Goal: Task Accomplishment & Management: Complete application form

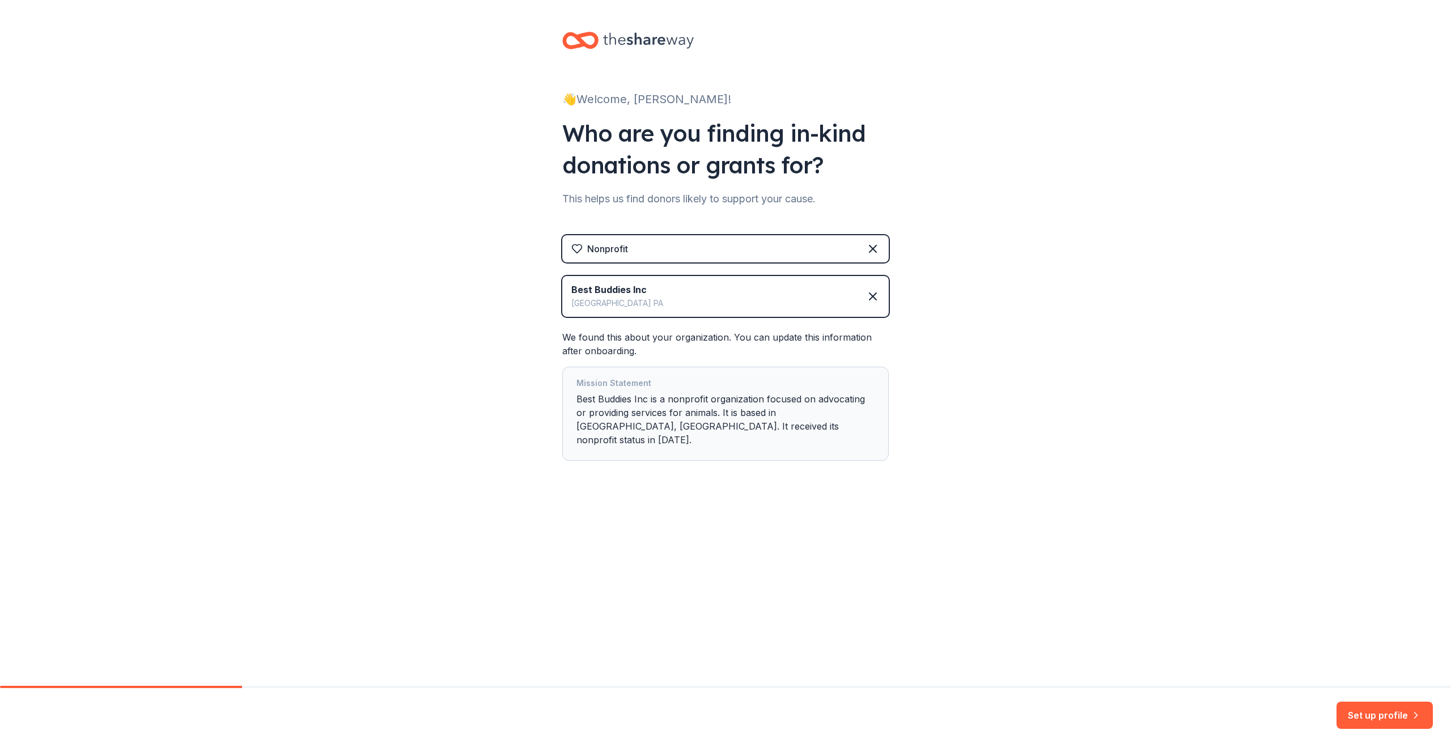
click at [787, 316] on div "Best Buddies Inc [GEOGRAPHIC_DATA]" at bounding box center [725, 296] width 326 height 41
click at [799, 303] on div "Best Buddies Inc [GEOGRAPHIC_DATA]" at bounding box center [725, 296] width 326 height 41
click at [870, 298] on icon at bounding box center [873, 297] width 14 height 14
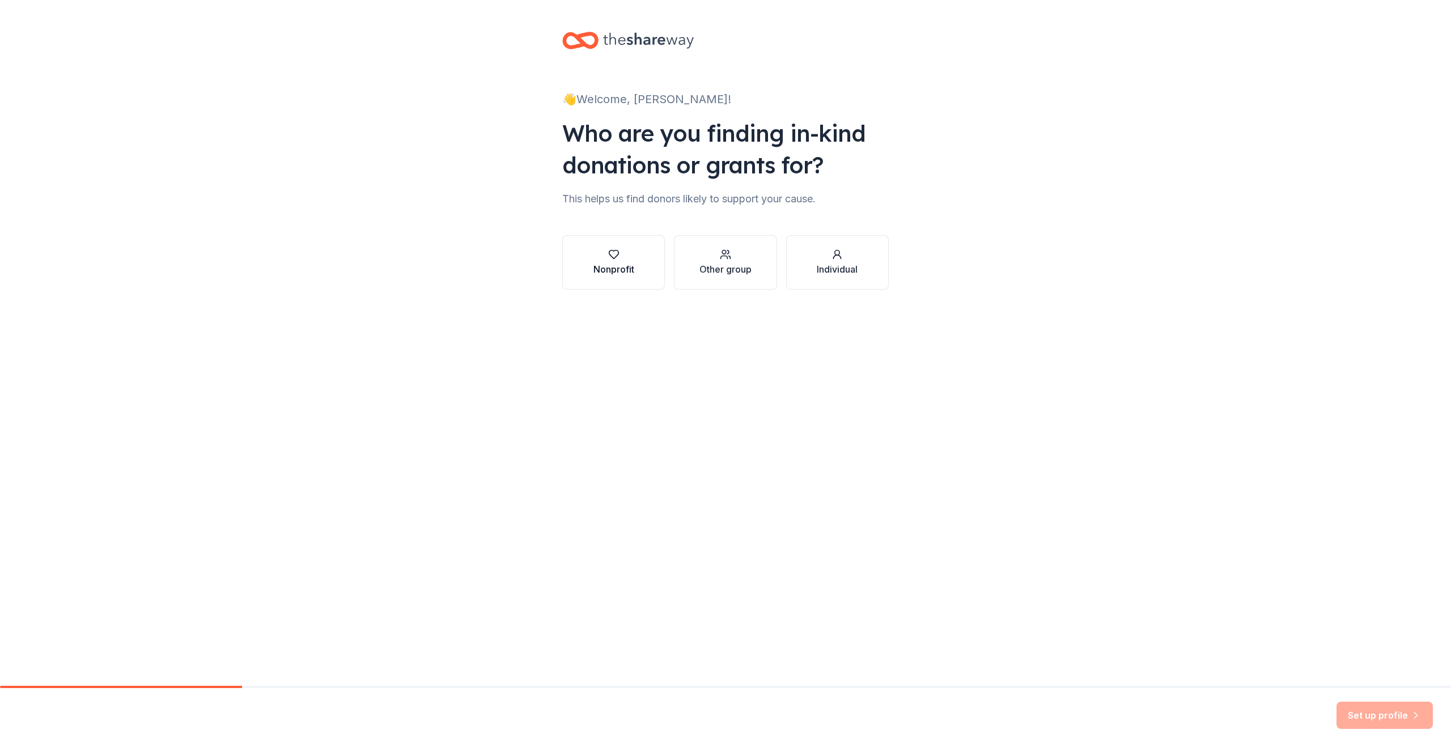
click at [613, 278] on button "Nonprofit" at bounding box center [613, 262] width 103 height 54
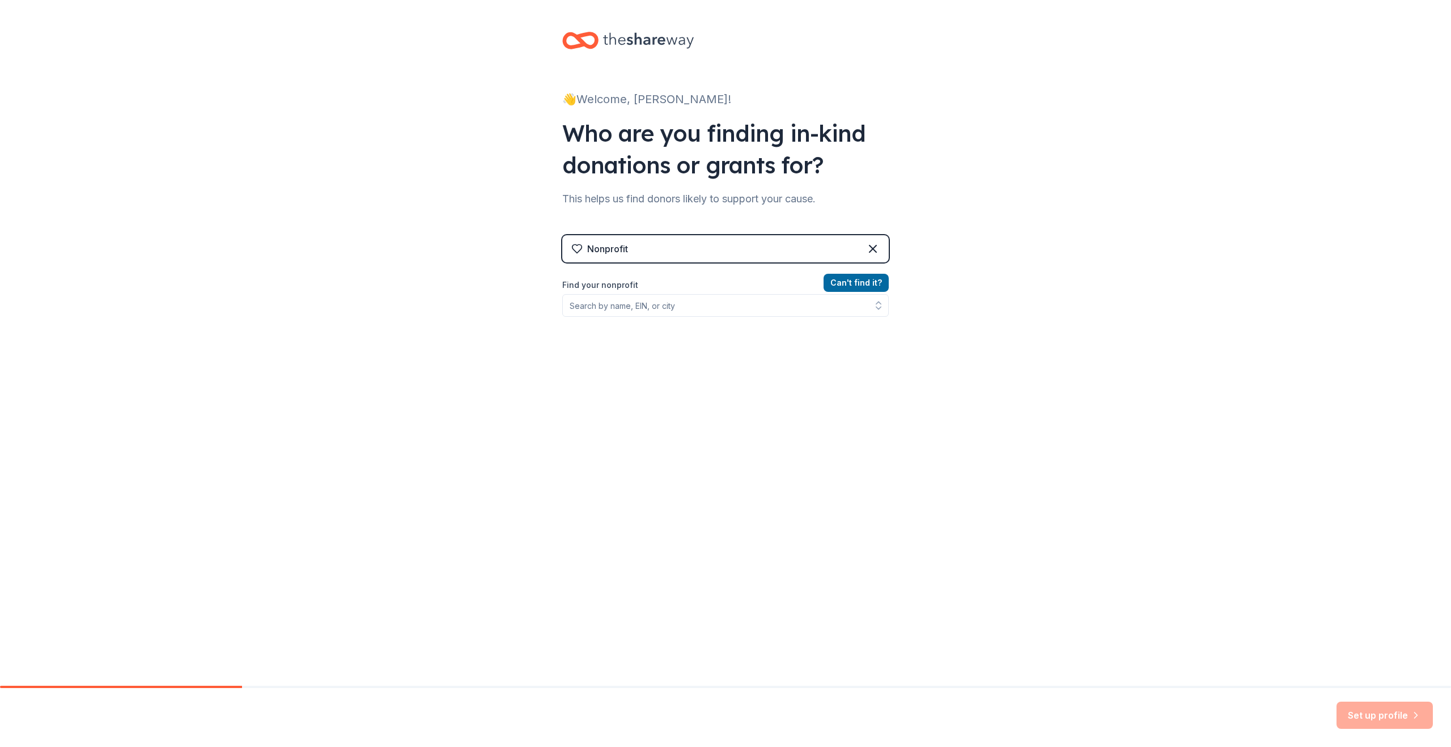
click at [614, 317] on div "Can ' t find it? Find your nonprofit" at bounding box center [725, 342] width 326 height 132
click at [606, 309] on input "Find your nonprofit" at bounding box center [725, 305] width 326 height 23
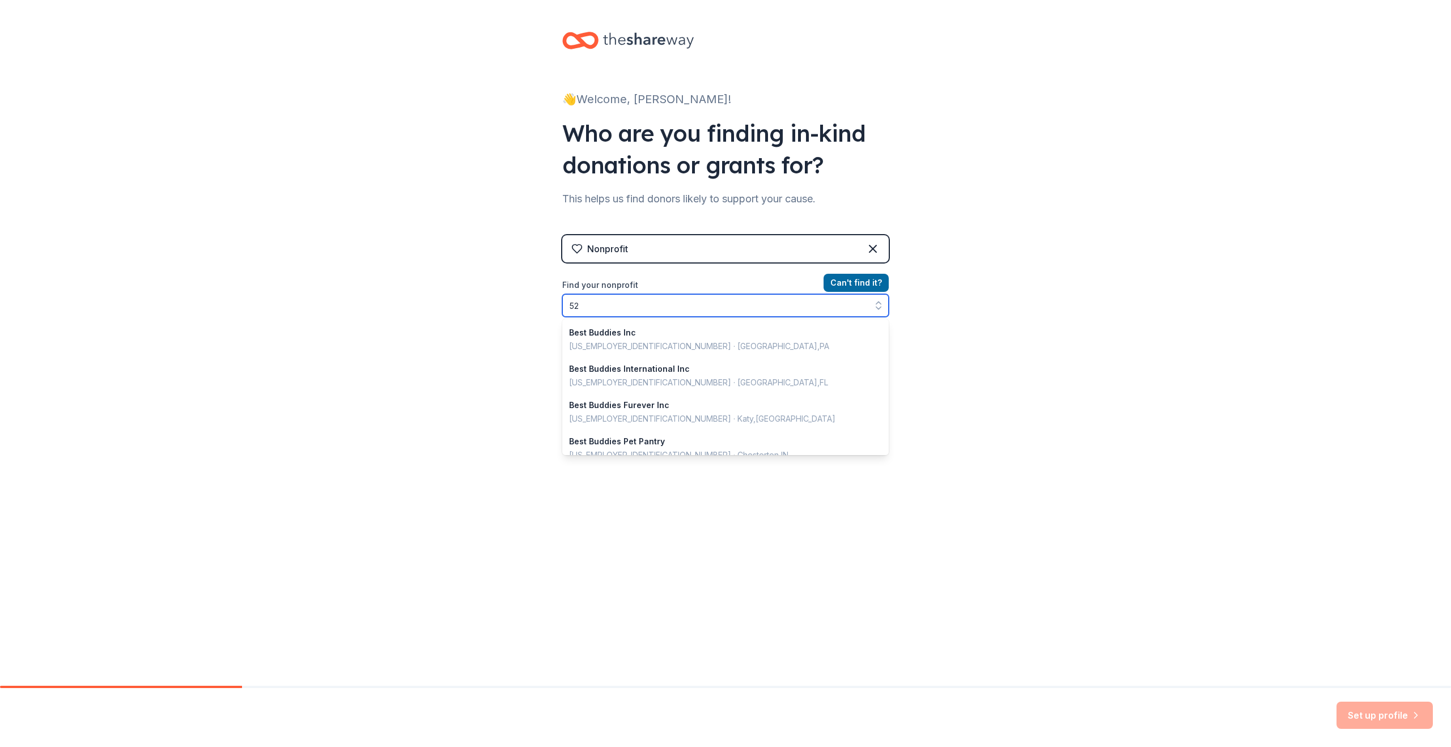
scroll to position [220, 0]
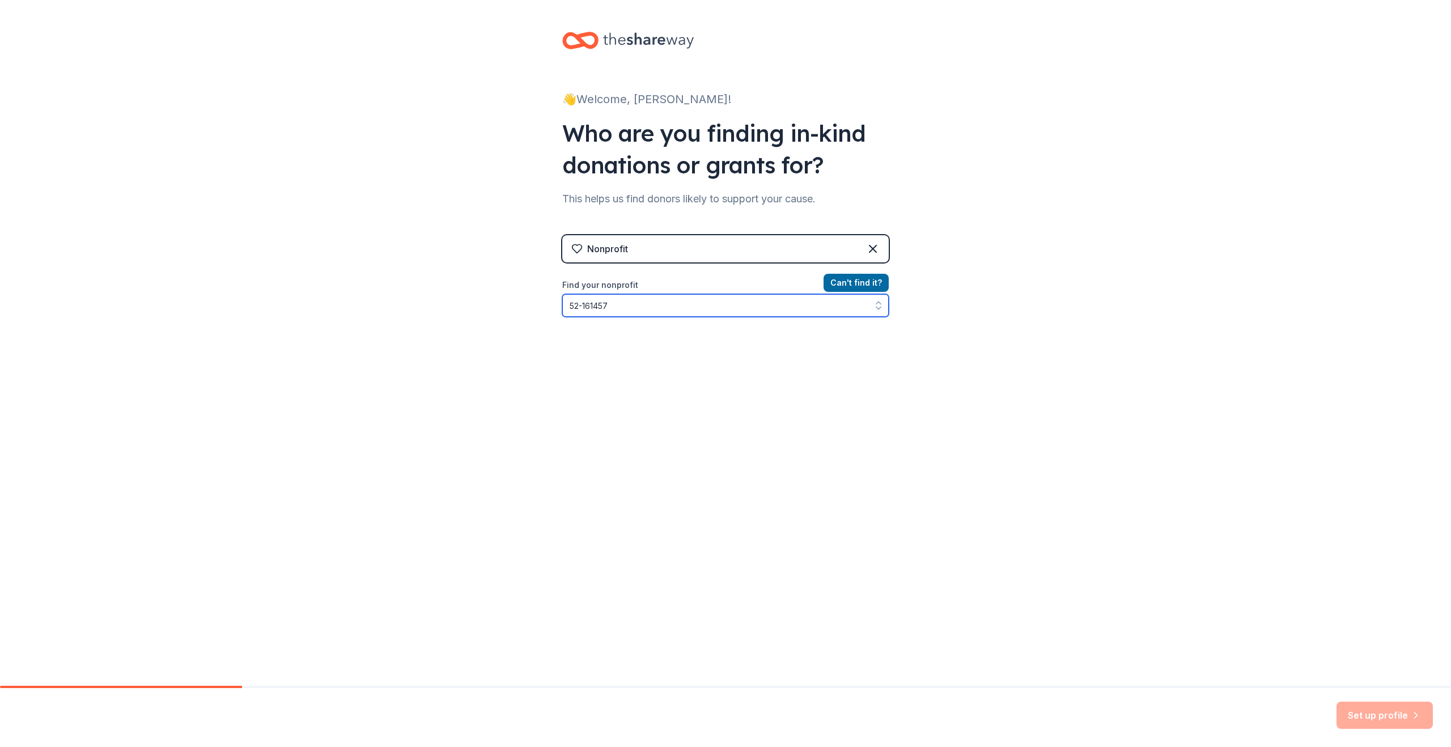
type input "[US_EMPLOYER_IDENTIFICATION_NUMBER]"
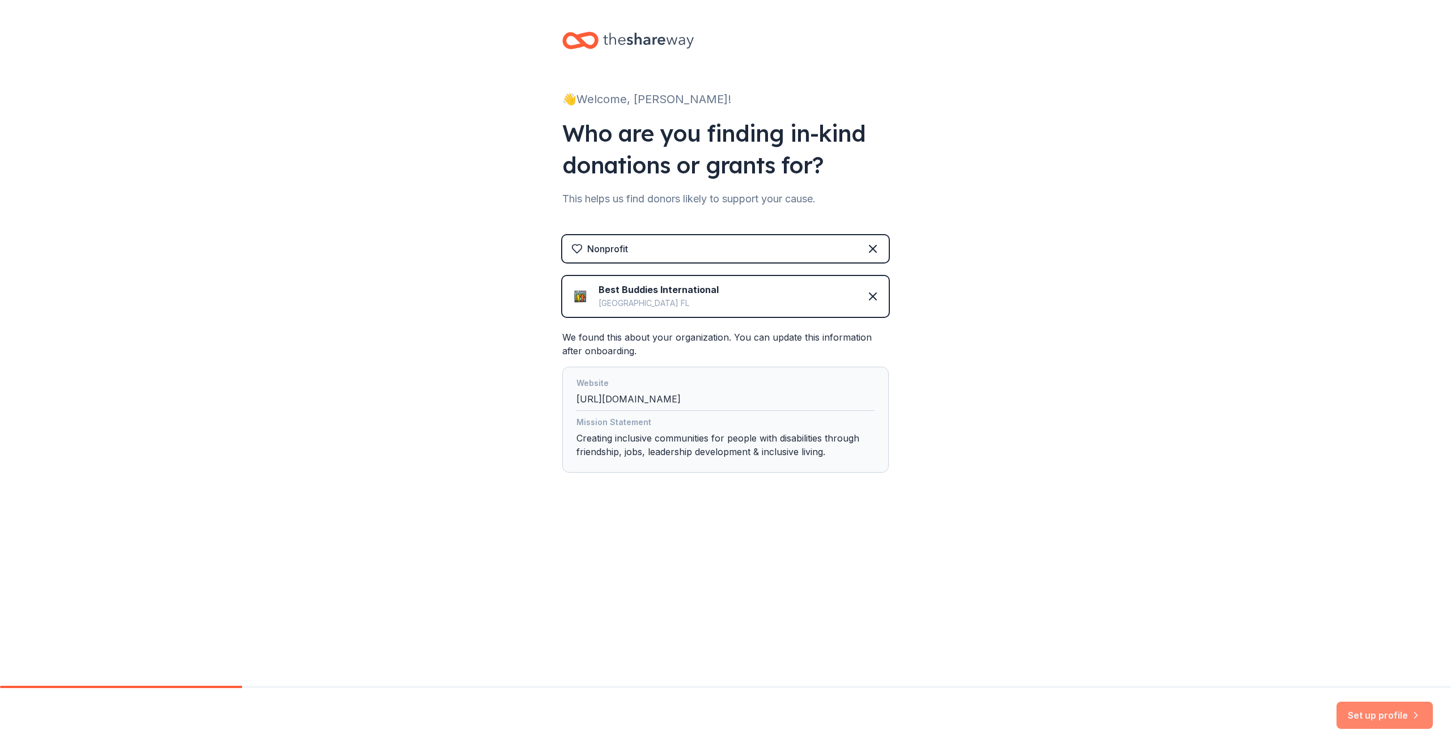
click at [1385, 713] on button "Set up profile" at bounding box center [1385, 715] width 96 height 27
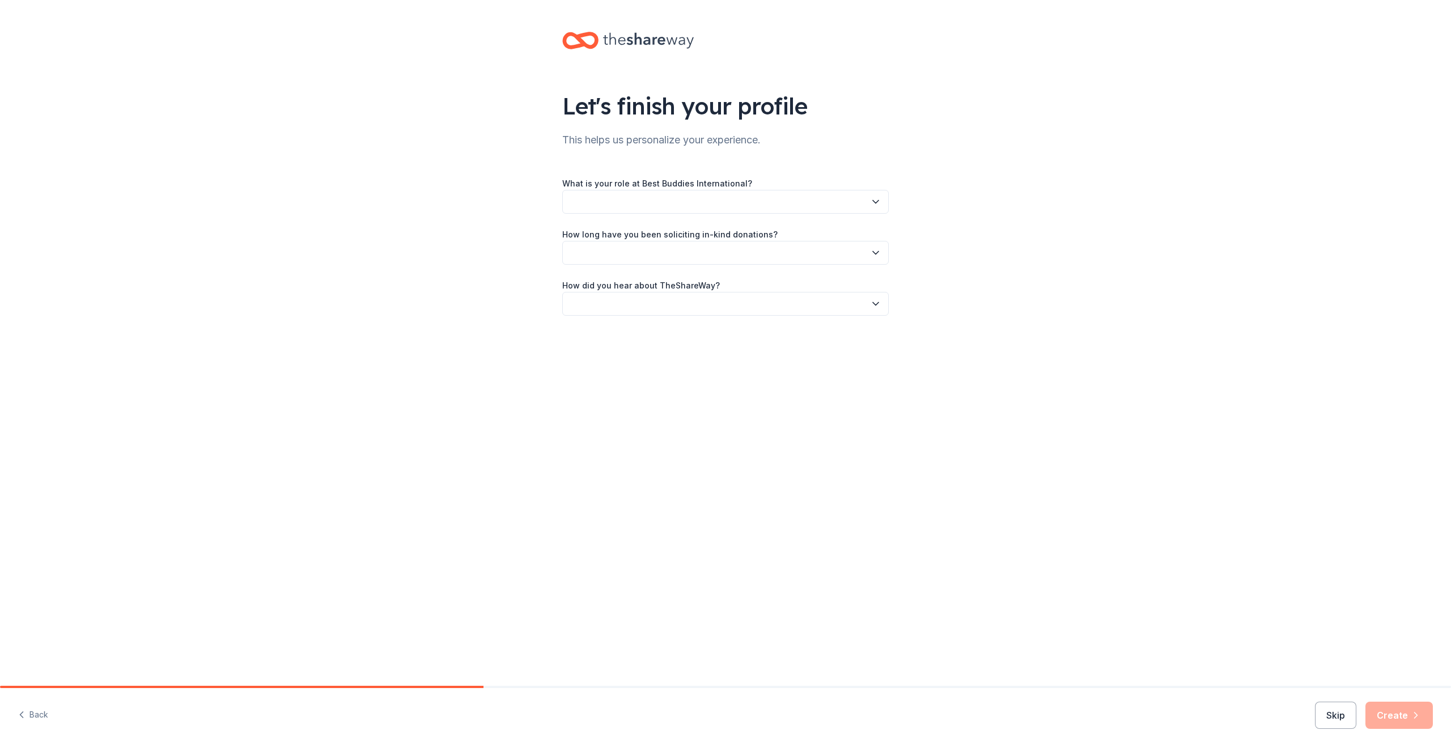
click at [823, 243] on button "button" at bounding box center [725, 253] width 326 height 24
click at [722, 292] on div "This is my first time!" at bounding box center [725, 283] width 321 height 23
click at [682, 201] on button "button" at bounding box center [725, 202] width 326 height 24
click at [605, 393] on div "Other" at bounding box center [725, 391] width 321 height 23
click at [633, 245] on input "Please specify your role:" at bounding box center [725, 255] width 326 height 24
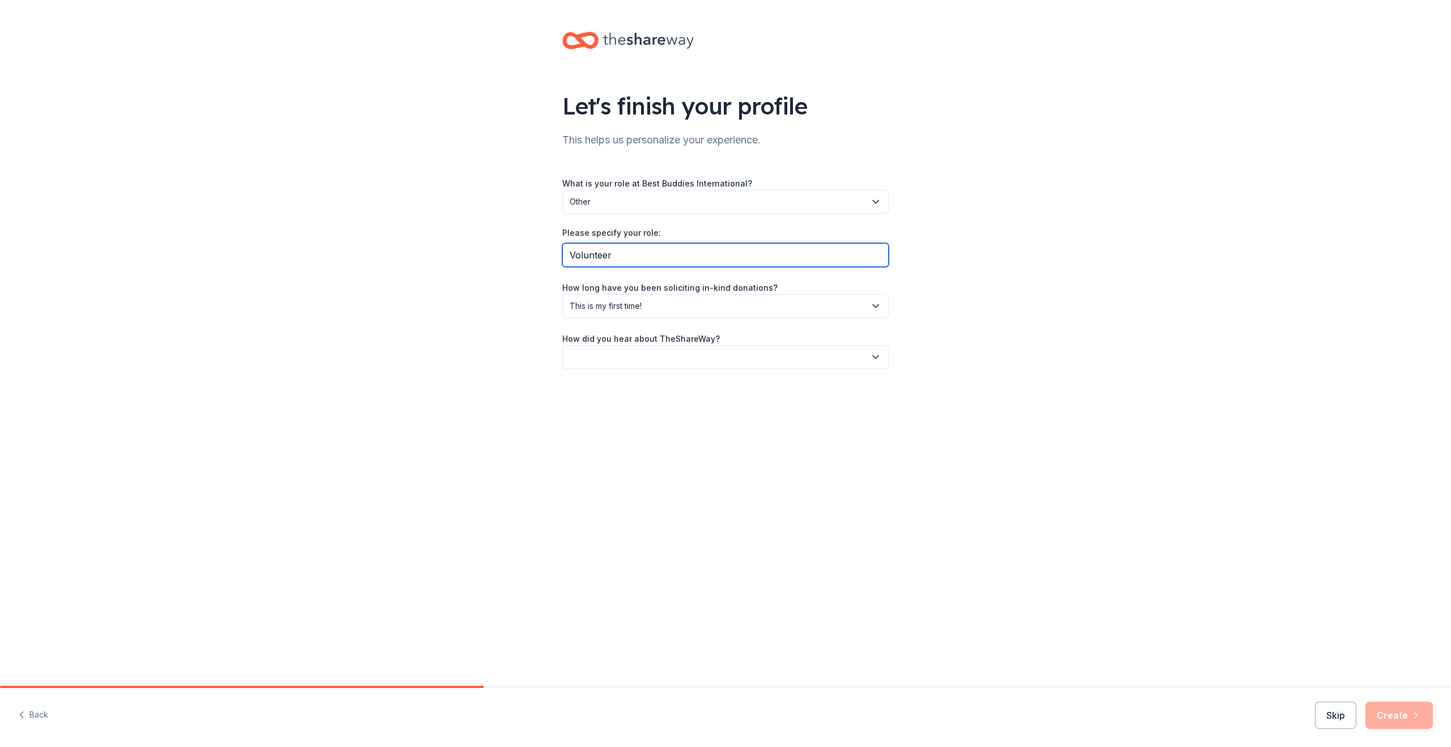
type input "Volunteer"
click at [677, 370] on div "Let's finish your profile This helps us personalize your experience. What is yo…" at bounding box center [725, 211] width 363 height 423
click at [672, 363] on button "button" at bounding box center [725, 357] width 326 height 24
click at [646, 419] on div "Online search" at bounding box center [725, 410] width 321 height 23
click at [1382, 709] on button "Create" at bounding box center [1398, 715] width 67 height 27
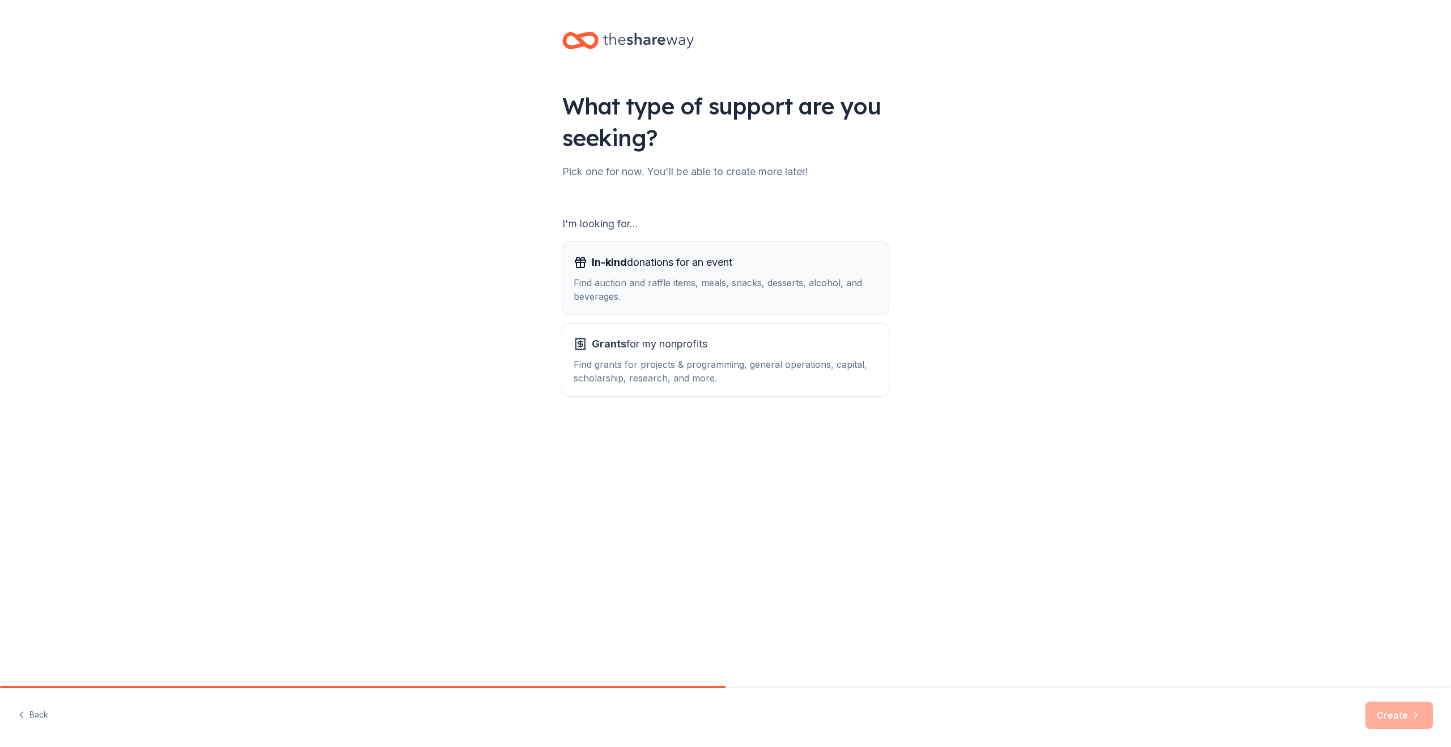
click at [651, 269] on span "In-kind donations for an event" at bounding box center [662, 262] width 141 height 18
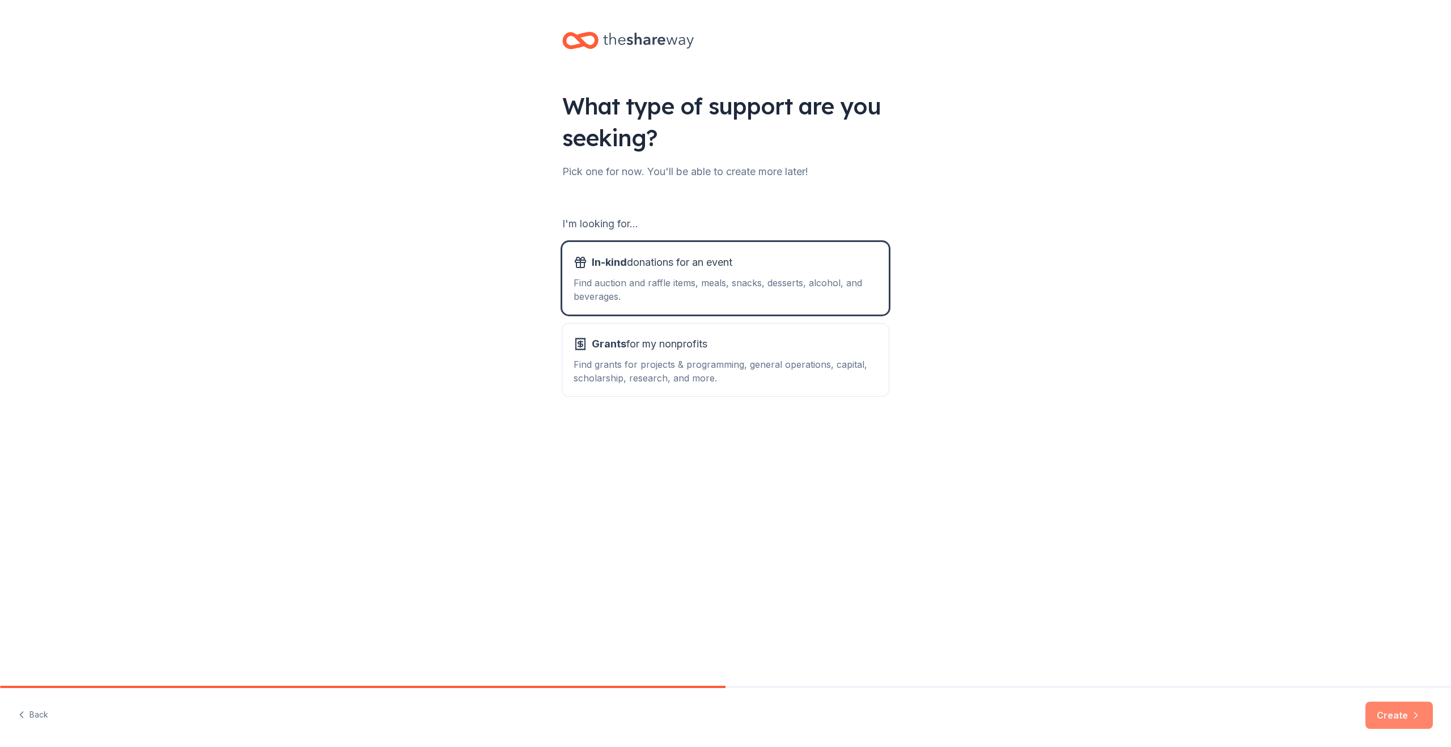
click at [1391, 718] on button "Create" at bounding box center [1398, 715] width 67 height 27
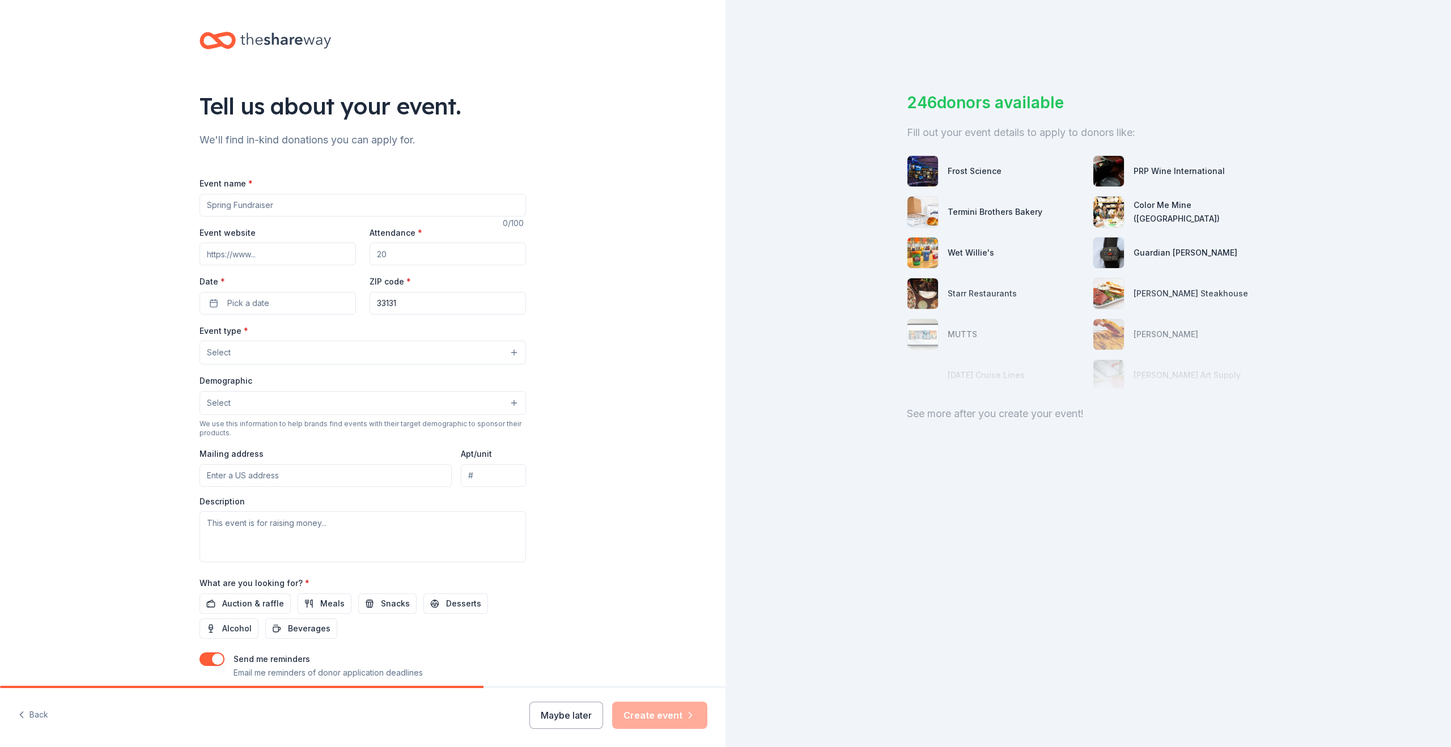
click at [356, 210] on input "Event name *" at bounding box center [363, 205] width 326 height 23
type input "Black Tie Gala"
click at [282, 266] on div "Event website Attendance * Date * Pick a date ZIP code * 33131" at bounding box center [363, 270] width 326 height 89
click at [278, 260] on input "Event website" at bounding box center [278, 254] width 156 height 23
paste input "https://wrf.wynnresorts.com/request-for-donation-sponsorship/"
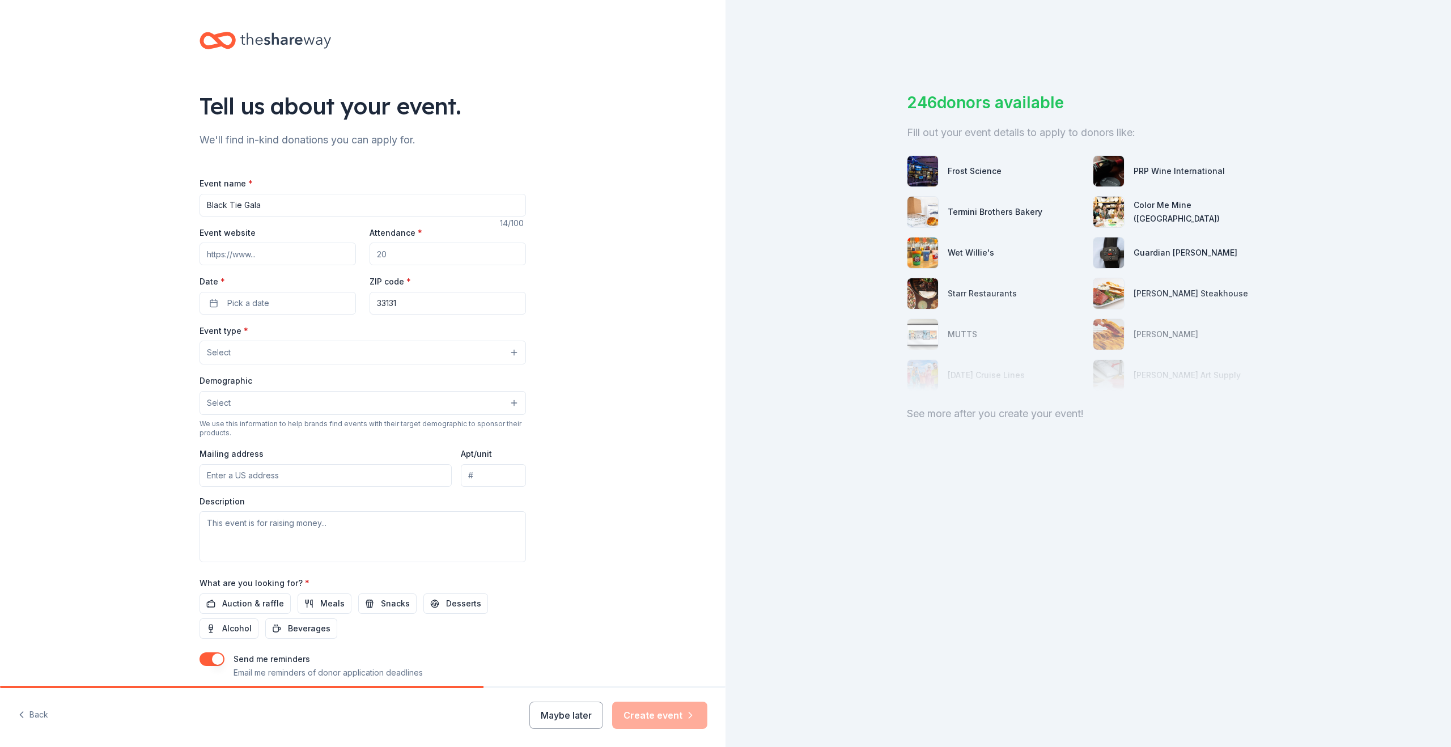
type input "https://wrf.wynnresorts.com/request-for-donation-sponsorship/"
paste input "https://www.bestbuddieschampion.org/nevada/supporting/#FrancineDrummond"
type input "https://www.bestbuddieschampion.org/nevada/supporting/#FrancineDrummond"
click at [392, 260] on input "Attendance *" at bounding box center [448, 254] width 156 height 23
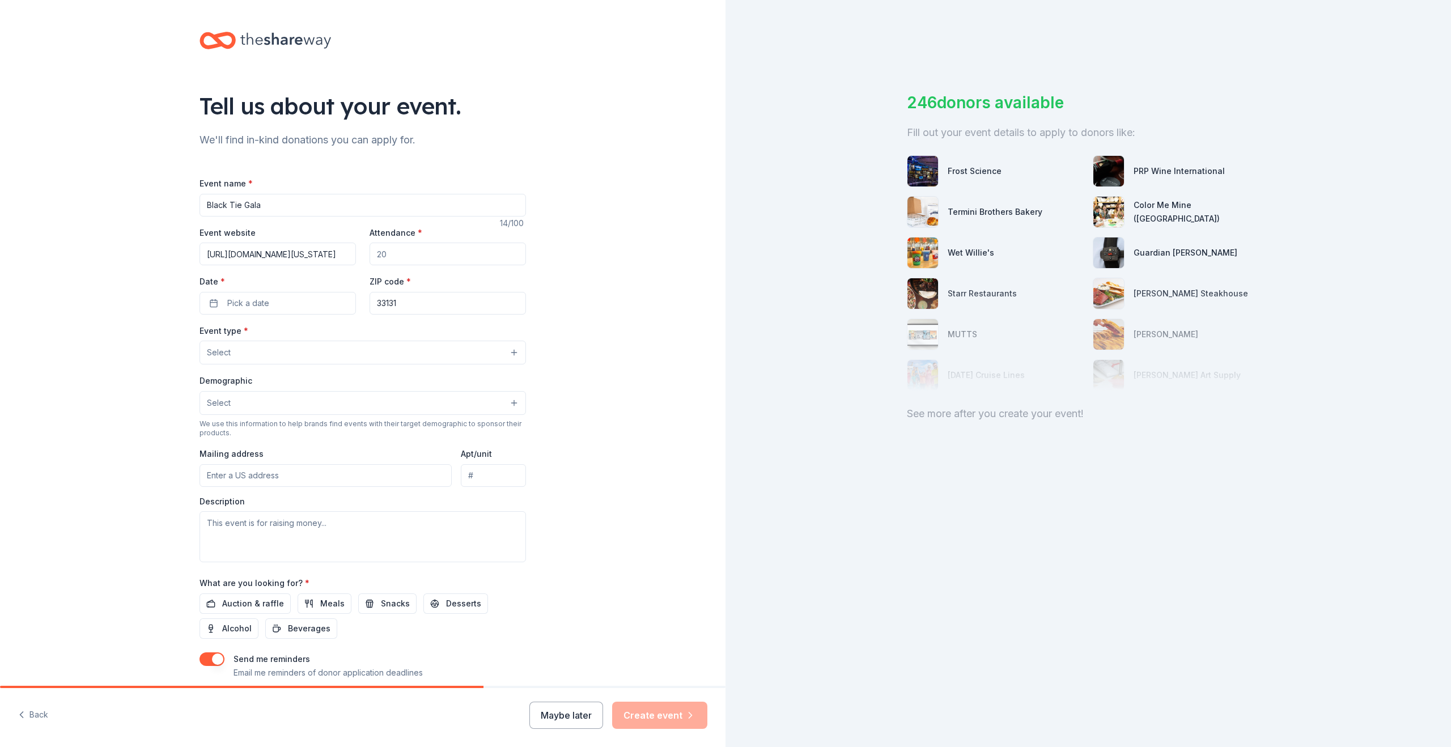
scroll to position [0, 0]
type input "1"
type input "200"
click at [302, 303] on button "Pick a date" at bounding box center [278, 303] width 156 height 23
click at [334, 332] on button "Go to next month" at bounding box center [335, 333] width 16 height 16
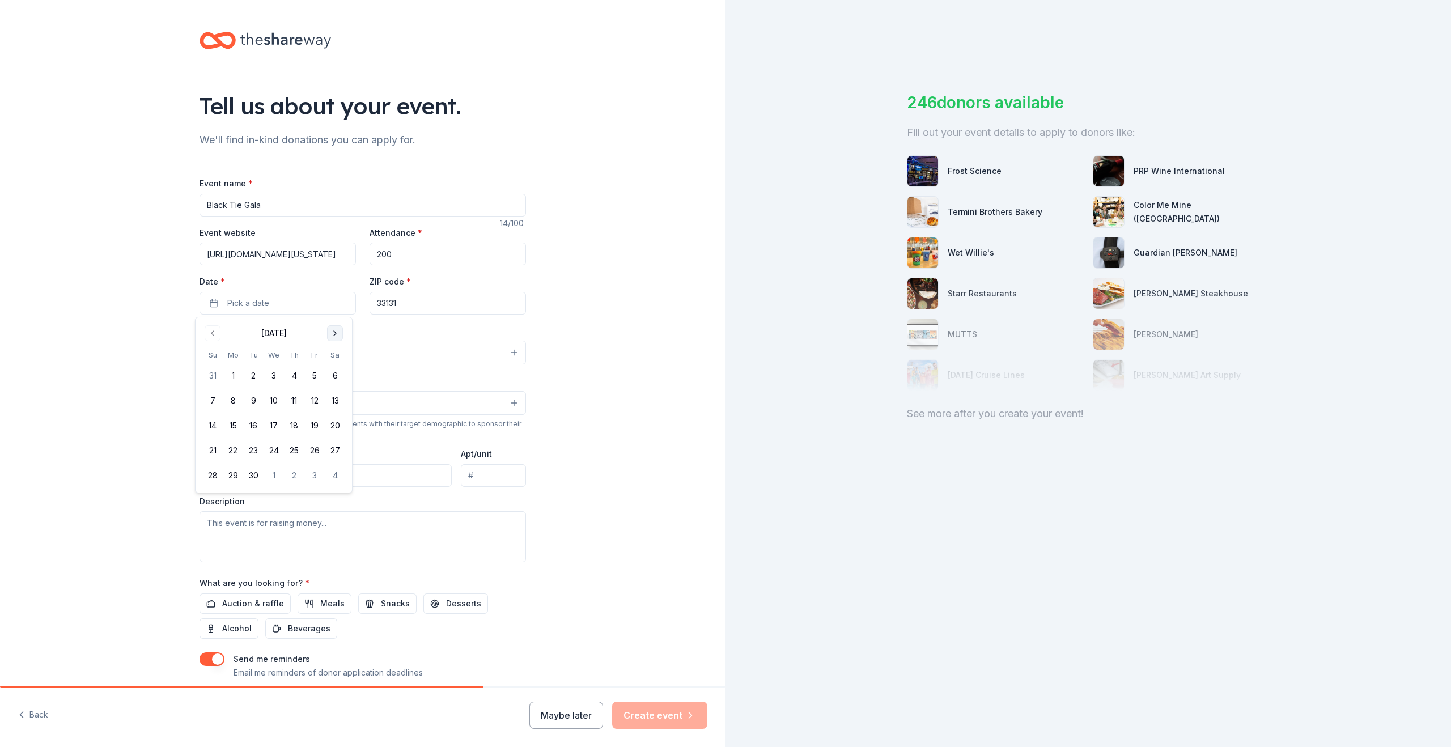
click at [334, 332] on button "Go to next month" at bounding box center [335, 333] width 16 height 16
click at [337, 385] on button "4" at bounding box center [335, 376] width 20 height 20
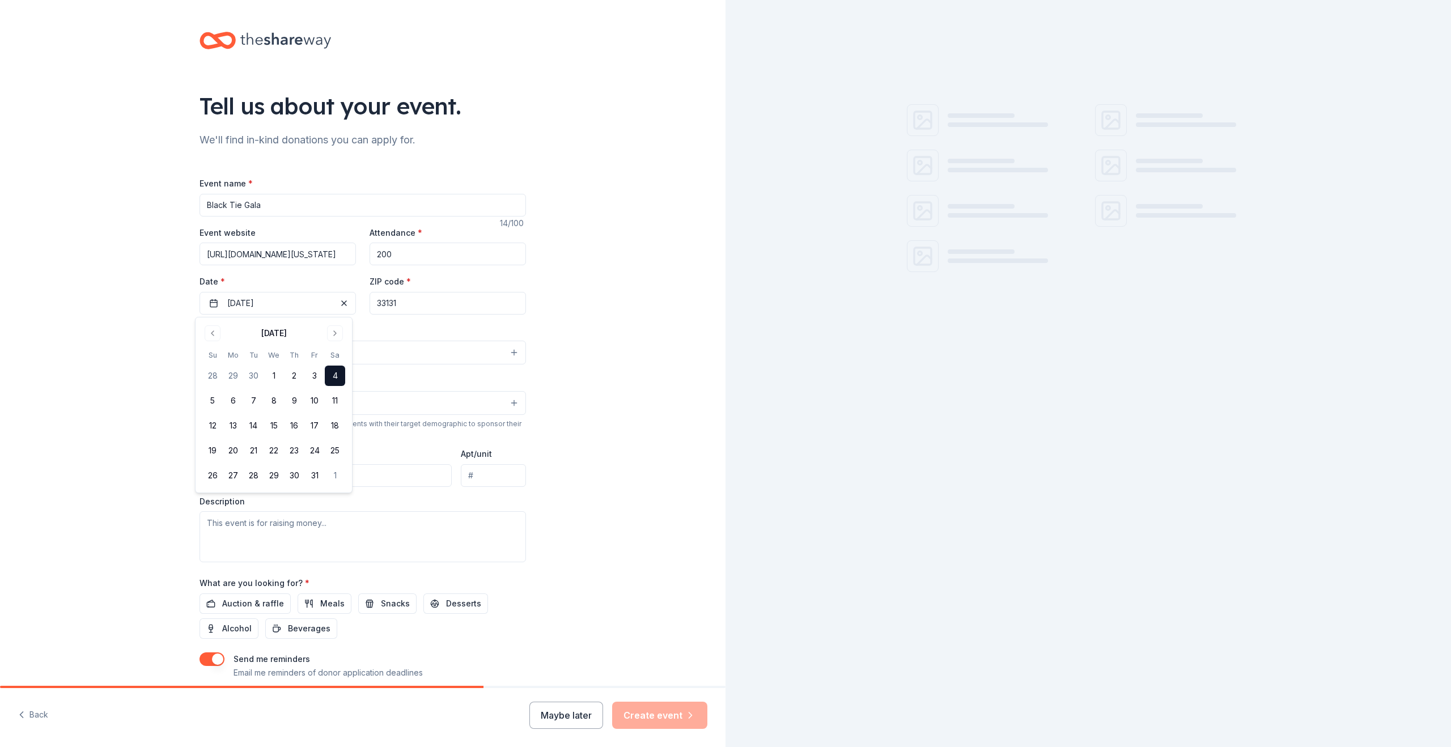
click at [395, 298] on input "33131" at bounding box center [448, 303] width 156 height 23
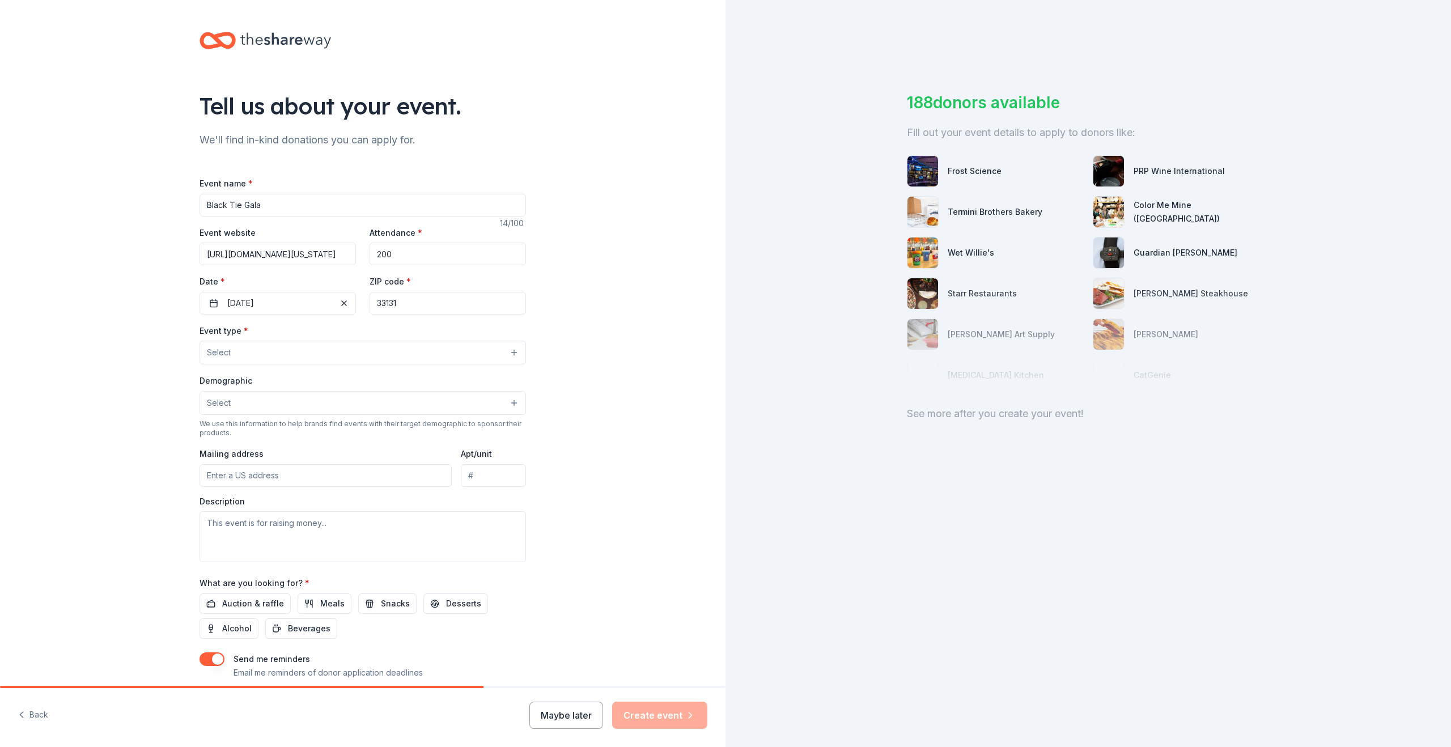
drag, startPoint x: 405, startPoint y: 301, endPoint x: 363, endPoint y: 301, distance: 41.4
click at [363, 301] on div "Event website https://www.bestbuddieschampion.org/nevada/supporting/#FrancineDr…" at bounding box center [363, 270] width 326 height 89
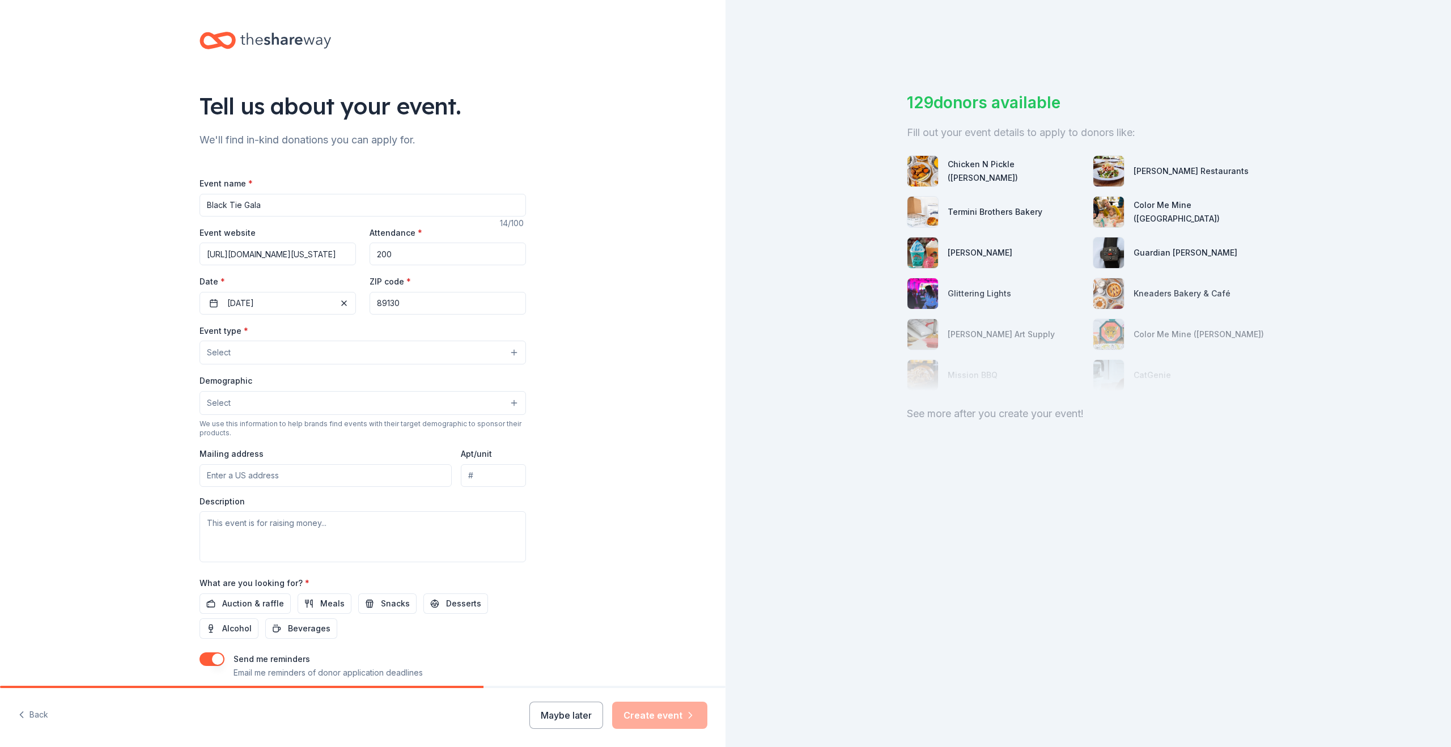
type input "89130"
click at [340, 350] on button "Select" at bounding box center [363, 353] width 326 height 24
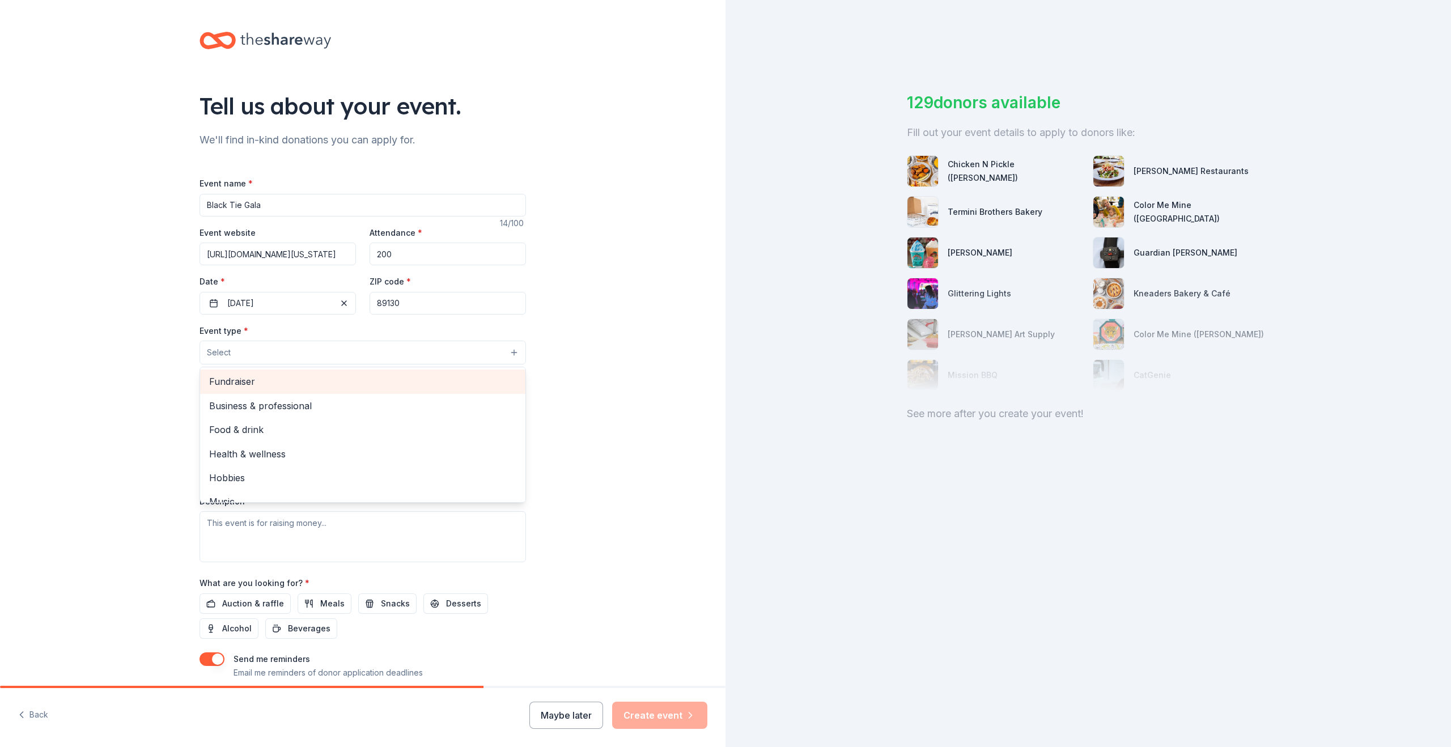
click at [301, 381] on span "Fundraiser" at bounding box center [362, 381] width 307 height 15
click at [659, 402] on div "Tell us about your event. We'll find in-kind donations you can apply for. Event…" at bounding box center [363, 378] width 726 height 756
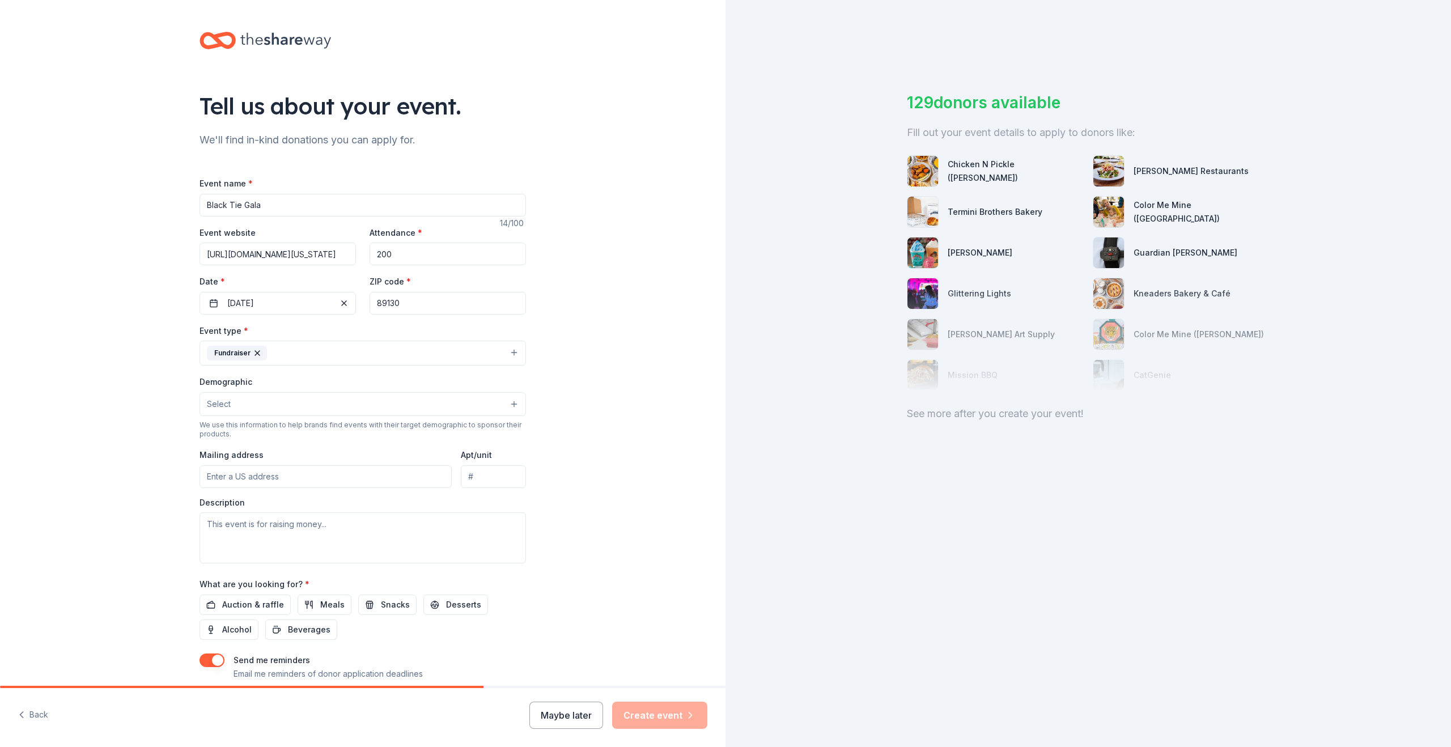
click at [450, 404] on button "Select" at bounding box center [363, 404] width 326 height 24
click at [319, 462] on div "All ages" at bounding box center [362, 453] width 325 height 24
click at [546, 447] on div "Tell us about your event. We'll find in-kind donations you can apply for. Event…" at bounding box center [363, 378] width 726 height 757
click at [327, 479] on input "Mailing address" at bounding box center [326, 477] width 252 height 23
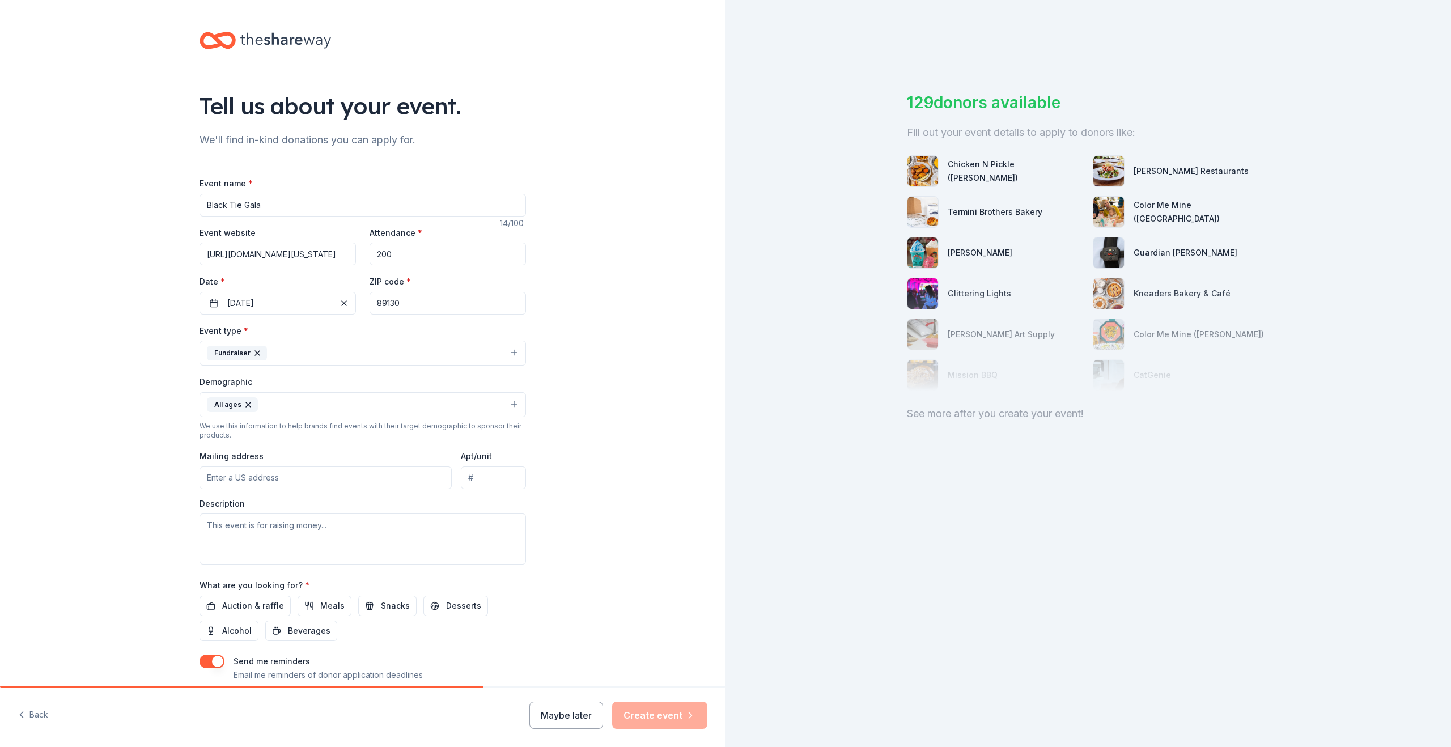
click at [290, 478] on input "Mailing address" at bounding box center [326, 477] width 252 height 23
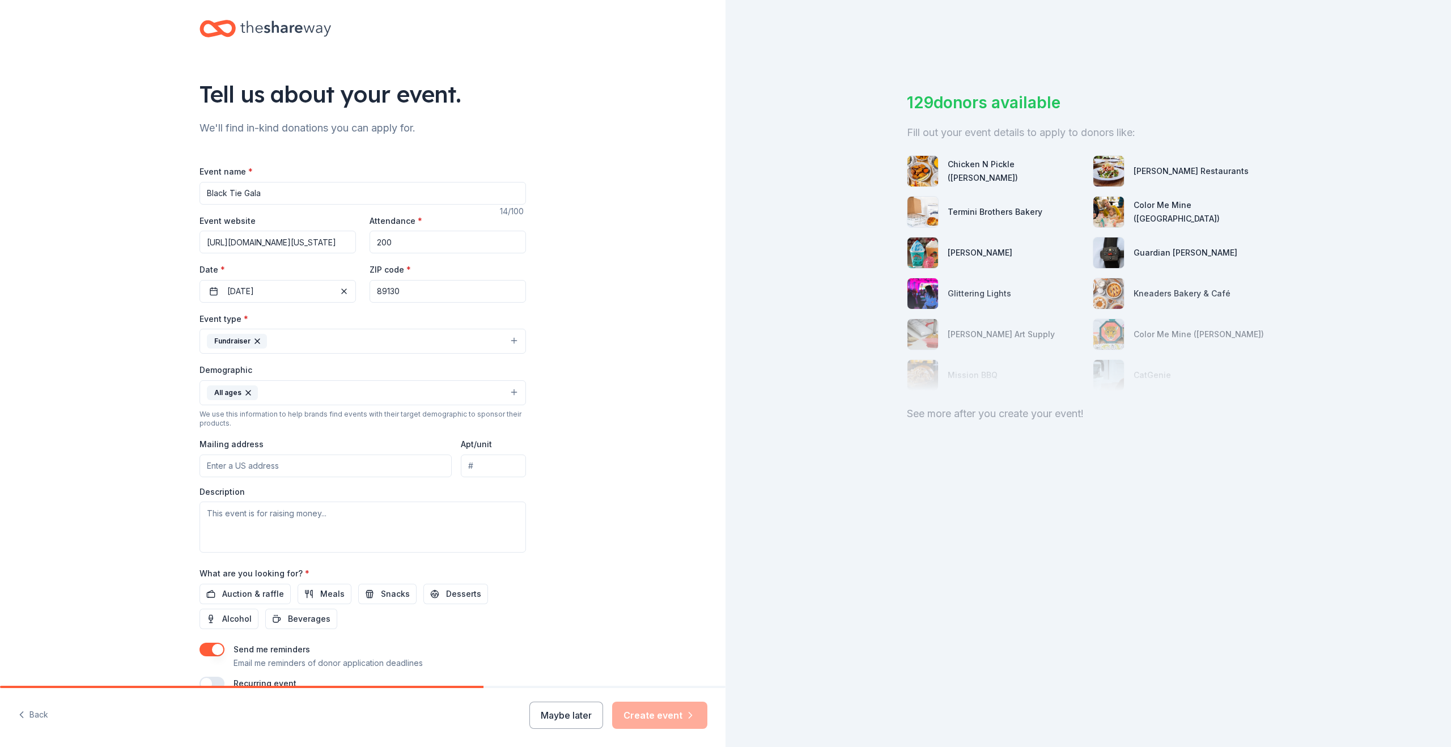
click at [382, 466] on input "Mailing address" at bounding box center [326, 466] width 252 height 23
click at [274, 468] on input "Mailing address" at bounding box center [326, 466] width 252 height 23
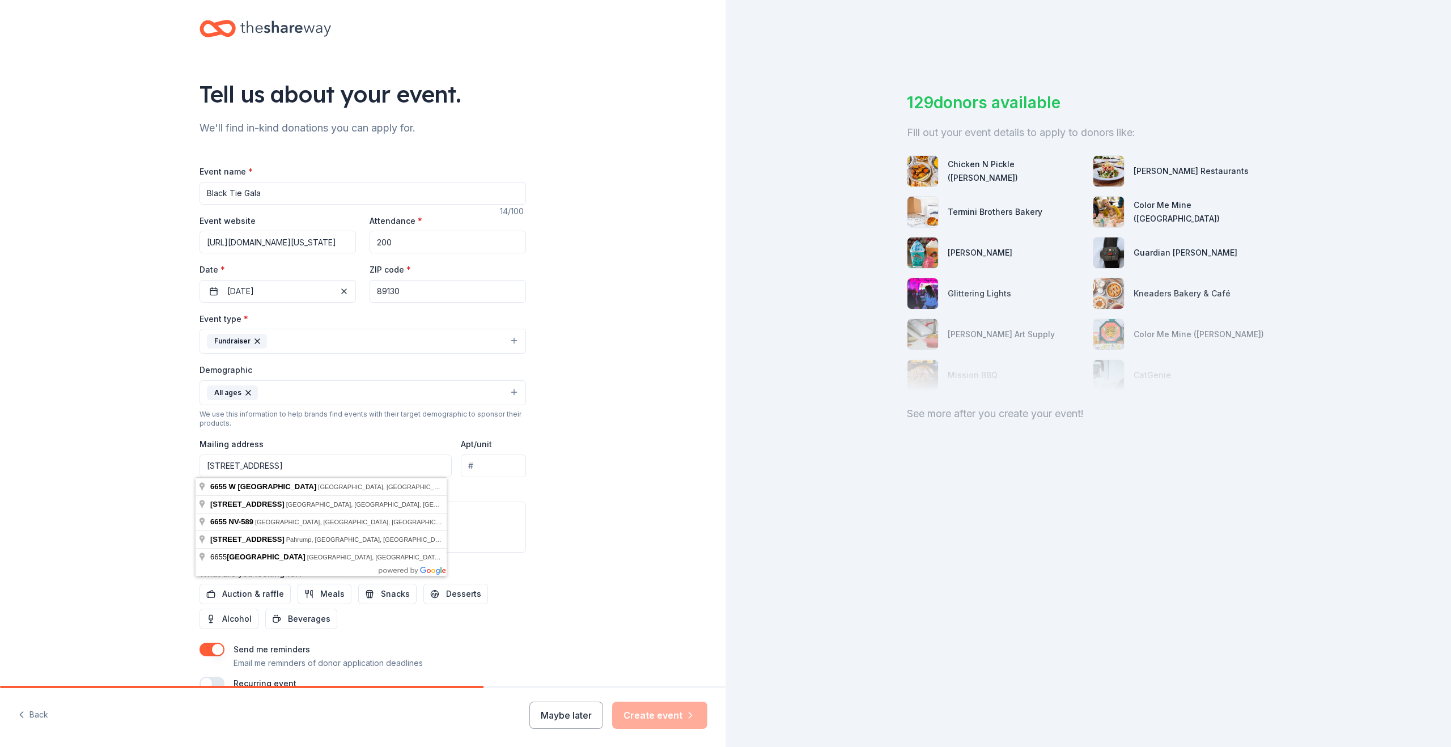
type input "6655 west sahara ave"
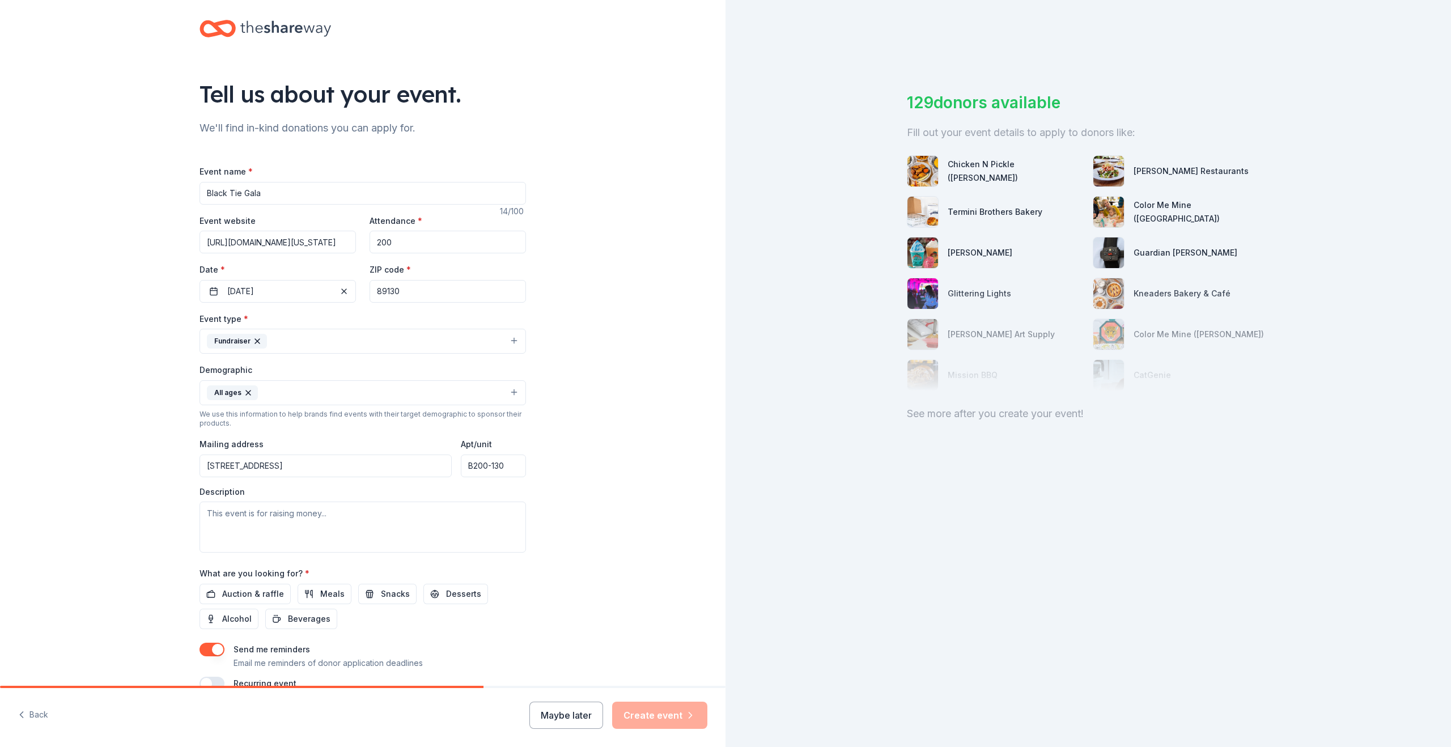
type input "B200-130"
click at [643, 421] on div "Tell us about your event. We'll find in-kind donations you can apply for. Event…" at bounding box center [363, 366] width 726 height 757
click at [360, 524] on textarea at bounding box center [363, 527] width 326 height 51
click at [380, 526] on textarea at bounding box center [363, 527] width 326 height 51
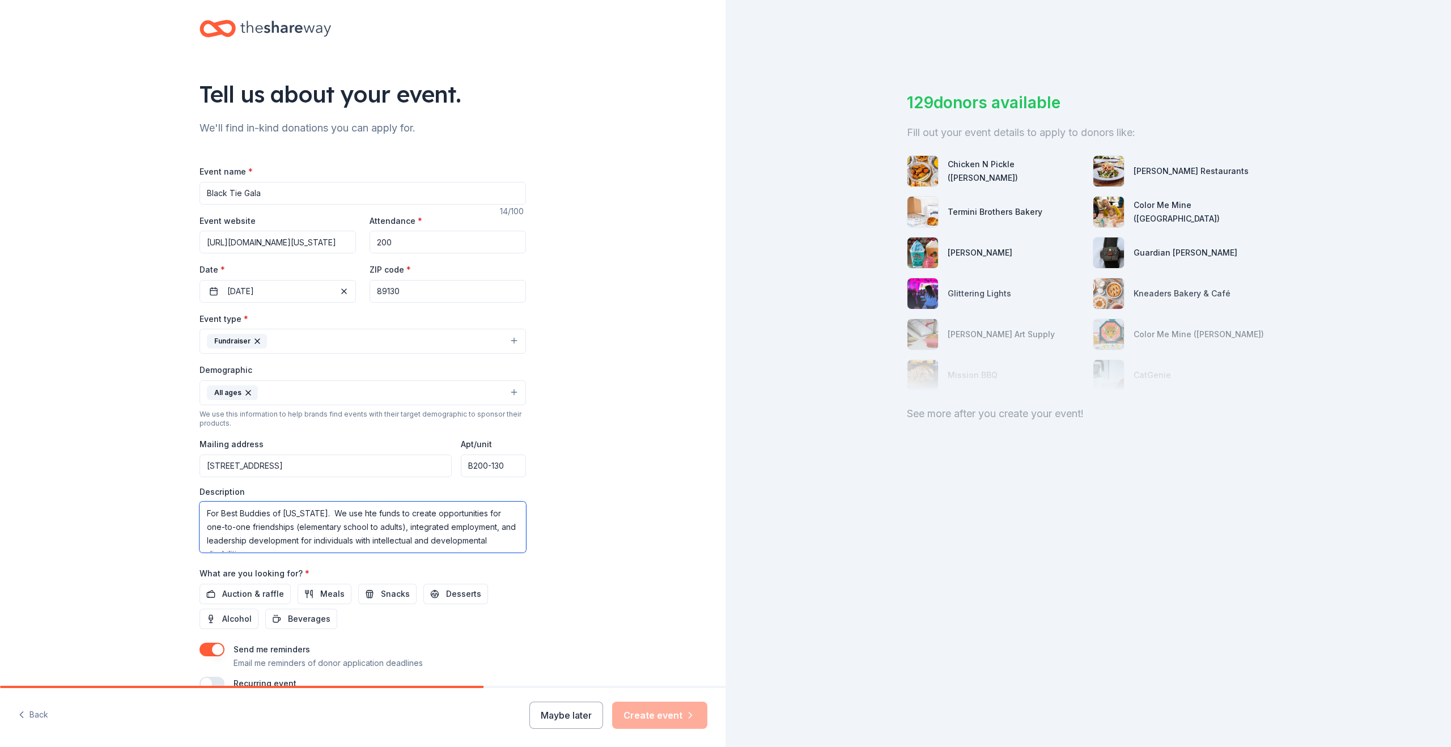
scroll to position [7, 0]
type textarea "For Best Buddies of [US_STATE]. We use hte funds to create opportunities for on…"
click at [264, 597] on span "Auction & raffle" at bounding box center [253, 594] width 62 height 14
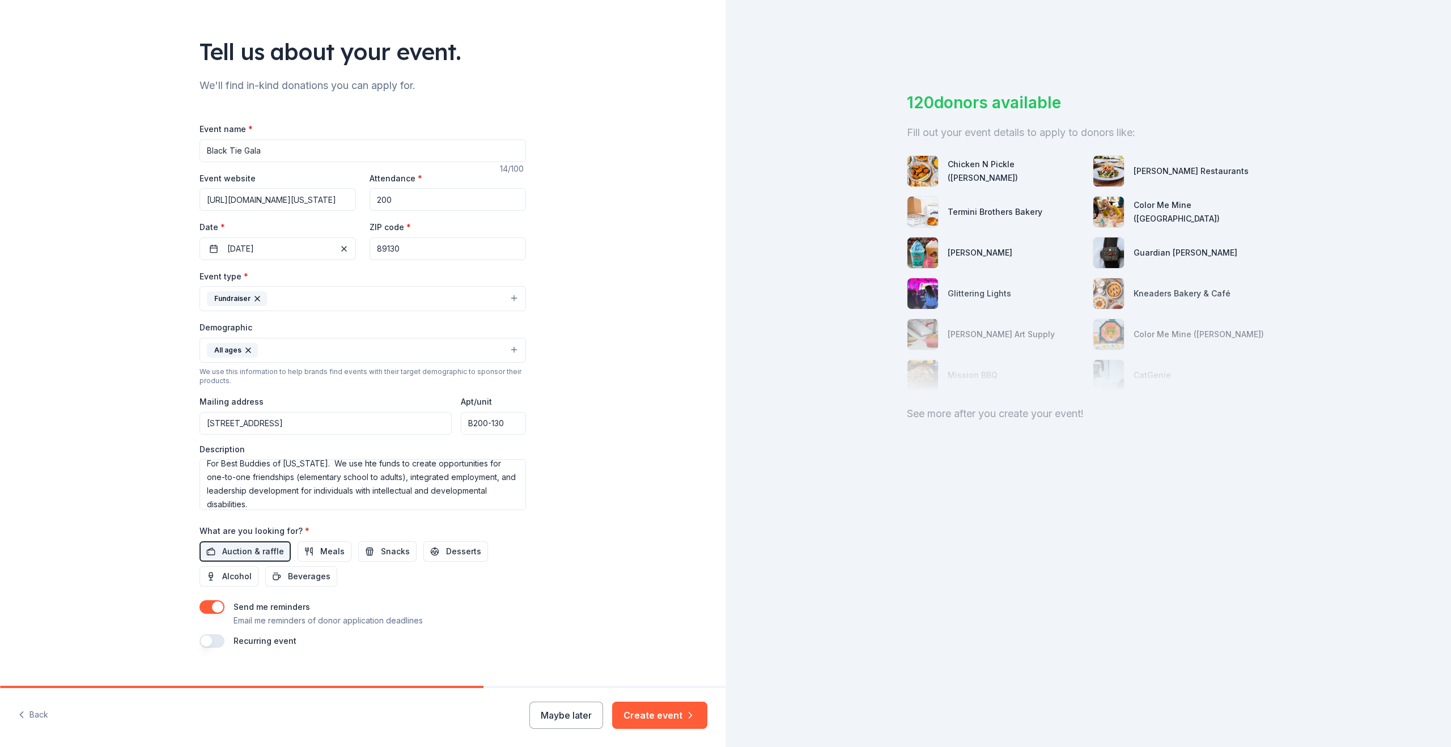
scroll to position [71, 0]
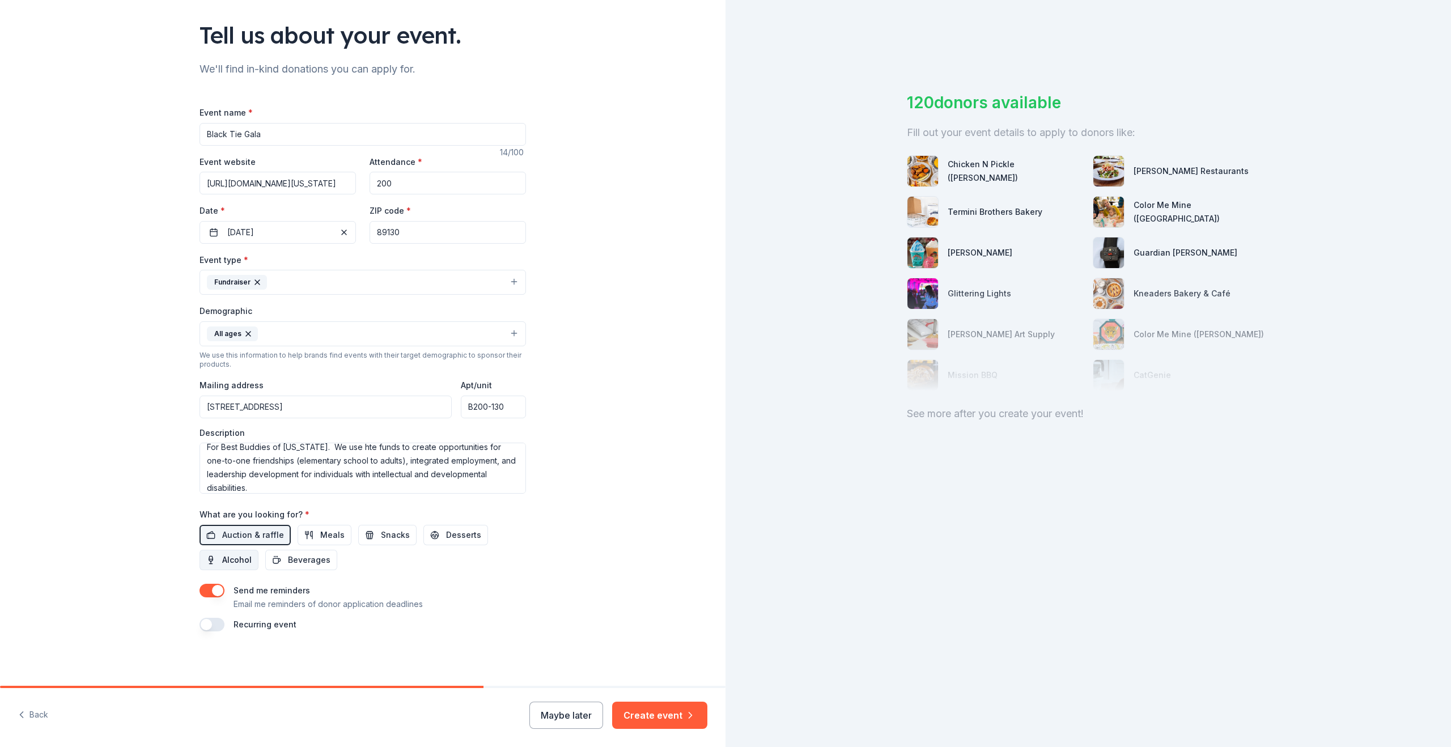
click at [211, 567] on button "Alcohol" at bounding box center [229, 560] width 59 height 20
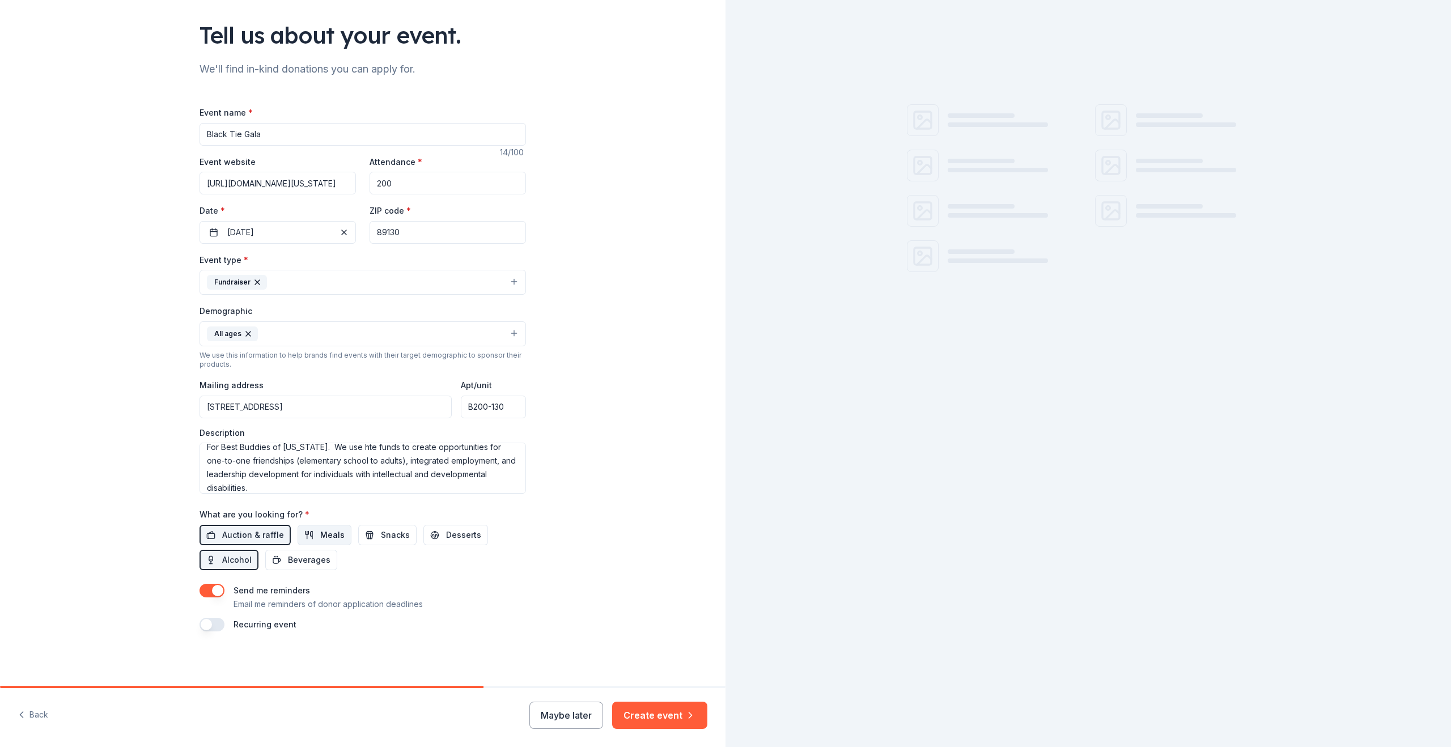
click at [321, 537] on span "Meals" at bounding box center [332, 535] width 24 height 14
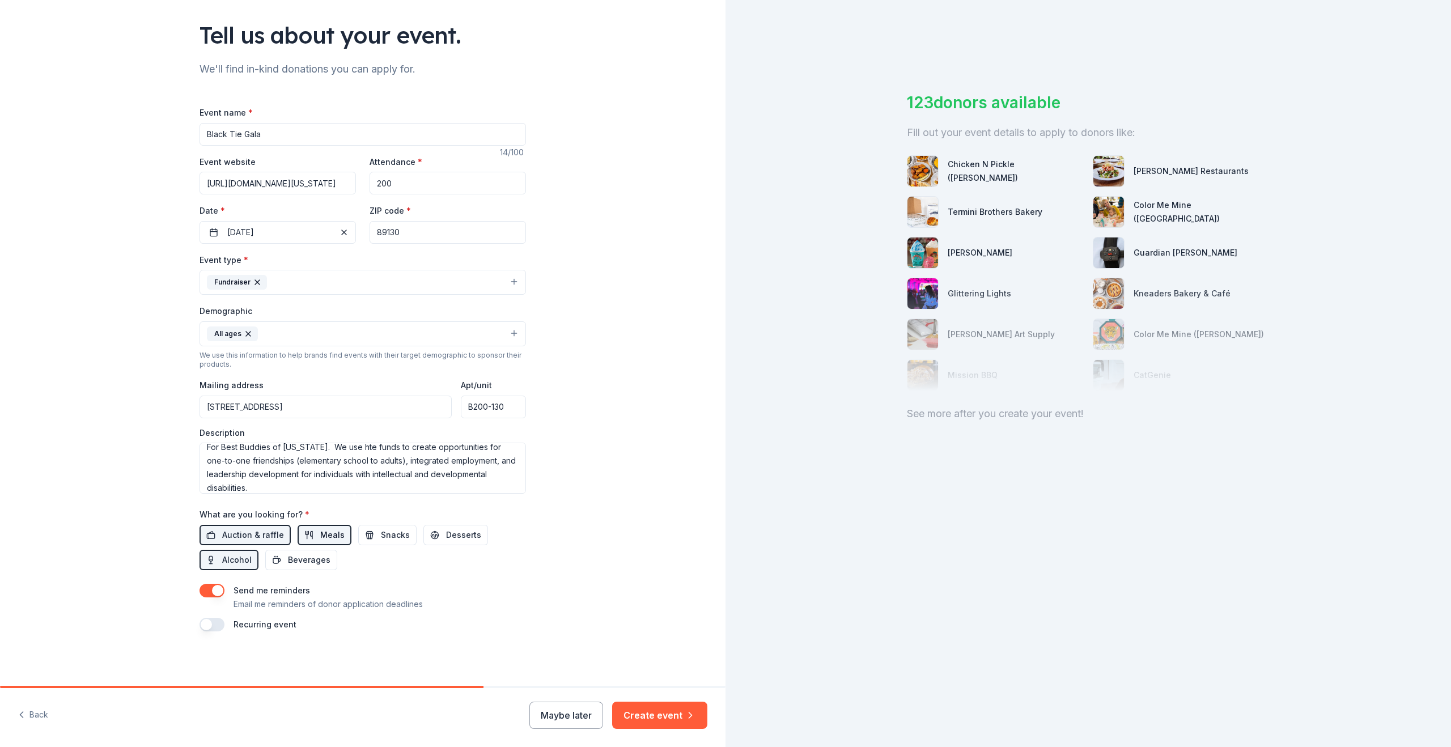
click at [329, 531] on span "Meals" at bounding box center [332, 535] width 24 height 14
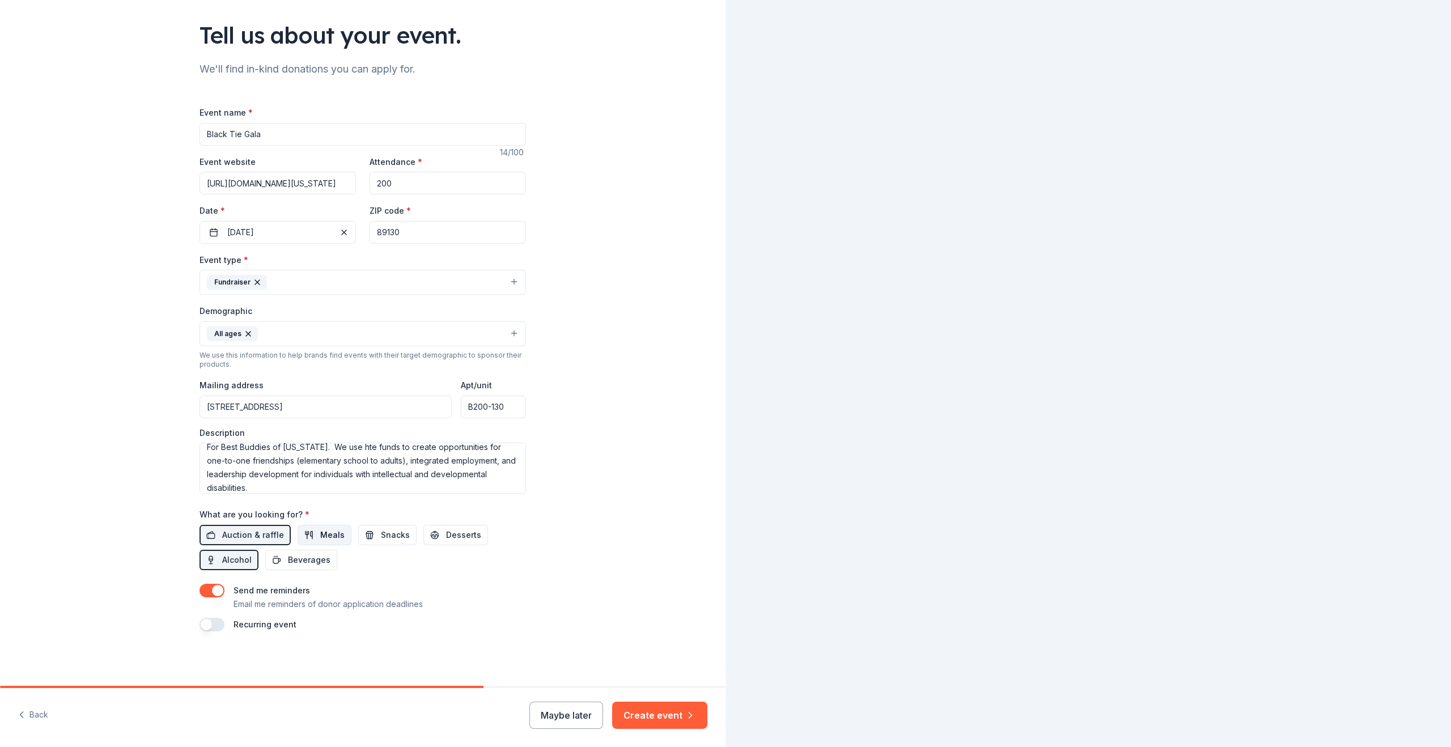
click at [320, 536] on span "Meals" at bounding box center [332, 535] width 24 height 14
click at [320, 535] on span "Meals" at bounding box center [332, 535] width 24 height 14
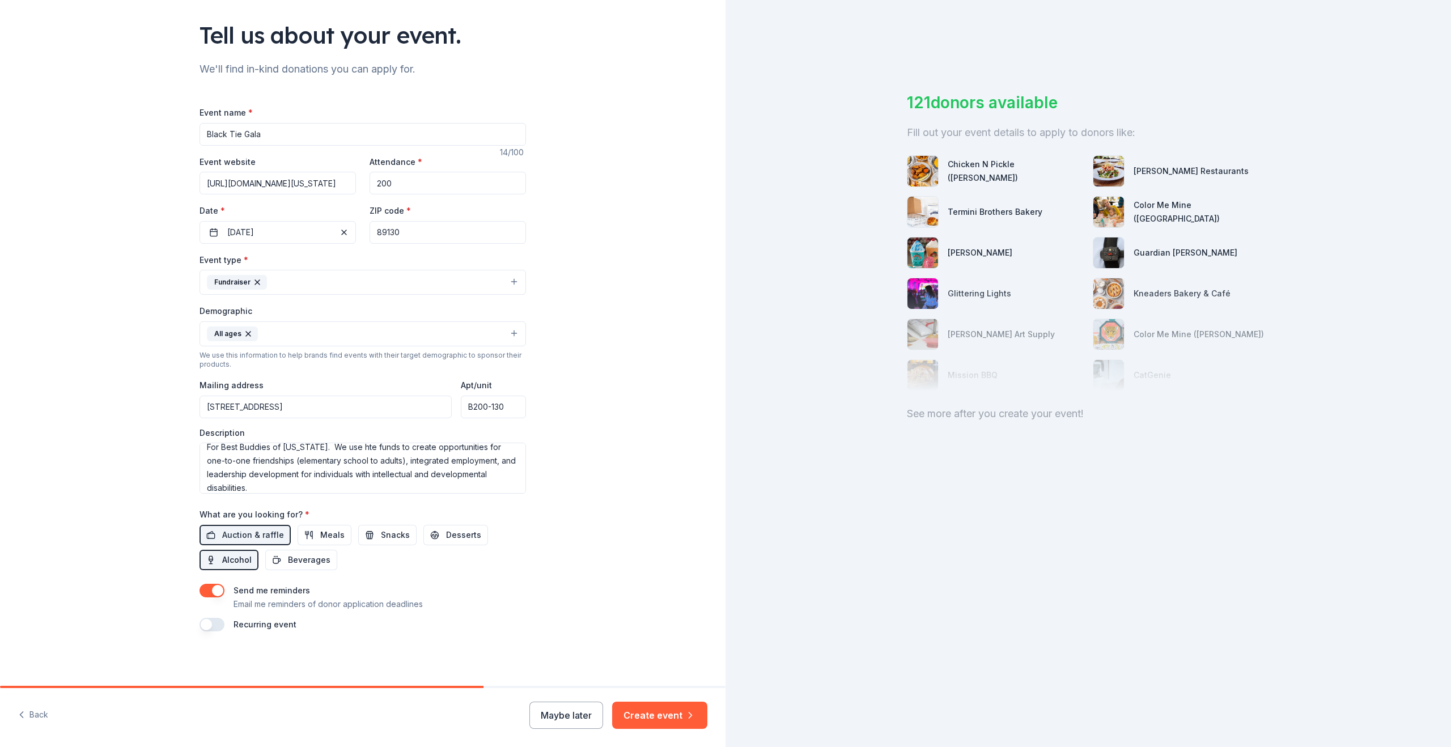
click at [232, 561] on span "Alcohol" at bounding box center [236, 560] width 29 height 14
click at [221, 626] on div "Recurring event" at bounding box center [363, 625] width 326 height 14
click at [218, 626] on button "button" at bounding box center [212, 625] width 25 height 14
click at [440, 627] on div "Recurring event" at bounding box center [363, 625] width 326 height 14
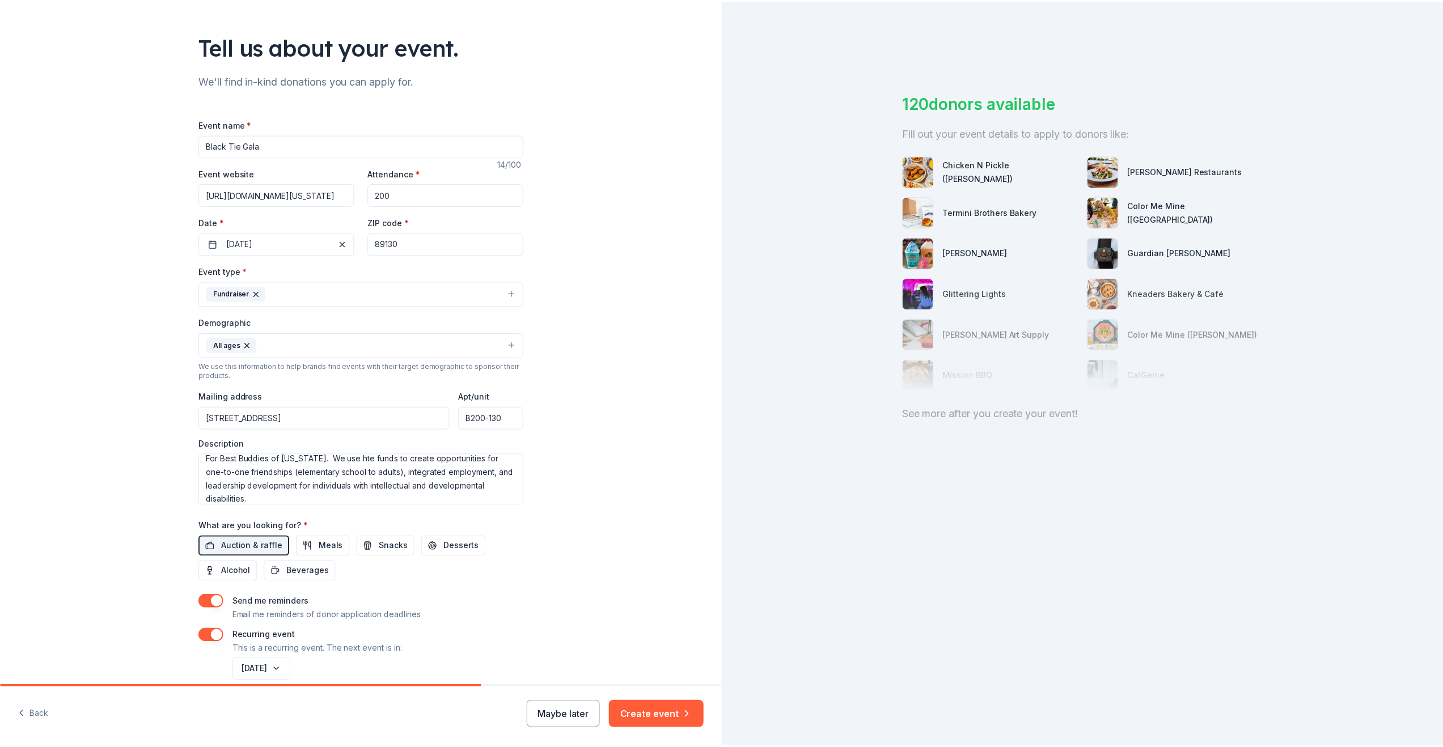
scroll to position [112, 0]
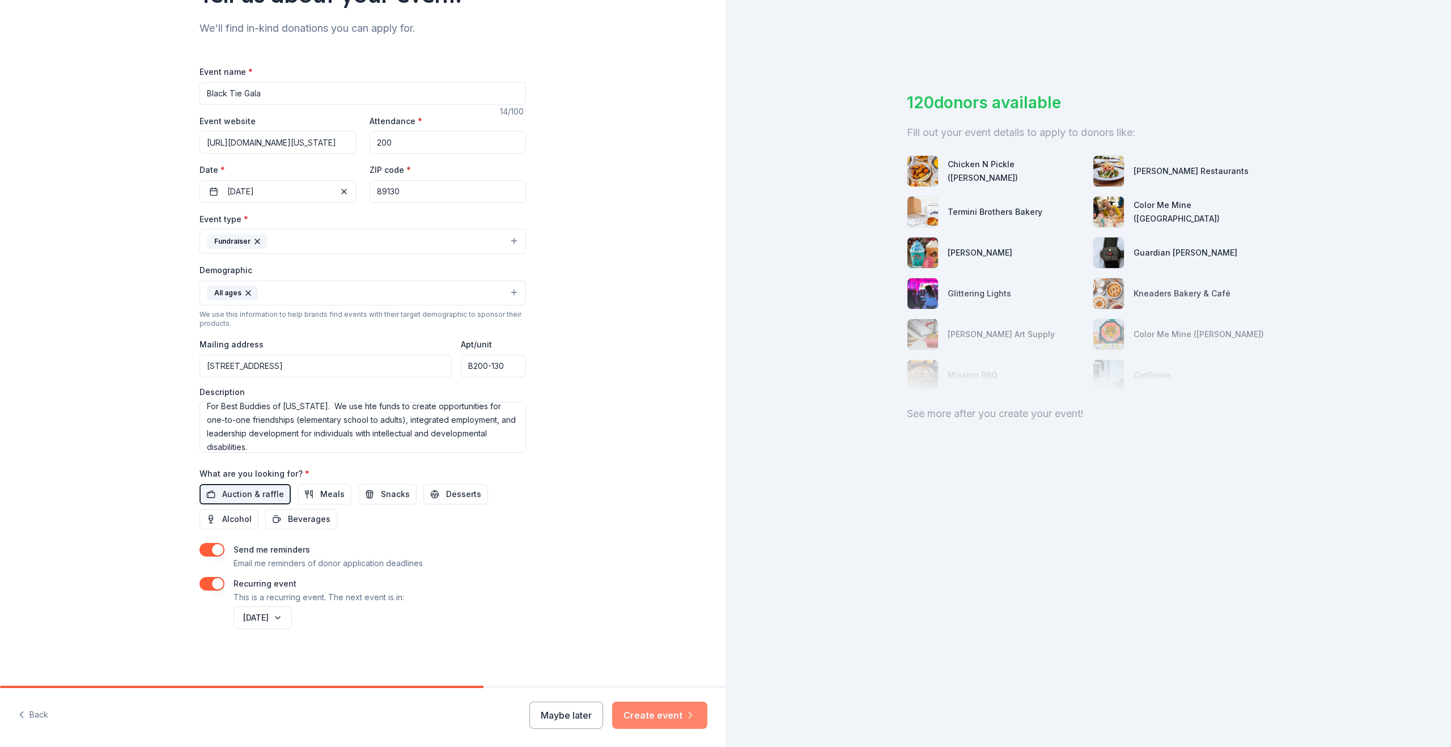
click at [683, 722] on button "Create event" at bounding box center [659, 715] width 95 height 27
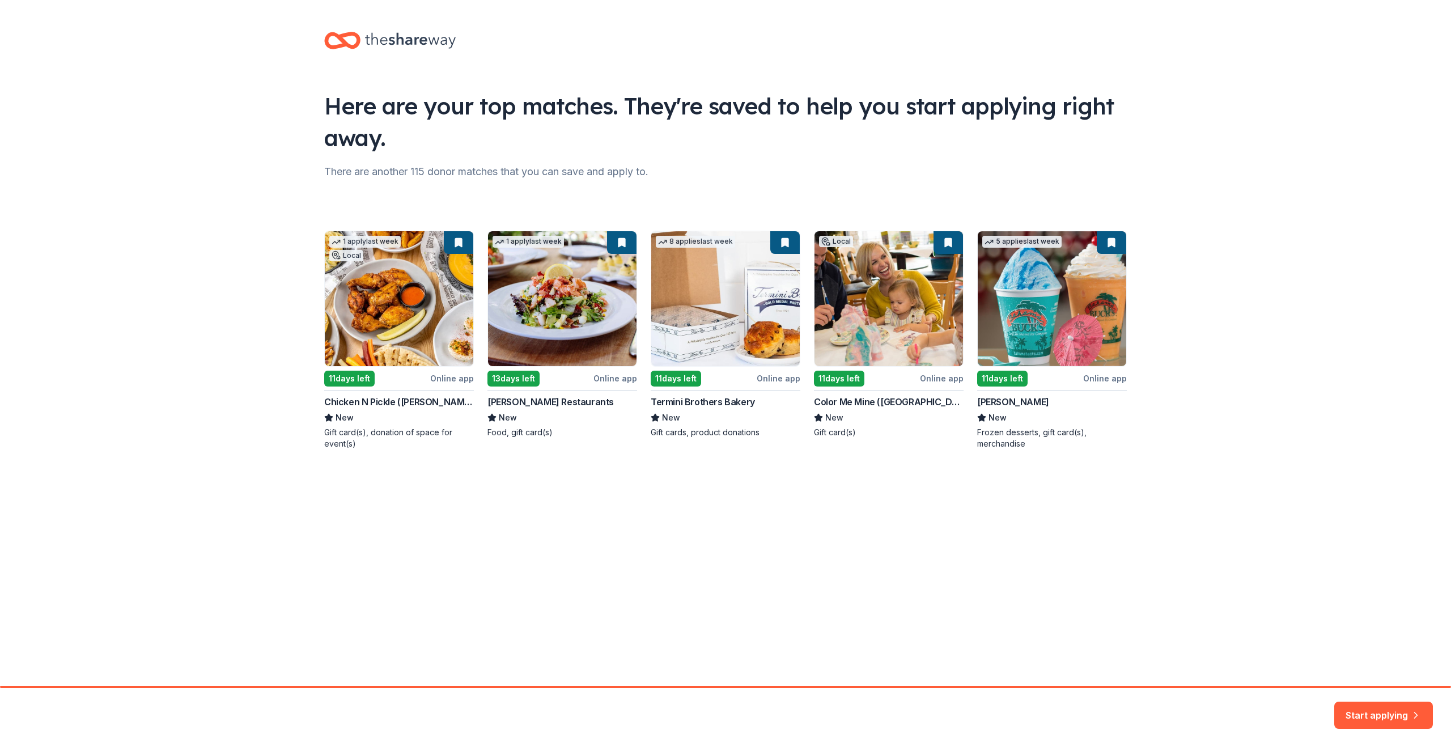
click at [369, 415] on div "1 apply last week Local 11 days left Online app Chicken N Pickle (Henderson) Ne…" at bounding box center [725, 340] width 803 height 219
click at [346, 283] on div "1 apply last week Local 11 days left Online app Chicken N Pickle (Henderson) Ne…" at bounding box center [725, 340] width 803 height 219
click at [1359, 723] on div "Start applying" at bounding box center [1383, 715] width 99 height 27
click at [1379, 711] on button "Start applying" at bounding box center [1383, 708] width 99 height 27
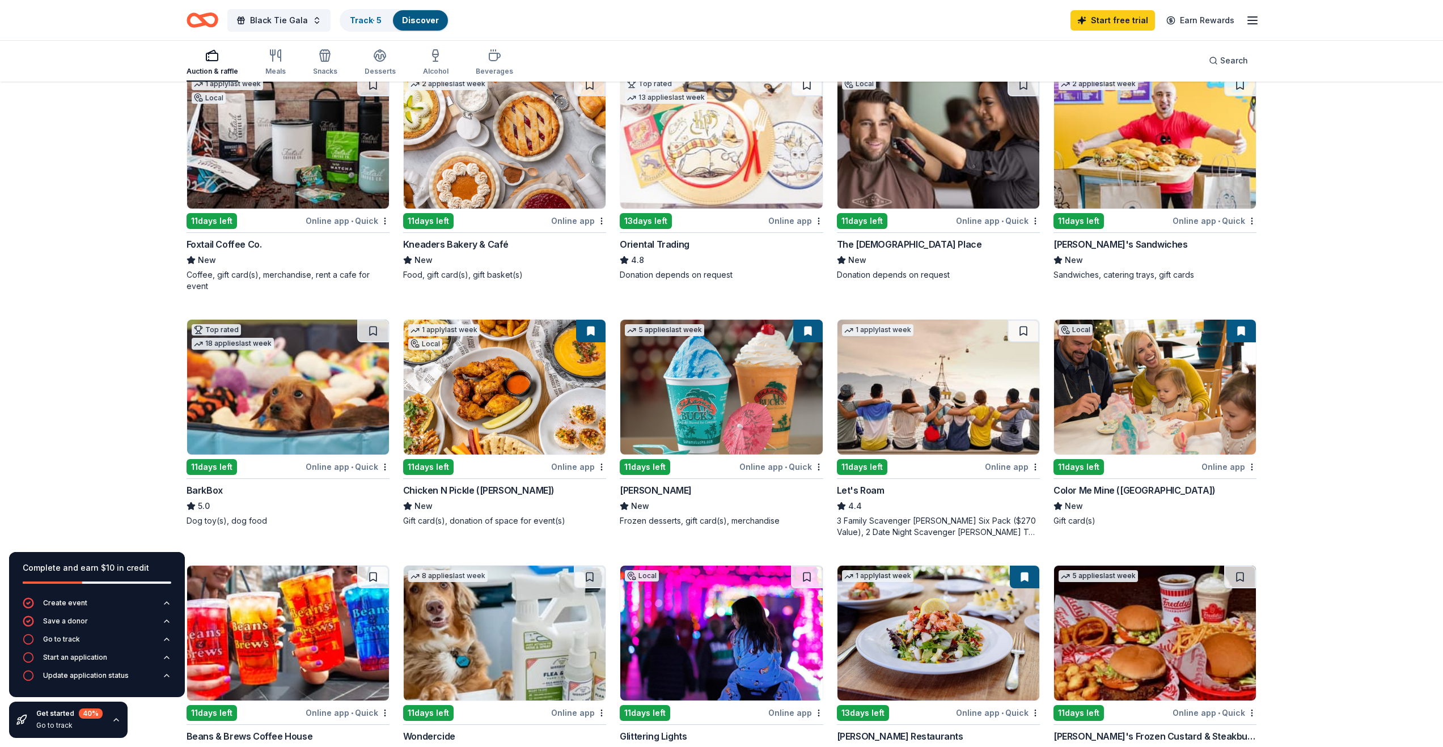
scroll to position [136, 0]
click at [516, 375] on img at bounding box center [505, 386] width 202 height 135
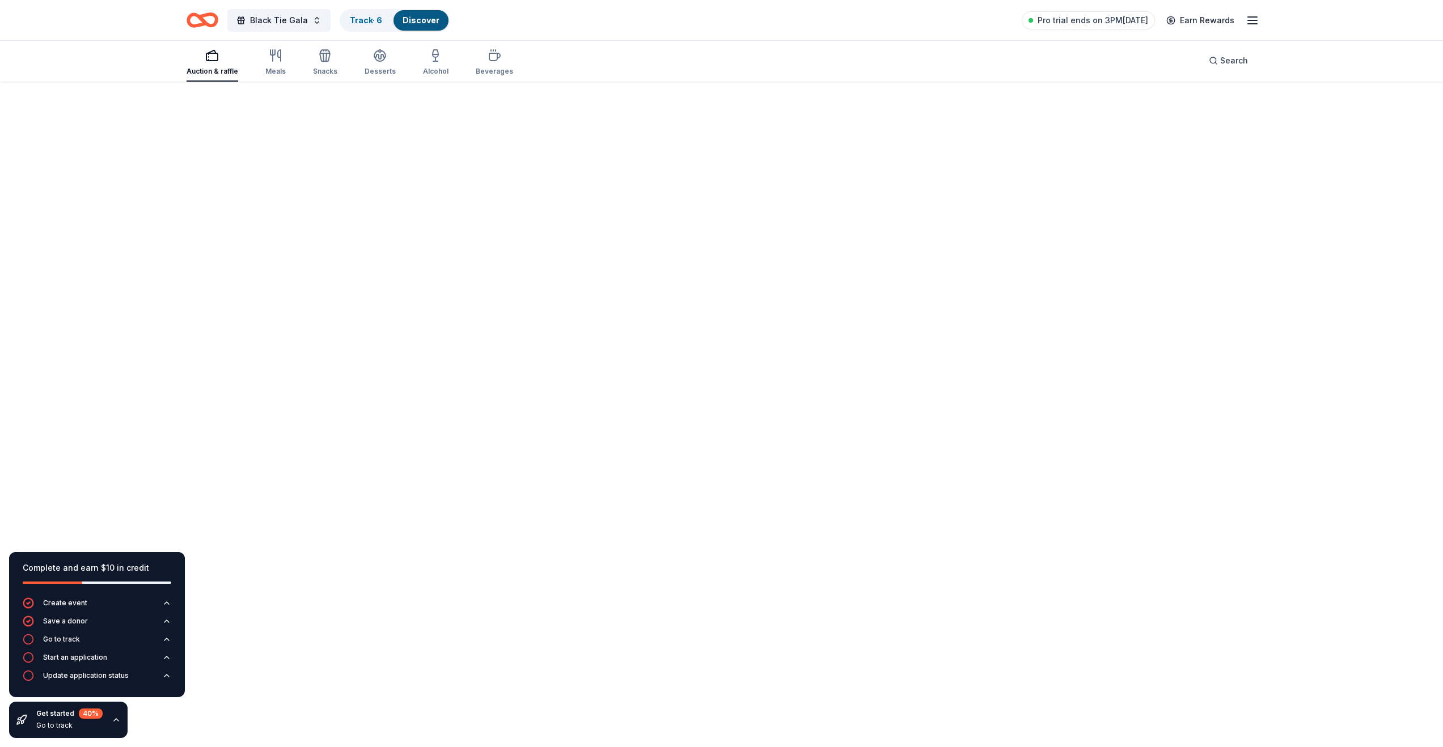
scroll to position [83, 0]
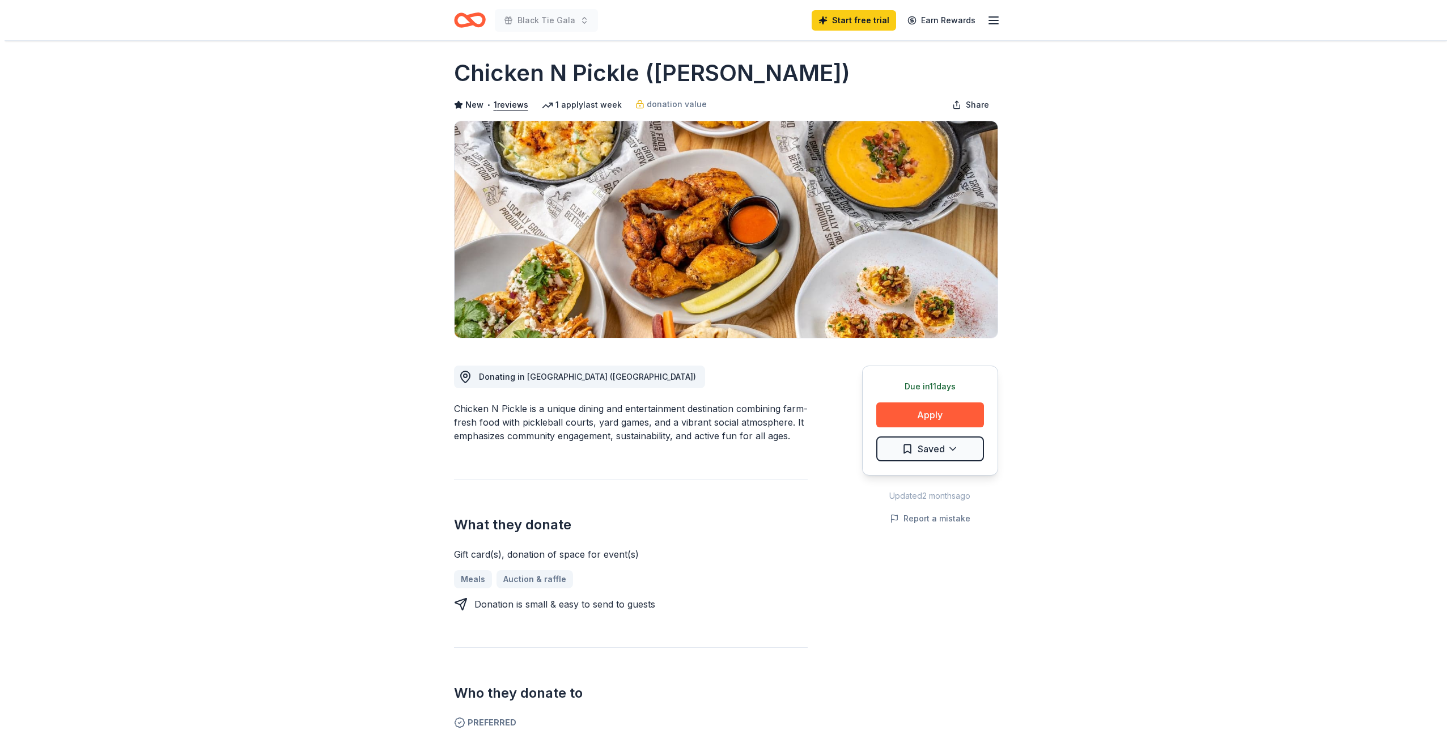
scroll to position [6, 0]
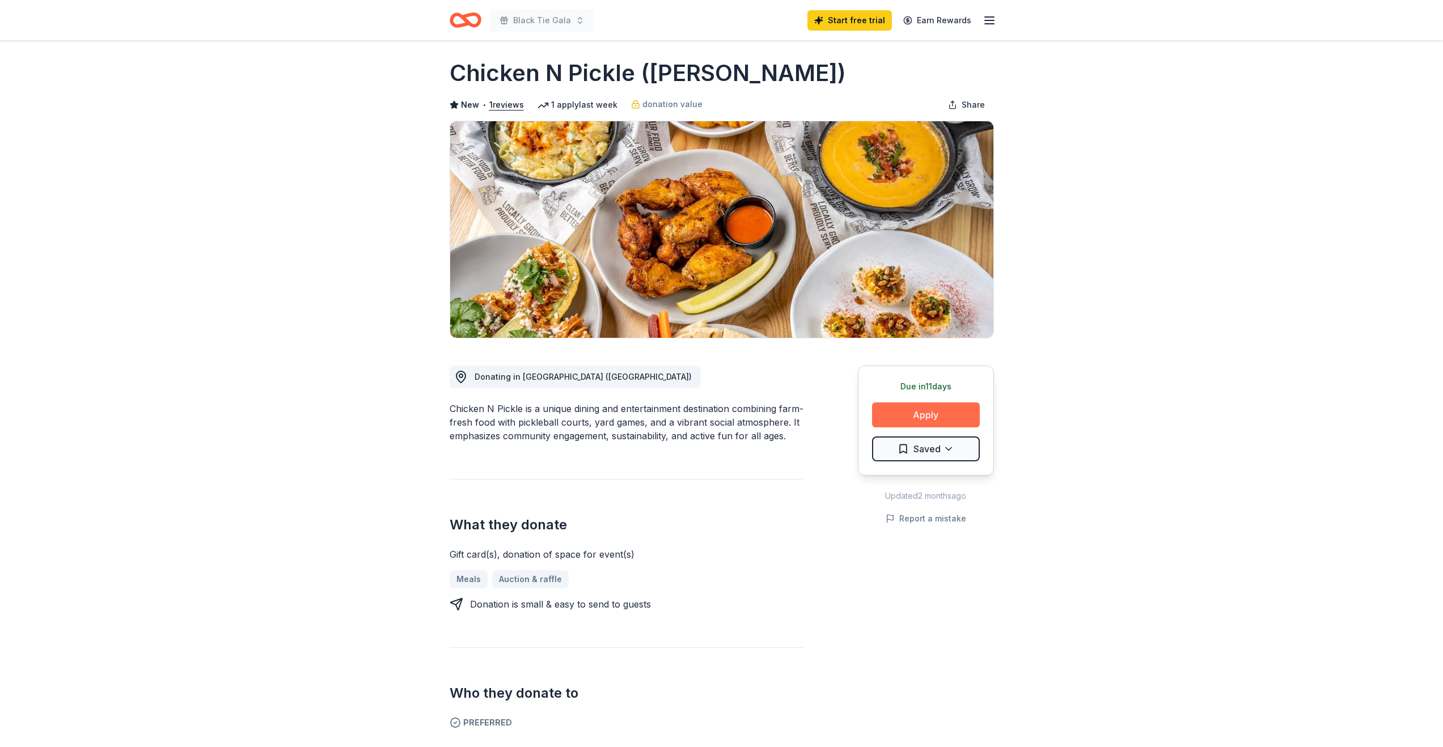
click at [929, 414] on button "Apply" at bounding box center [926, 414] width 108 height 25
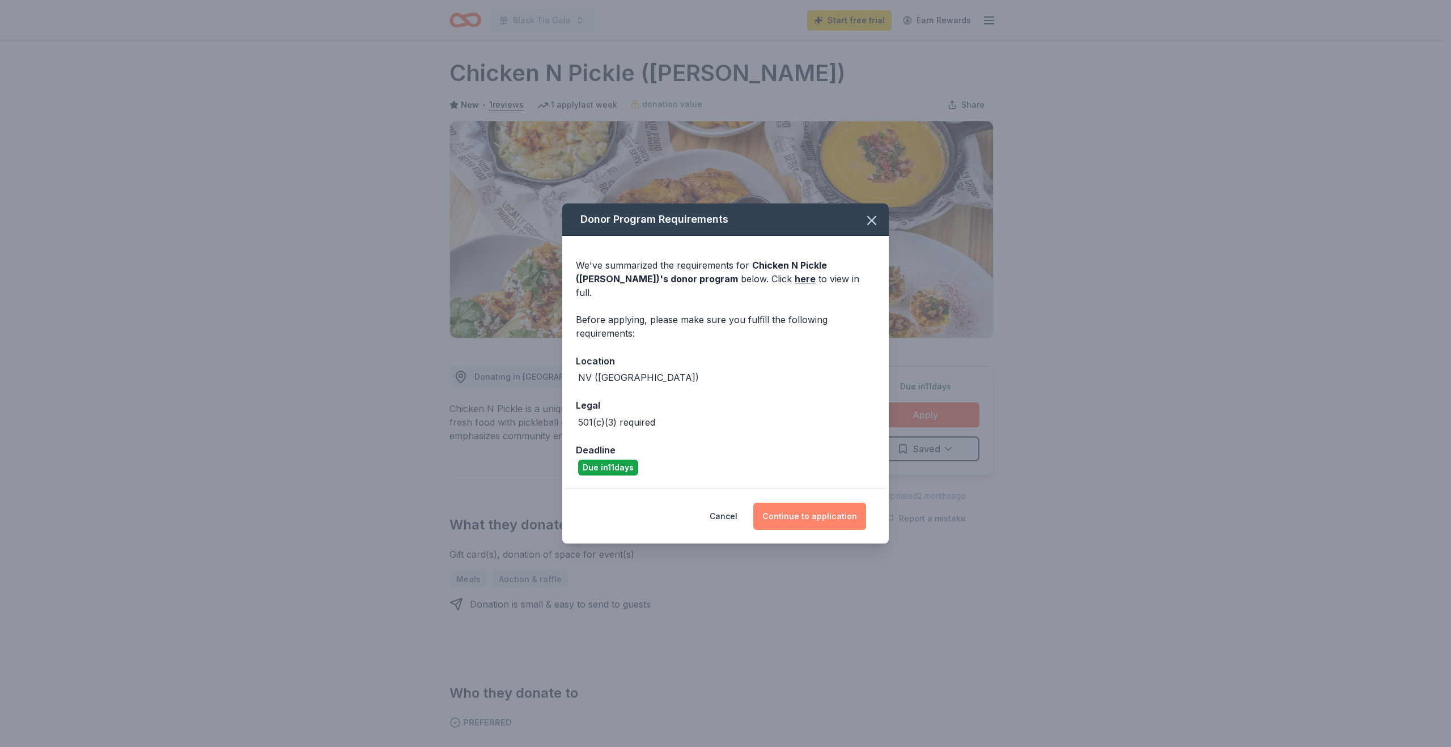
click at [797, 512] on button "Continue to application" at bounding box center [809, 516] width 113 height 27
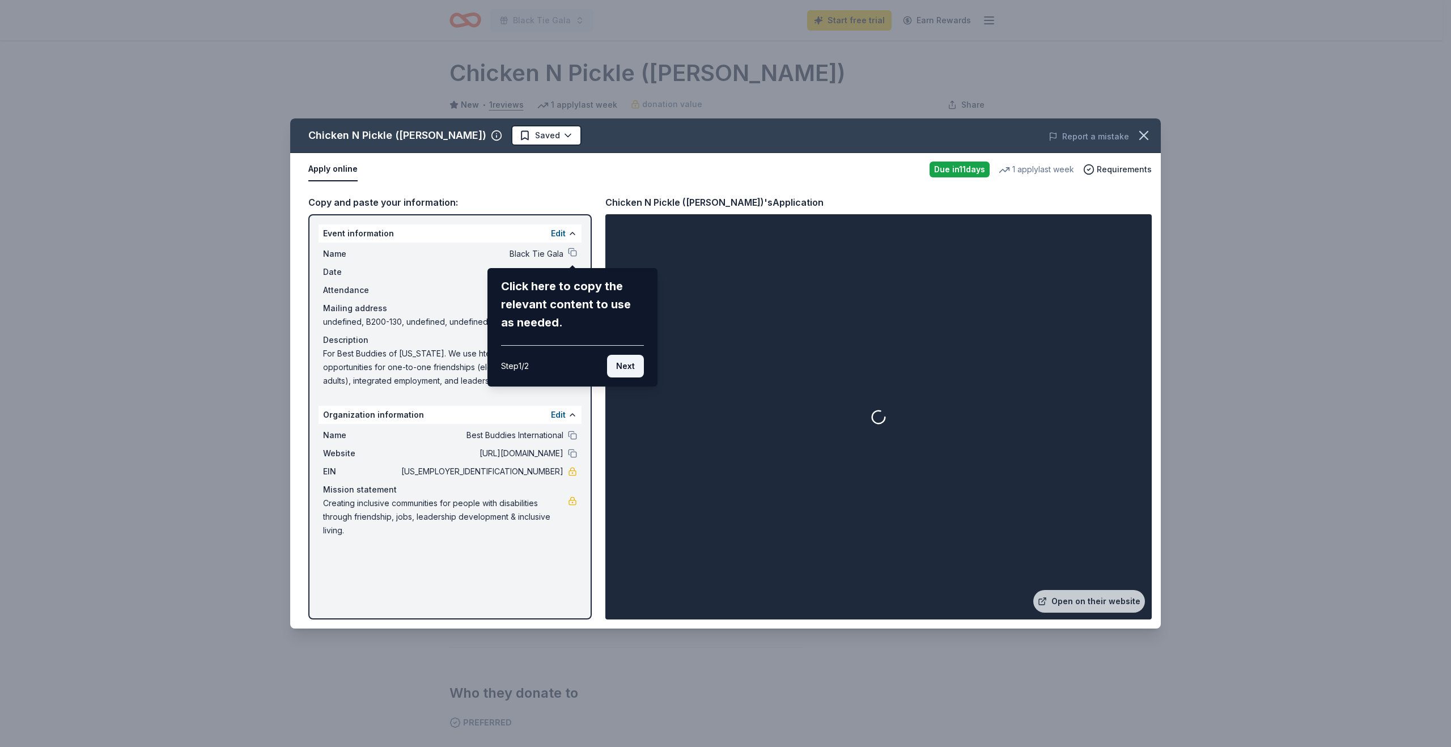
click at [627, 366] on button "Next" at bounding box center [625, 366] width 37 height 23
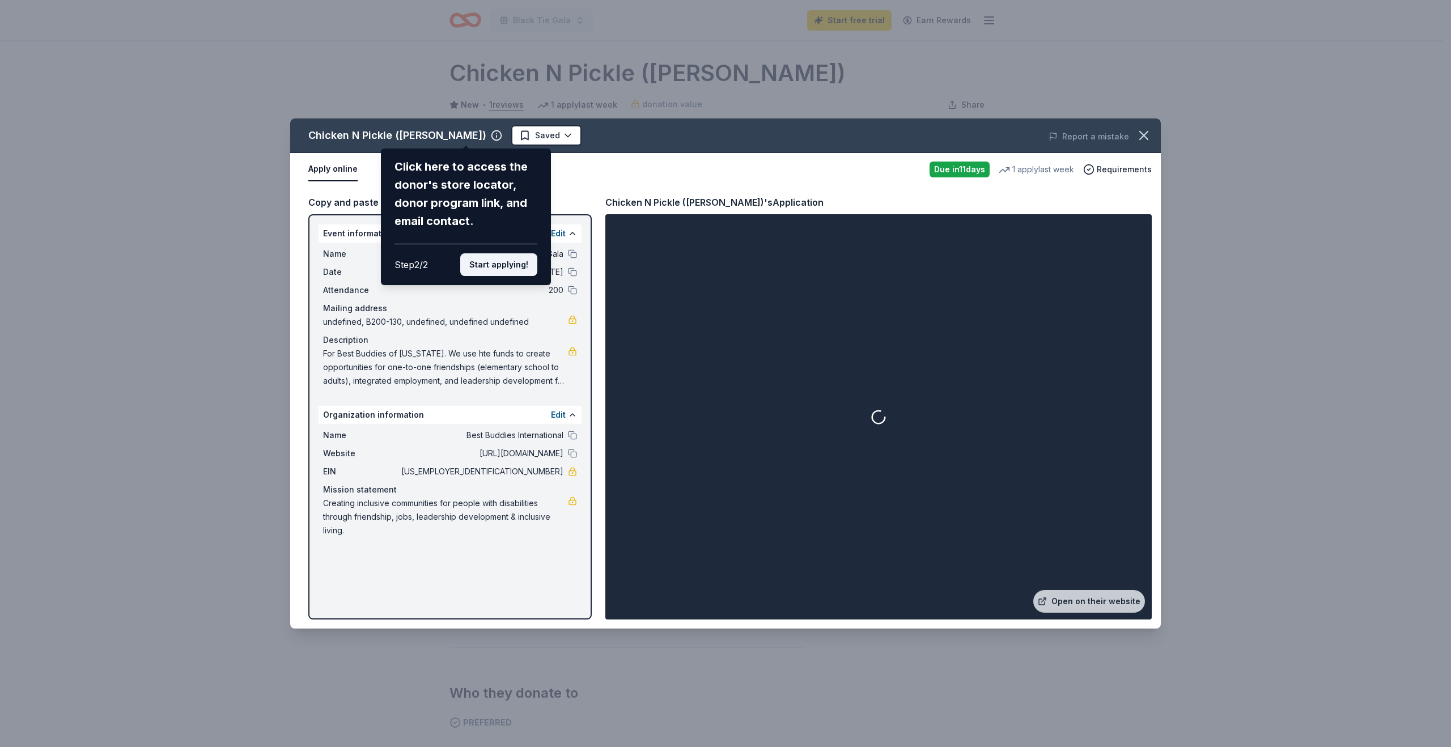
click at [510, 265] on button "Start applying!" at bounding box center [498, 264] width 77 height 23
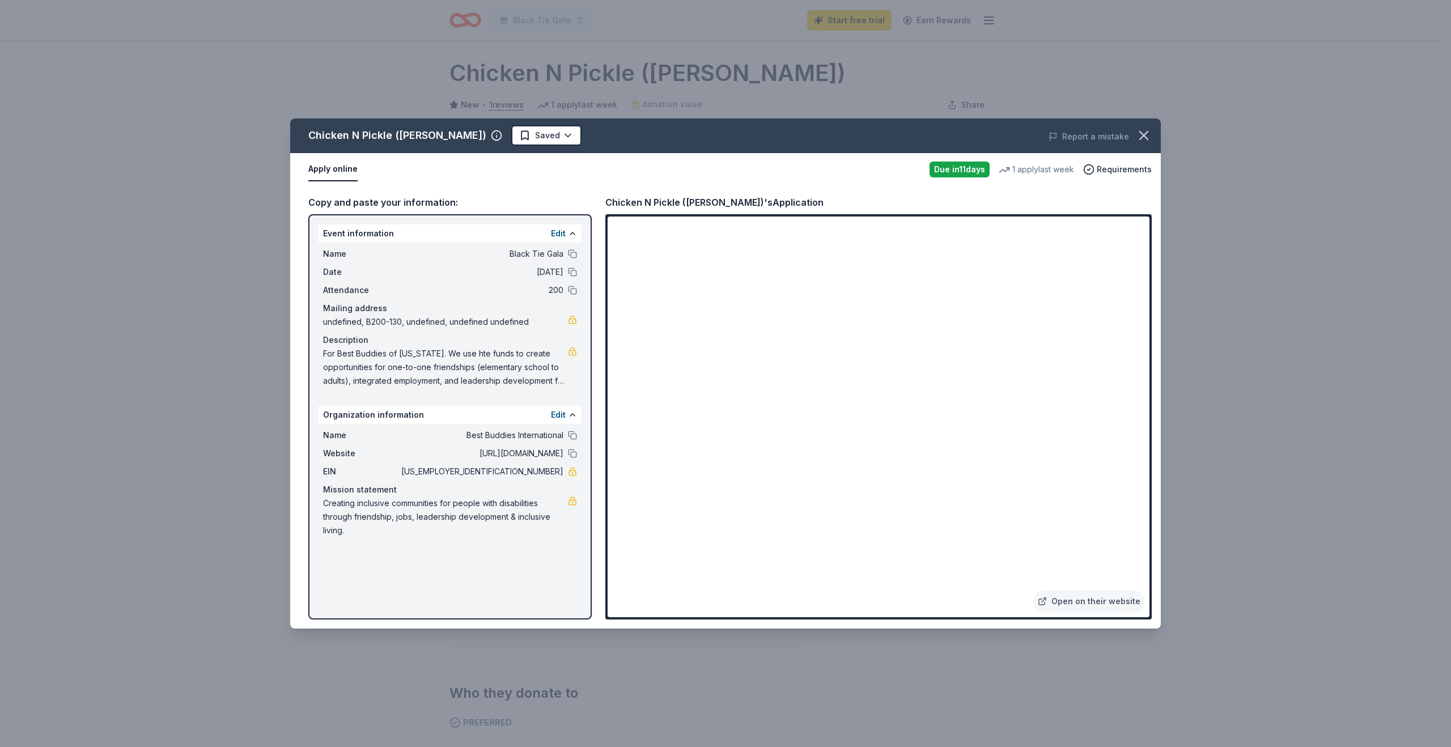
click at [563, 271] on span "10/04/25" at bounding box center [481, 272] width 164 height 14
click at [569, 272] on button at bounding box center [572, 272] width 9 height 9
drag, startPoint x: 356, startPoint y: 528, endPoint x: 319, endPoint y: 502, distance: 45.5
click at [319, 502] on div "Name Best Buddies International Website http://www.bestbuddies.org EIN 52-16145…" at bounding box center [450, 483] width 263 height 118
drag, startPoint x: 443, startPoint y: 509, endPoint x: 532, endPoint y: 525, distance: 90.4
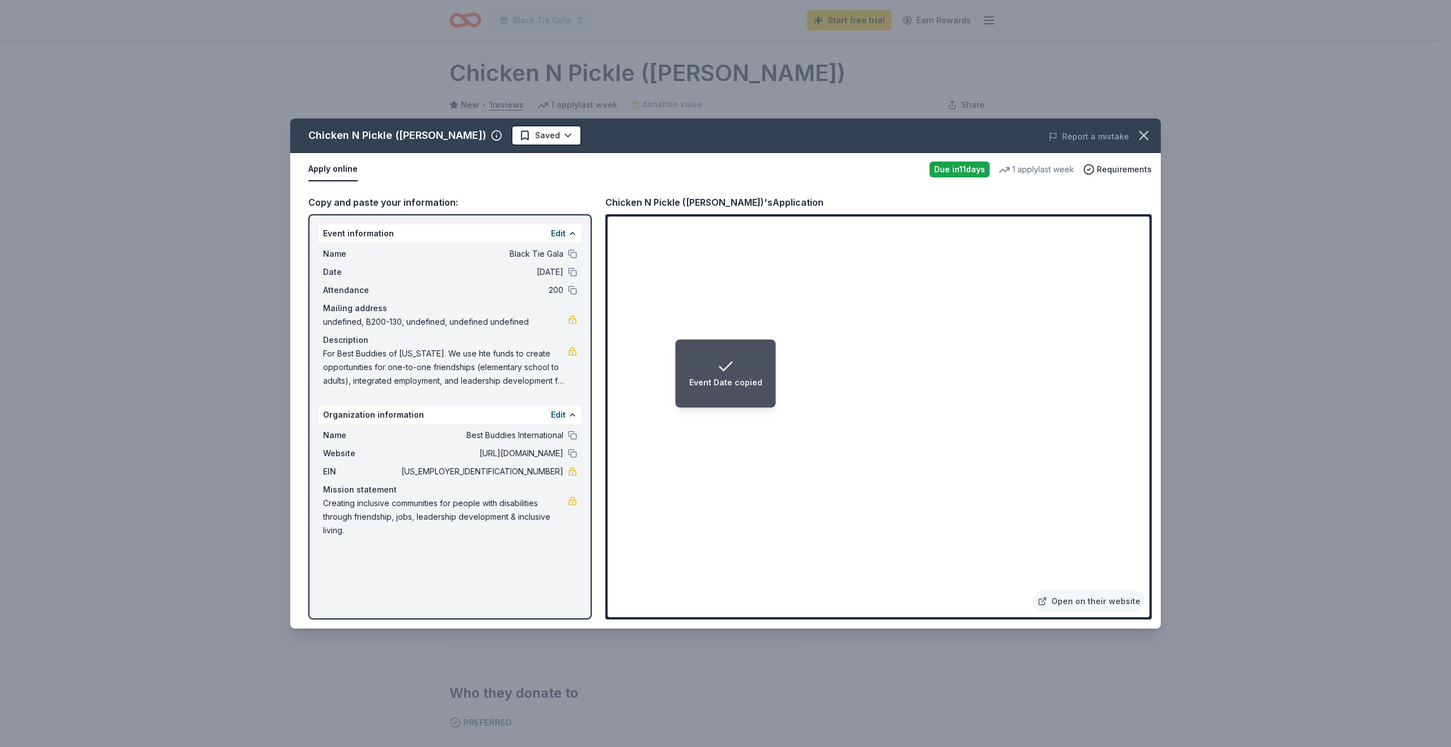
click at [532, 525] on span "Creating inclusive communities for people with disabilities through friendship,…" at bounding box center [445, 517] width 245 height 41
click at [497, 134] on html "Black Tie Gala Start free trial Earn Rewards Due in 11 days Share Chicken N Pic…" at bounding box center [725, 367] width 1451 height 747
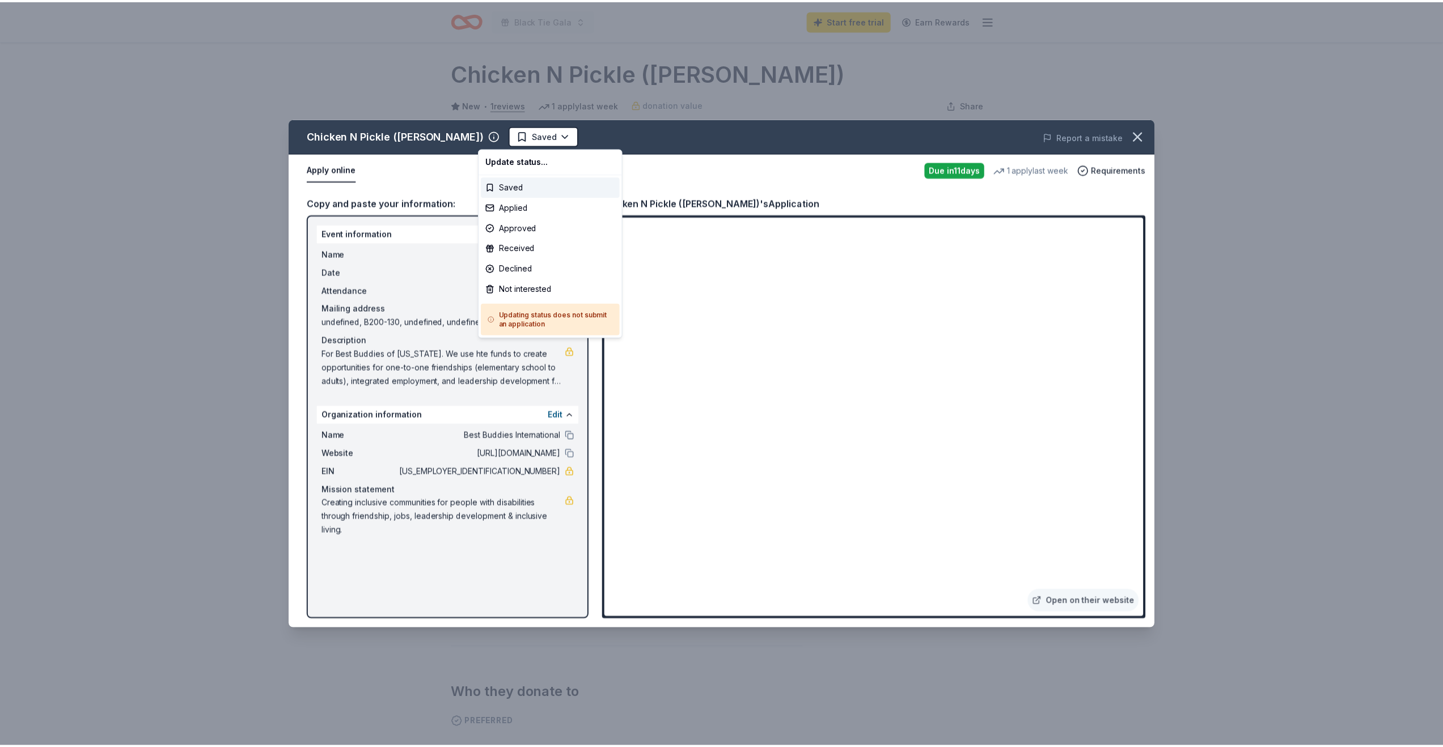
scroll to position [0, 0]
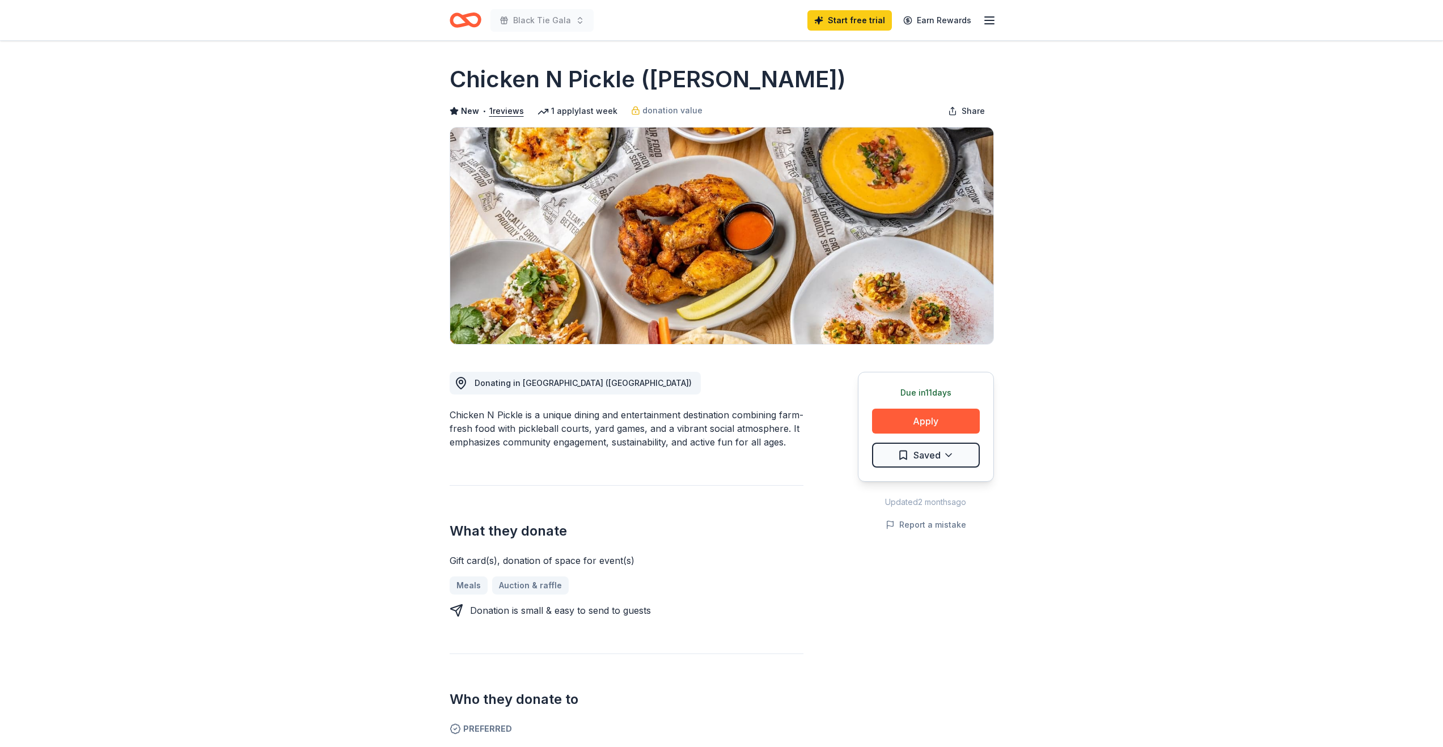
click at [904, 457] on html "Black Tie Gala Start free trial Earn Rewards Due in 11 days Share Chicken N Pic…" at bounding box center [721, 373] width 1443 height 747
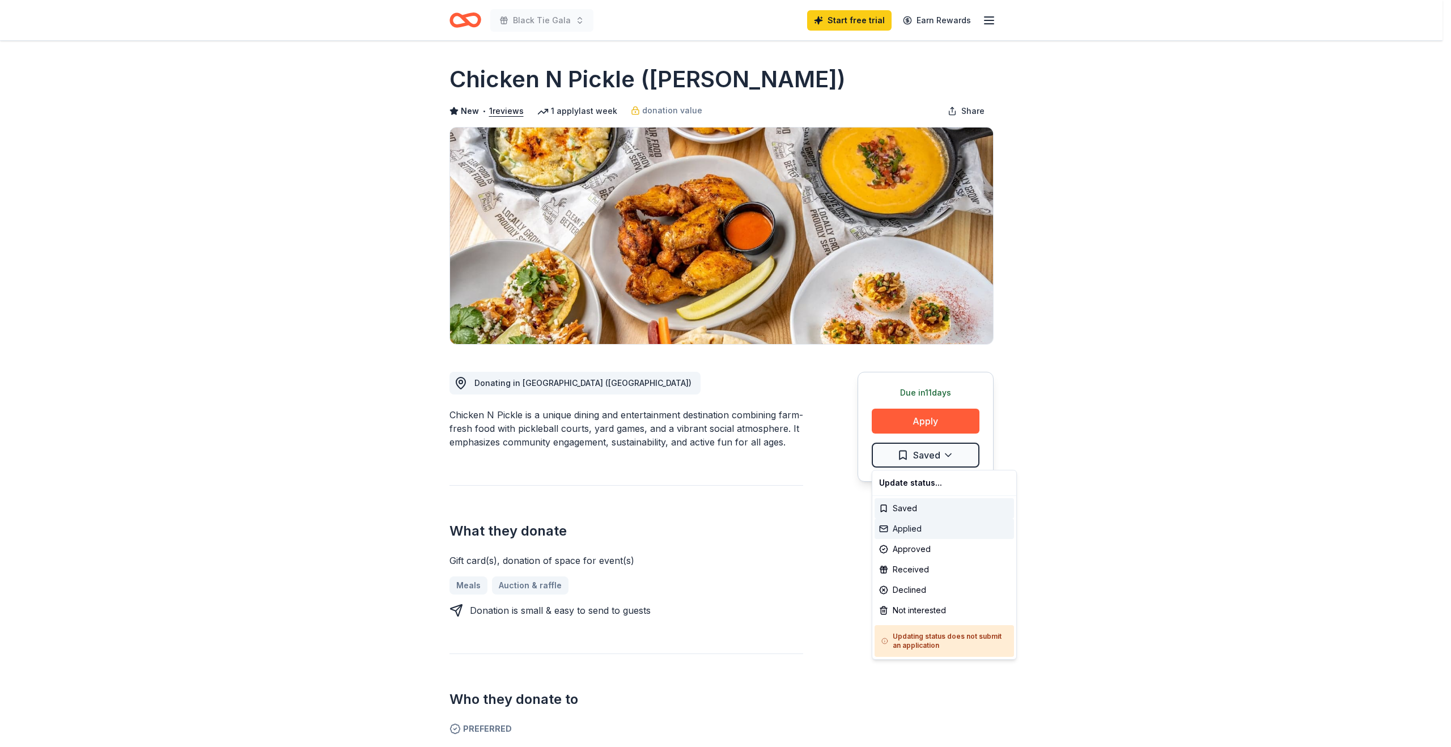
drag, startPoint x: 893, startPoint y: 507, endPoint x: 887, endPoint y: 528, distance: 21.3
click at [887, 528] on div "Update status... Saved Applied Approved Received Declined Not interested Updati…" at bounding box center [944, 565] width 145 height 190
click at [887, 528] on div "Applied" at bounding box center [944, 529] width 139 height 20
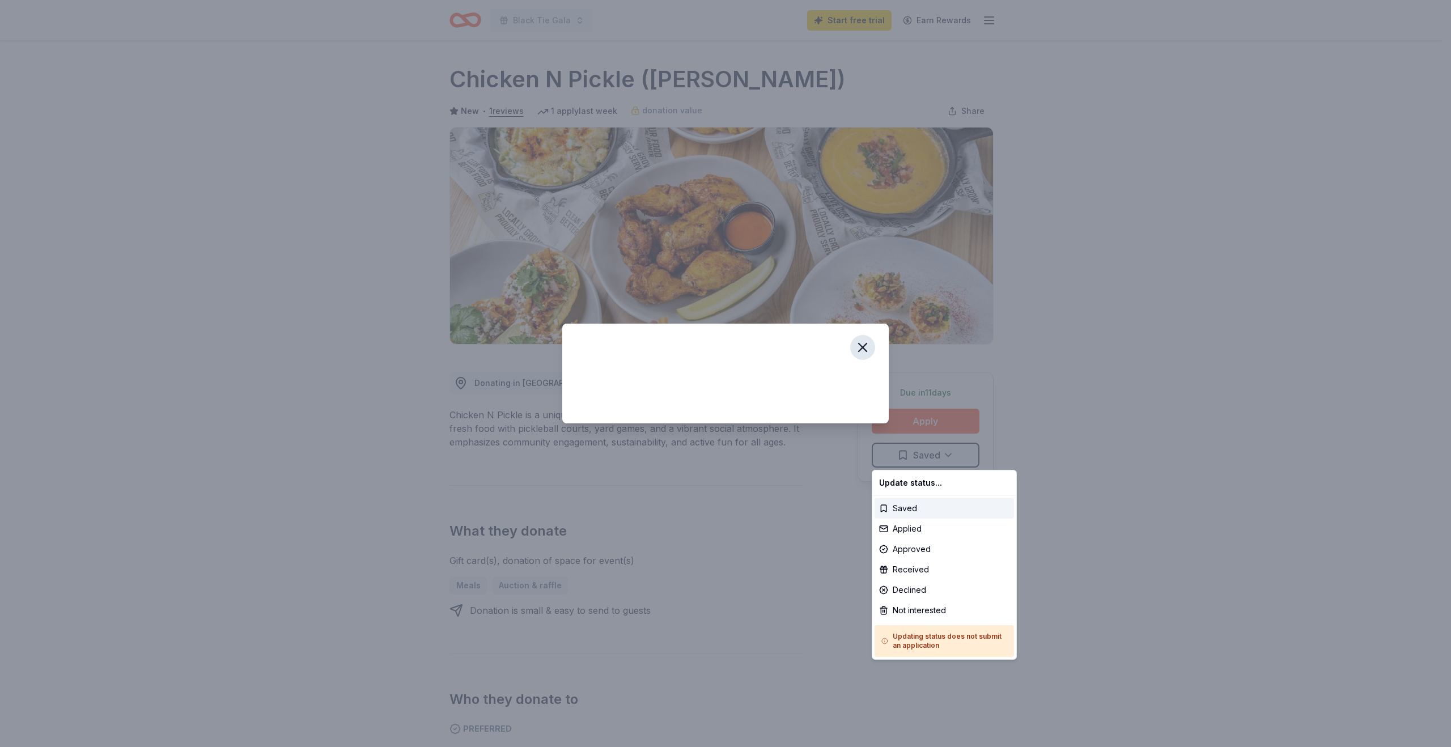
click at [862, 349] on html "Black Tie Gala Start free trial Earn Rewards Due in 11 days Share Chicken N Pic…" at bounding box center [725, 373] width 1451 height 747
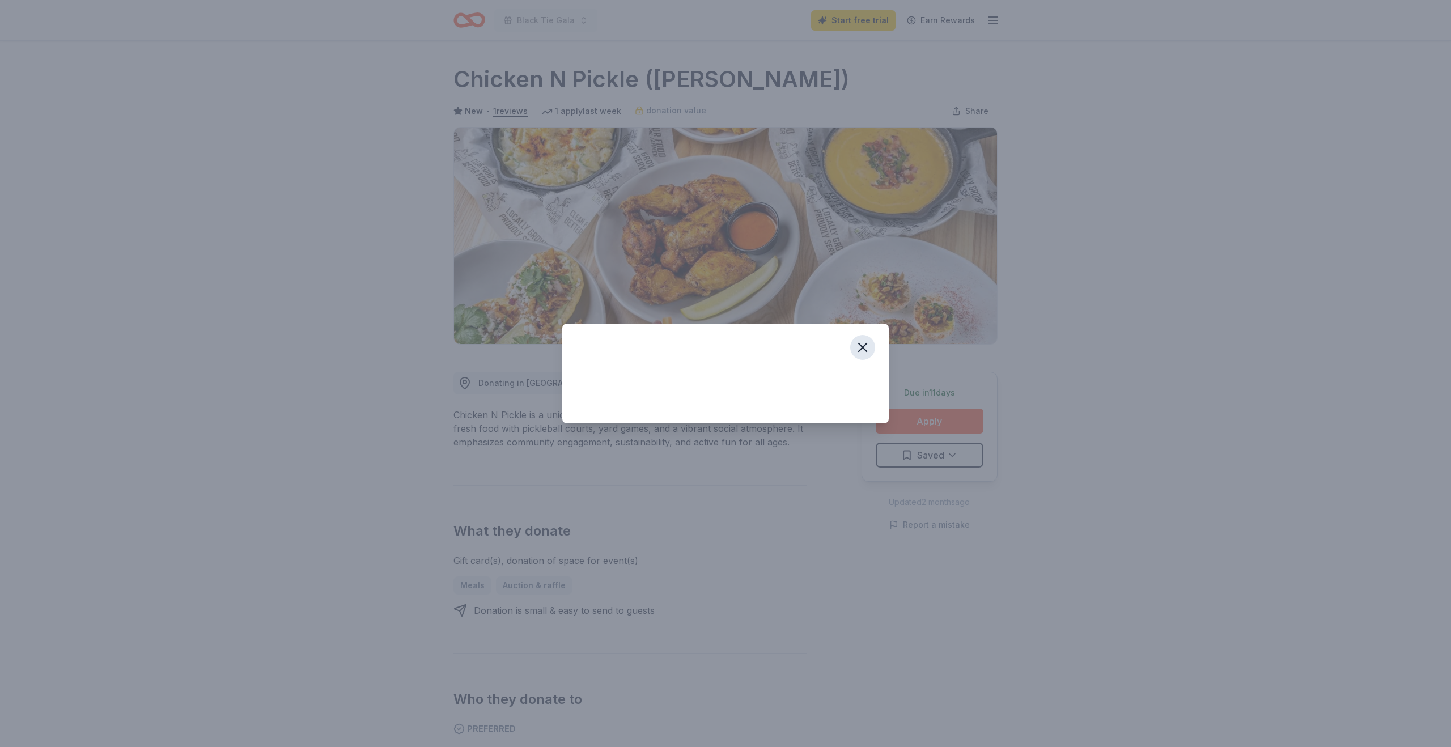
click at [862, 349] on icon "button" at bounding box center [863, 347] width 8 height 8
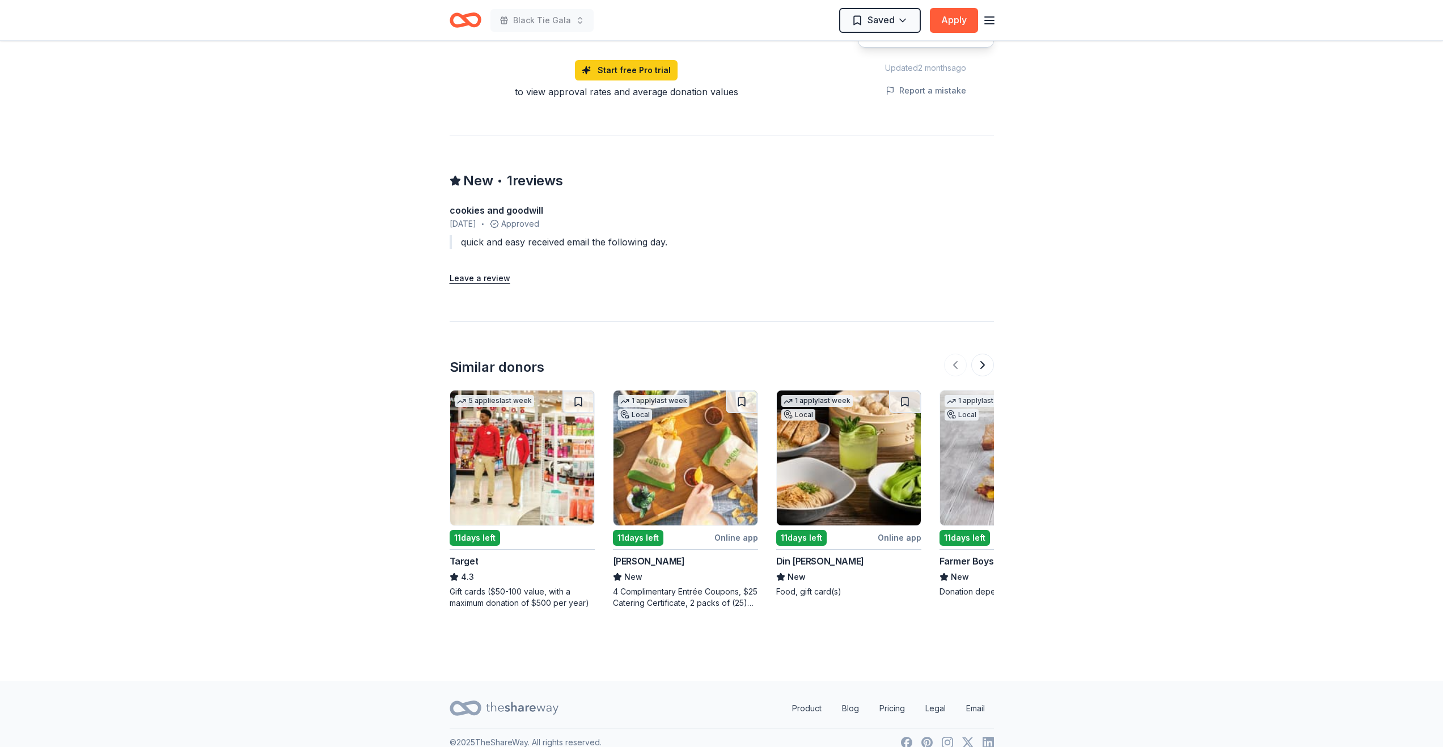
scroll to position [925, 0]
click at [807, 464] on img at bounding box center [849, 457] width 144 height 135
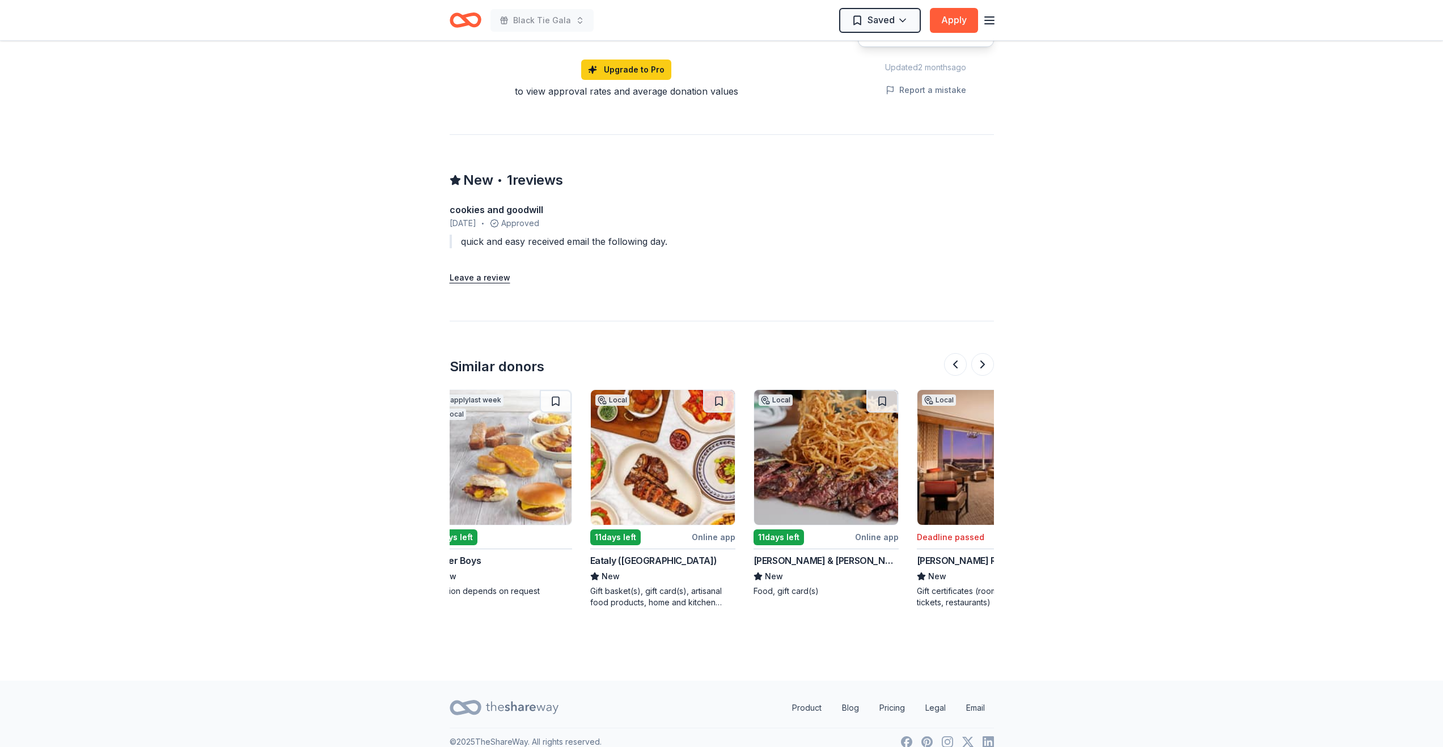
scroll to position [0, 514]
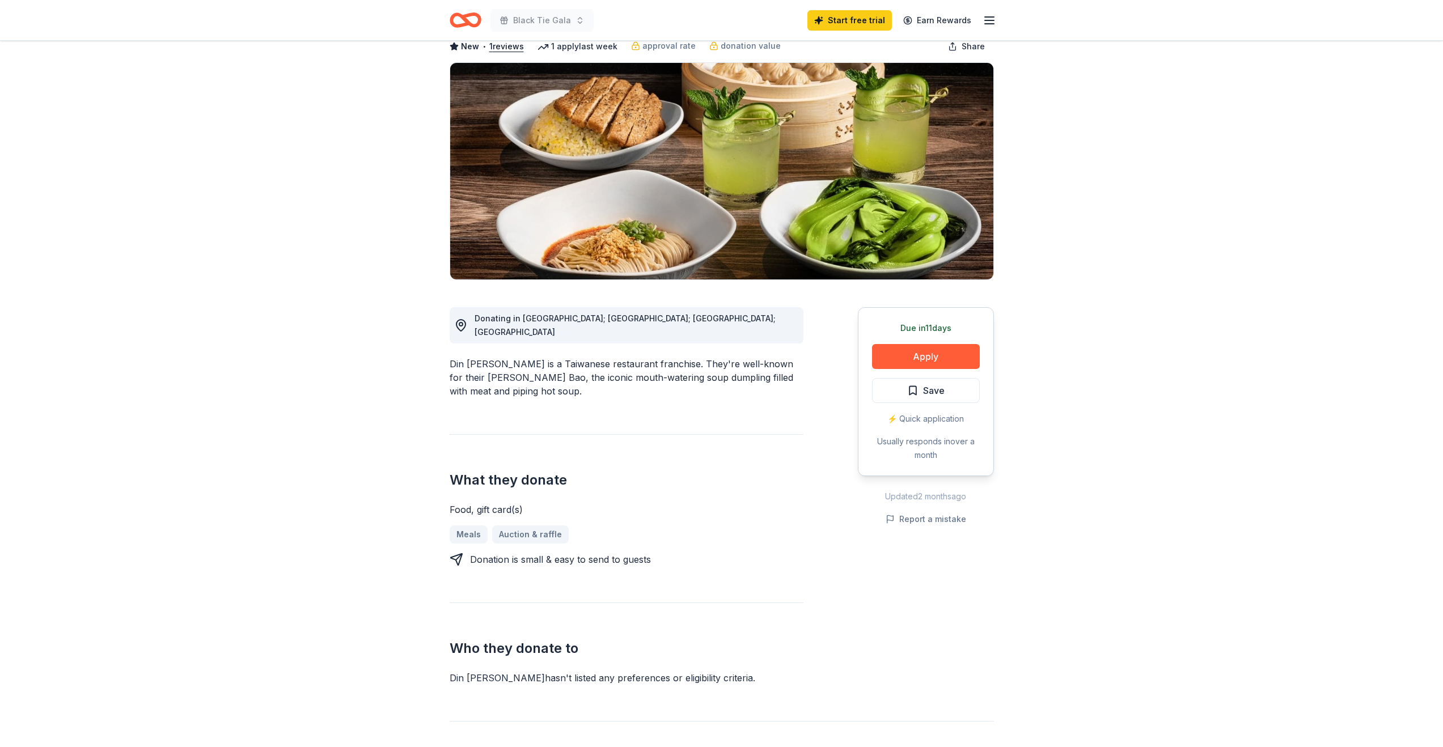
scroll to position [65, 0]
click at [907, 358] on button "Apply" at bounding box center [926, 356] width 108 height 25
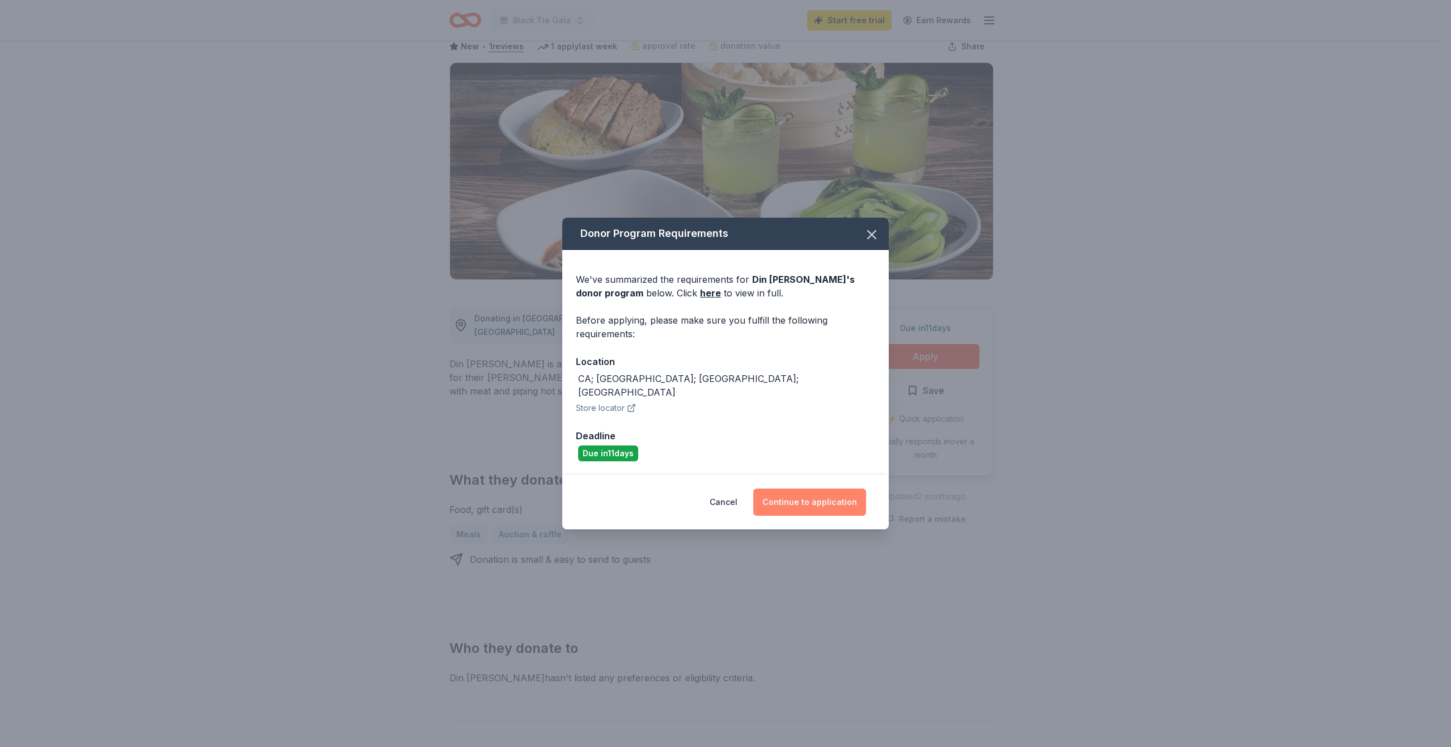
click at [815, 499] on button "Continue to application" at bounding box center [809, 502] width 113 height 27
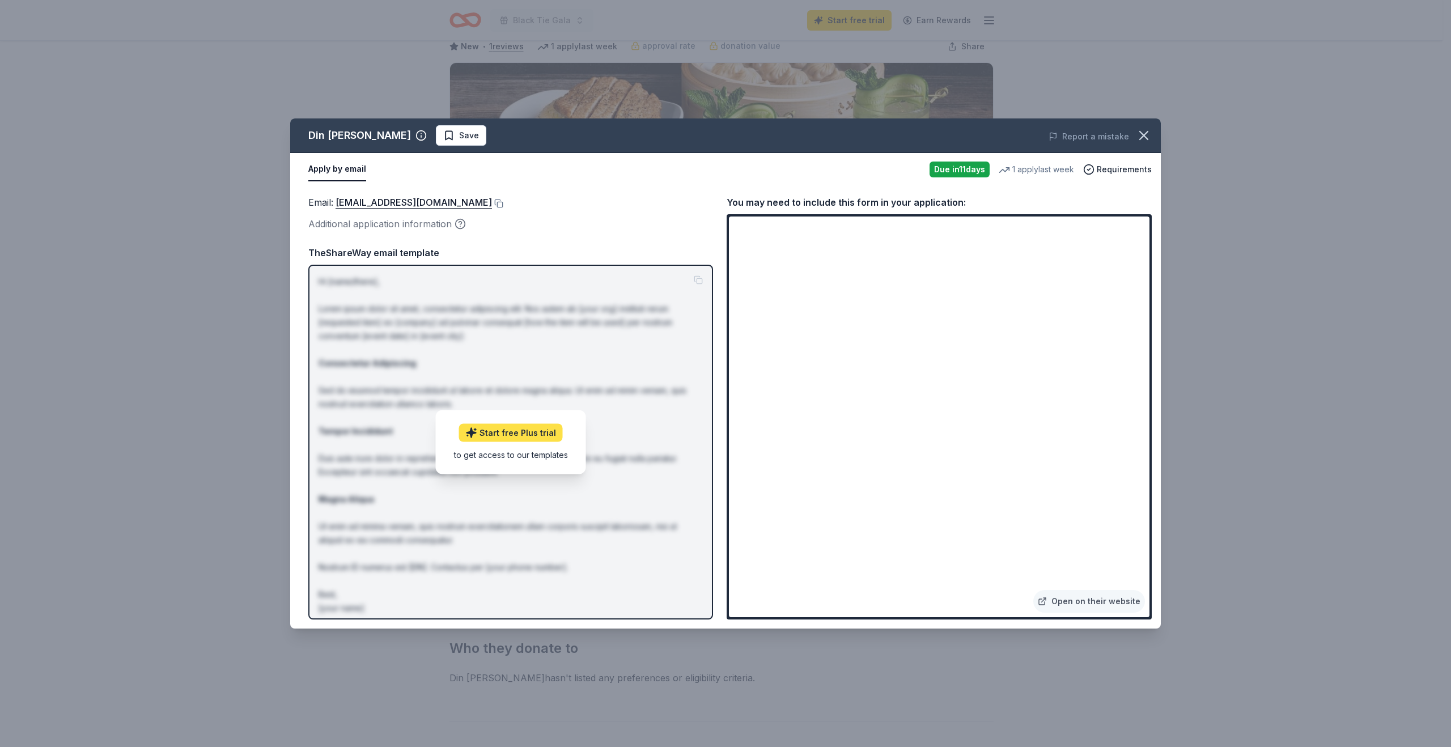
click at [503, 438] on link "Start free Plus trial" at bounding box center [511, 433] width 104 height 18
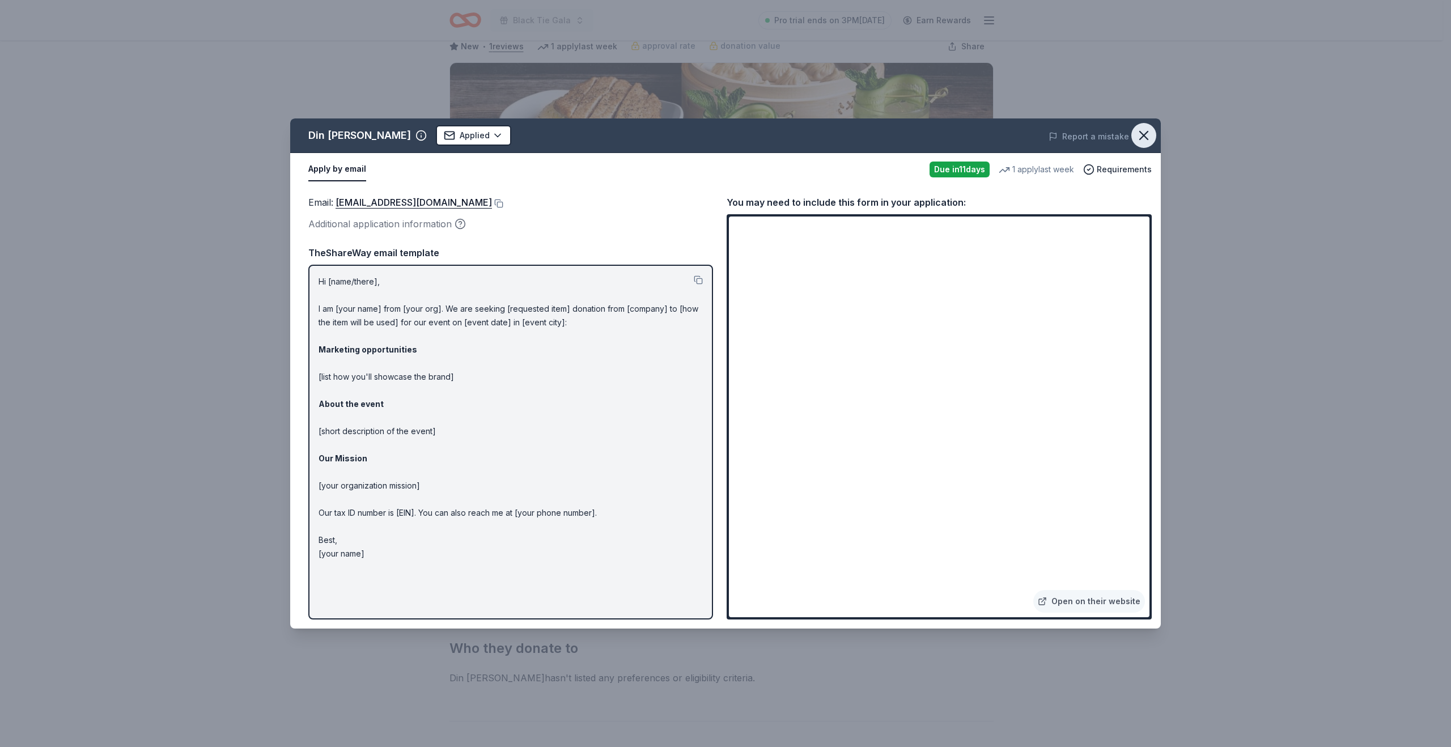
click at [1146, 138] on icon "button" at bounding box center [1144, 136] width 8 height 8
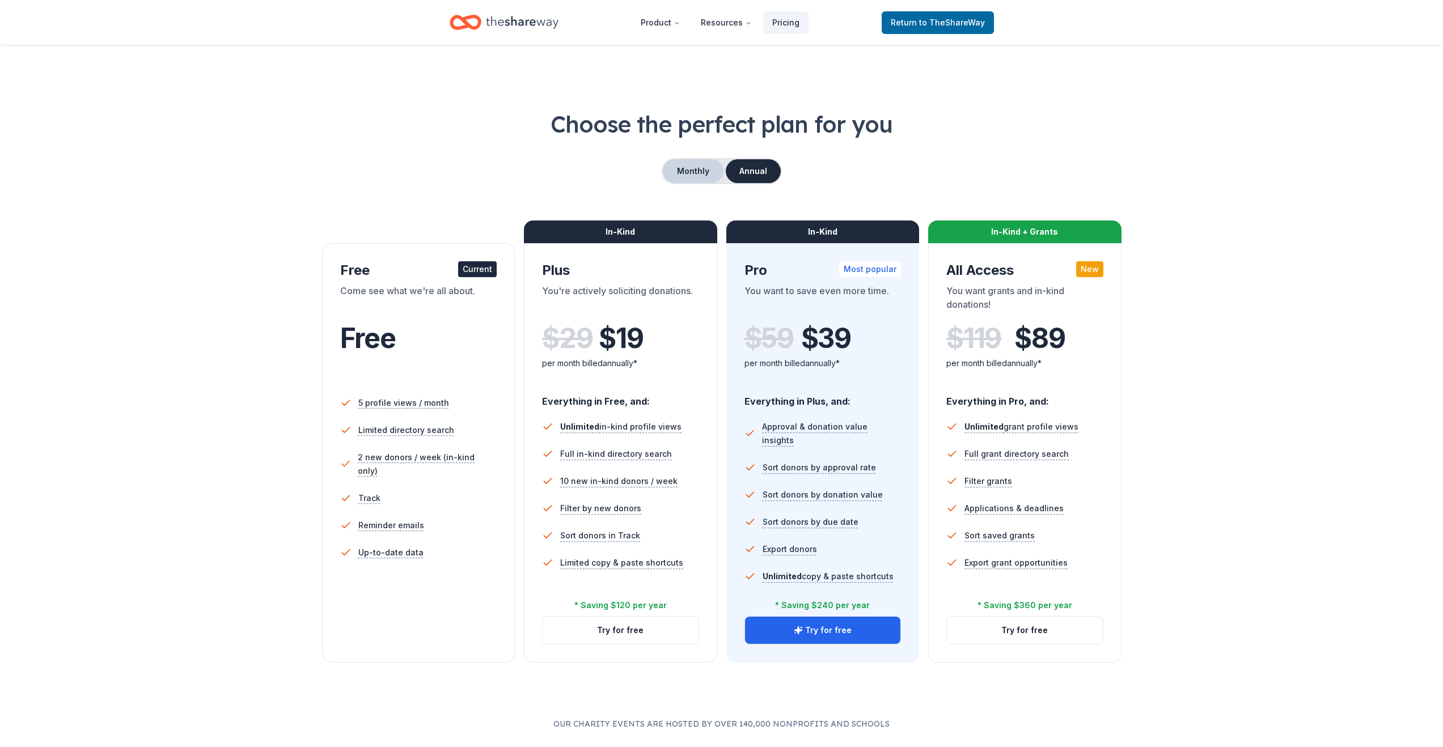
click at [702, 168] on button "Monthly" at bounding box center [693, 171] width 61 height 24
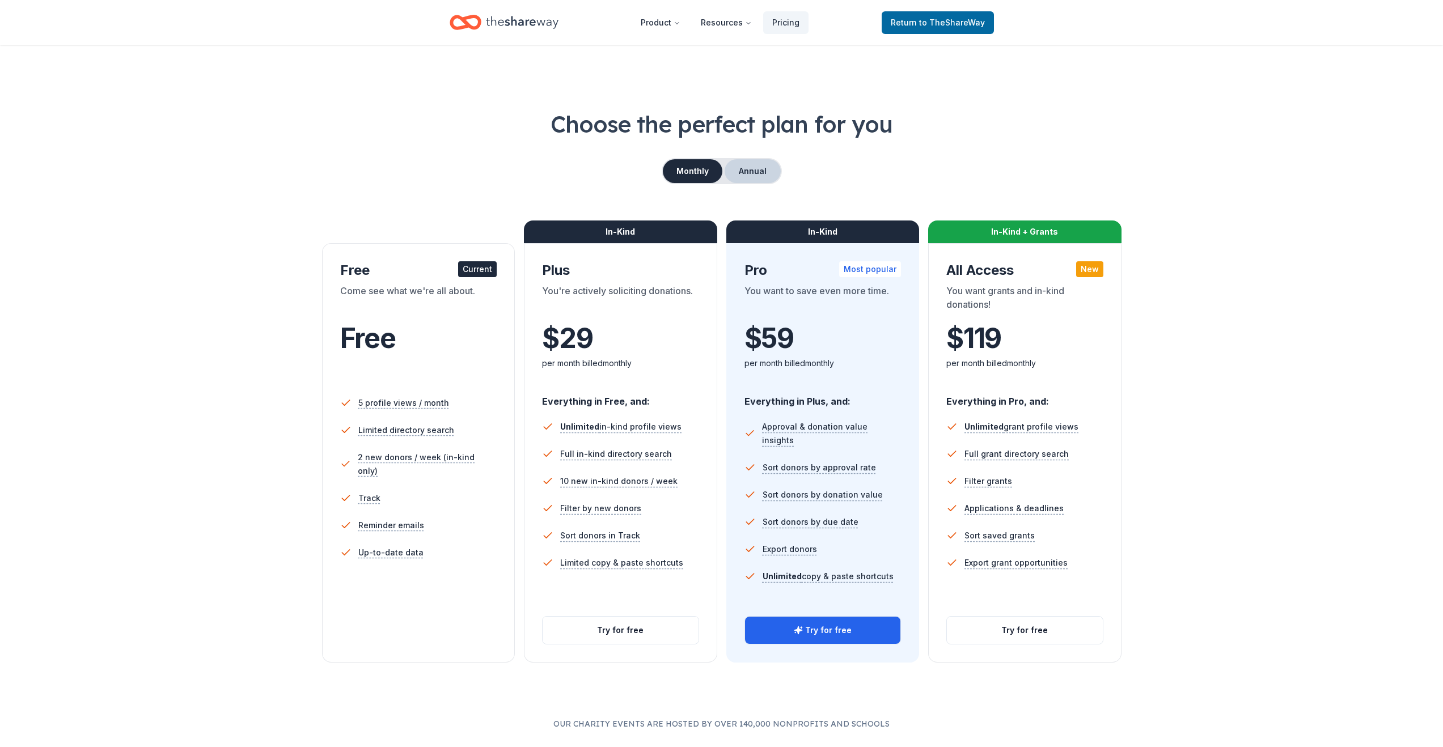
click at [752, 171] on button "Annual" at bounding box center [752, 171] width 56 height 24
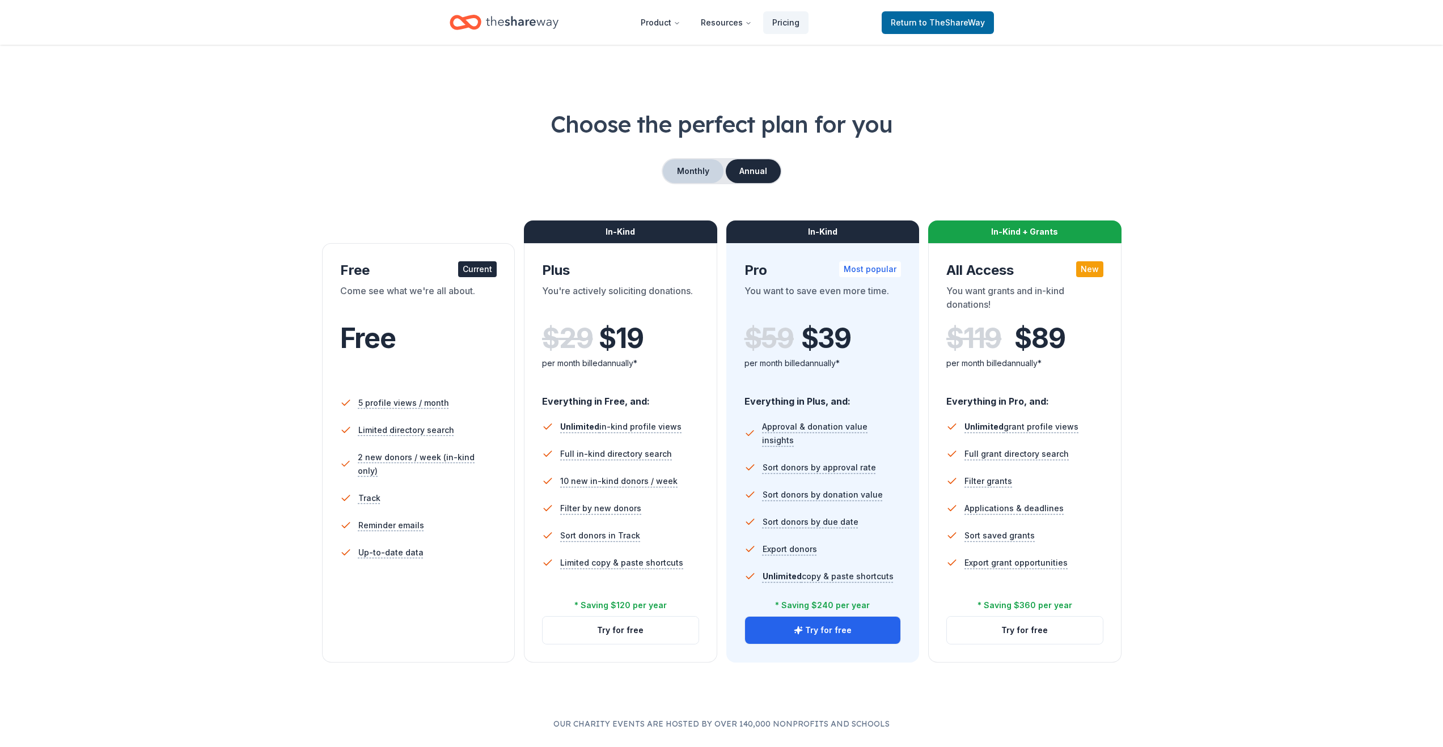
click at [706, 172] on button "Monthly" at bounding box center [693, 171] width 61 height 24
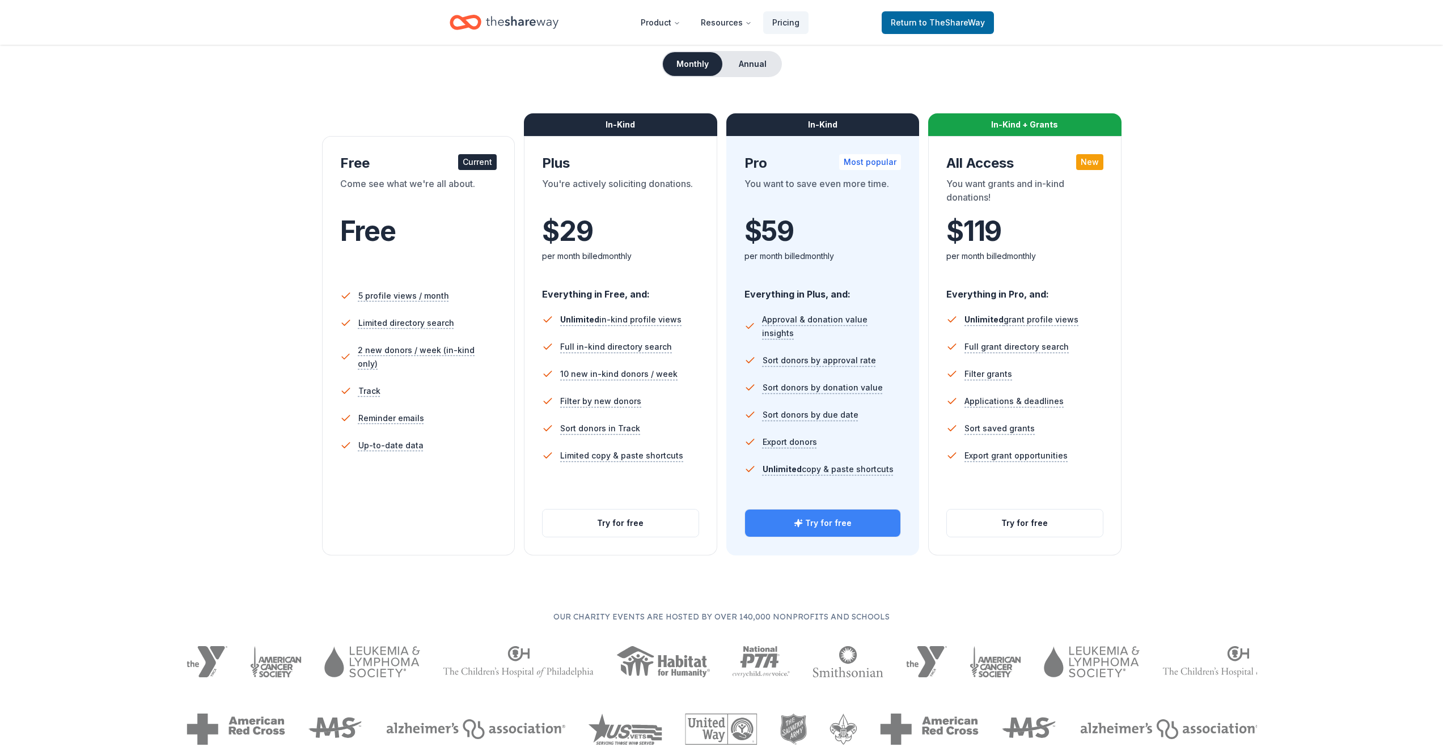
scroll to position [151, 0]
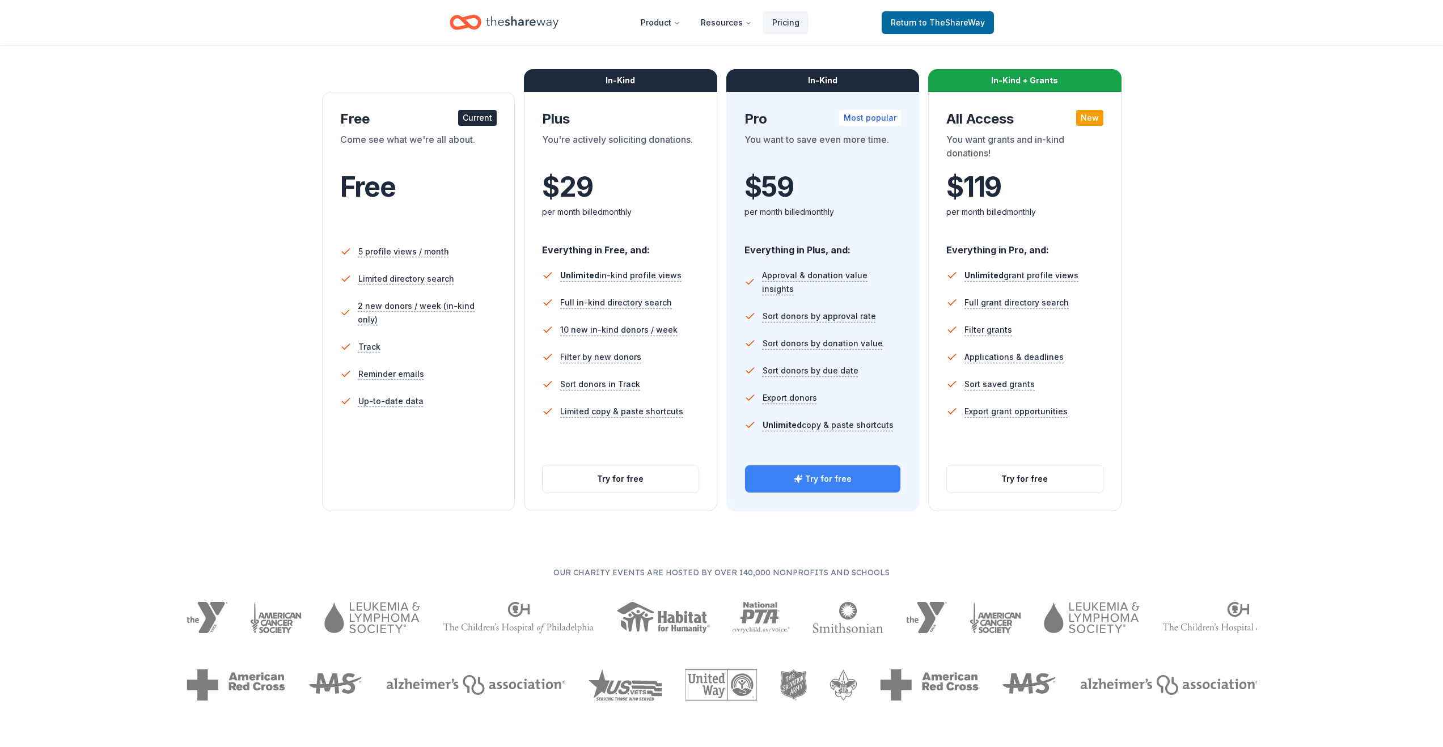
click at [809, 479] on button "Try for free" at bounding box center [823, 478] width 156 height 27
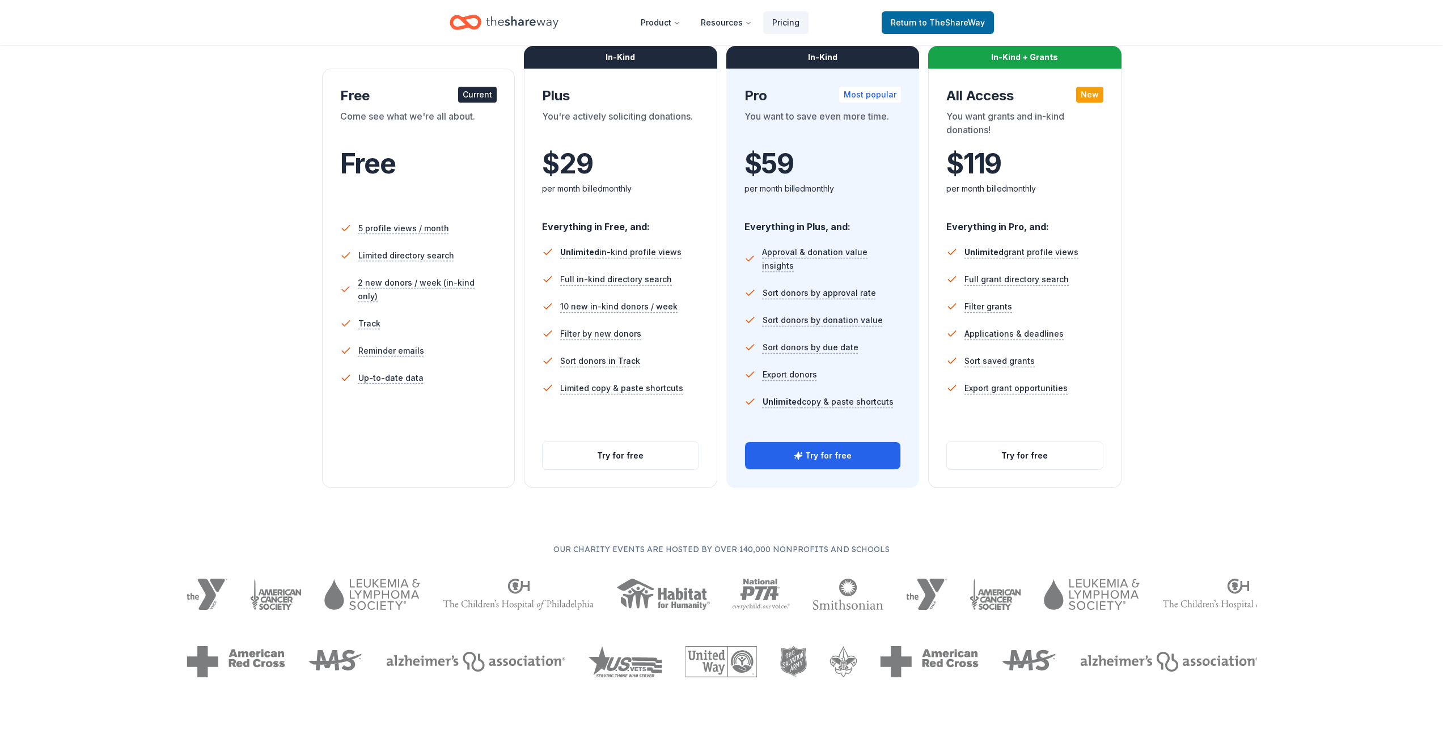
scroll to position [230, 0]
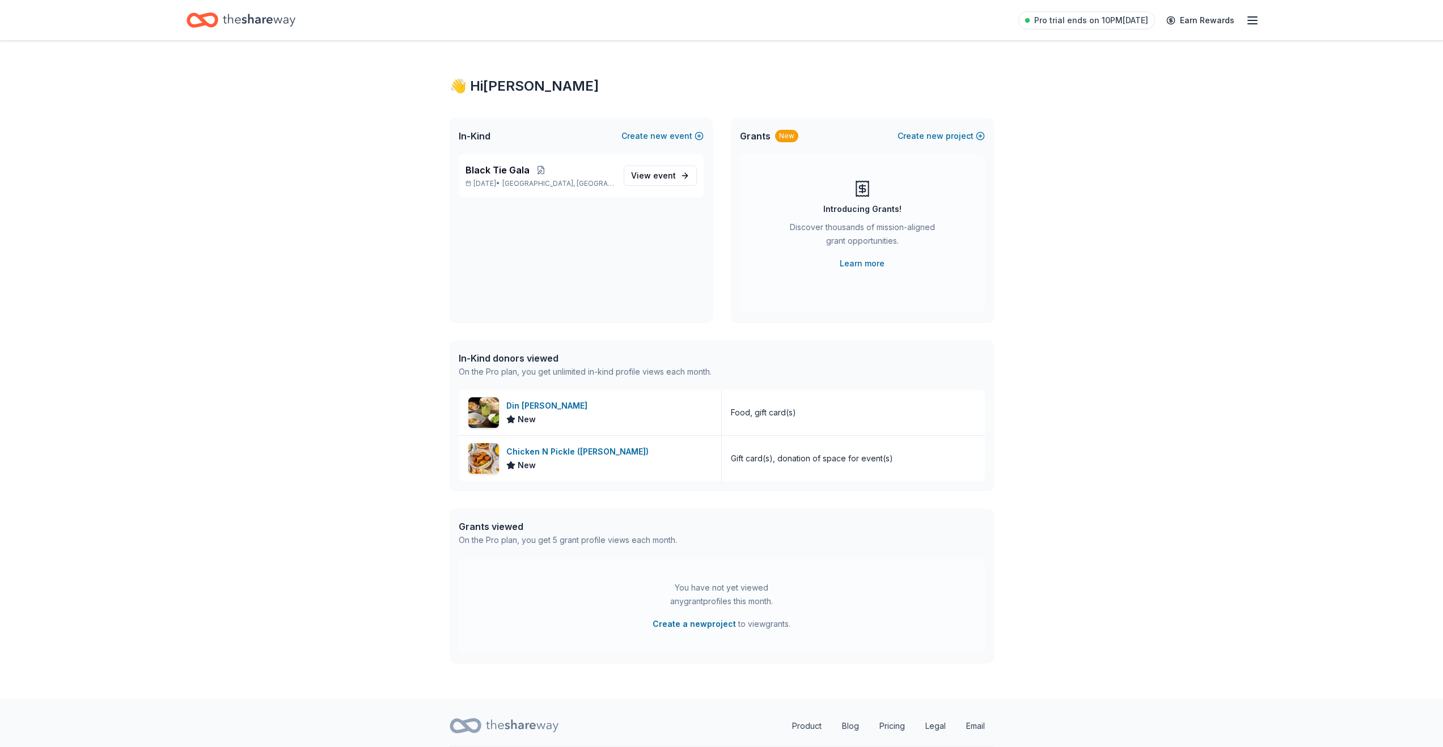
click at [428, 507] on div "👋 Hi [PERSON_NAME] In-Kind Create new event Black Tie Gala [DATE] • [GEOGRAPHIC…" at bounding box center [721, 370] width 1443 height 658
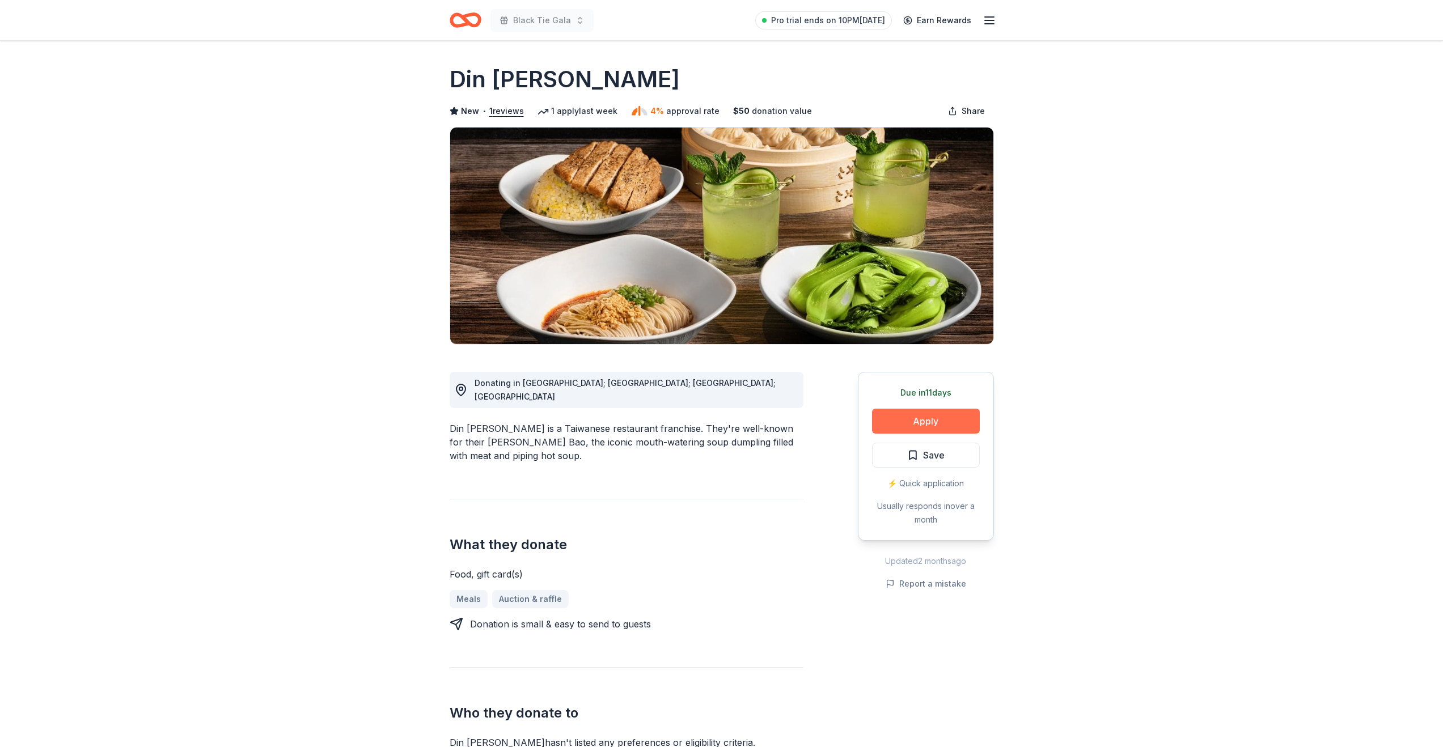
click at [888, 426] on button "Apply" at bounding box center [926, 421] width 108 height 25
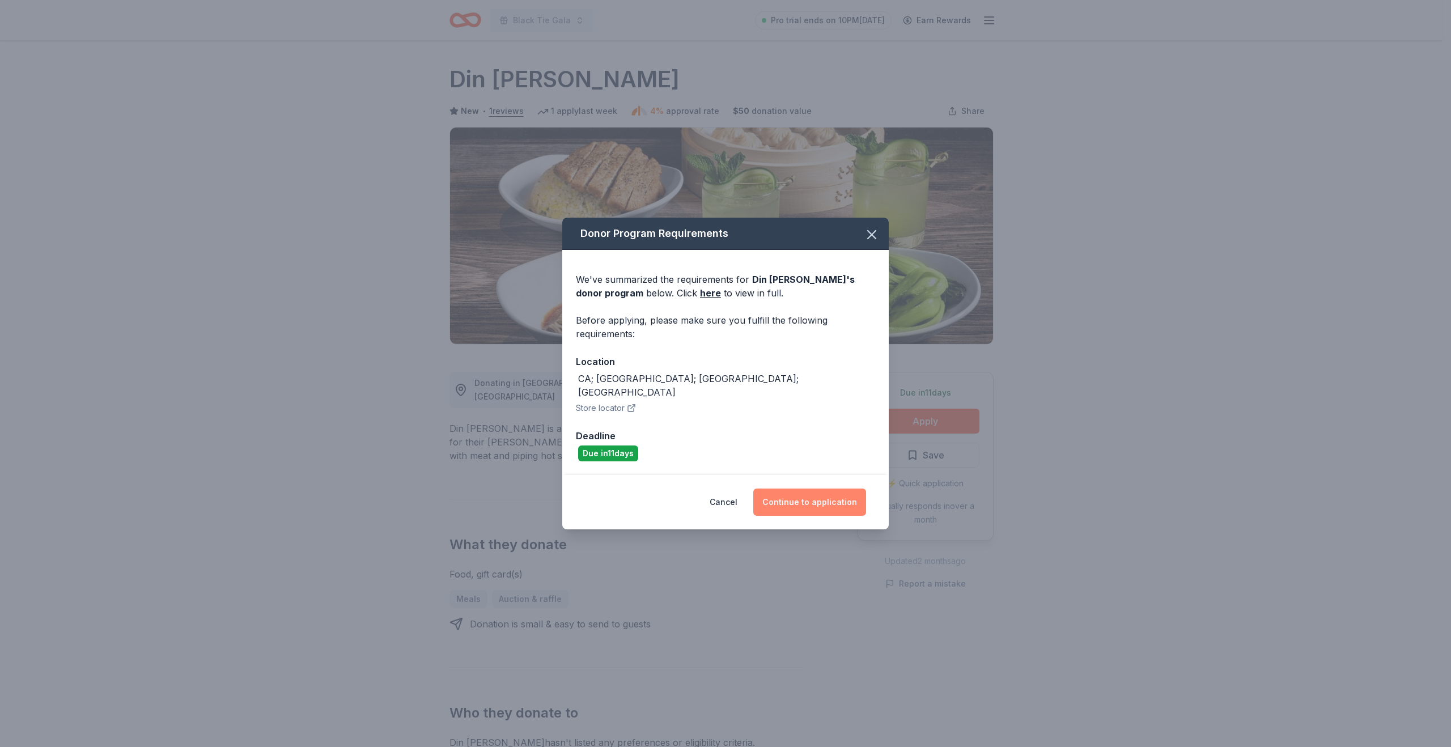
click at [781, 495] on button "Continue to application" at bounding box center [809, 502] width 113 height 27
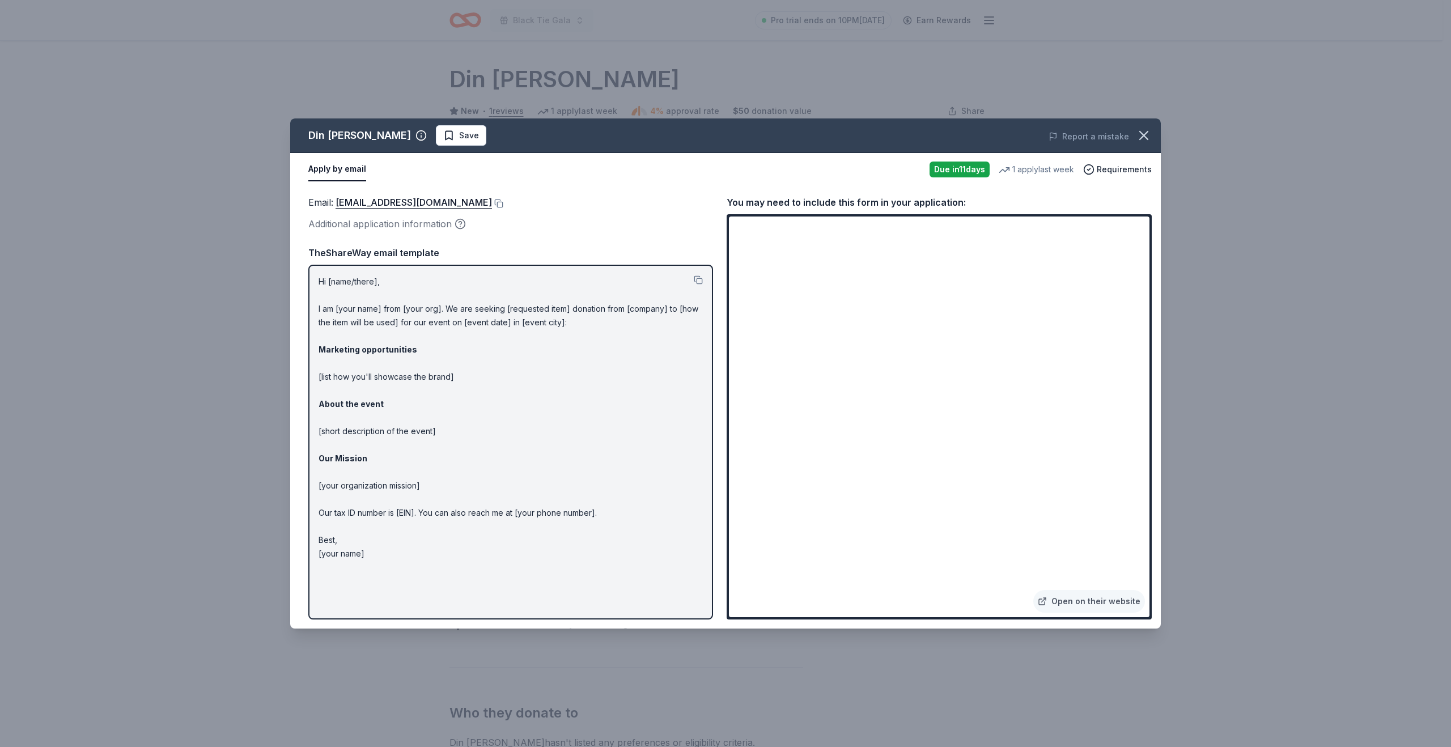
click at [480, 308] on p "Hi [name/there], I am [your name] from [your org]. We are seeking [requested it…" at bounding box center [511, 418] width 384 height 286
click at [495, 204] on button at bounding box center [497, 203] width 11 height 9
click at [698, 281] on button at bounding box center [698, 279] width 9 height 9
click at [1142, 137] on icon "button" at bounding box center [1144, 136] width 8 height 8
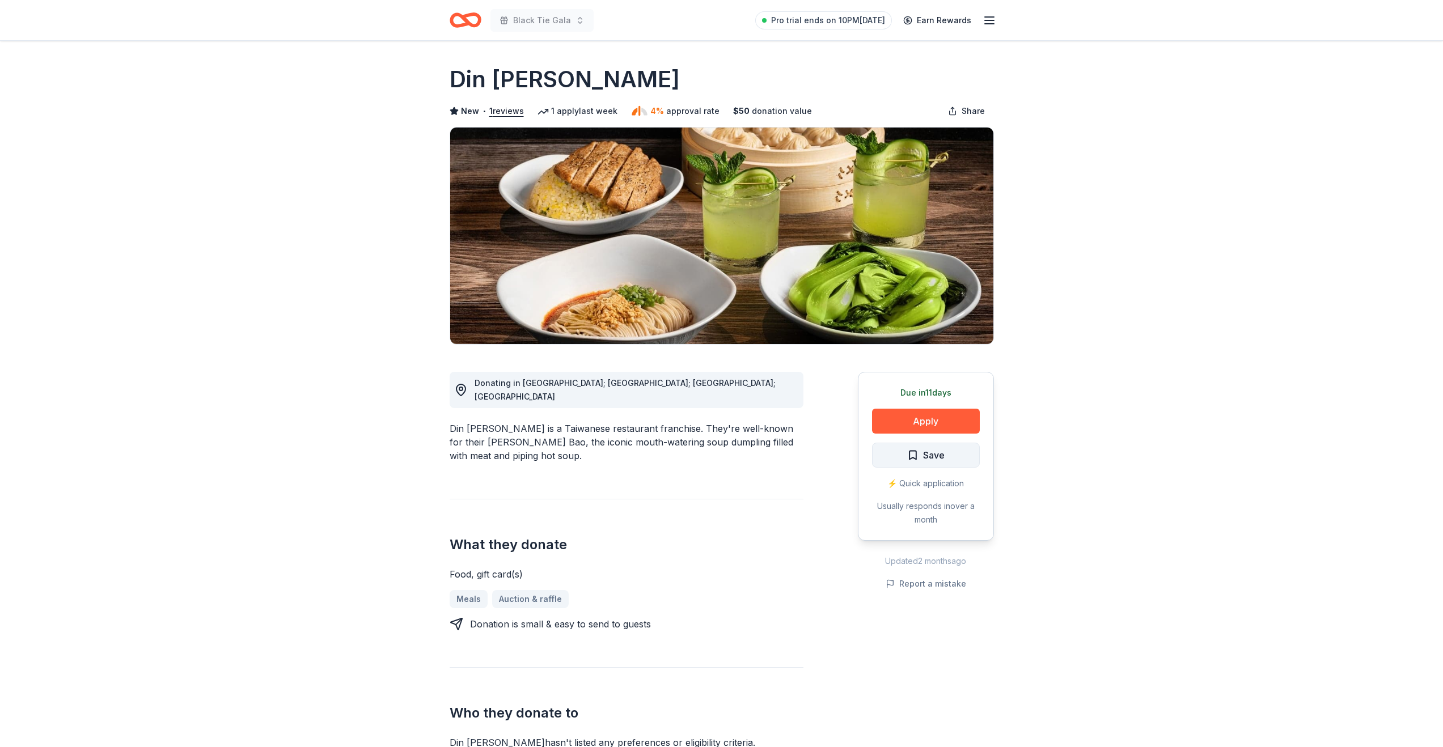
click at [940, 455] on span "Save" at bounding box center [934, 455] width 22 height 15
click at [911, 457] on html "Black Tie Gala Pro trial ends on 10PM, 8/31 Earn Rewards Due in 11 days Share D…" at bounding box center [721, 373] width 1443 height 747
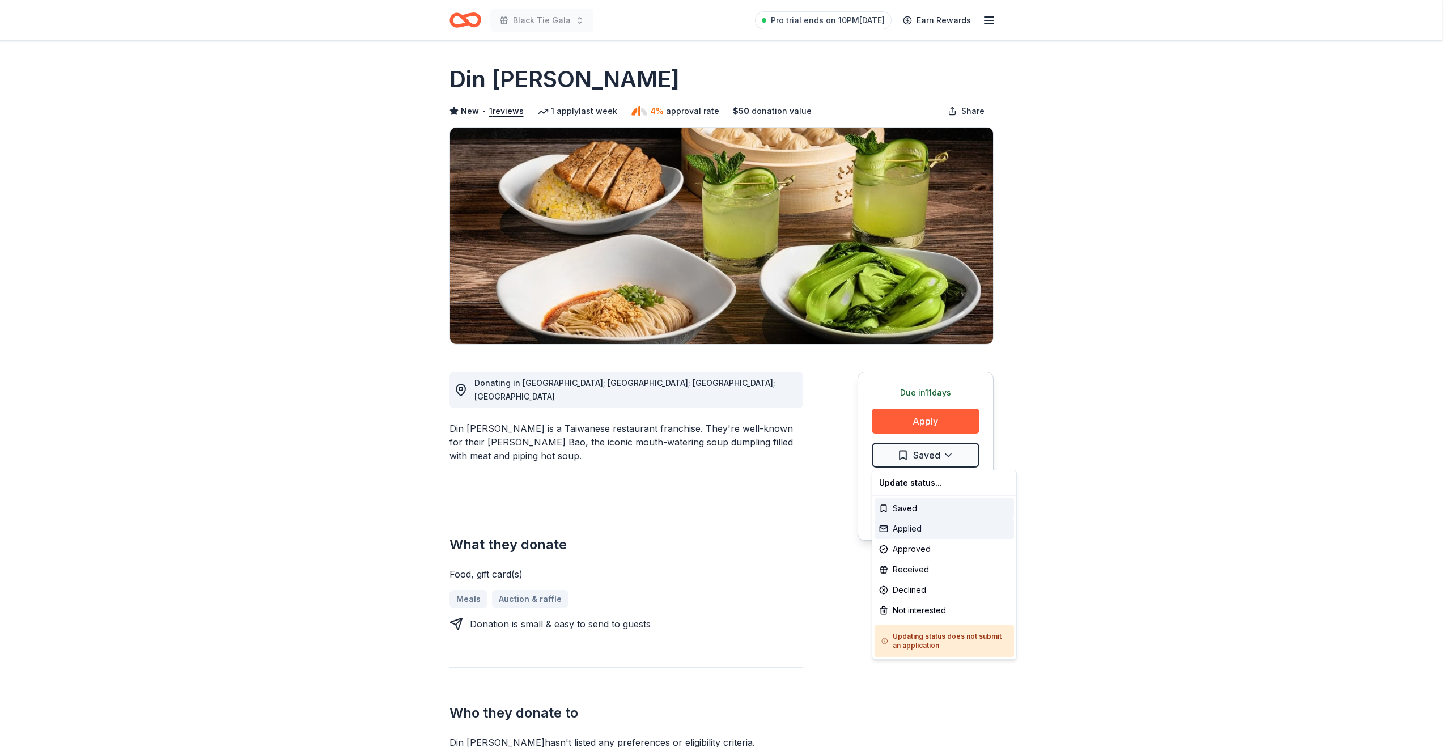
click at [911, 526] on div "Applied" at bounding box center [944, 529] width 139 height 20
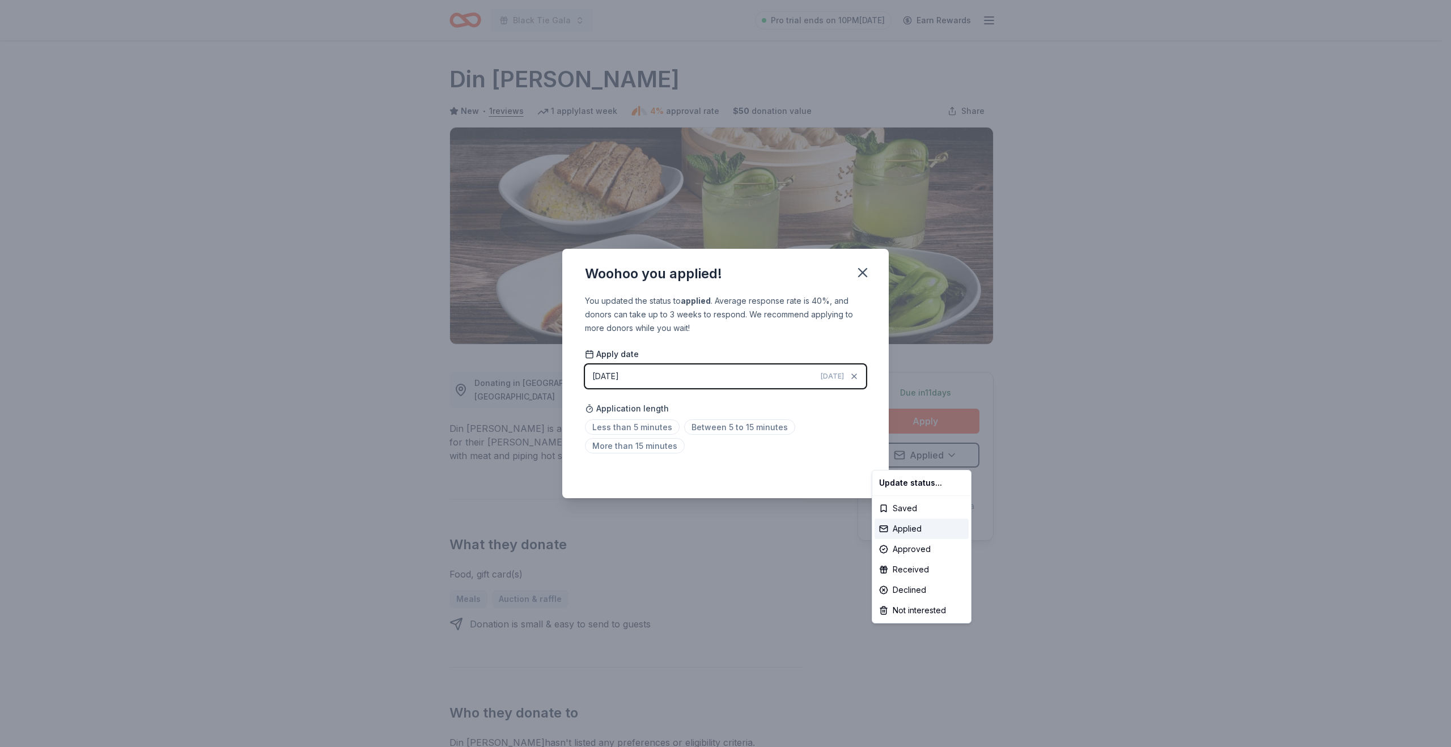
click at [640, 427] on html "Black Tie Gala Pro trial ends on 10PM, 8/31 Earn Rewards Due in 11 days Share D…" at bounding box center [725, 373] width 1451 height 747
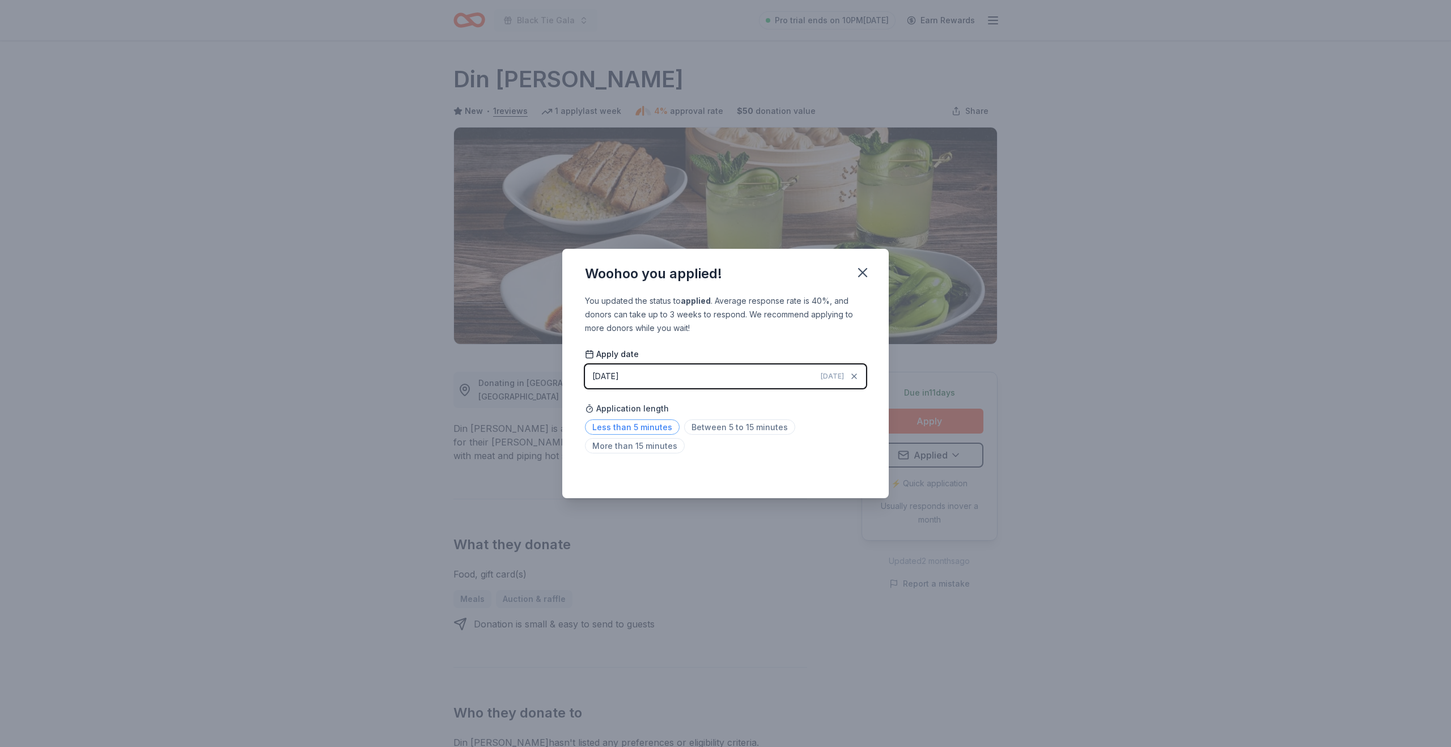
click at [646, 430] on span "Less than 5 minutes" at bounding box center [632, 426] width 95 height 15
click at [864, 274] on icon "button" at bounding box center [863, 273] width 8 height 8
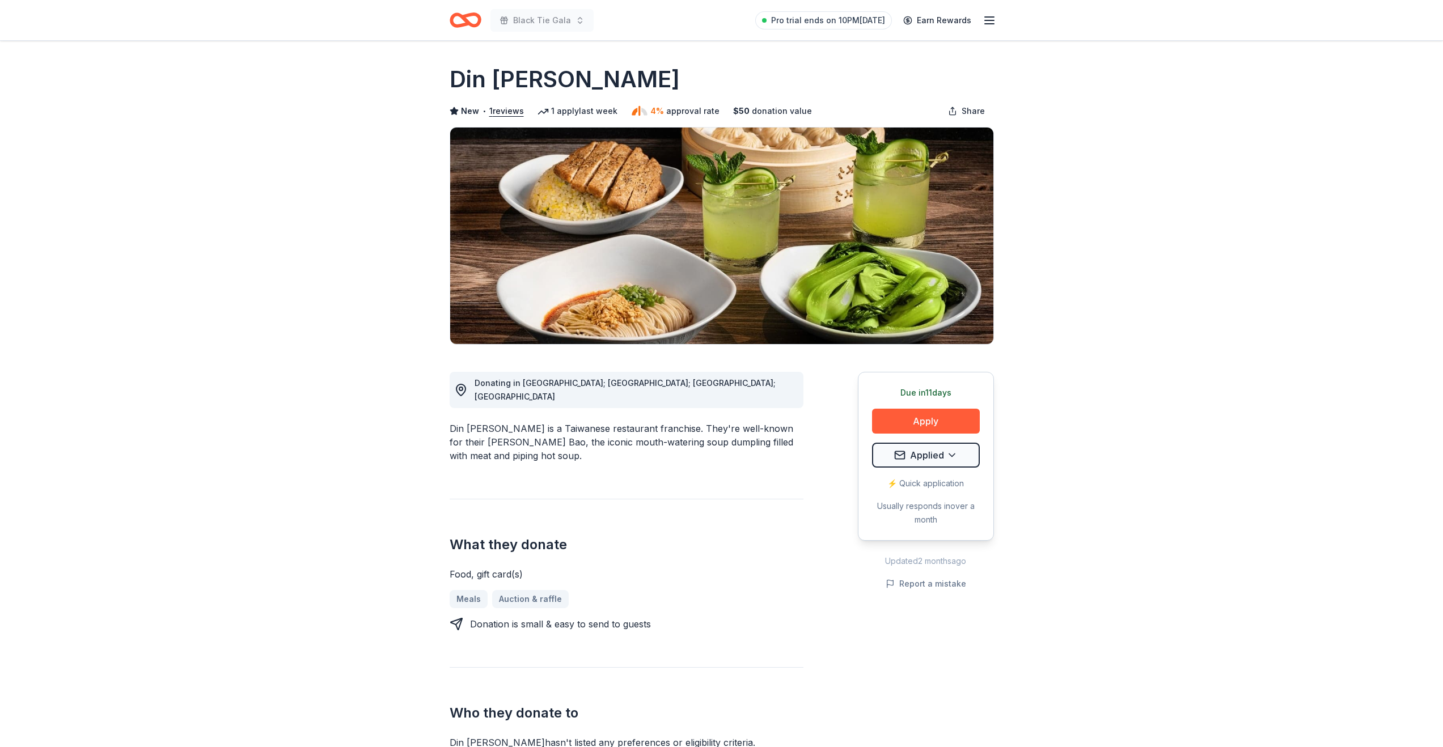
click at [672, 114] on span "approval rate" at bounding box center [692, 111] width 53 height 14
click at [468, 19] on icon "Home" at bounding box center [465, 20] width 32 height 27
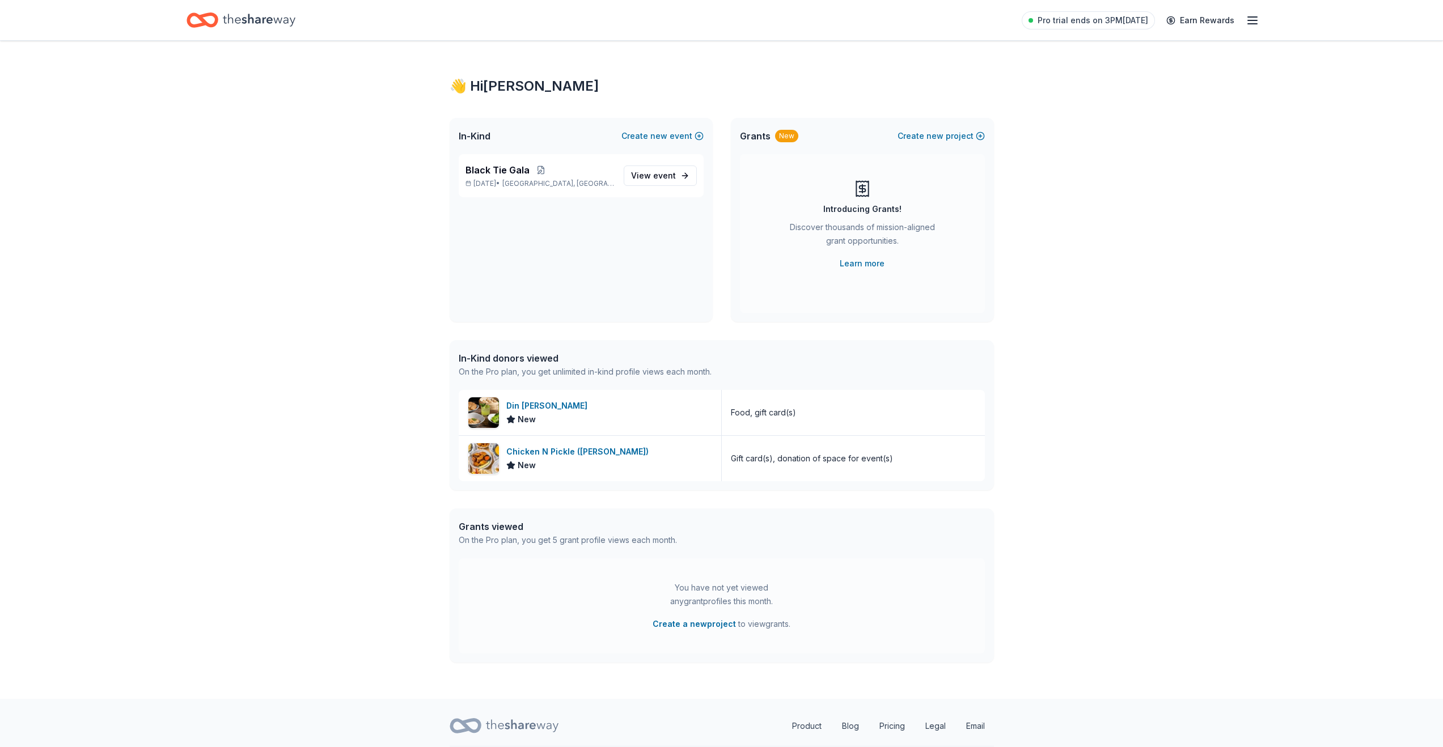
click at [534, 24] on div "Pro trial ends on 3PM, 8/31 Earn Rewards" at bounding box center [721, 20] width 1070 height 27
click at [1253, 22] on icon "button" at bounding box center [1252, 21] width 14 height 14
click at [497, 169] on span "Black Tie Gala" at bounding box center [497, 170] width 64 height 14
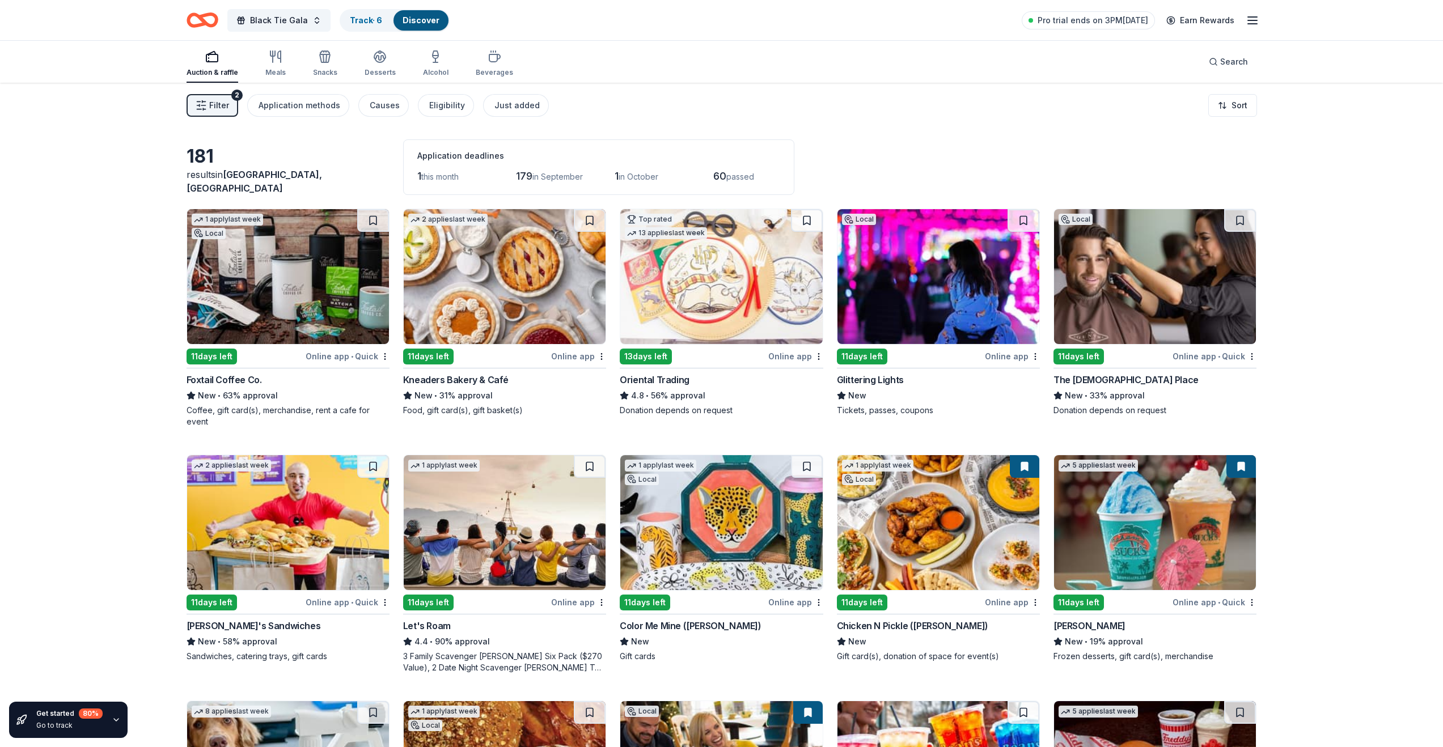
click at [228, 104] on button "Filter 2" at bounding box center [212, 105] width 52 height 23
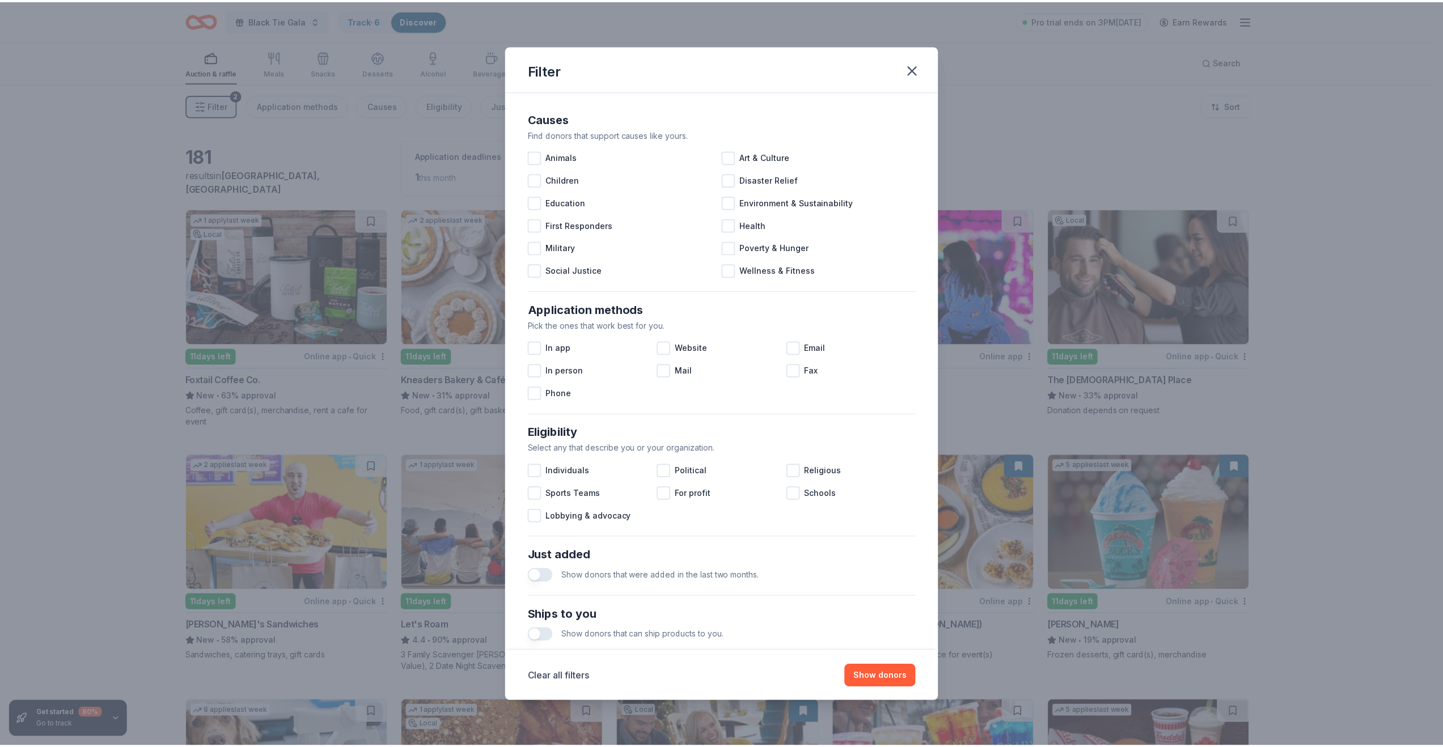
scroll to position [186, 0]
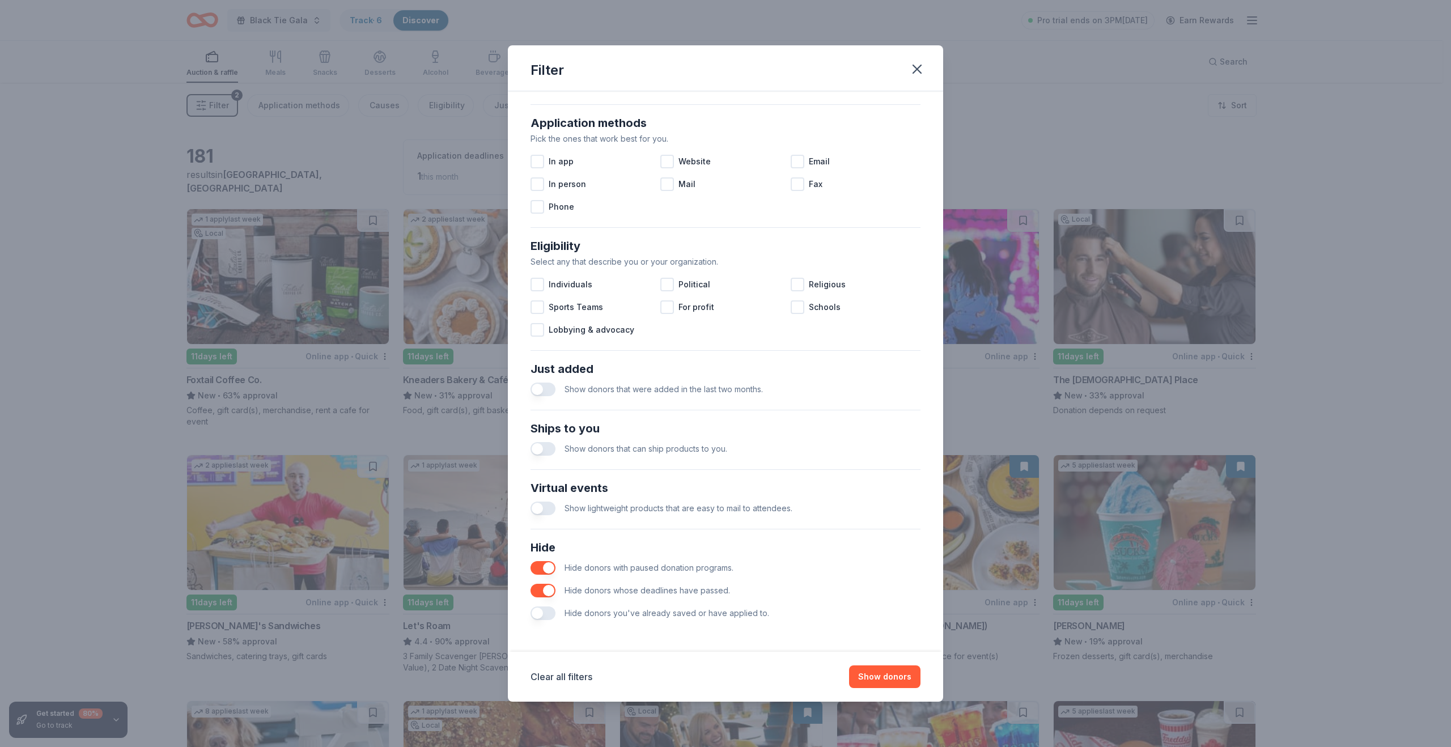
click at [549, 616] on button "button" at bounding box center [543, 613] width 25 height 14
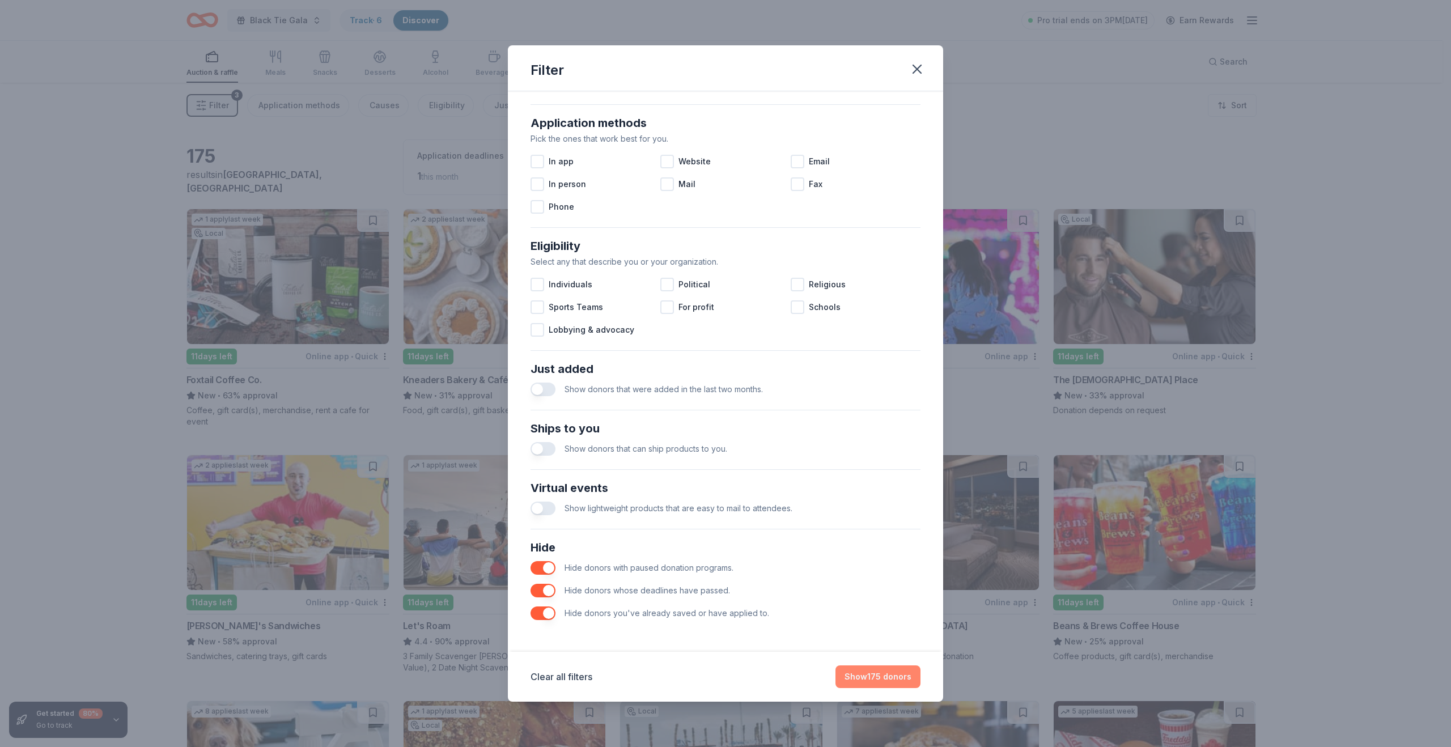
click at [876, 680] on button "Show 175 donors" at bounding box center [877, 676] width 85 height 23
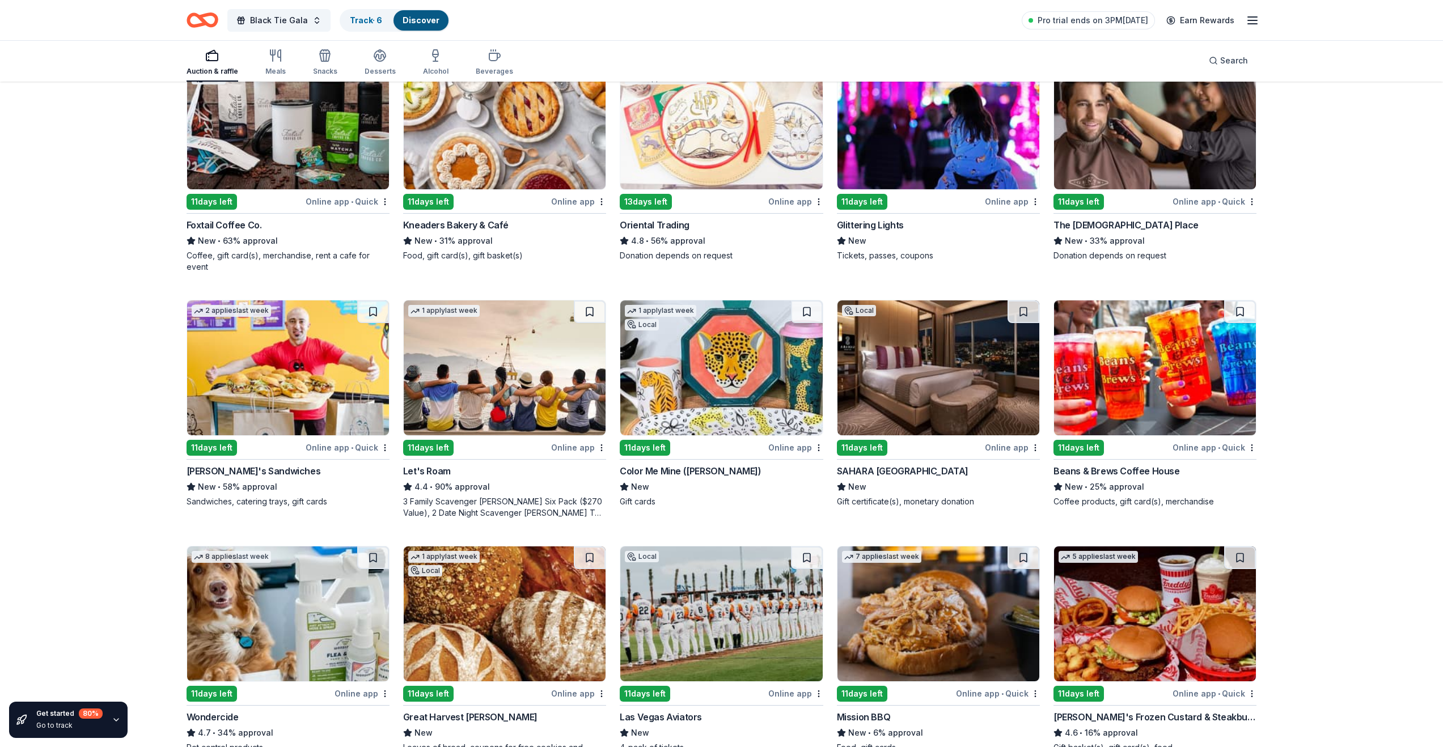
scroll to position [172, 0]
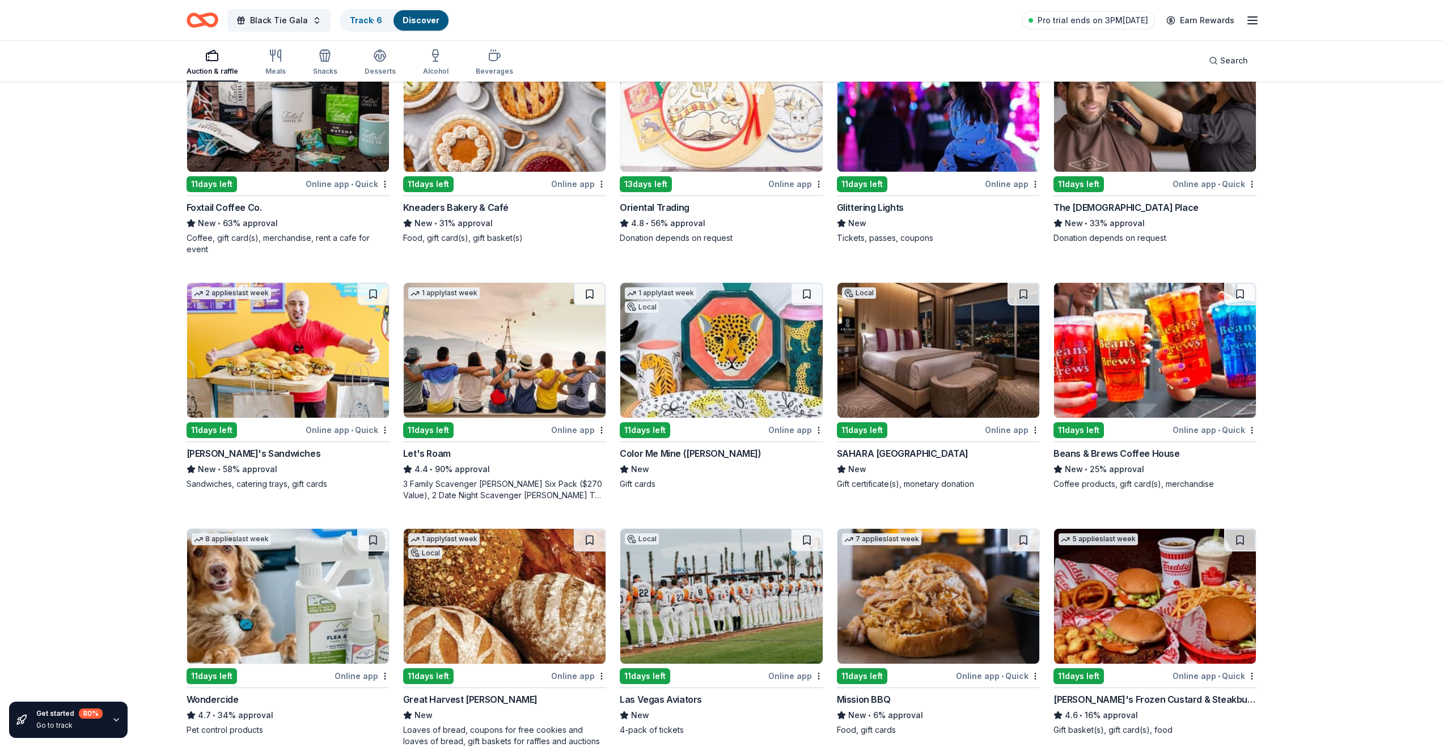
click at [910, 351] on img at bounding box center [938, 350] width 202 height 135
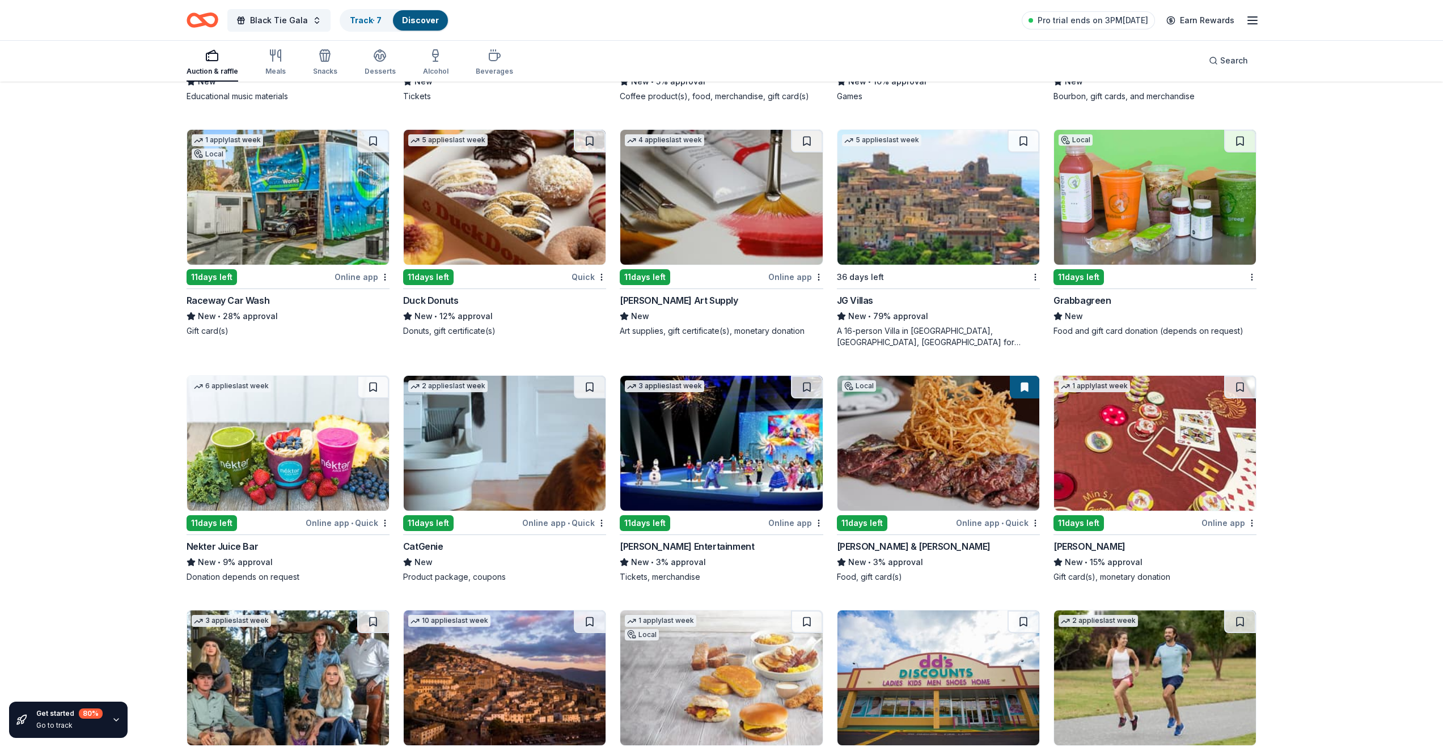
scroll to position [2996, 0]
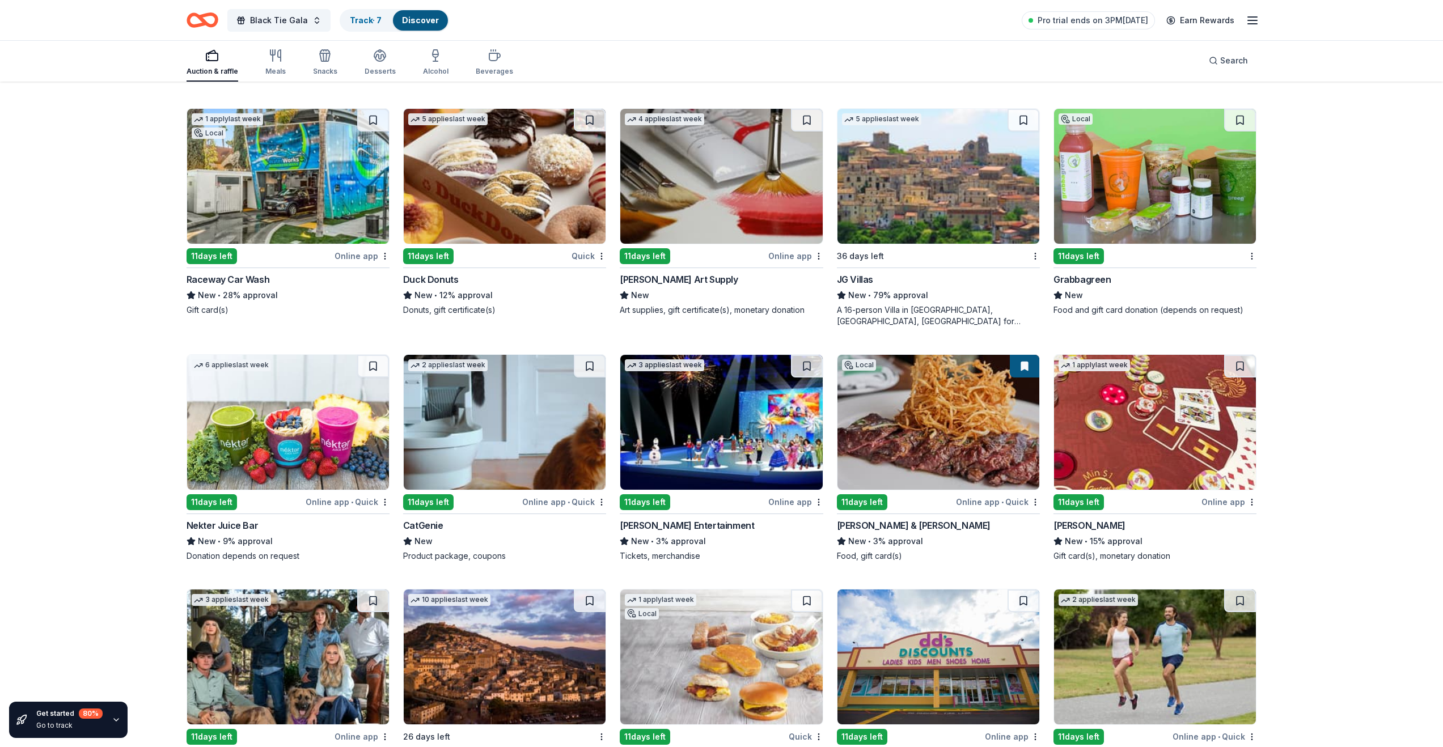
click at [1146, 460] on img at bounding box center [1155, 422] width 202 height 135
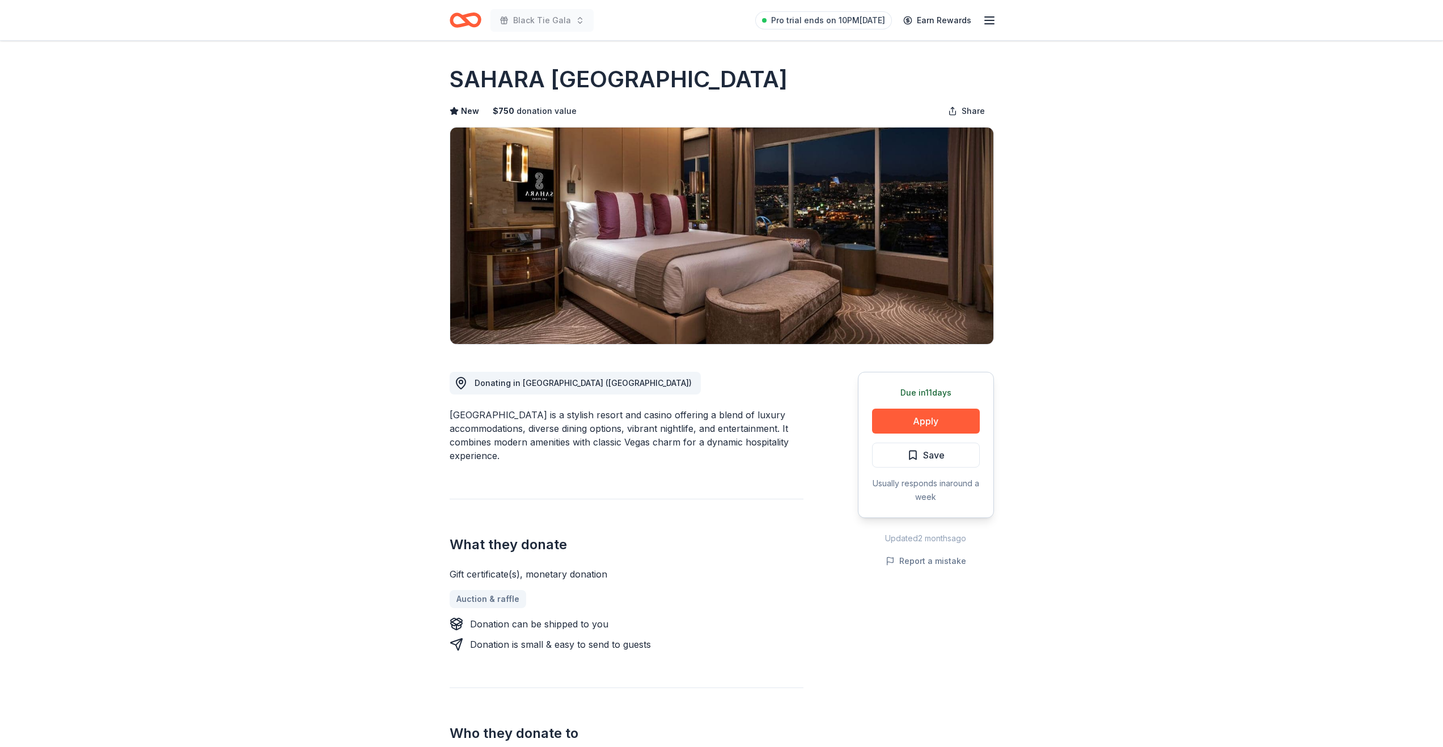
click at [897, 422] on button "Apply" at bounding box center [926, 421] width 108 height 25
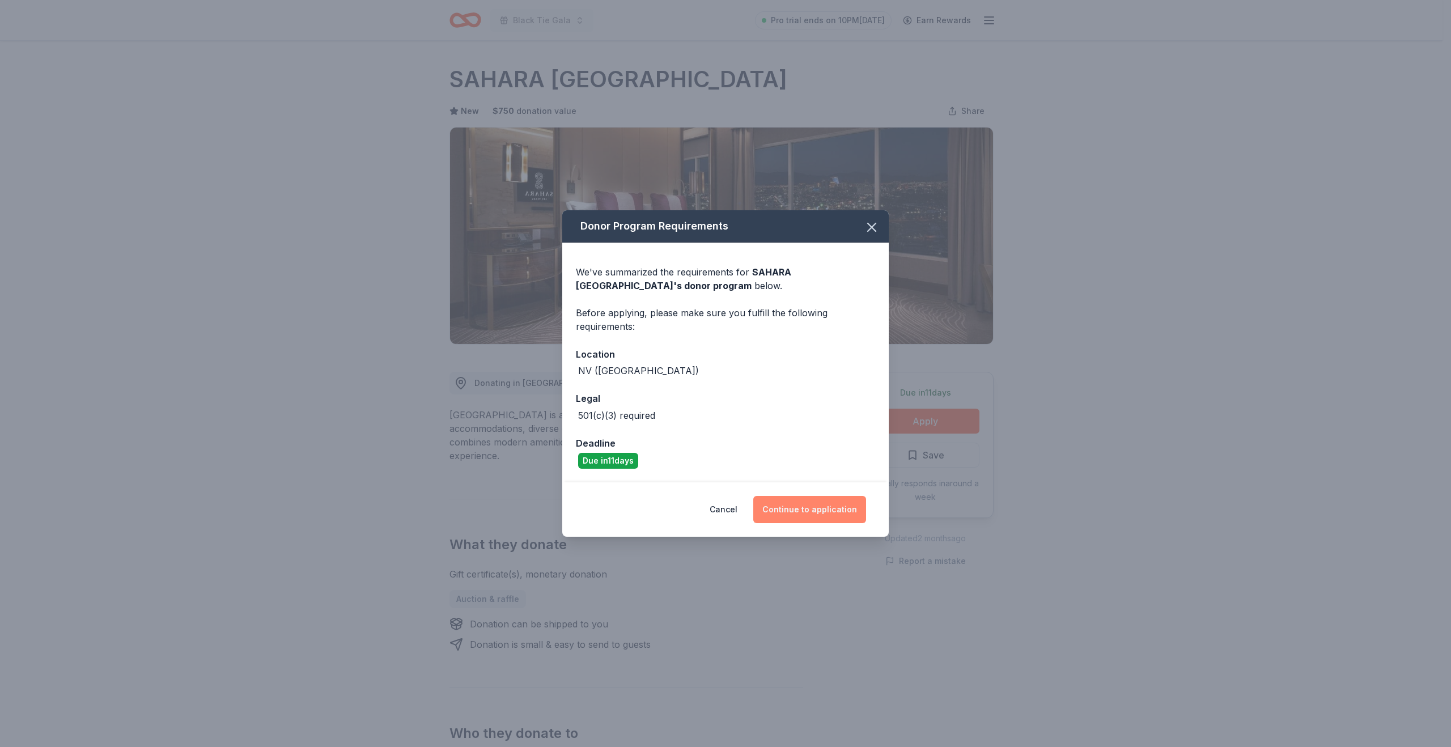
click at [800, 508] on button "Continue to application" at bounding box center [809, 509] width 113 height 27
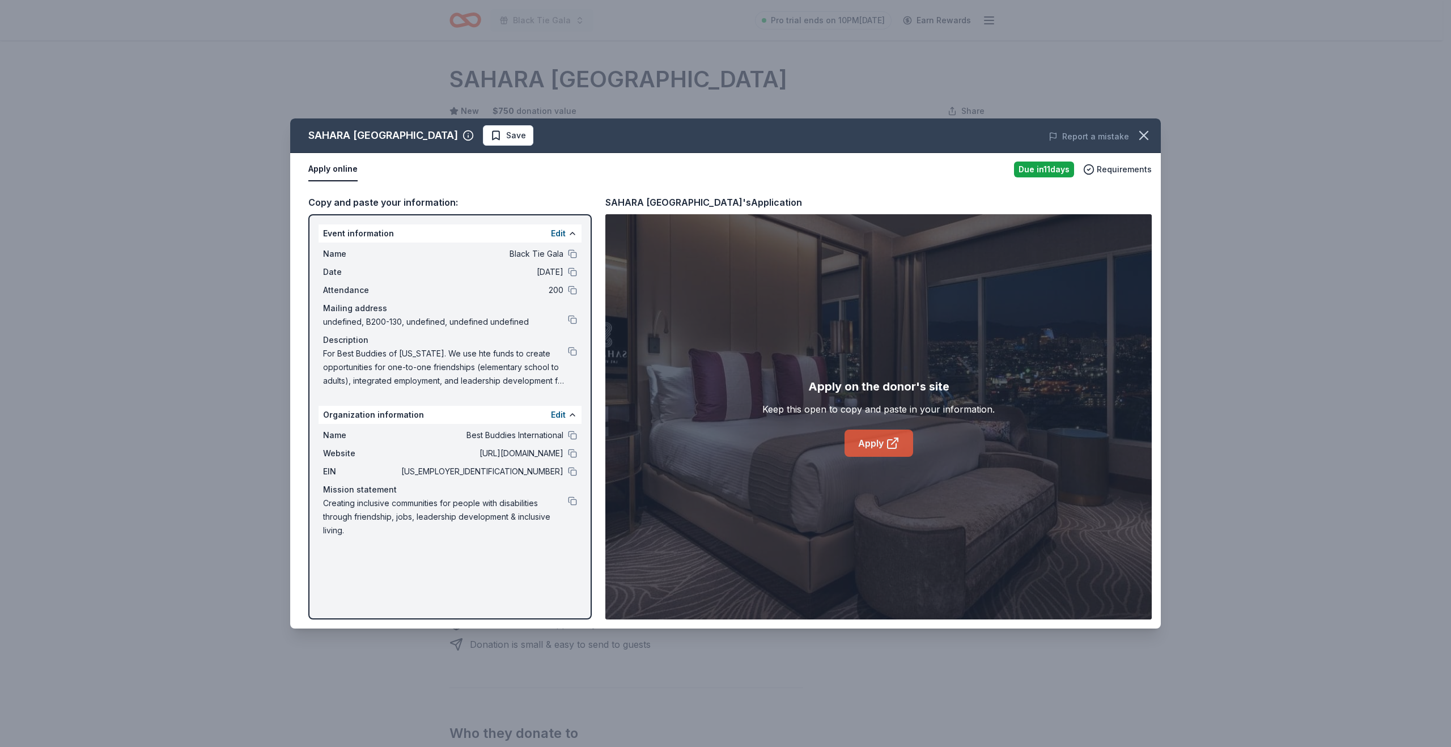
click at [877, 436] on link "Apply" at bounding box center [879, 443] width 69 height 27
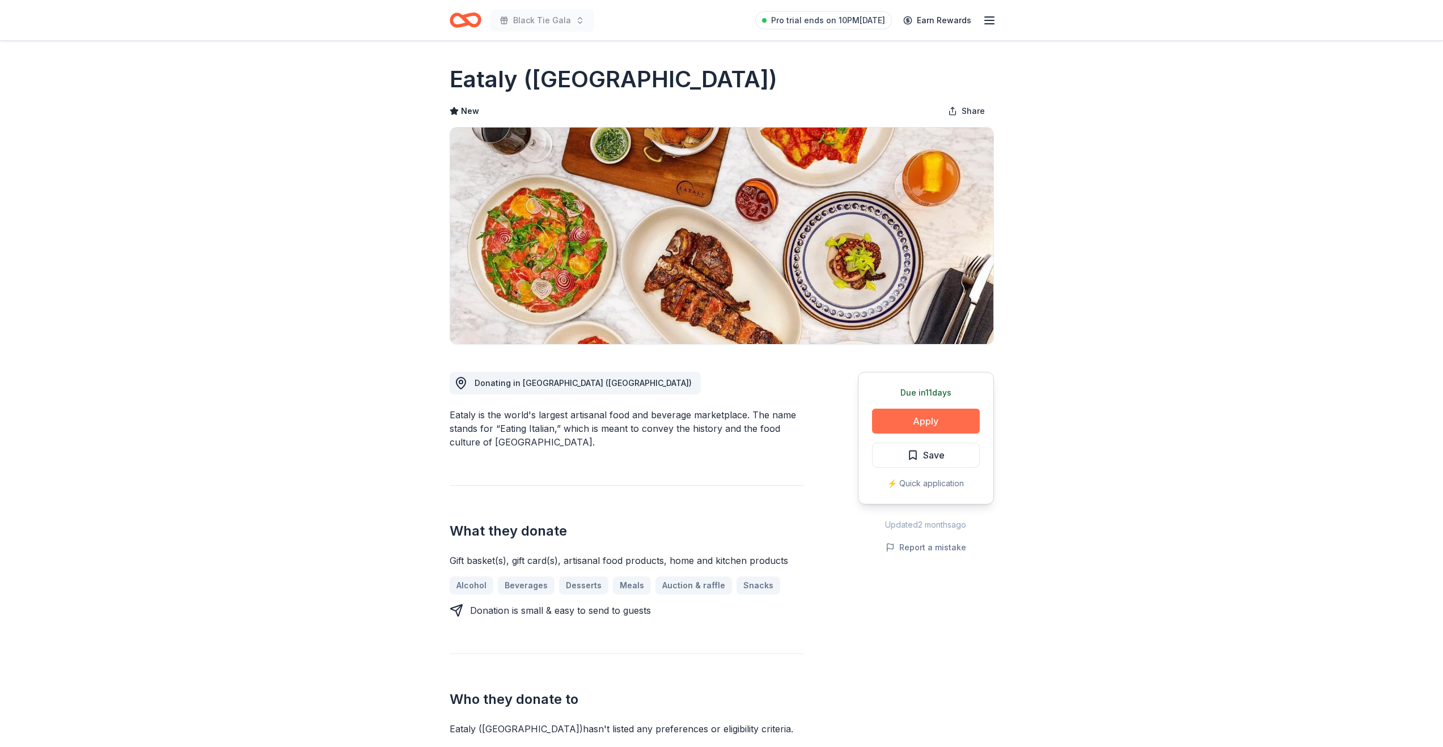
click at [918, 423] on button "Apply" at bounding box center [926, 421] width 108 height 25
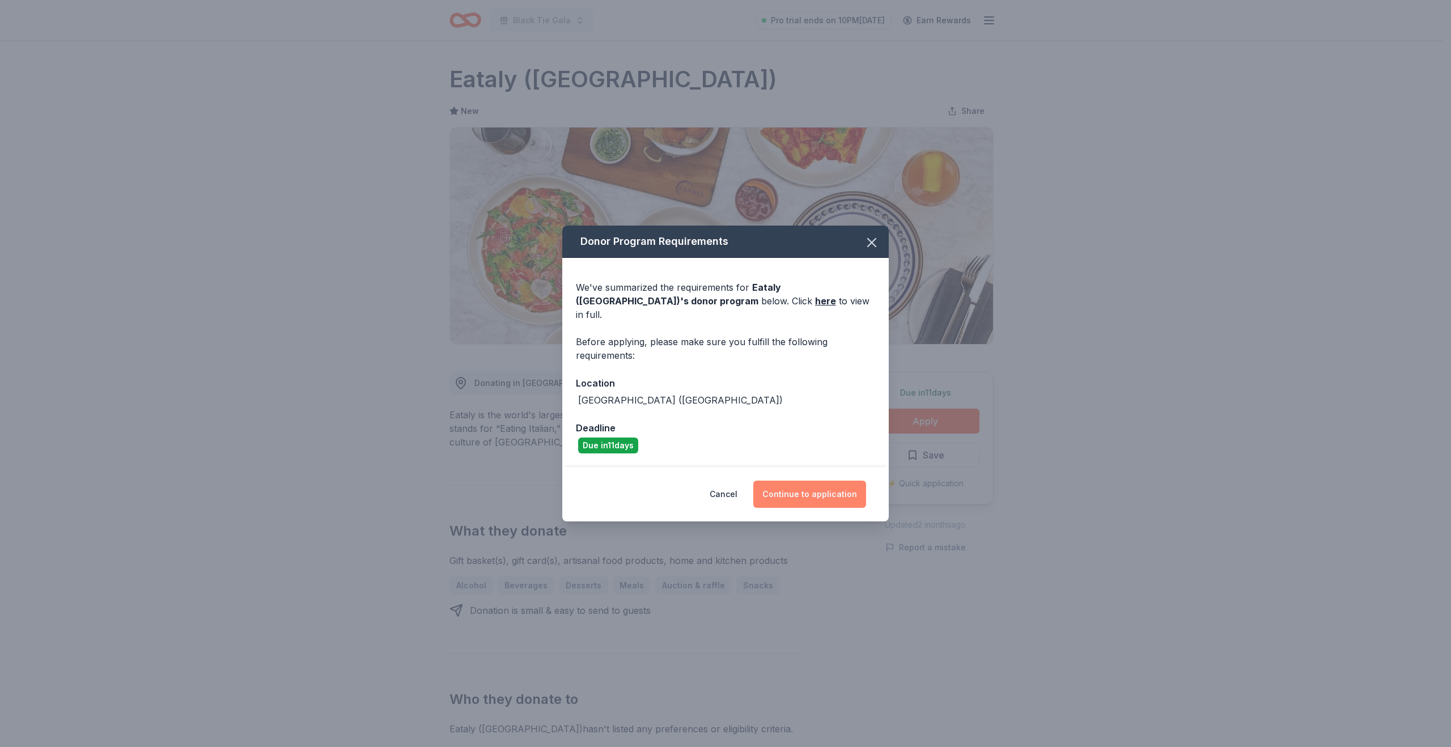
click at [829, 486] on button "Continue to application" at bounding box center [809, 494] width 113 height 27
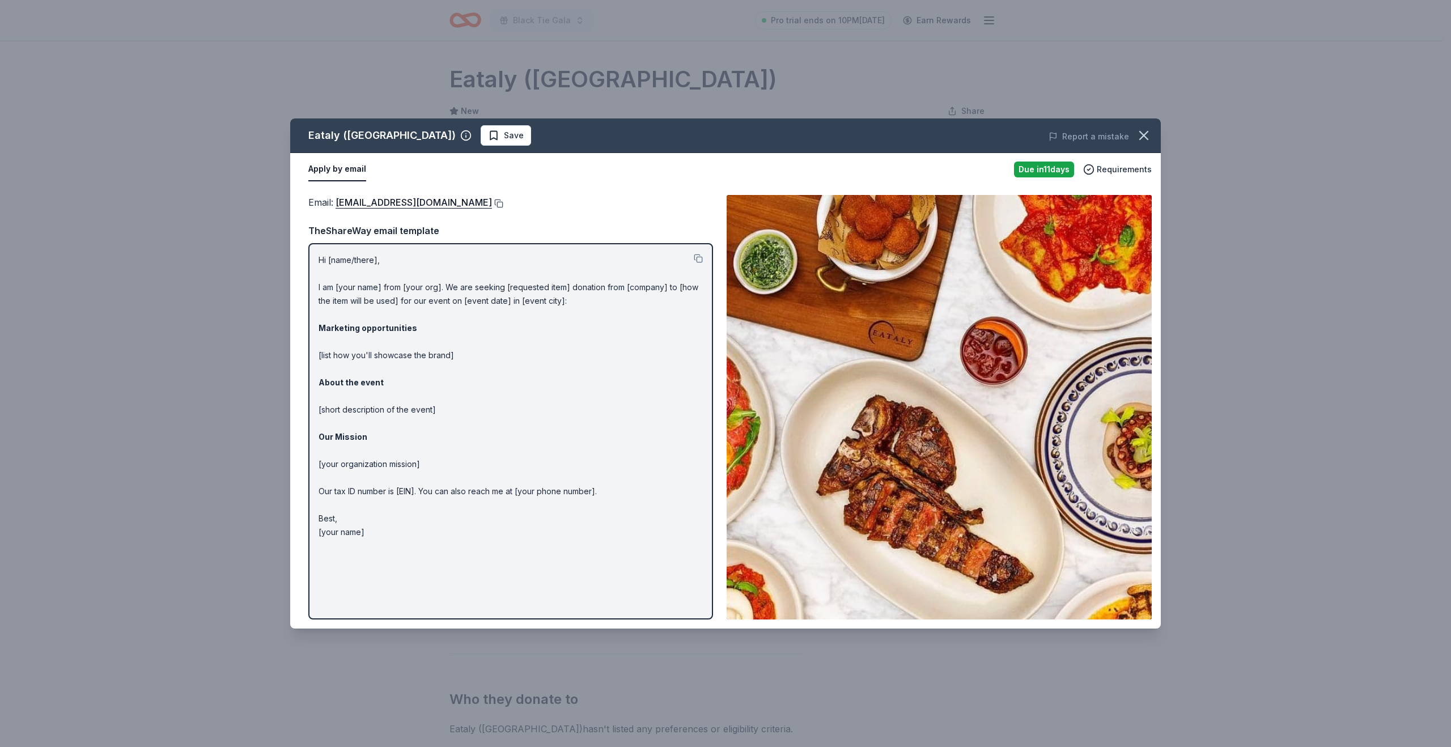
click at [492, 202] on button at bounding box center [497, 203] width 11 height 9
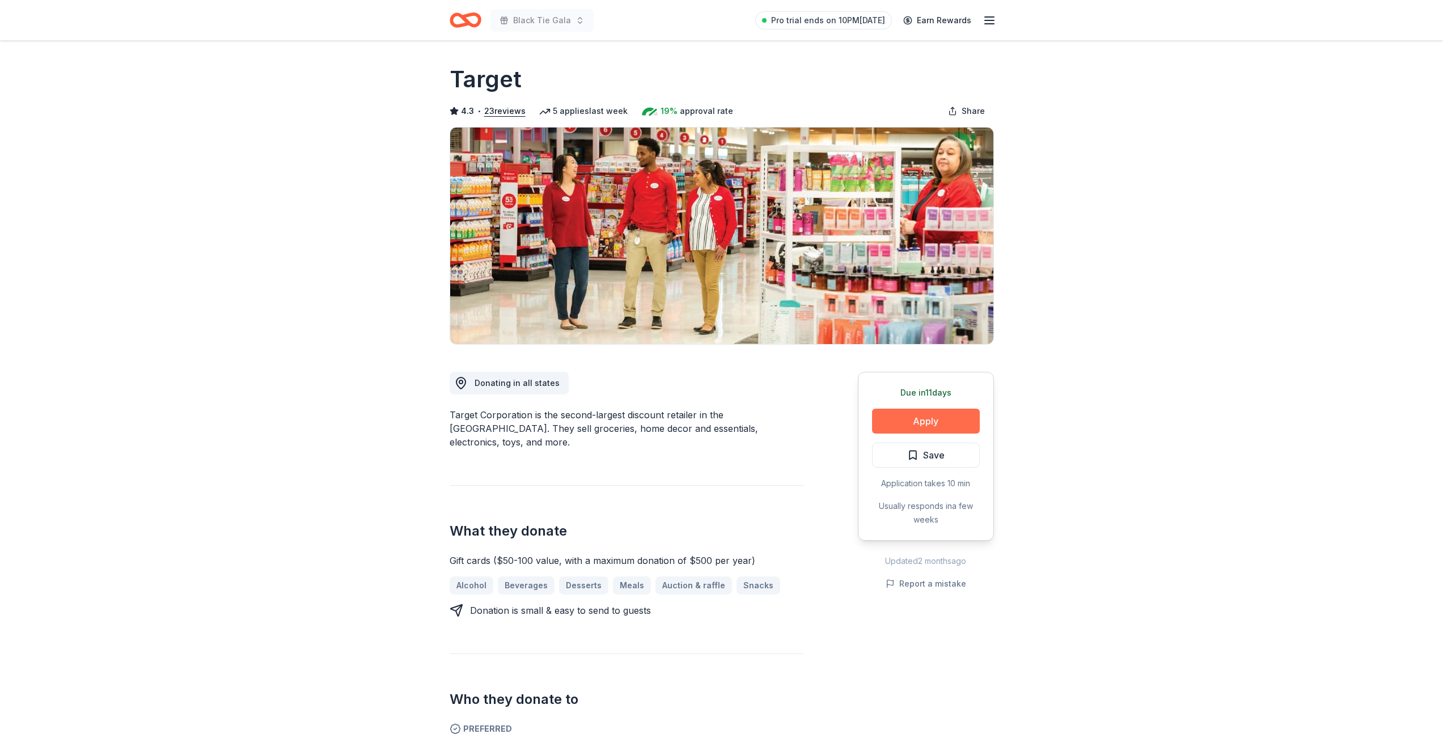
click at [902, 420] on button "Apply" at bounding box center [926, 421] width 108 height 25
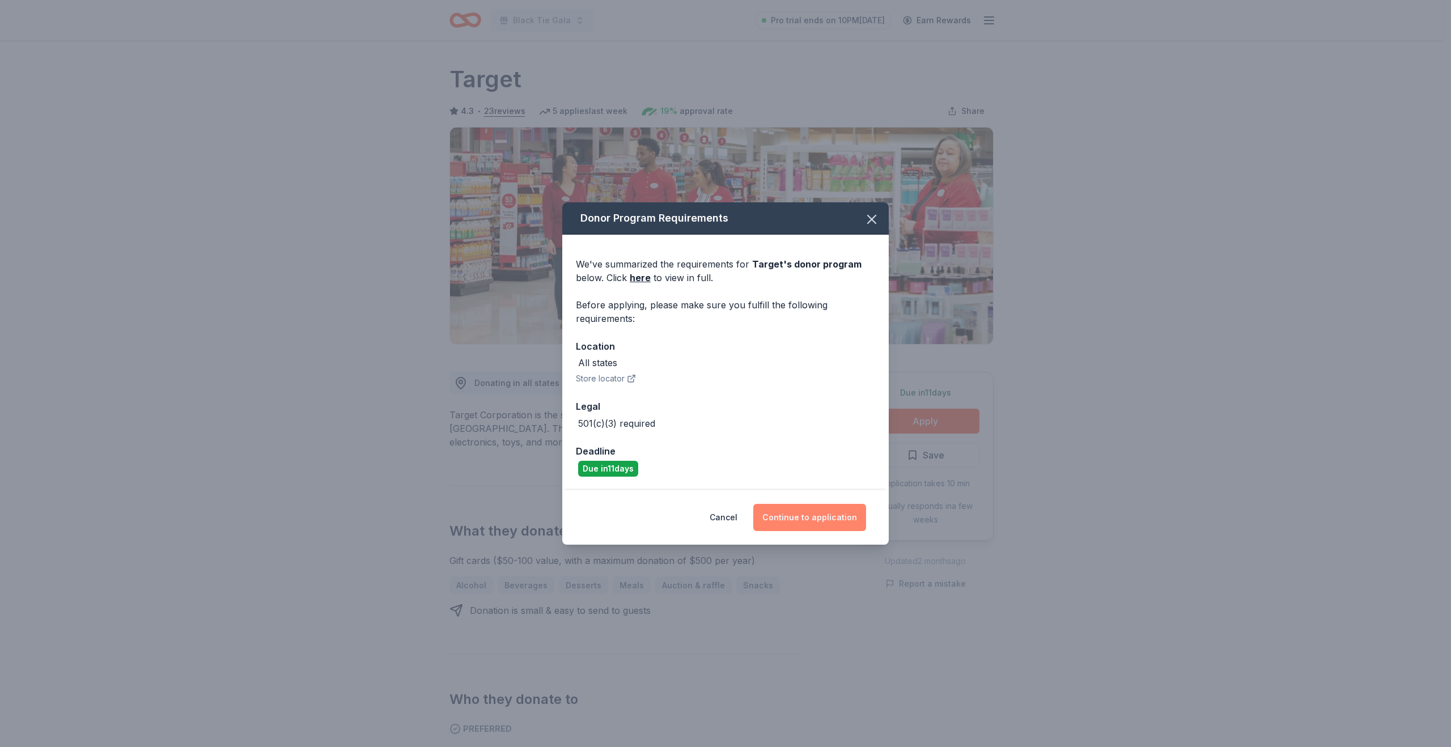
click at [837, 515] on button "Continue to application" at bounding box center [809, 517] width 113 height 27
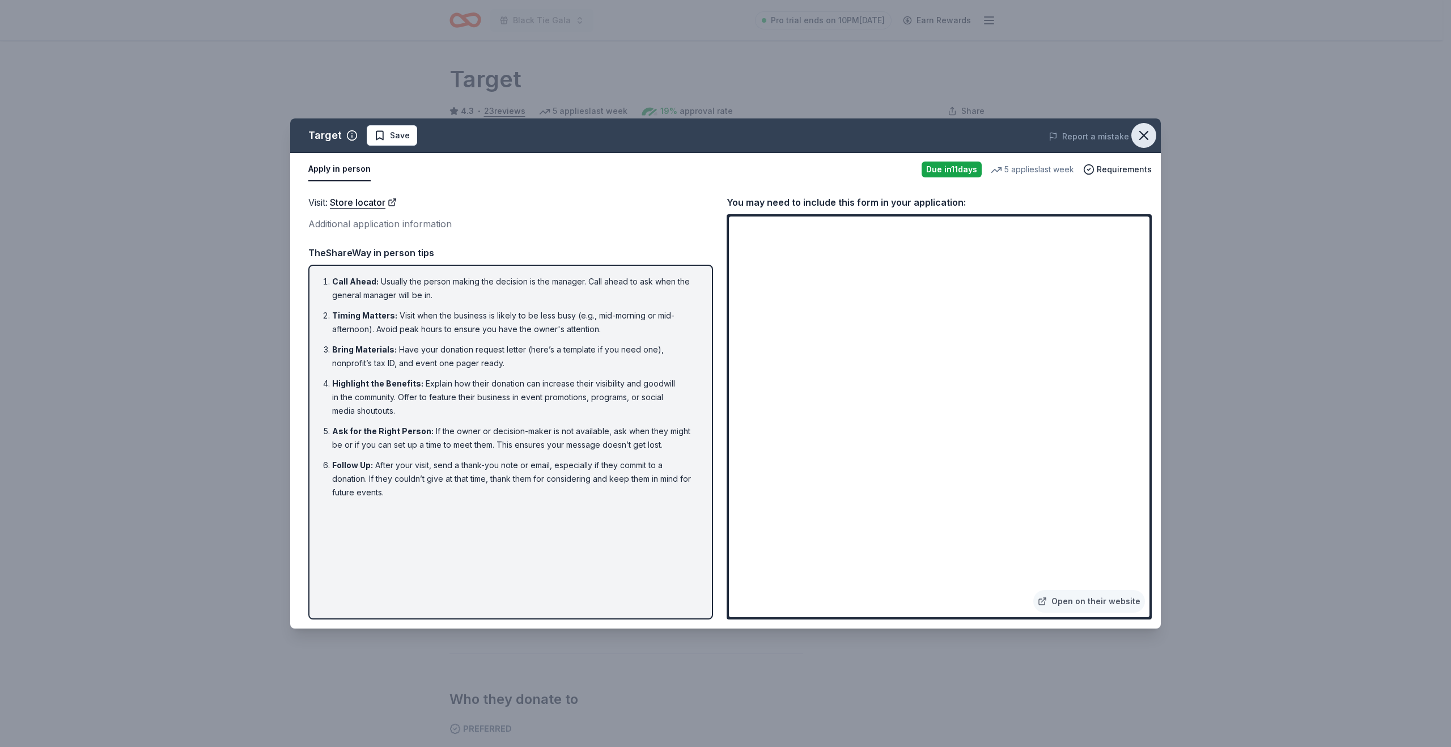
click at [1142, 145] on button "button" at bounding box center [1143, 135] width 25 height 25
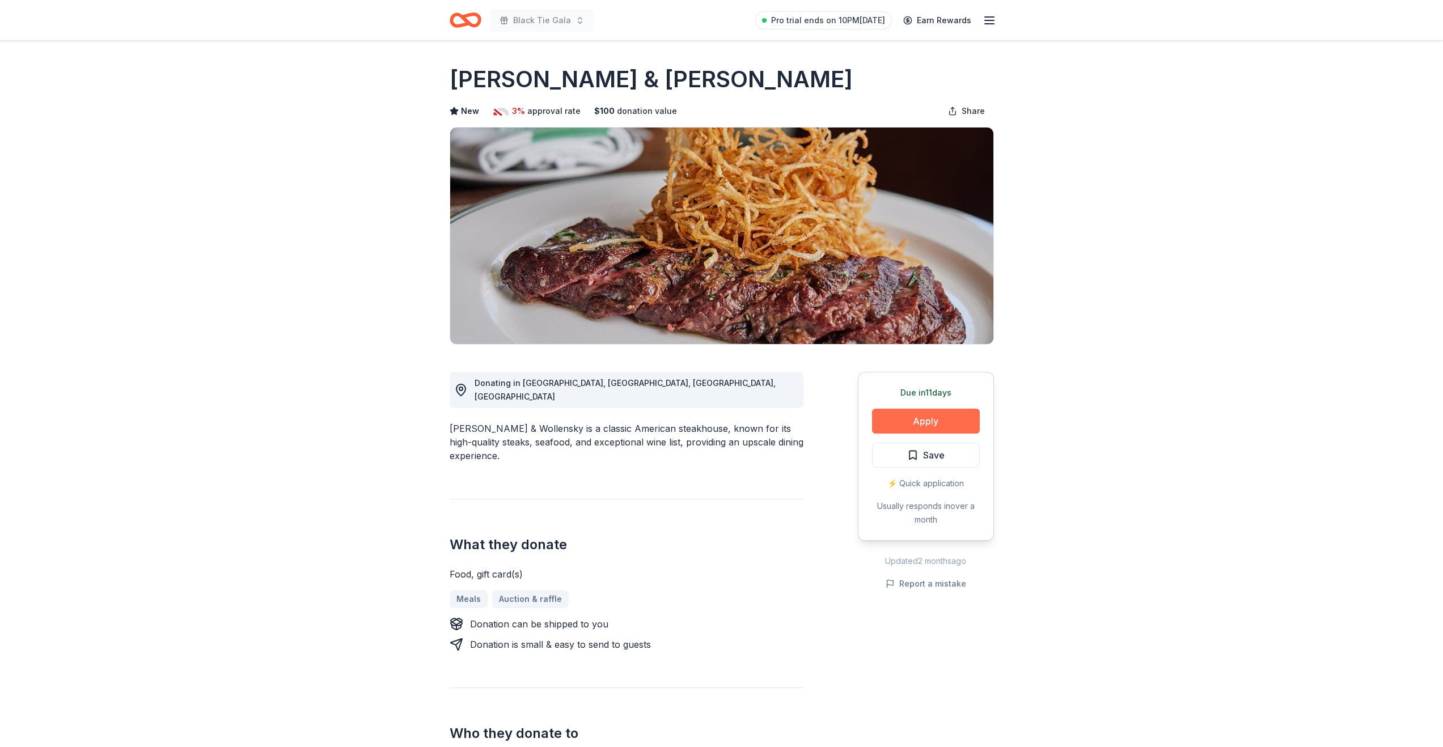
click at [918, 417] on button "Apply" at bounding box center [926, 421] width 108 height 25
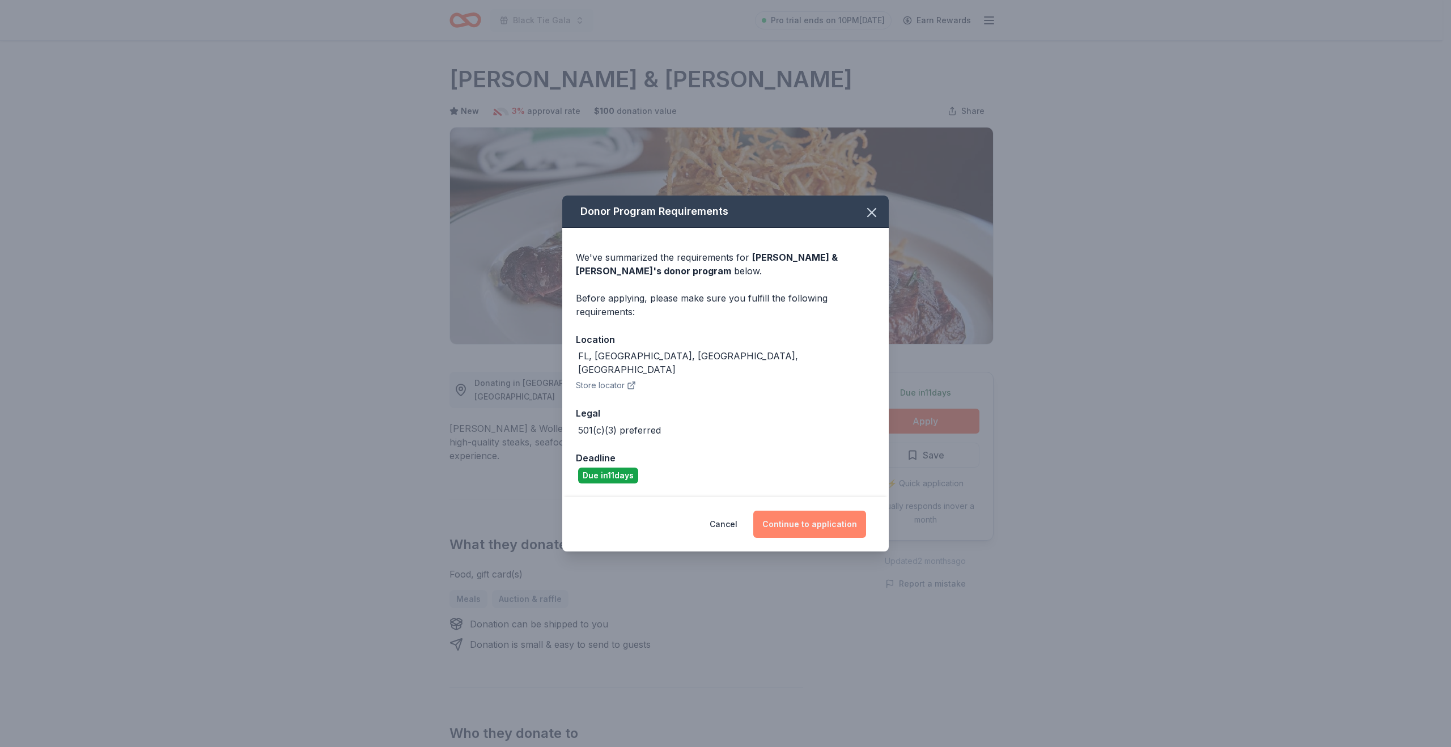
click at [795, 521] on button "Continue to application" at bounding box center [809, 524] width 113 height 27
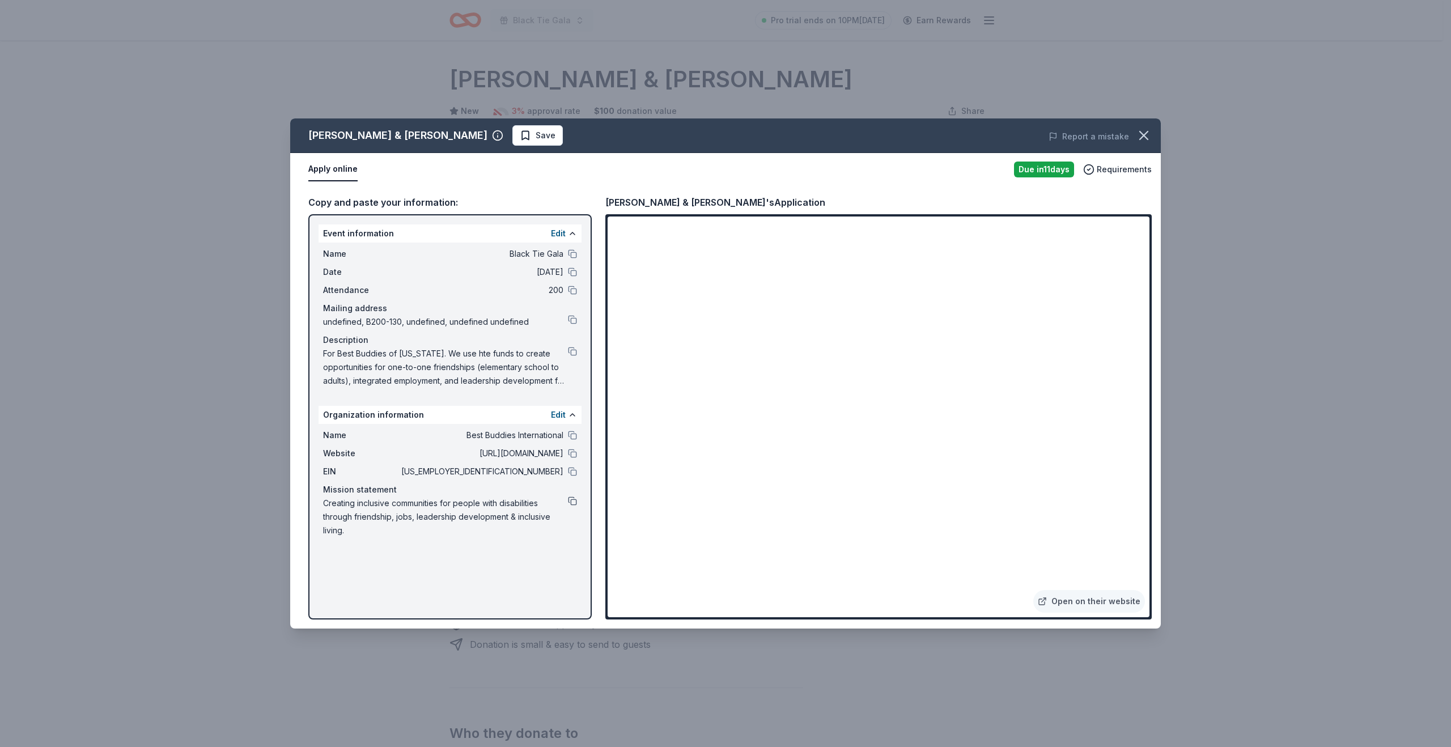
click at [571, 499] on button at bounding box center [572, 501] width 9 height 9
click at [1147, 135] on icon "button" at bounding box center [1144, 136] width 16 height 16
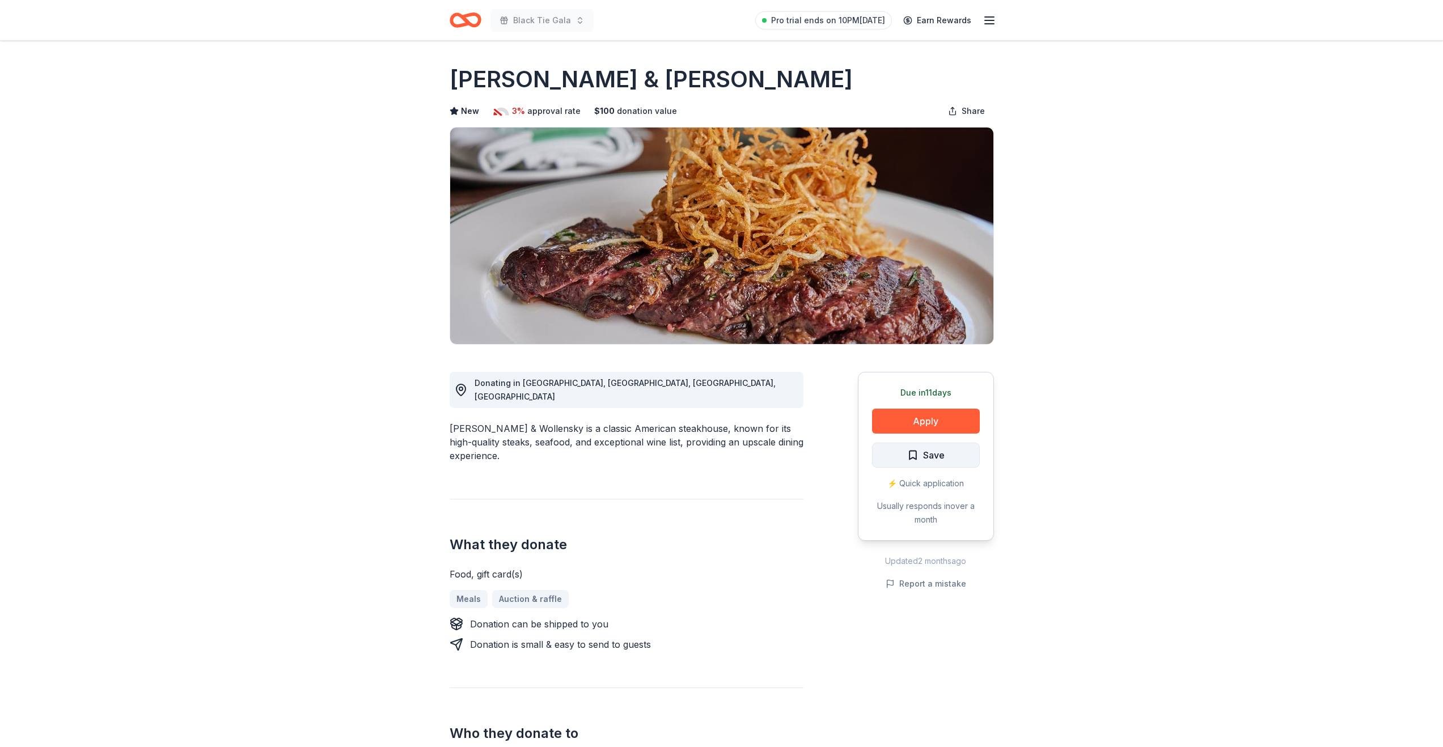
click at [923, 458] on span "Save" at bounding box center [934, 455] width 22 height 15
click at [923, 458] on html "Black Tie Gala Pro trial ends on 10PM, 8/31 Earn Rewards Due in 11 days Share S…" at bounding box center [721, 373] width 1443 height 747
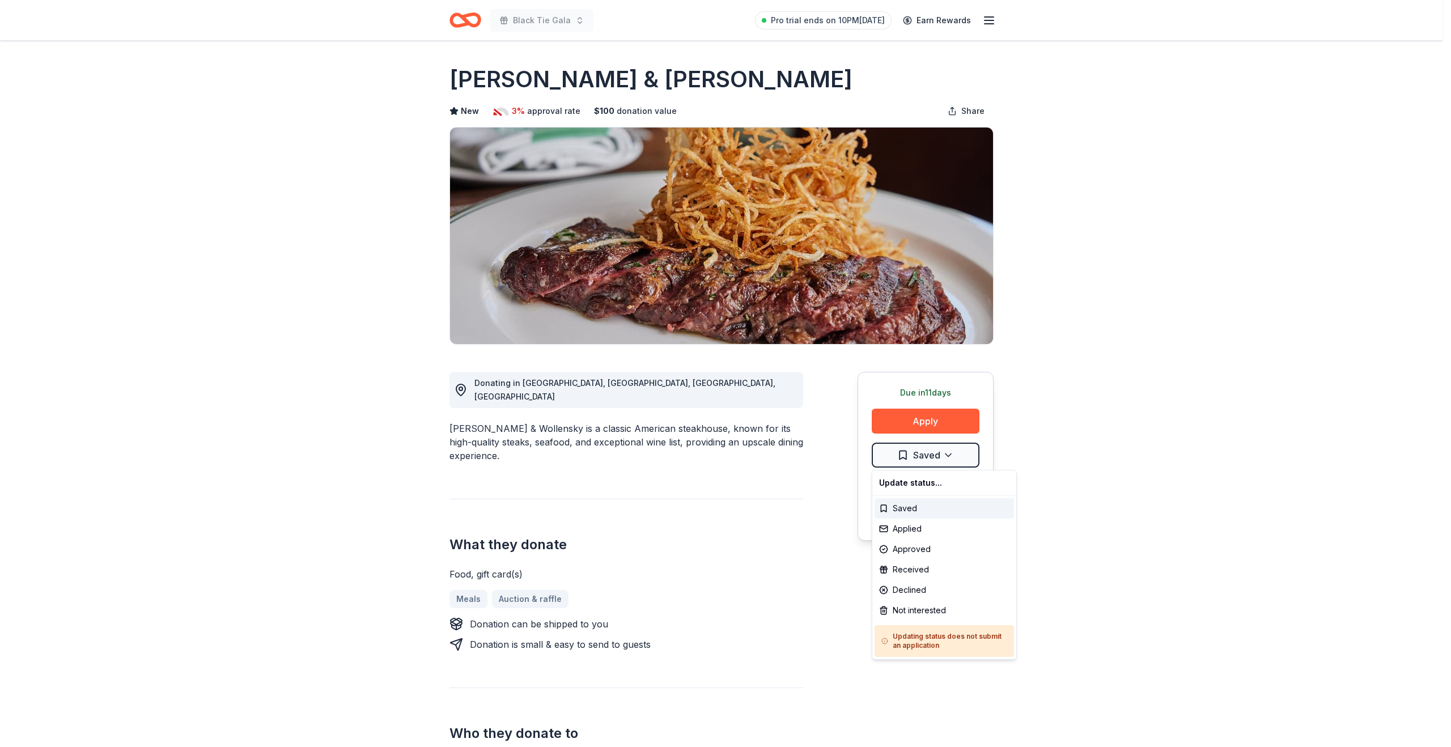
click at [950, 457] on html "Black Tie Gala Pro trial ends on 10PM, 8/31 Earn Rewards Due in 11 days Share S…" at bounding box center [725, 373] width 1451 height 747
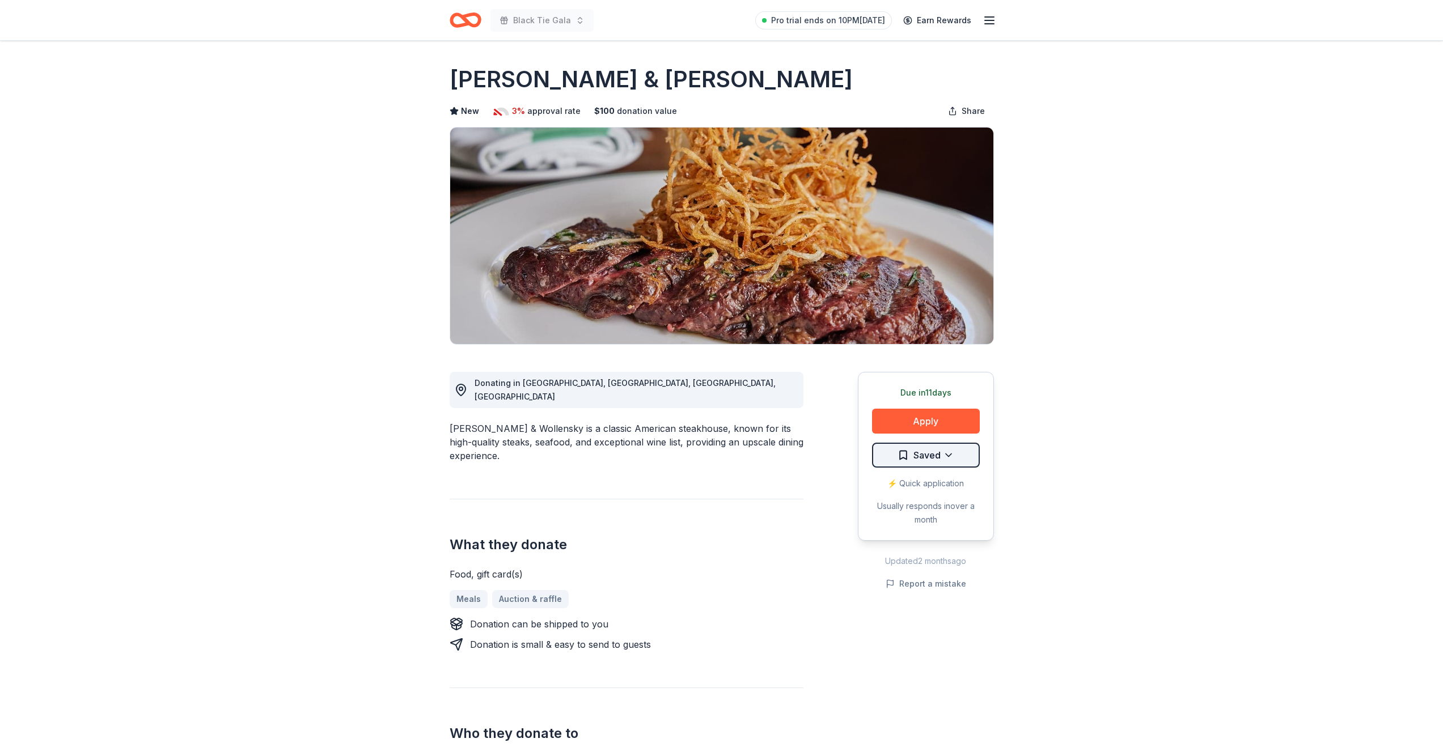
click at [947, 454] on html "Black Tie Gala Pro trial ends on 10PM, 8/31 Earn Rewards Due in 11 days Share S…" at bounding box center [721, 373] width 1443 height 747
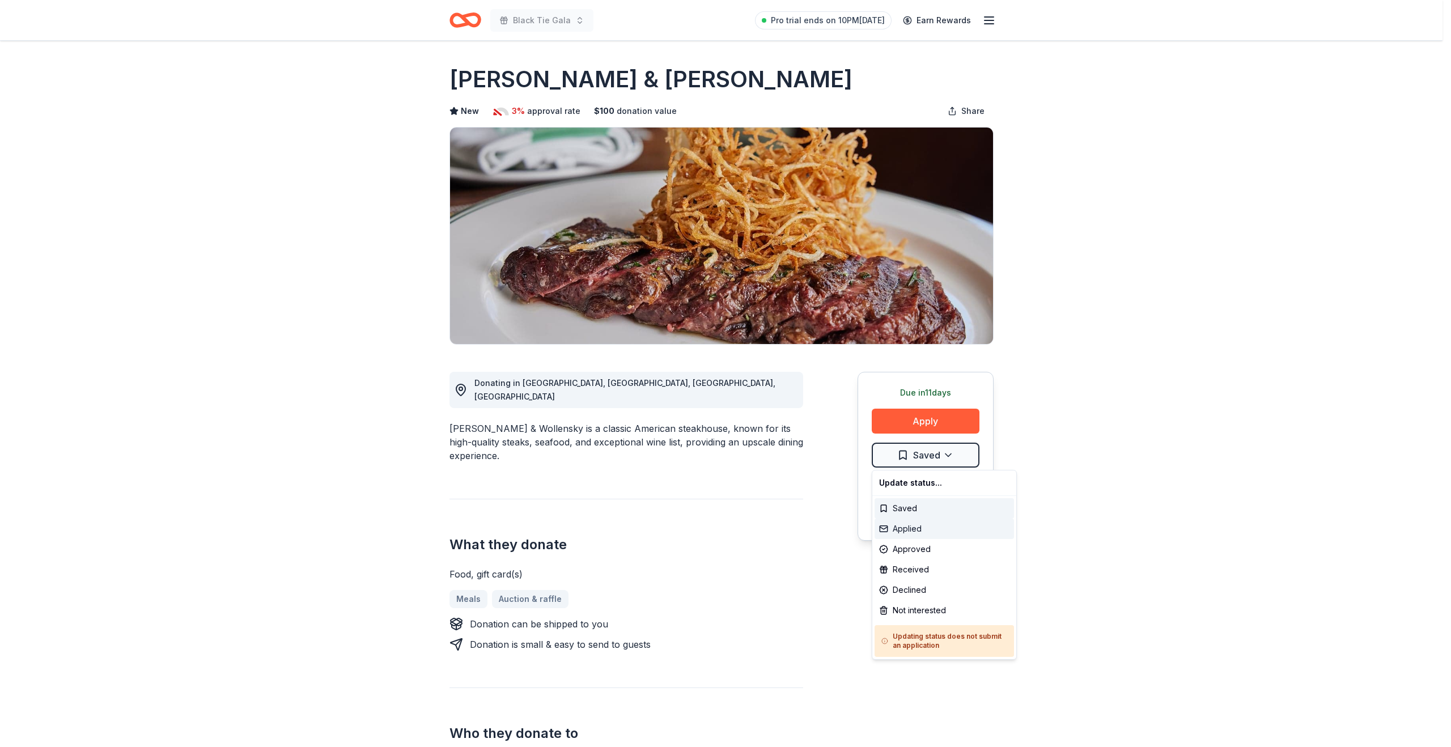
click at [897, 533] on div "Applied" at bounding box center [944, 529] width 139 height 20
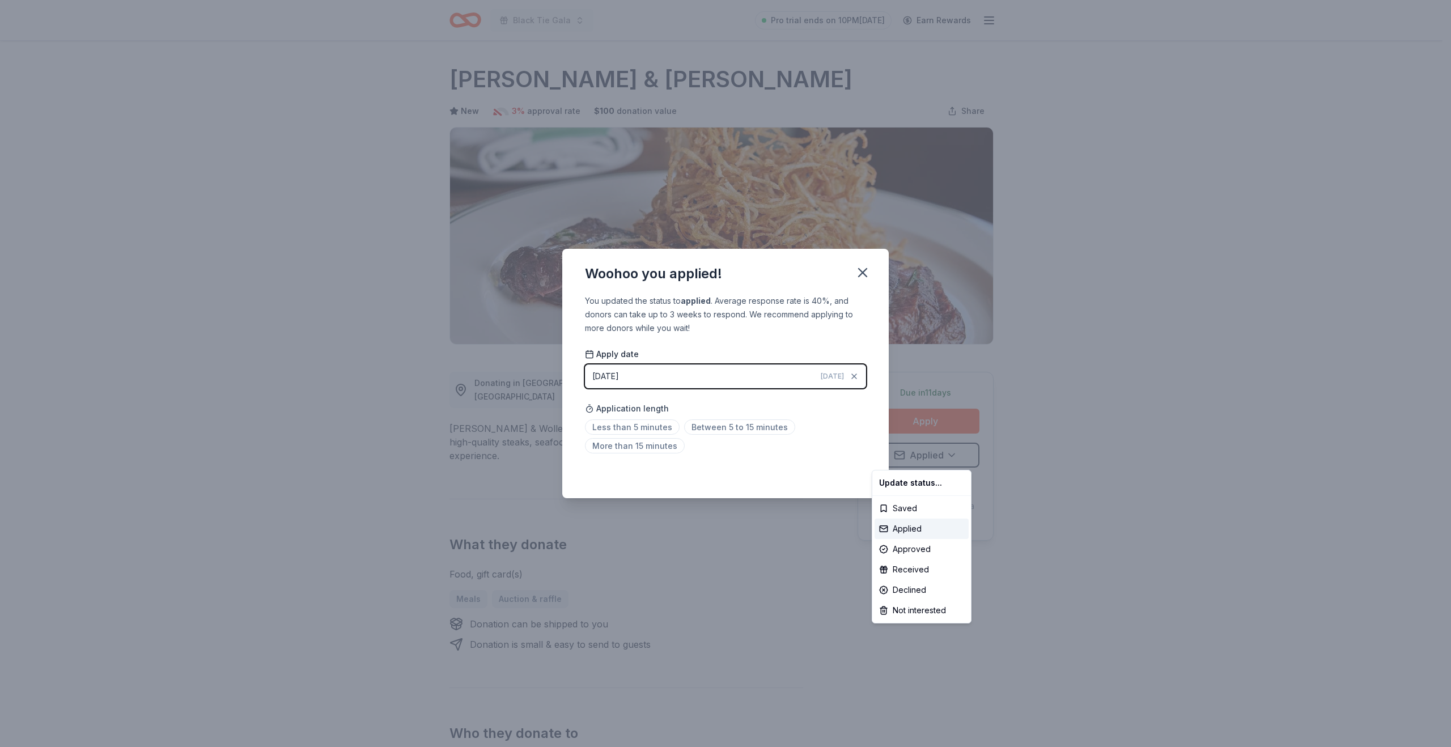
click at [632, 428] on html "Black Tie Gala Pro trial ends on 10PM, 8/31 Earn Rewards Due in 11 days Share S…" at bounding box center [725, 373] width 1451 height 747
click at [620, 426] on span "Less than 5 minutes" at bounding box center [632, 426] width 95 height 15
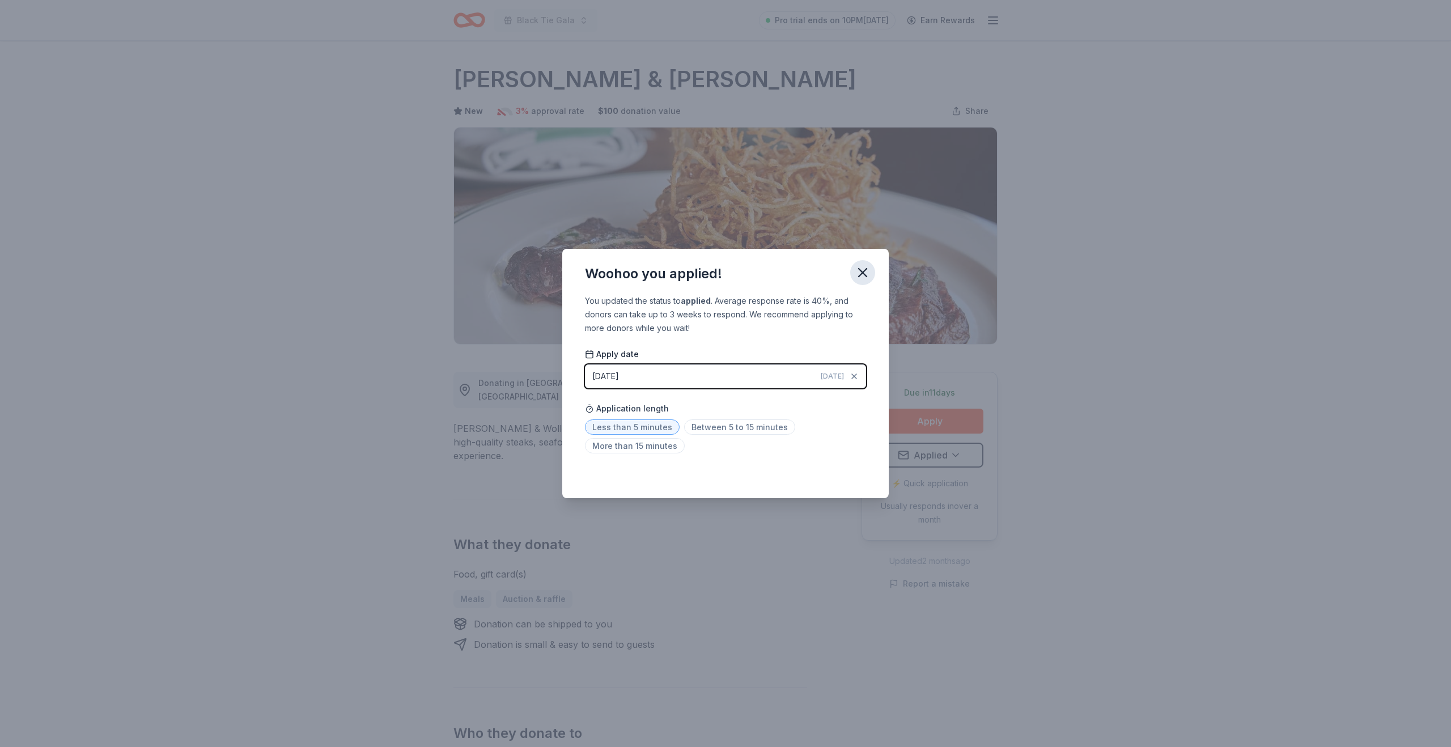
click at [858, 272] on icon "button" at bounding box center [863, 273] width 16 height 16
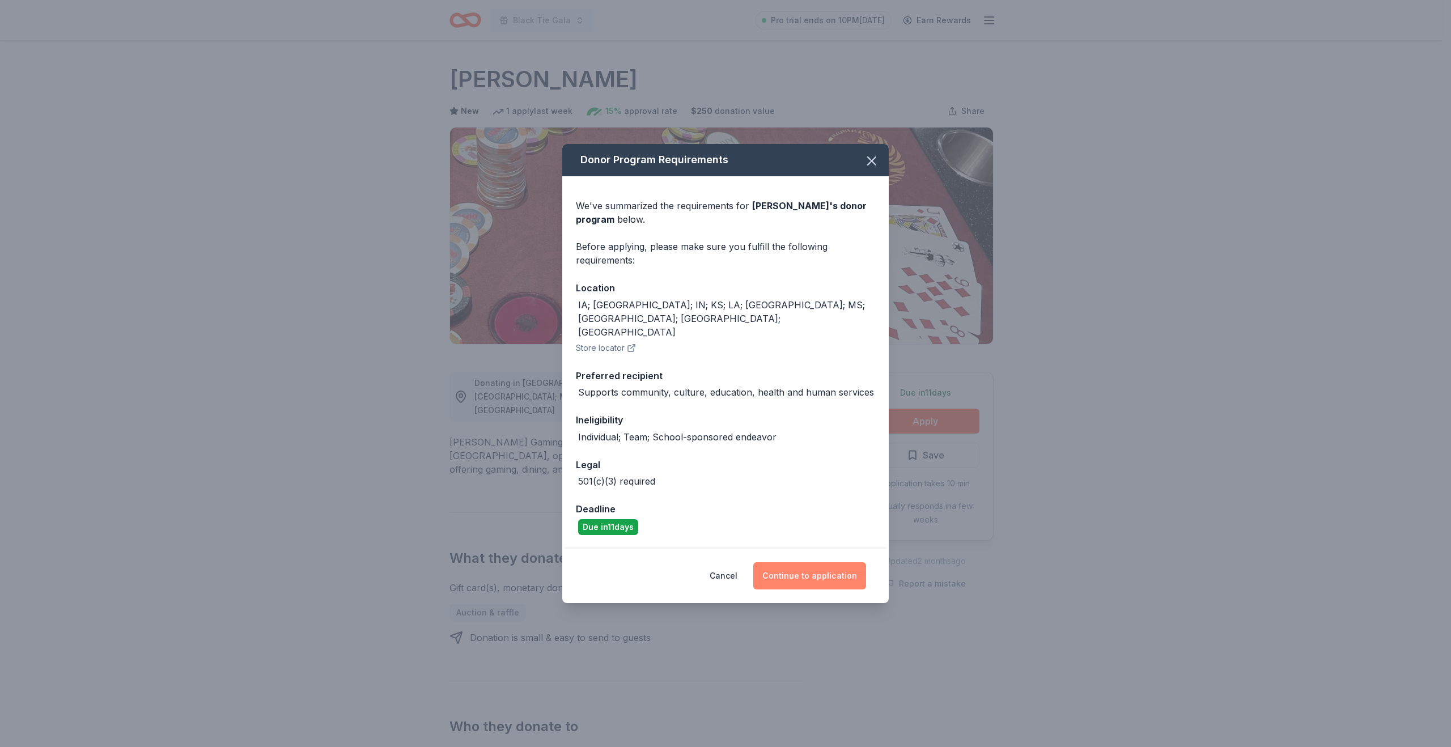
click at [811, 562] on button "Continue to application" at bounding box center [809, 575] width 113 height 27
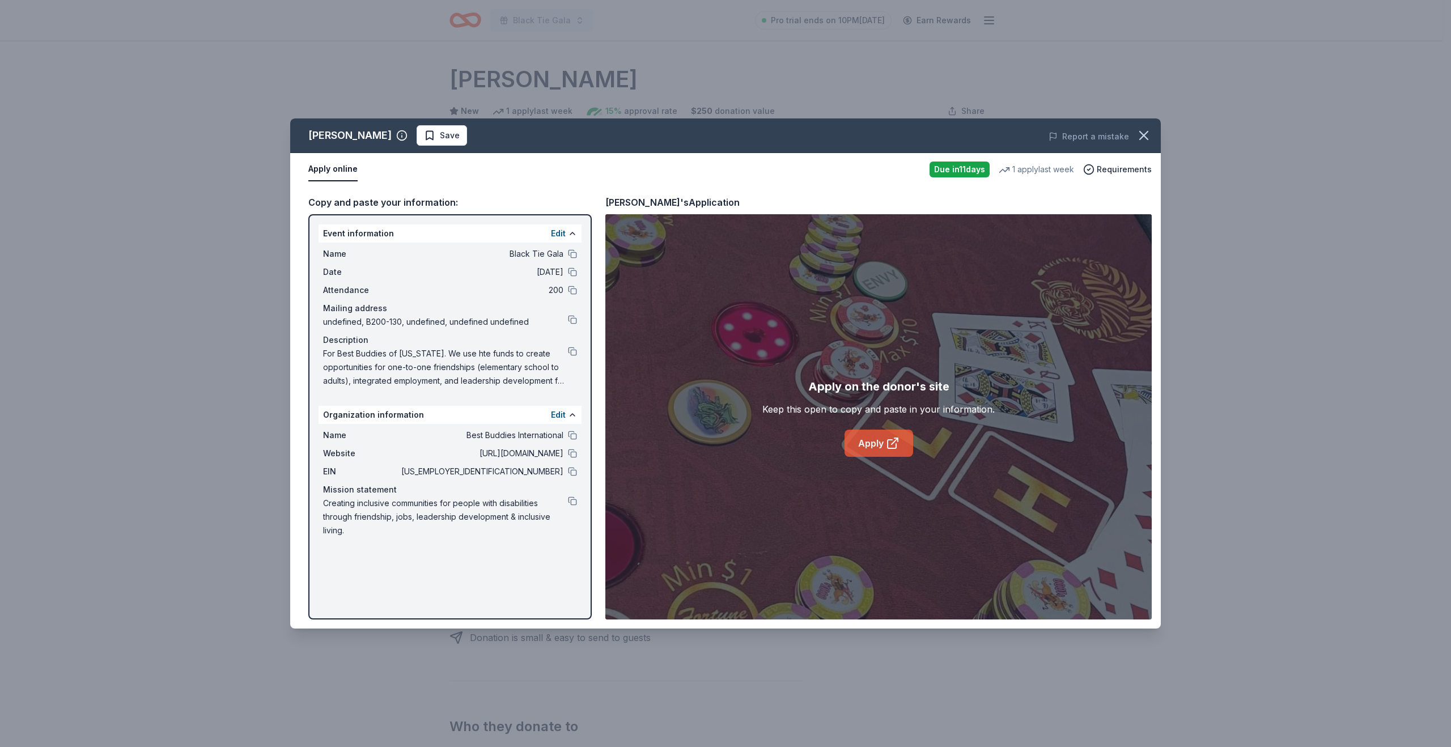
click at [877, 453] on link "Apply" at bounding box center [879, 443] width 69 height 27
click at [572, 469] on button at bounding box center [572, 471] width 9 height 9
click at [571, 502] on button at bounding box center [572, 501] width 9 height 9
click at [1140, 139] on icon "button" at bounding box center [1144, 136] width 8 height 8
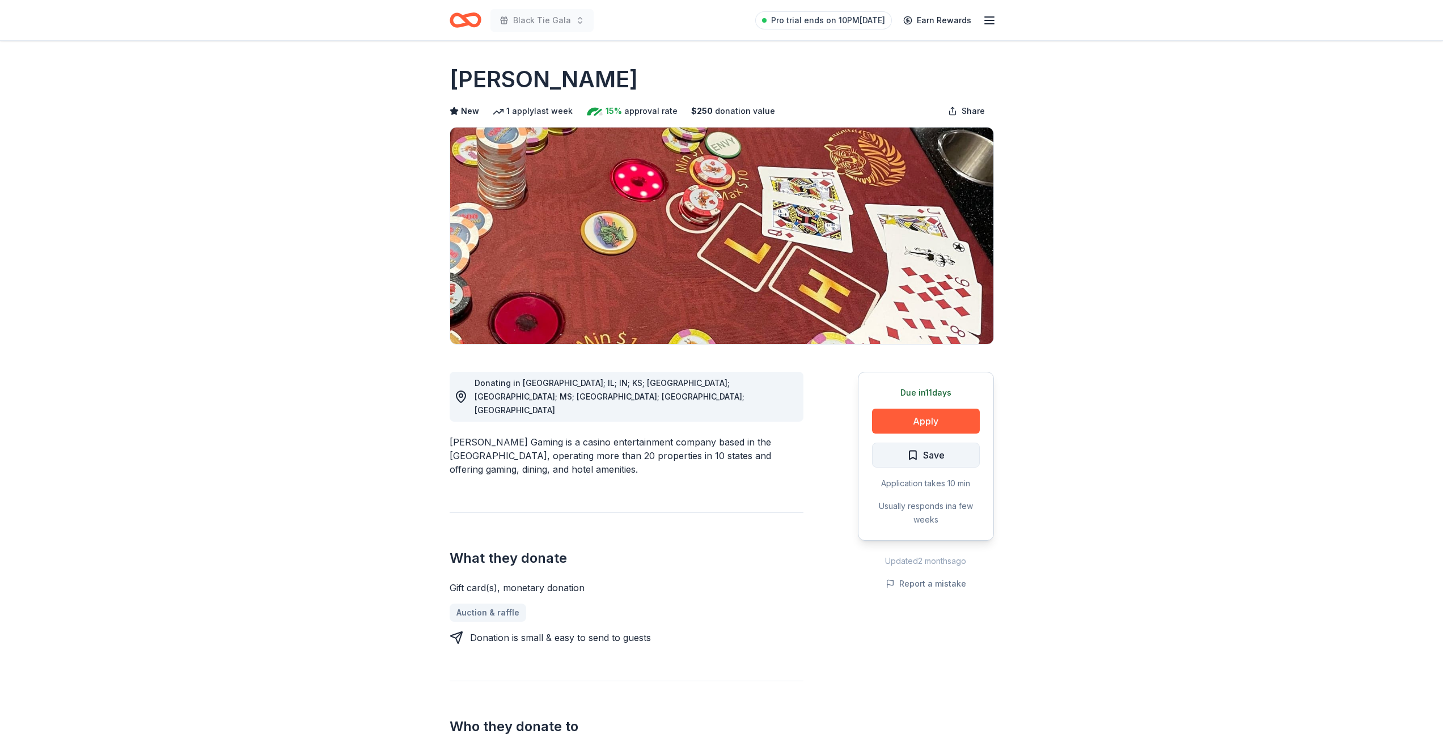
click at [923, 459] on span "Save" at bounding box center [934, 455] width 22 height 15
click at [945, 457] on html "Black Tie Gala Pro trial ends on 10PM[DATE] Earn Rewards Due [DATE] Share [PERS…" at bounding box center [721, 373] width 1443 height 747
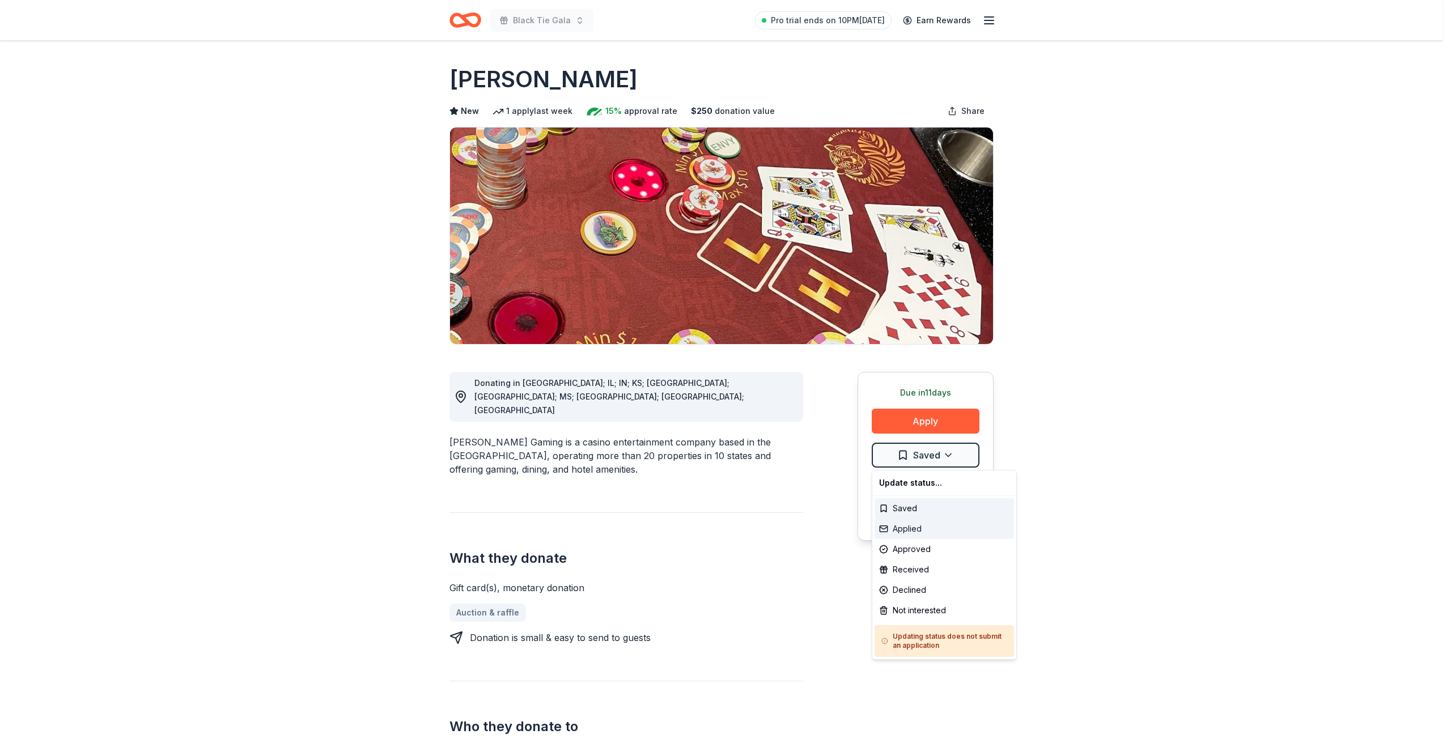
click at [905, 535] on div "Applied" at bounding box center [944, 529] width 139 height 20
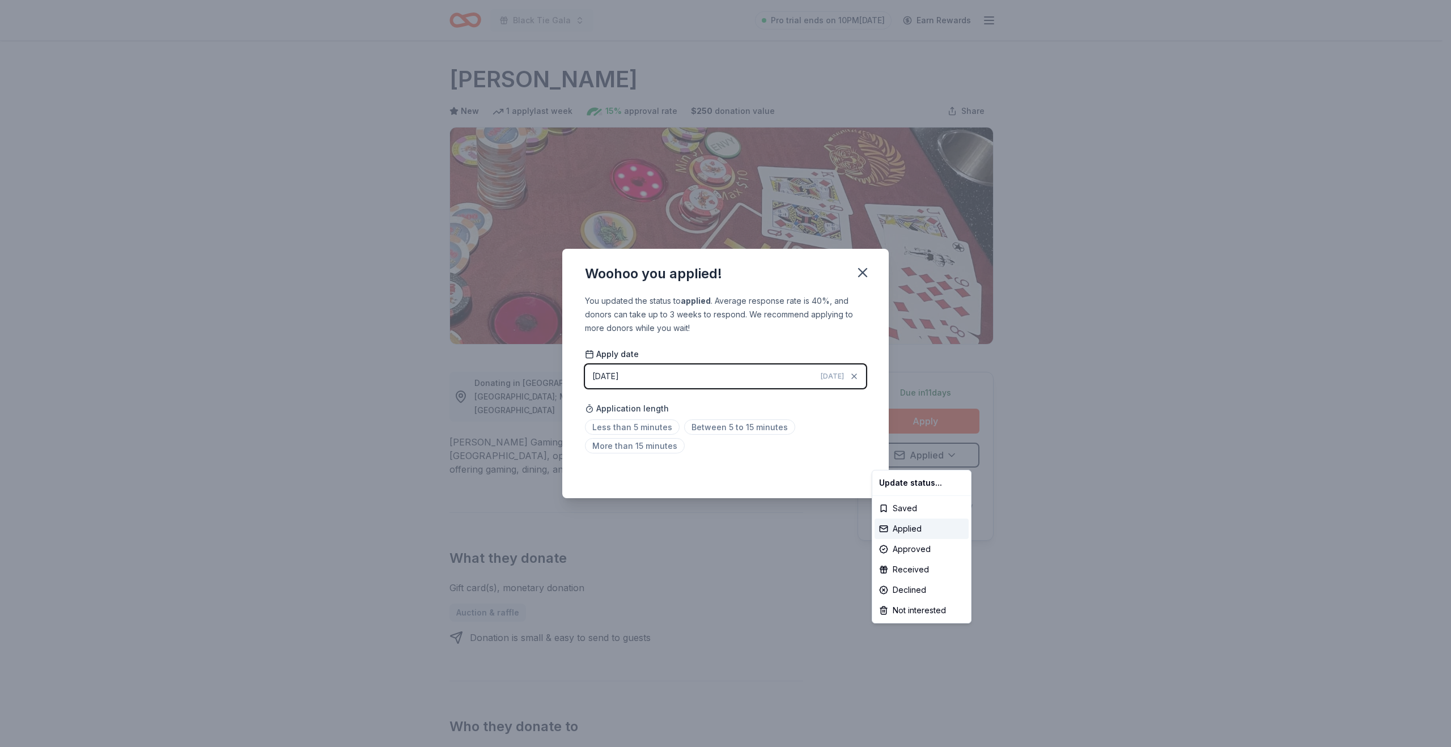
click at [735, 431] on html "Black Tie Gala Pro trial ends on 10PM, 8/31 Earn Rewards Due in 11 days Share B…" at bounding box center [725, 373] width 1451 height 747
click at [725, 429] on span "Between 5 to 15 minutes" at bounding box center [739, 426] width 111 height 15
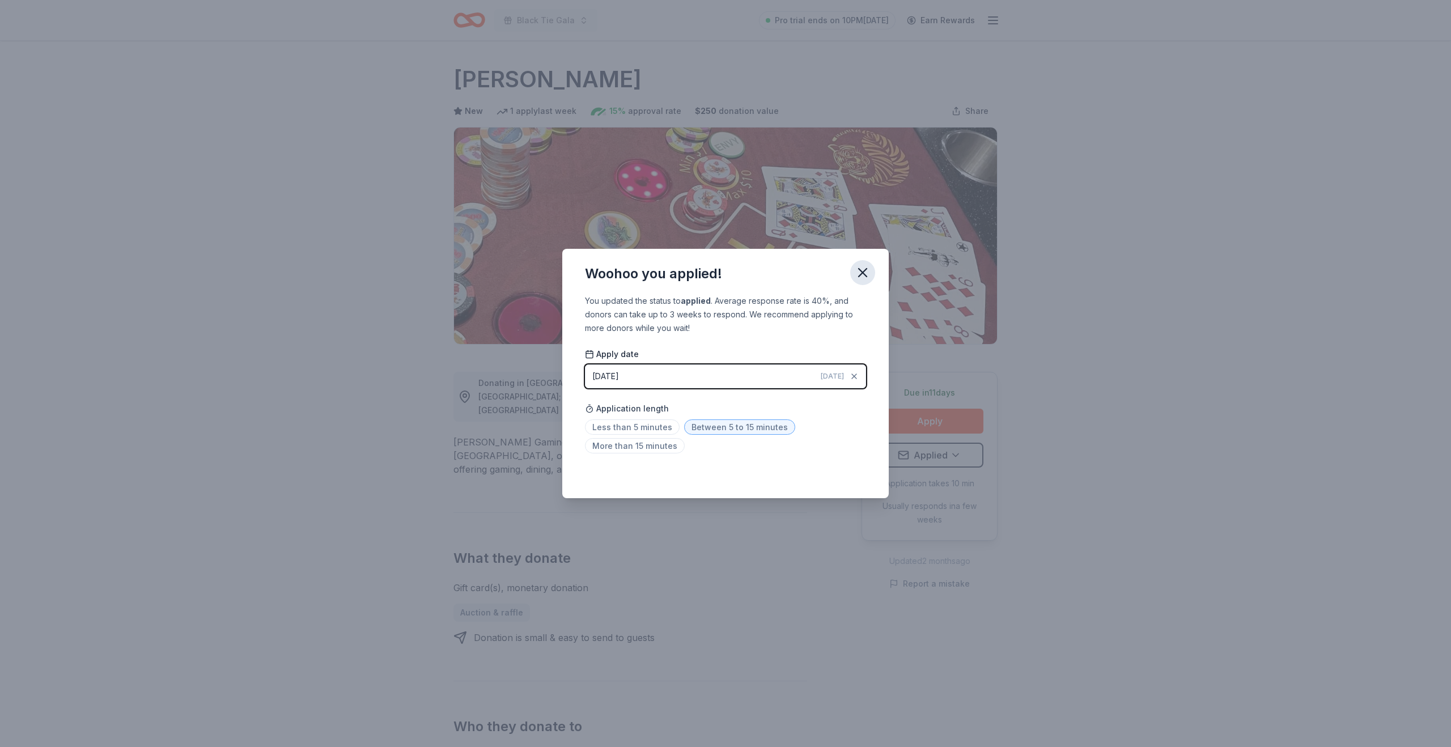
click at [858, 272] on icon "button" at bounding box center [863, 273] width 16 height 16
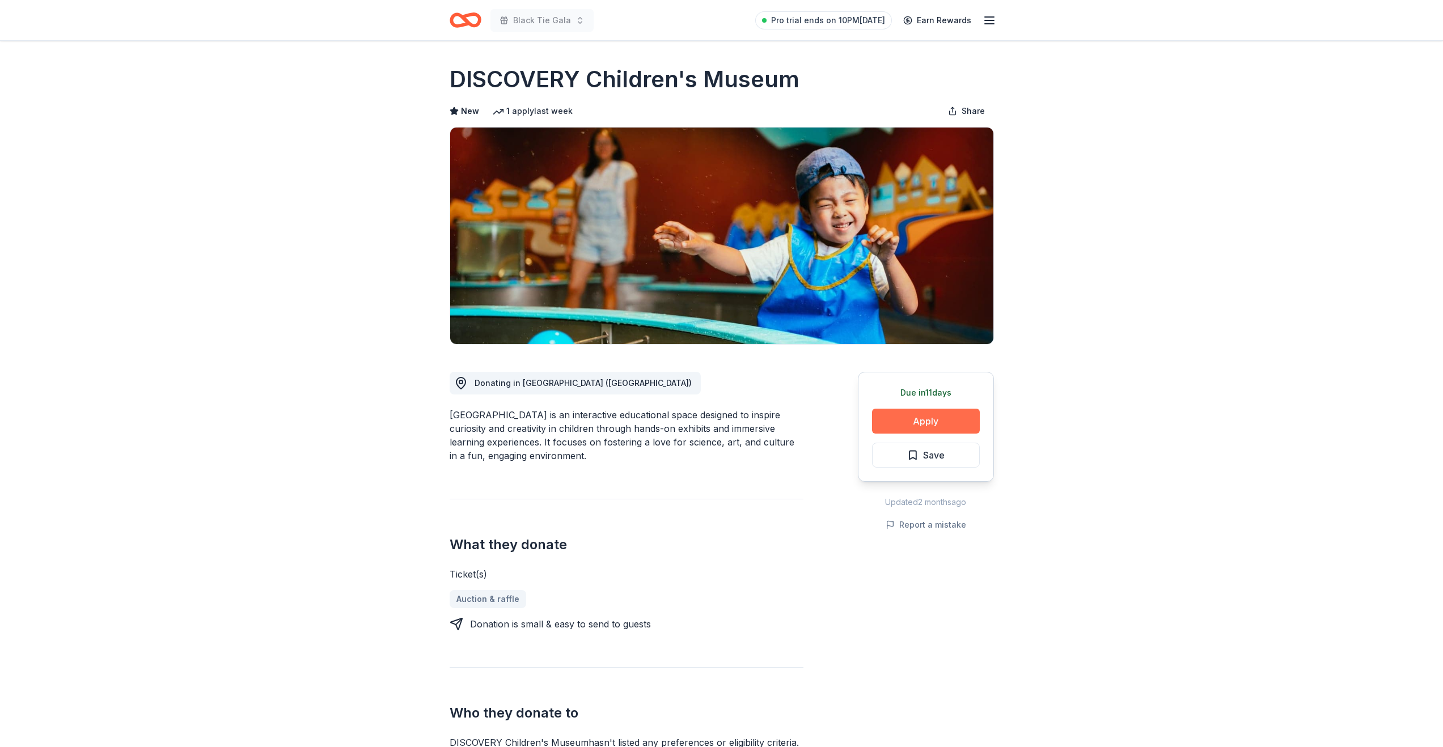
click at [908, 427] on button "Apply" at bounding box center [926, 421] width 108 height 25
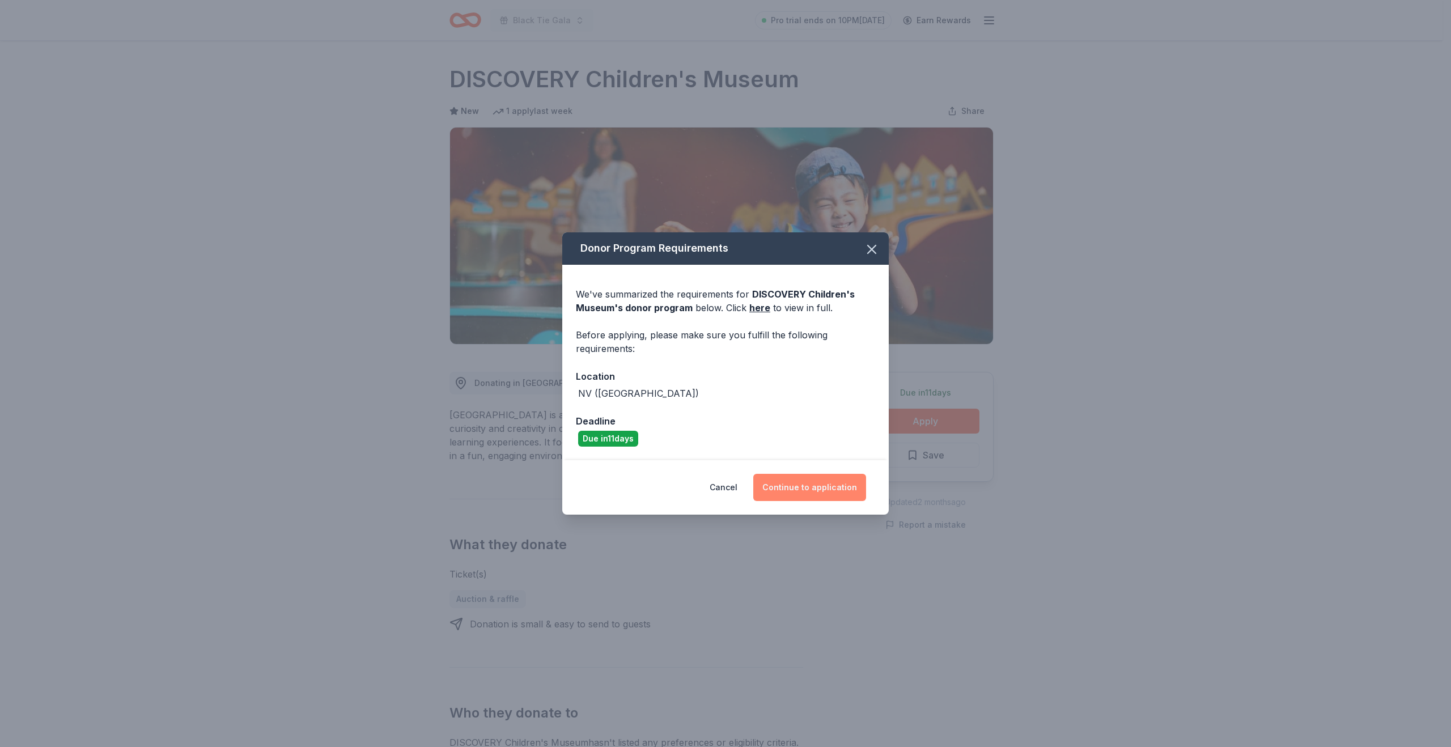
click at [800, 498] on button "Continue to application" at bounding box center [809, 487] width 113 height 27
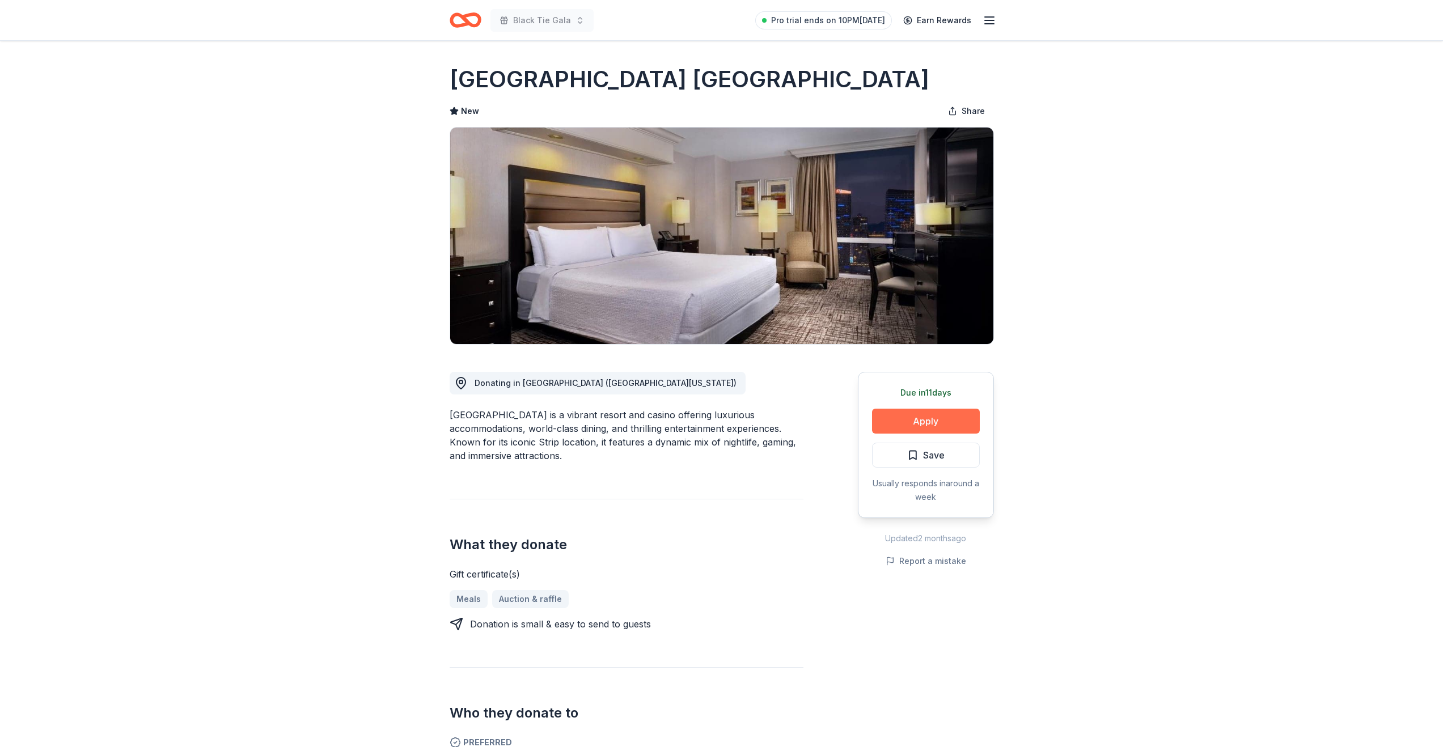
click at [886, 421] on button "Apply" at bounding box center [926, 421] width 108 height 25
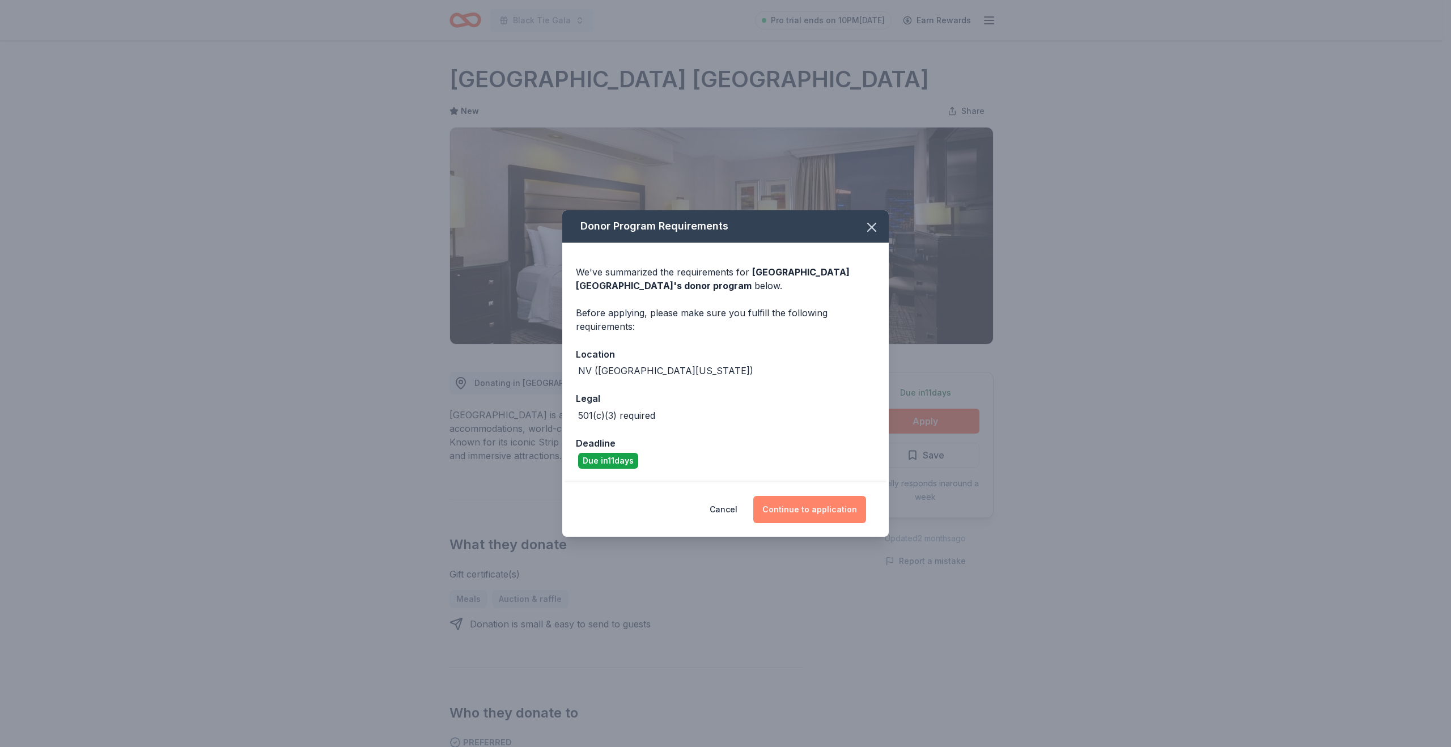
click at [806, 506] on button "Continue to application" at bounding box center [809, 509] width 113 height 27
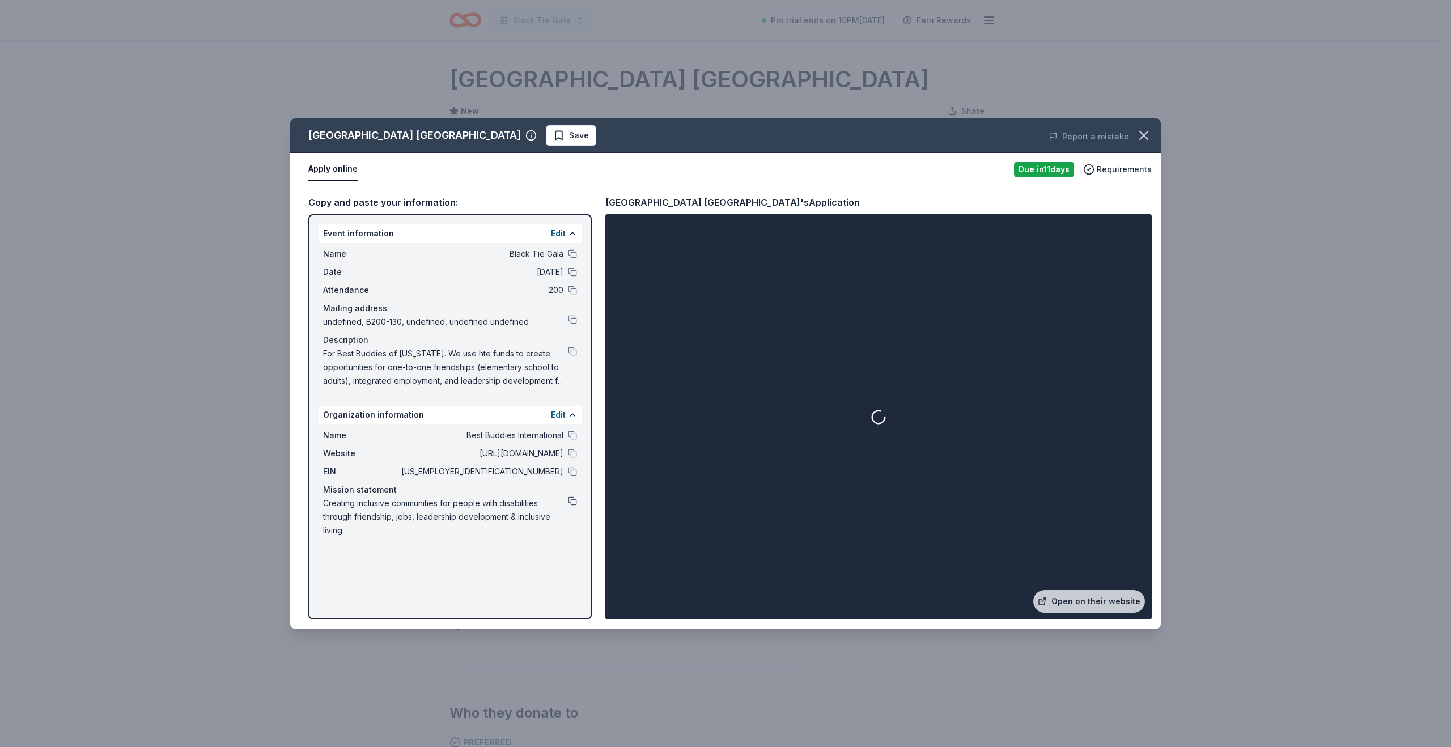
click at [574, 503] on button at bounding box center [572, 501] width 9 height 9
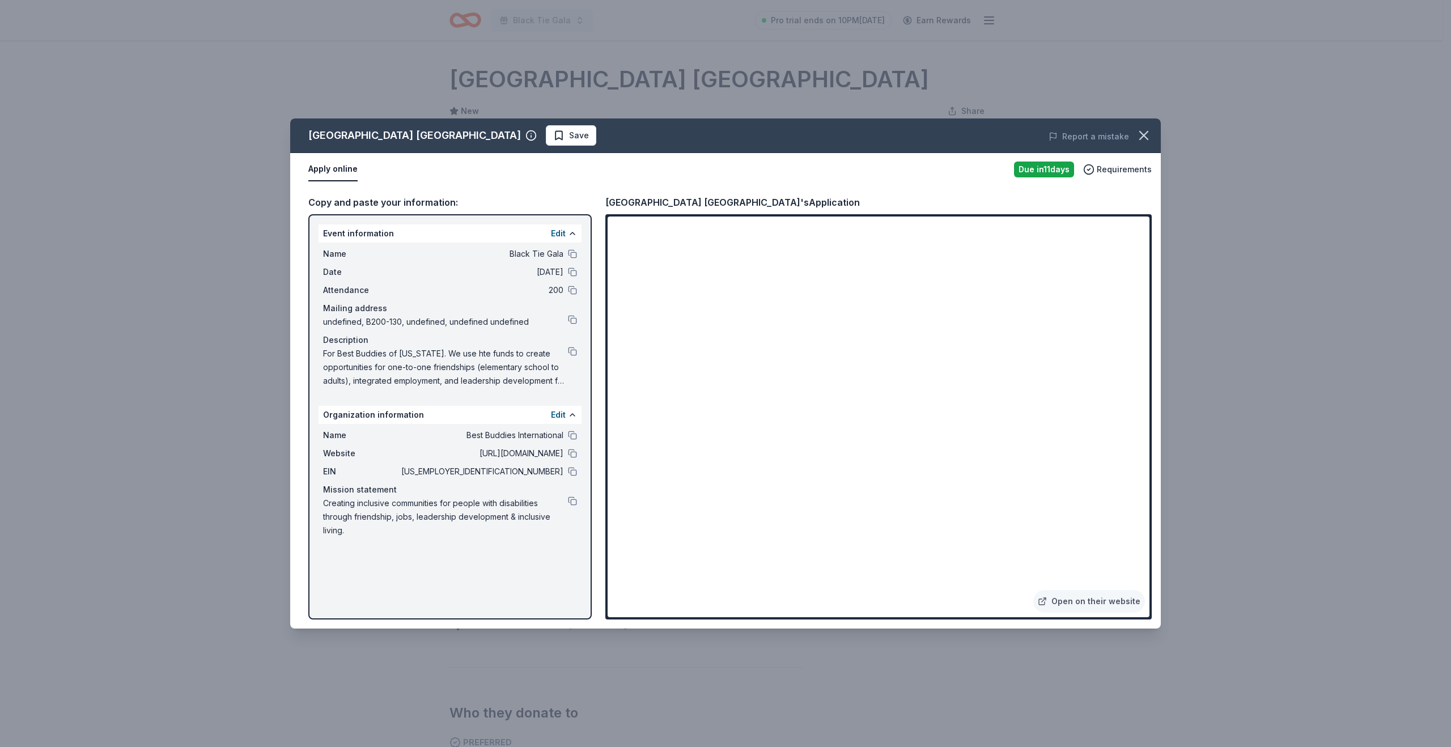
click at [1371, 302] on div "Treasure Island Las Vegas Save Report a mistake Apply online Due in 11 days Req…" at bounding box center [725, 373] width 1451 height 747
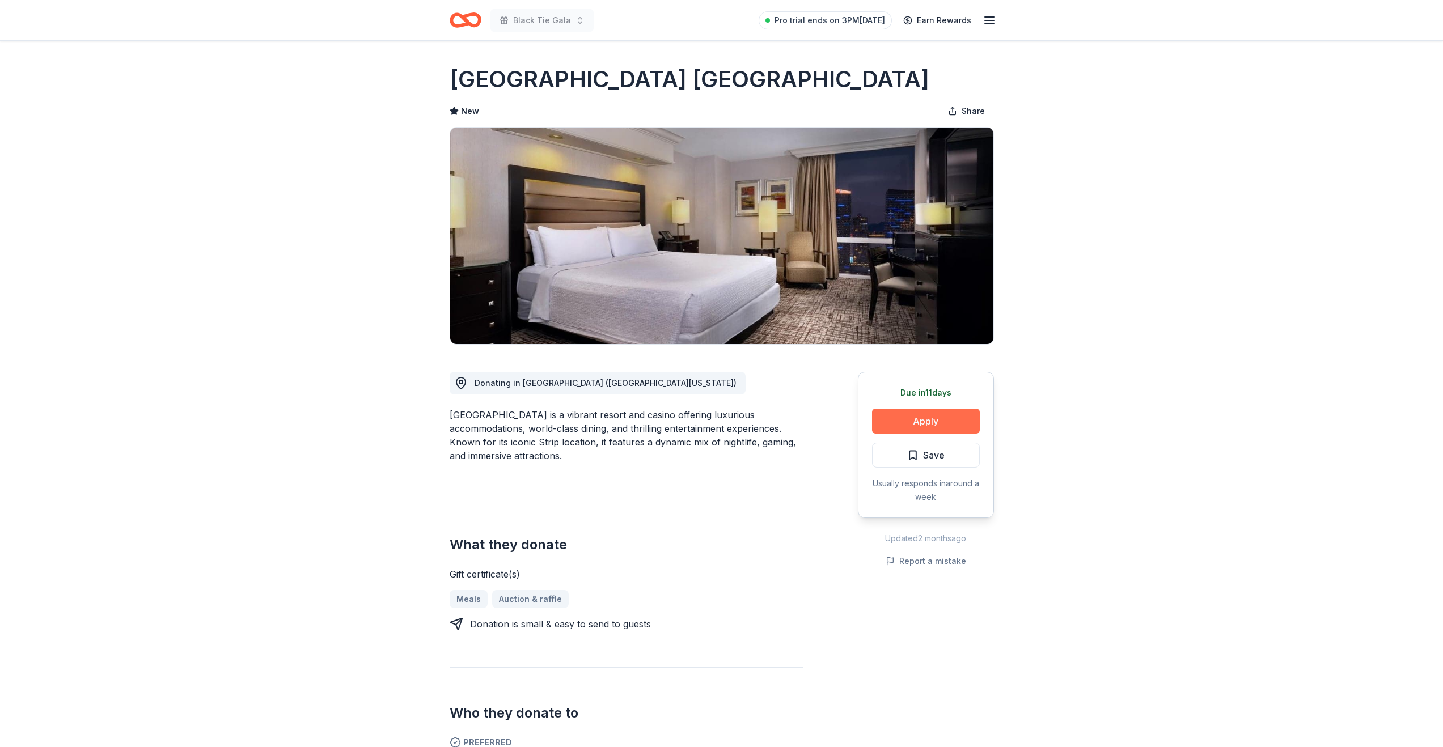
click at [911, 432] on button "Apply" at bounding box center [926, 421] width 108 height 25
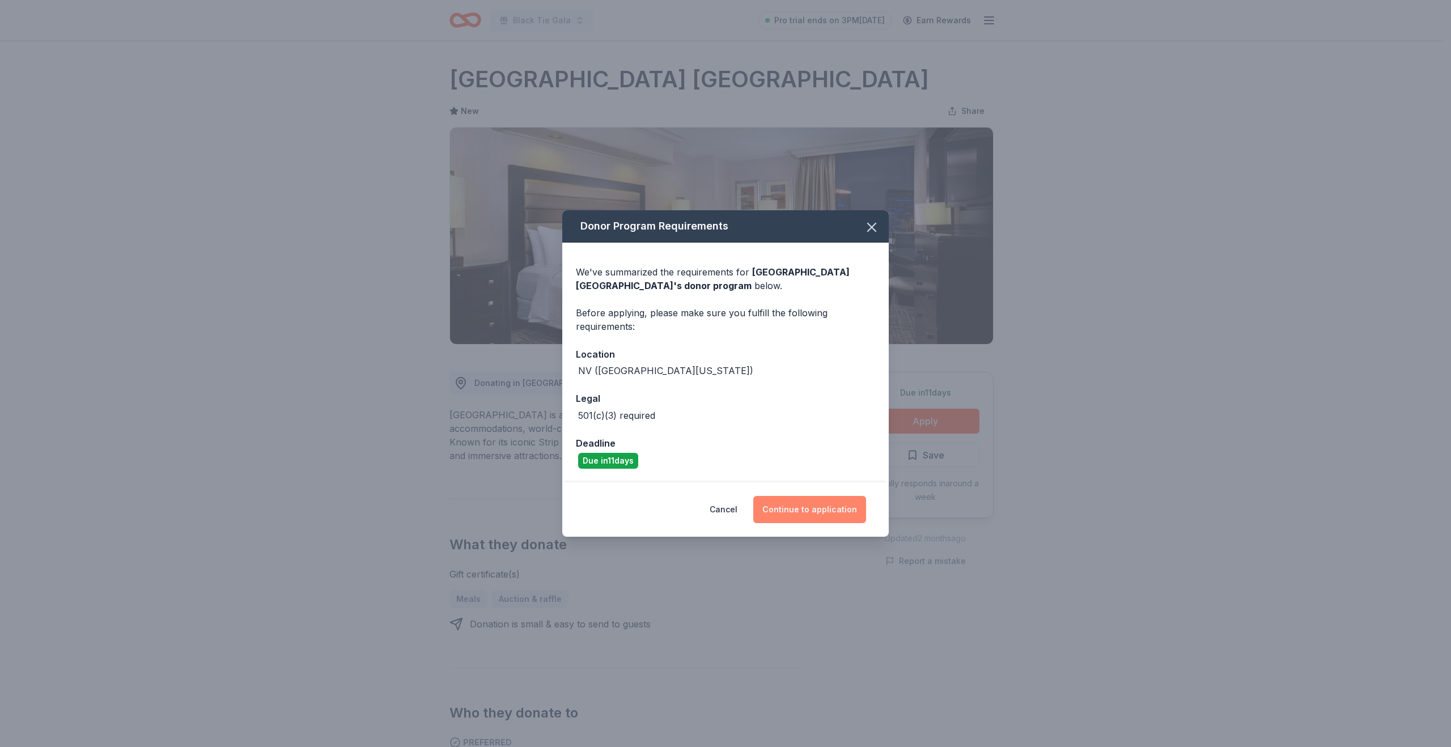
click at [832, 512] on button "Continue to application" at bounding box center [809, 509] width 113 height 27
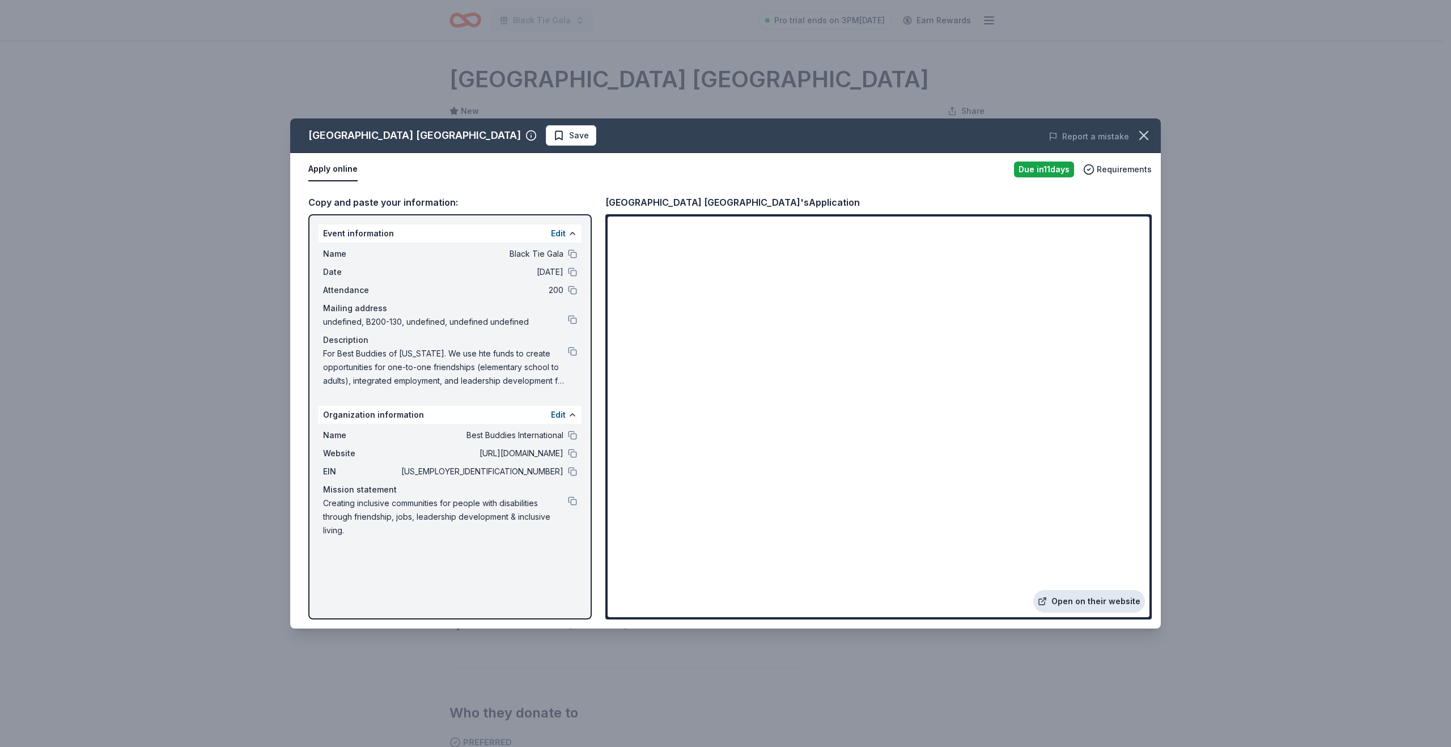
click at [1107, 597] on link "Open on their website" at bounding box center [1089, 601] width 112 height 23
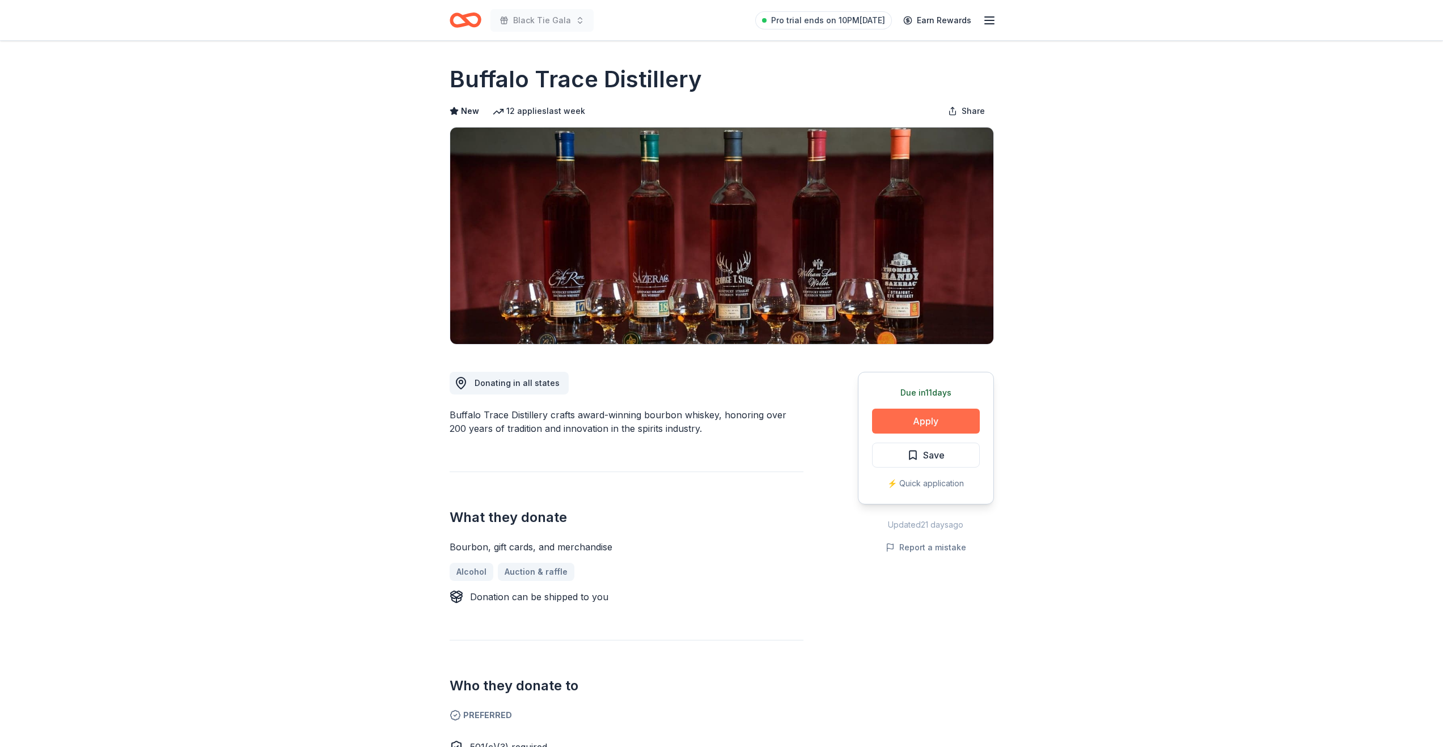
click at [911, 420] on button "Apply" at bounding box center [926, 421] width 108 height 25
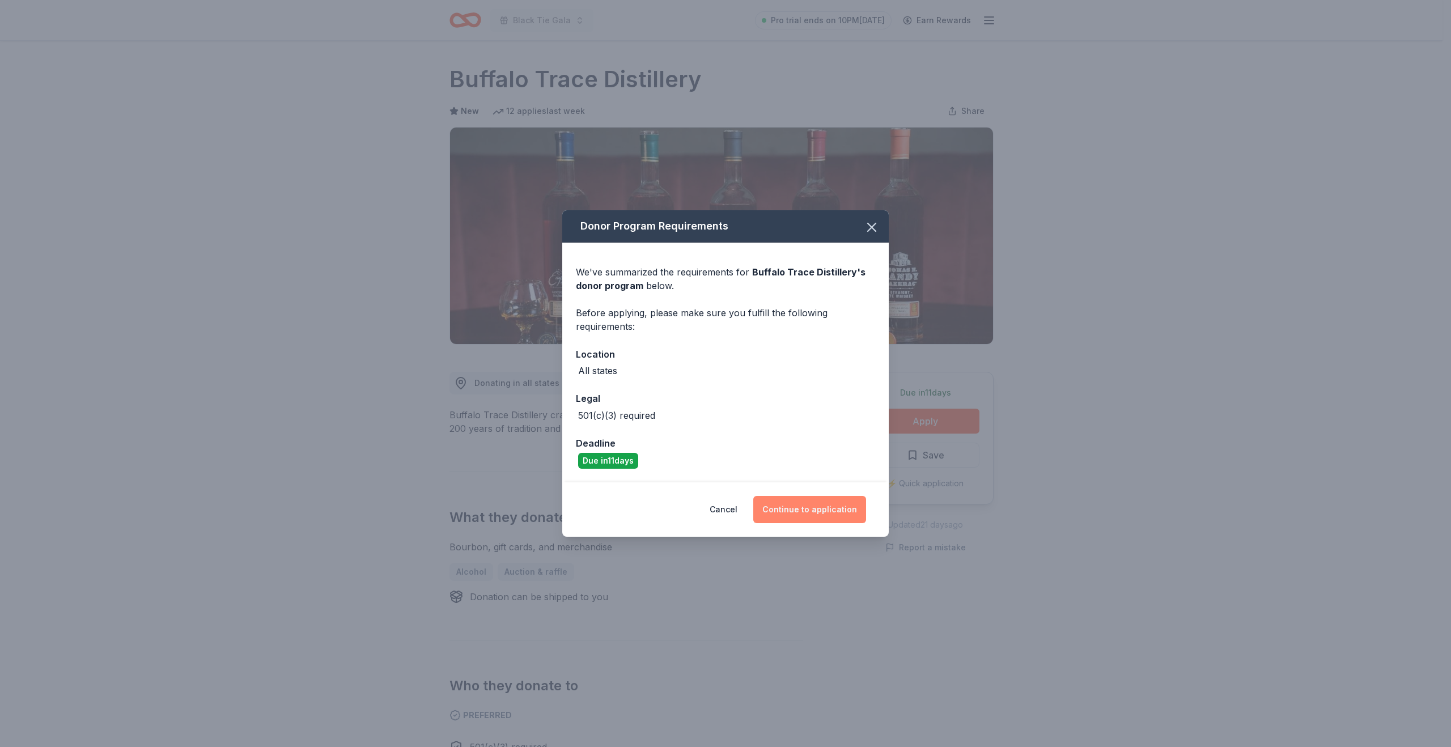
click at [803, 509] on button "Continue to application" at bounding box center [809, 509] width 113 height 27
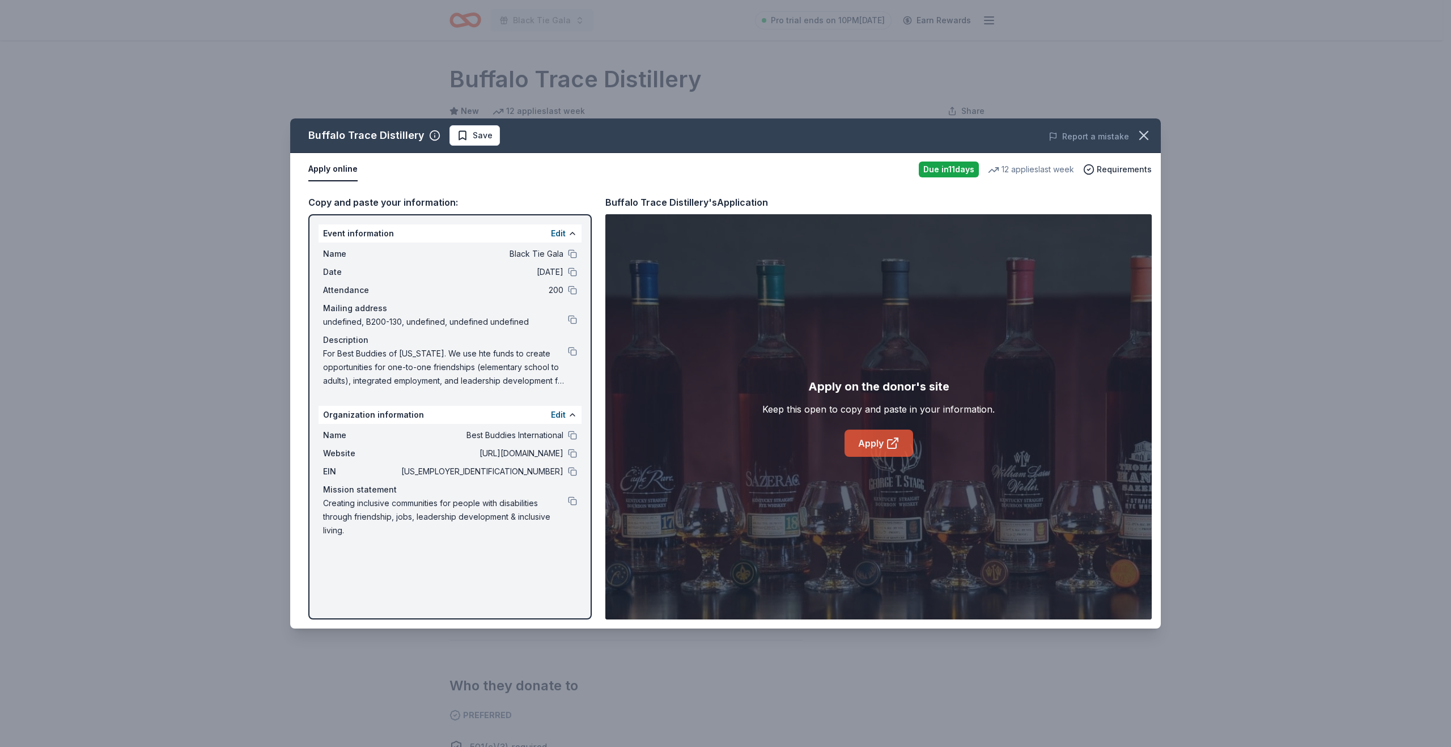
click at [870, 446] on link "Apply" at bounding box center [879, 443] width 69 height 27
click at [1140, 134] on icon "button" at bounding box center [1144, 136] width 16 height 16
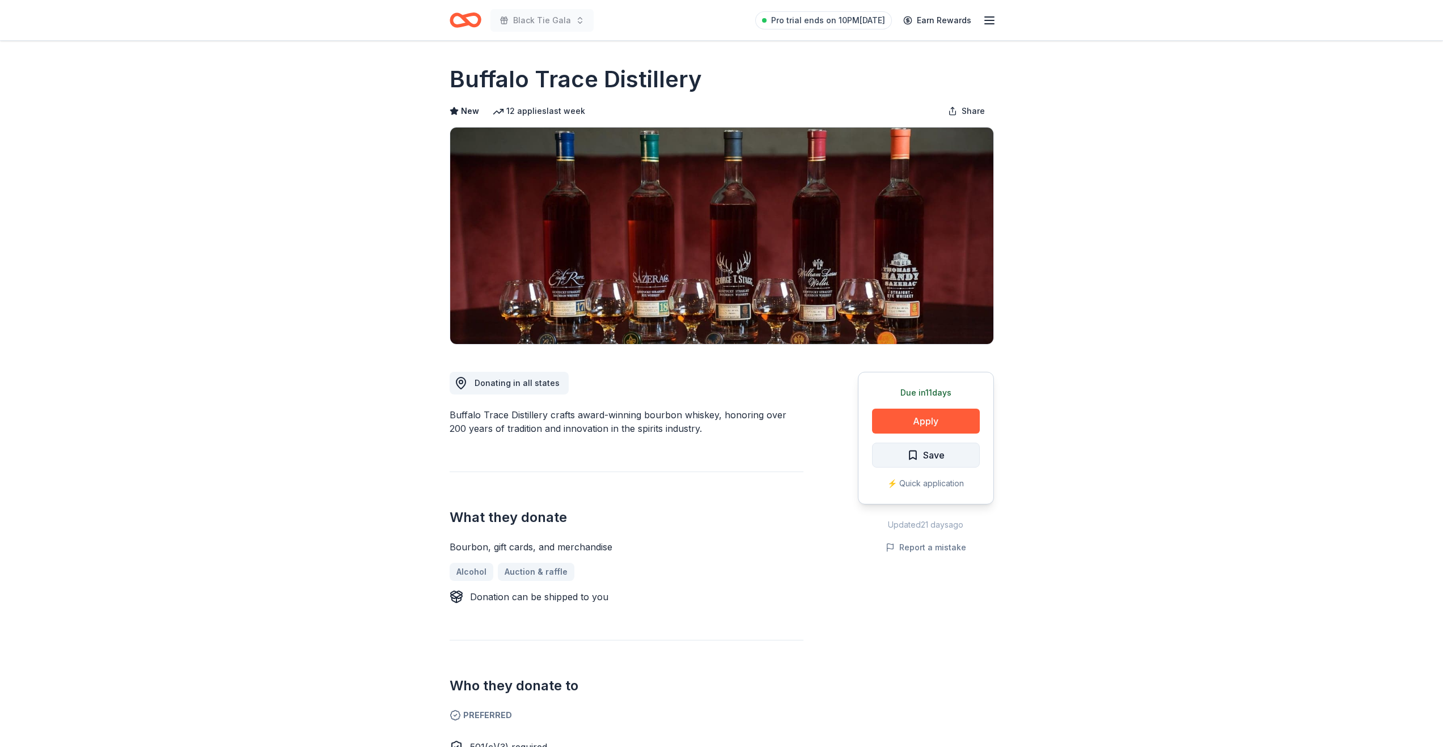
click at [939, 450] on span "Save" at bounding box center [934, 455] width 22 height 15
click at [939, 458] on html "Black Tie Gala Pro trial ends on 10PM, 8/31 Earn Rewards Due in 11 days Share B…" at bounding box center [721, 373] width 1443 height 747
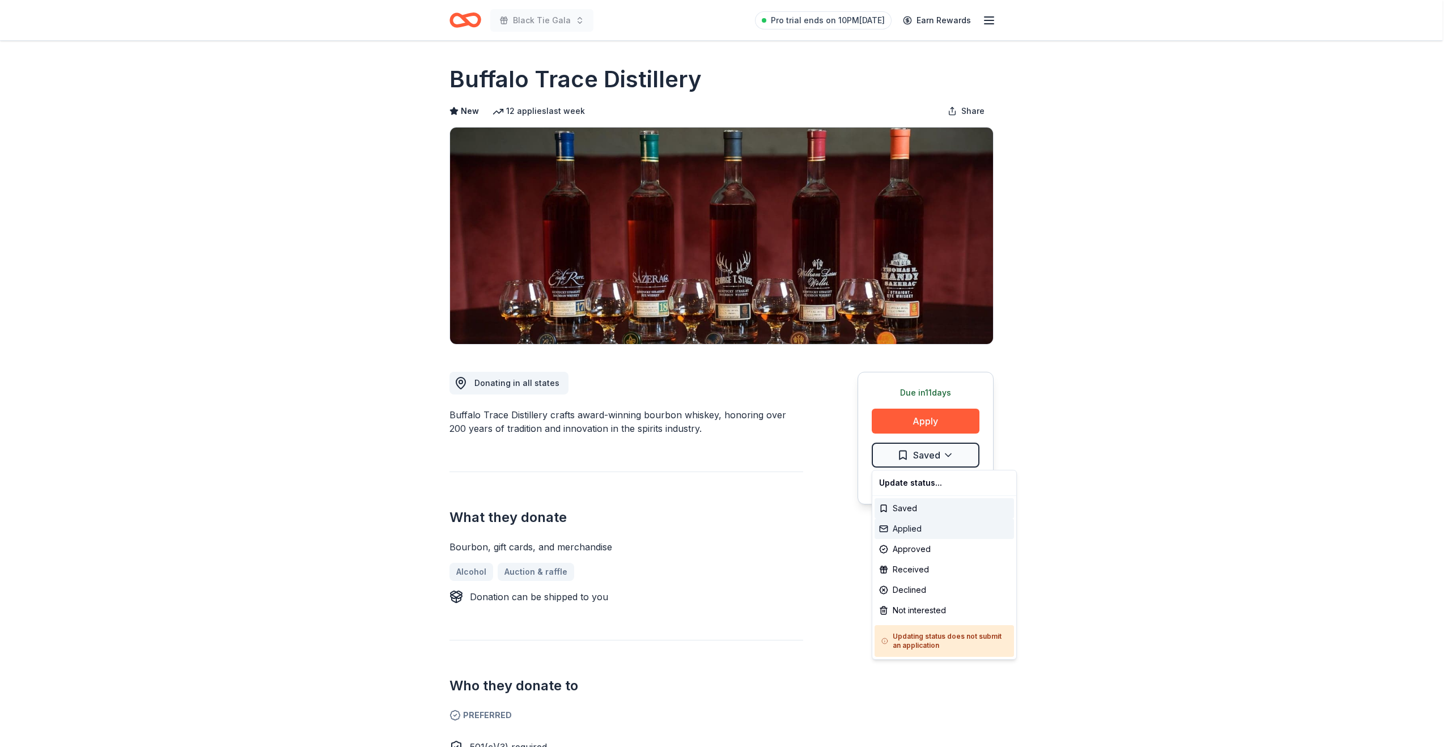
click at [923, 535] on div "Applied" at bounding box center [944, 529] width 139 height 20
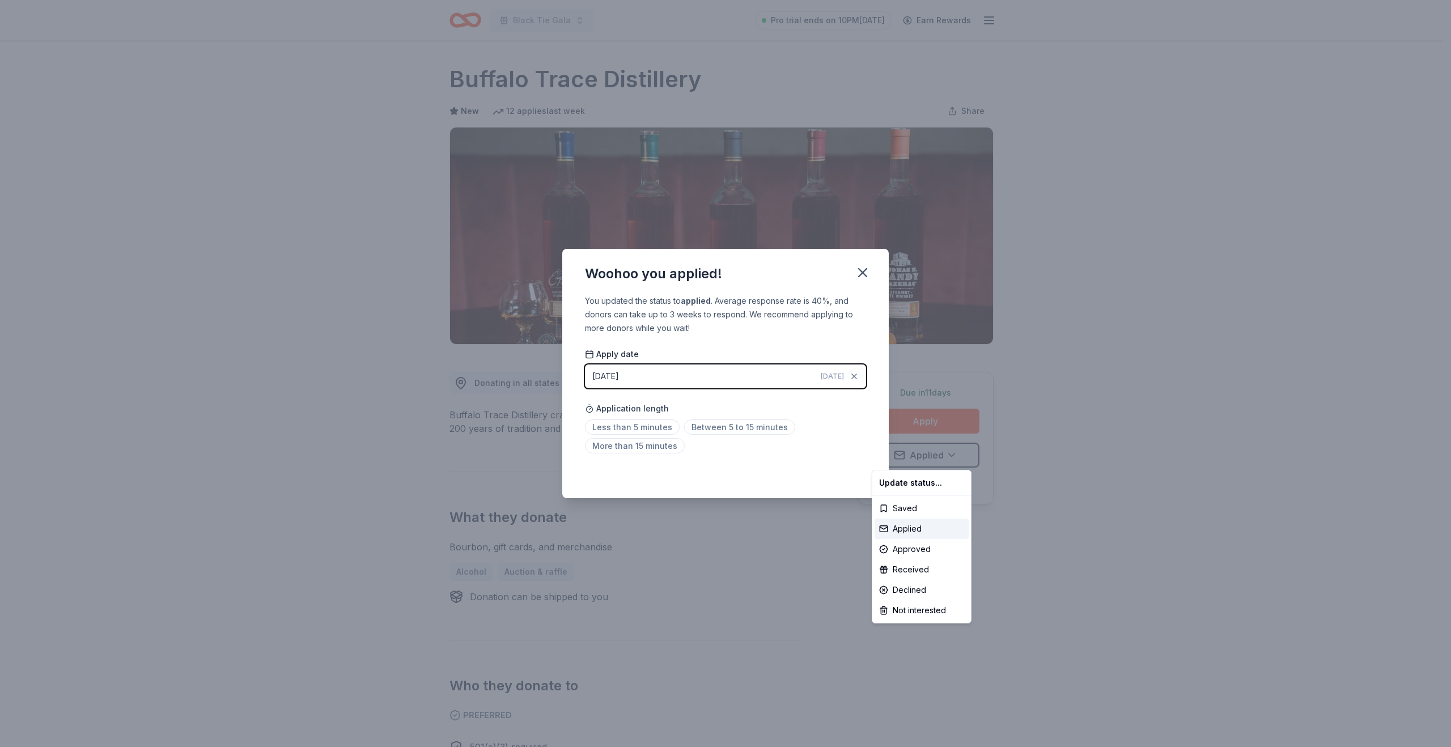
click at [639, 431] on html "Black Tie Gala Pro trial ends on 10PM, 8/31 Earn Rewards Due in 11 days Share B…" at bounding box center [725, 373] width 1451 height 747
click at [633, 429] on span "Less than 5 minutes" at bounding box center [632, 426] width 95 height 15
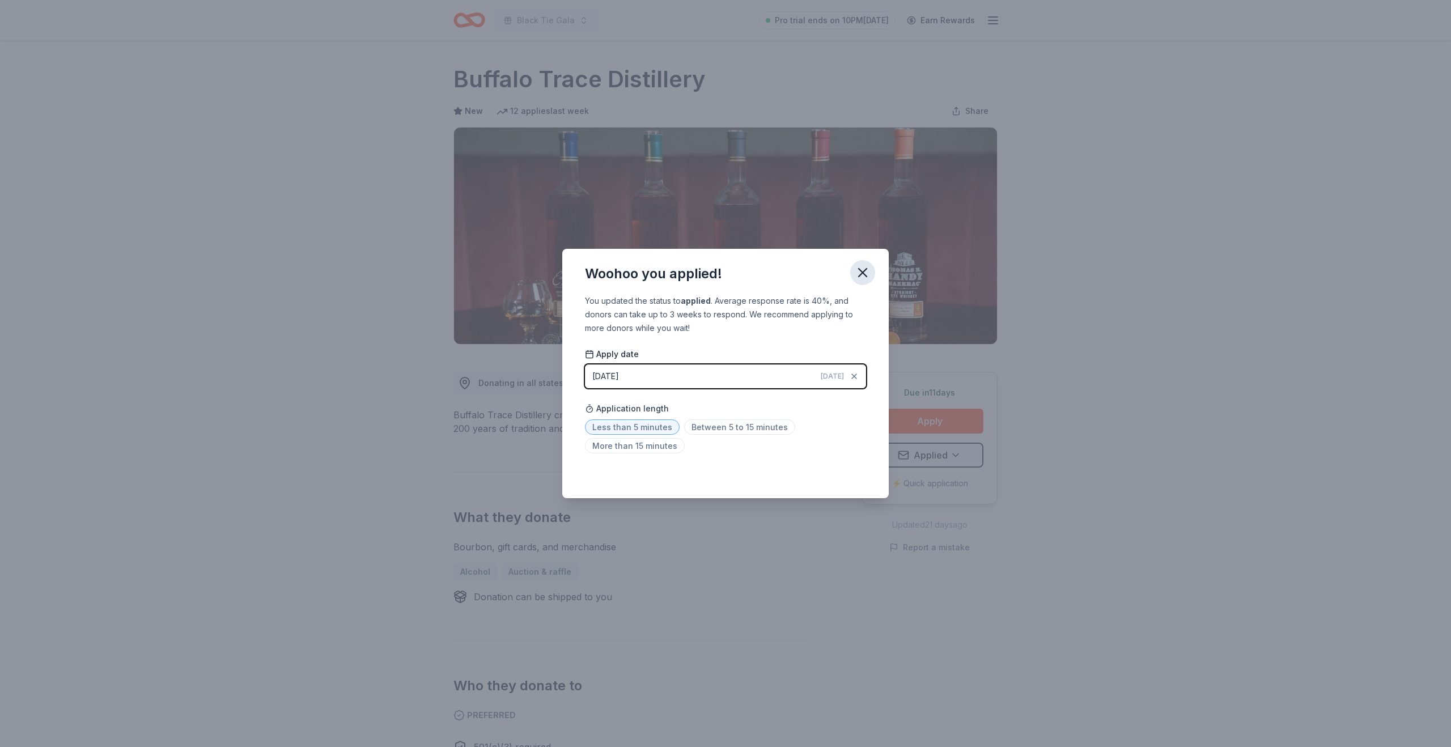
click at [862, 269] on icon "button" at bounding box center [863, 273] width 16 height 16
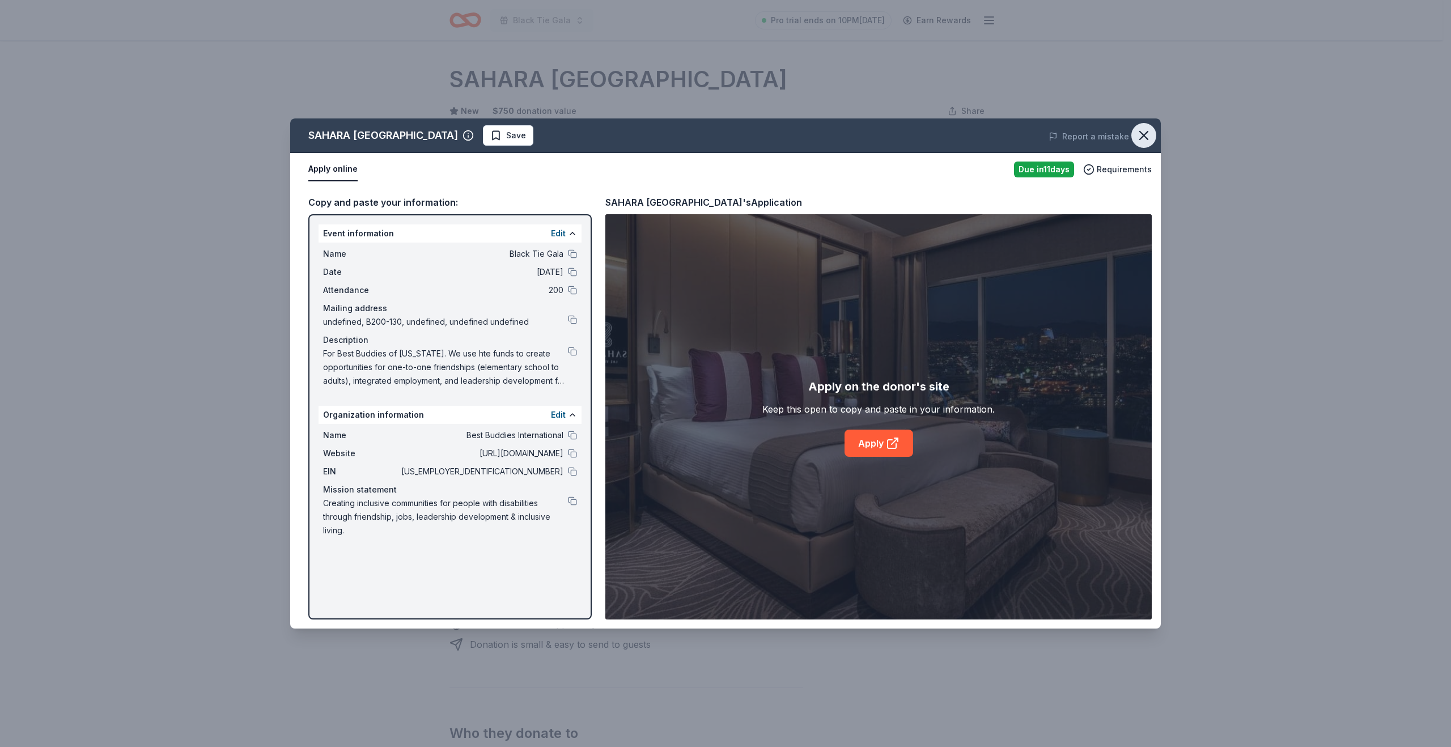
click at [1142, 138] on icon "button" at bounding box center [1144, 136] width 16 height 16
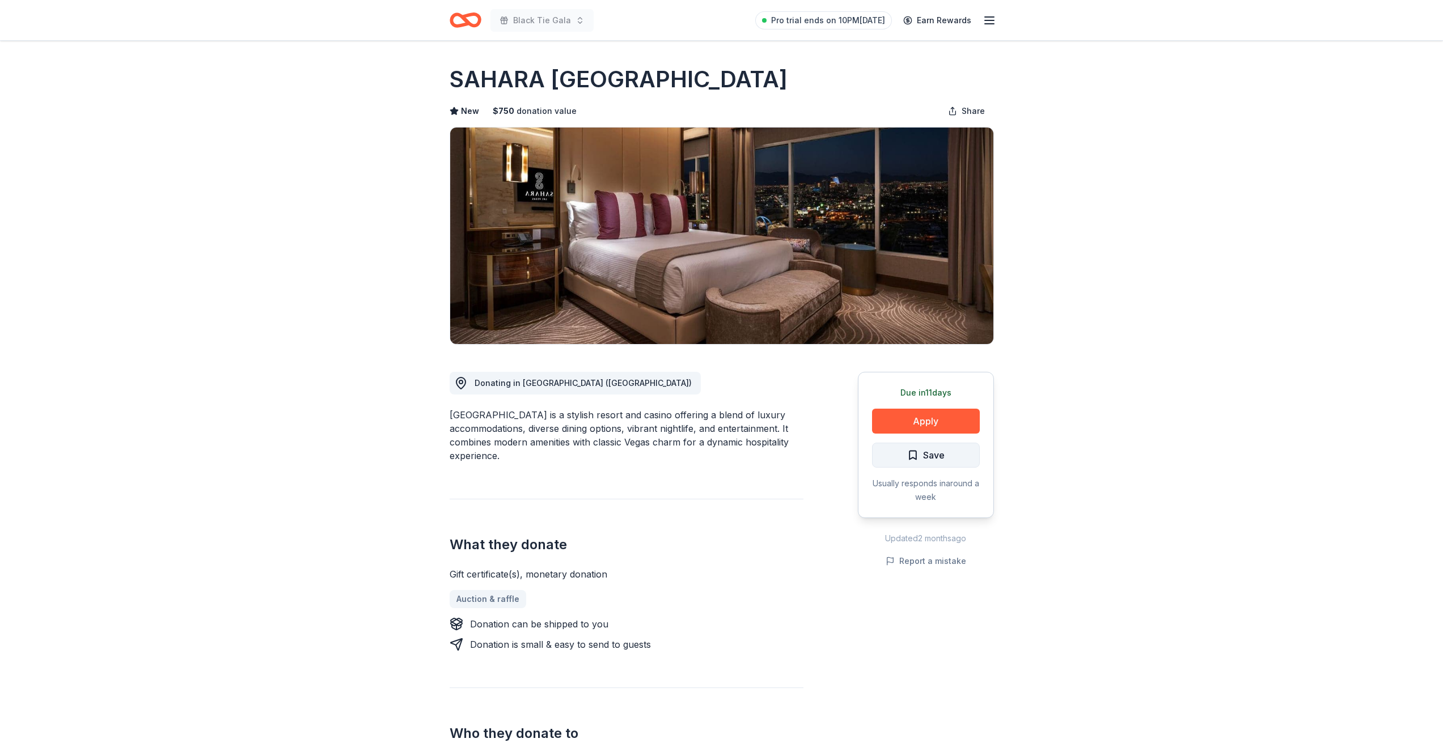
click at [915, 457] on span "Save" at bounding box center [925, 455] width 37 height 15
click at [943, 456] on html "Black Tie Gala Pro trial ends on 10PM[DATE] Earn Rewards Due [DATE] [GEOGRAPHIC…" at bounding box center [721, 373] width 1443 height 747
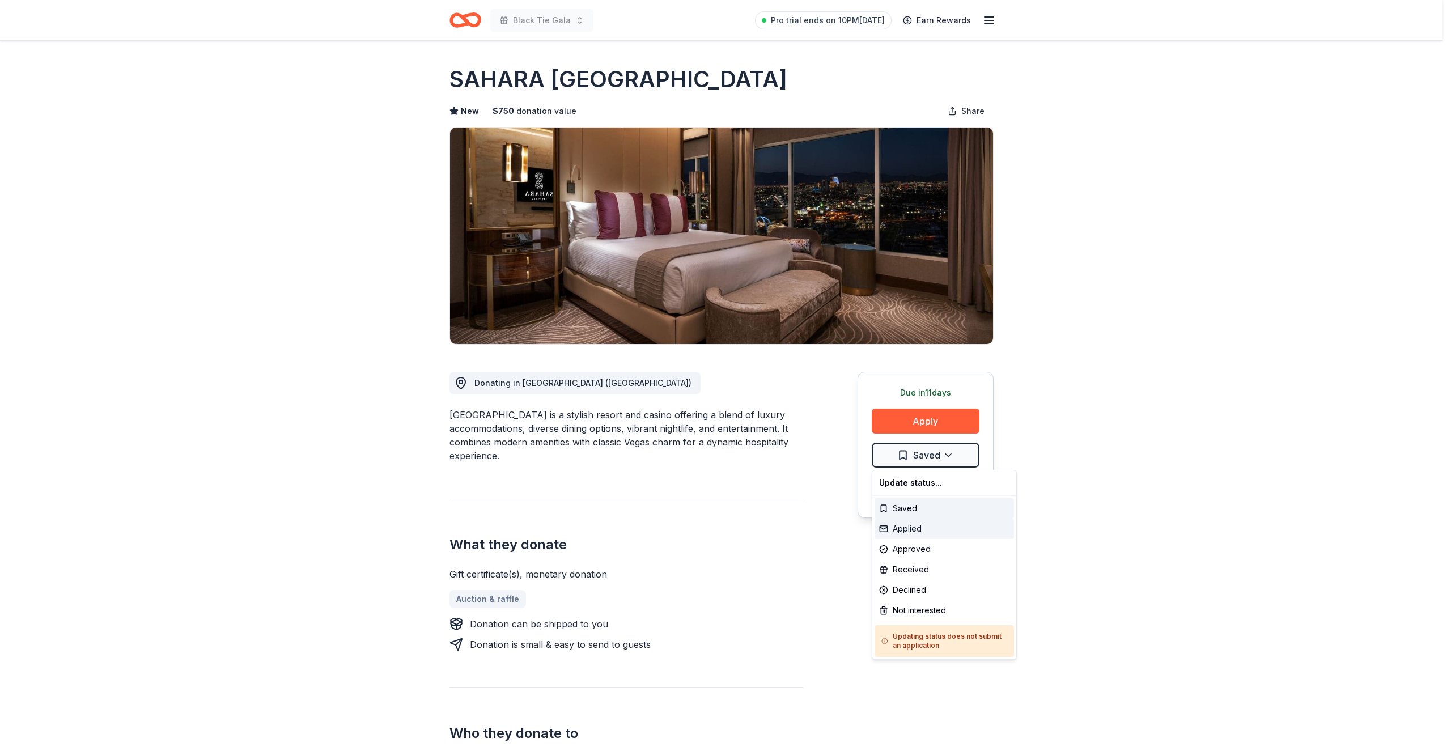
click at [918, 528] on div "Applied" at bounding box center [944, 529] width 139 height 20
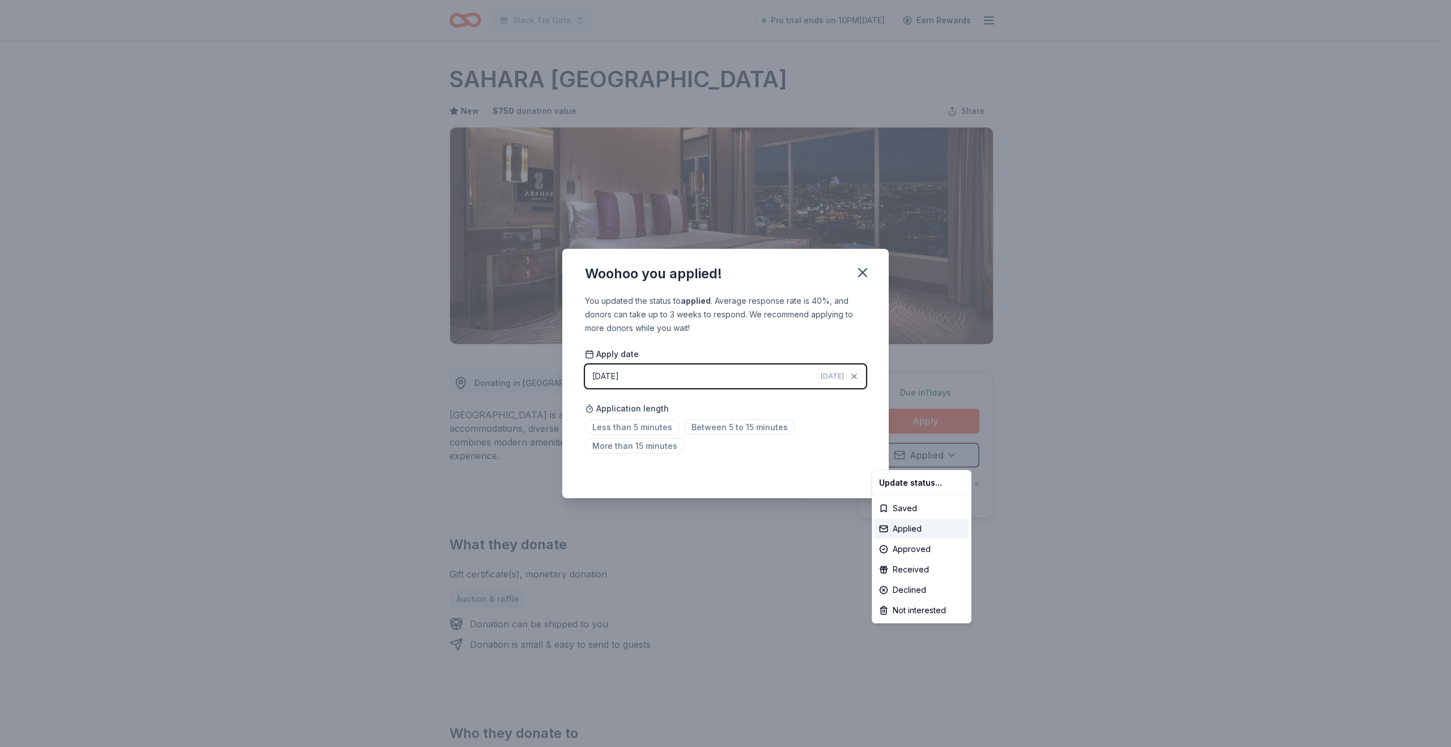
click at [718, 427] on html "Black Tie Gala Pro trial ends on 10PM, 8/31 Earn Rewards Due in 11 days Share S…" at bounding box center [725, 373] width 1451 height 747
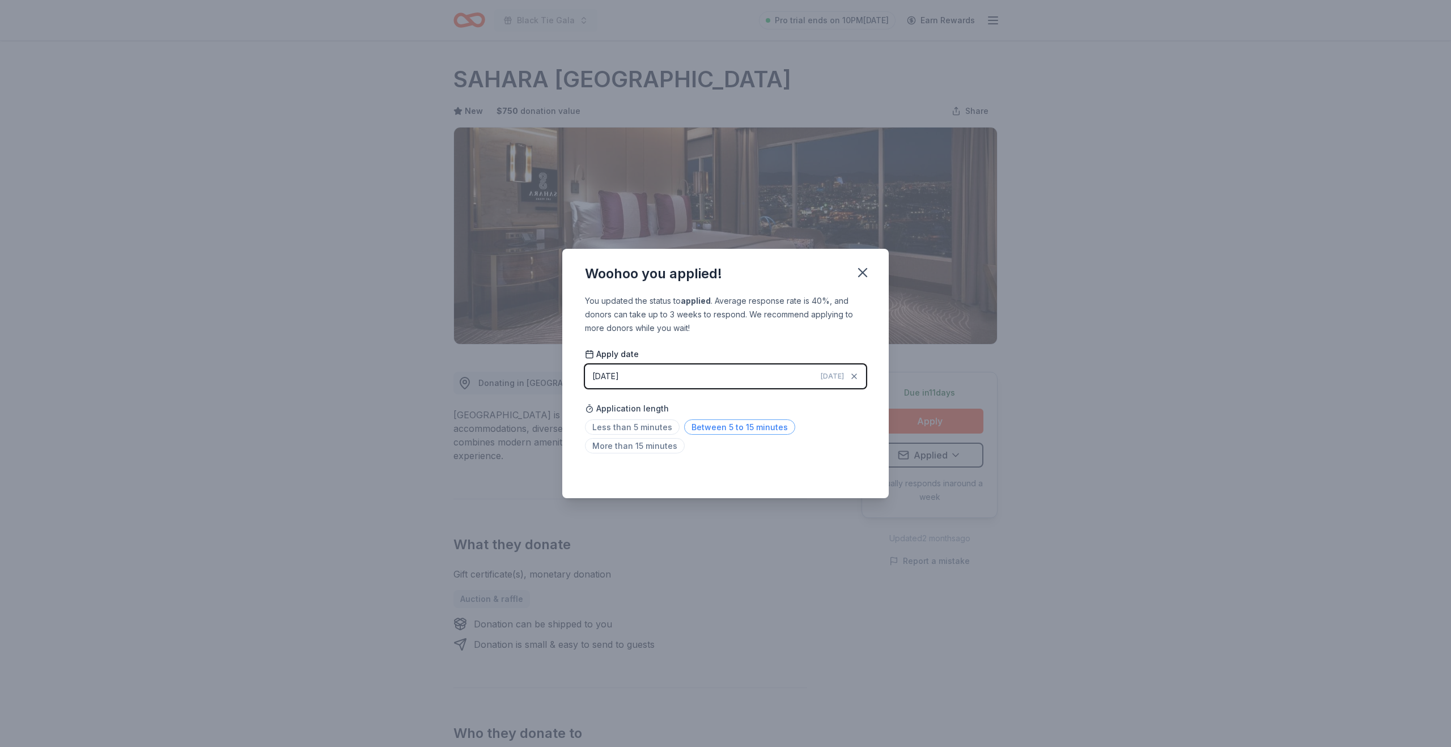
click at [749, 432] on span "Between 5 to 15 minutes" at bounding box center [739, 426] width 111 height 15
click at [863, 271] on icon "button" at bounding box center [863, 273] width 16 height 16
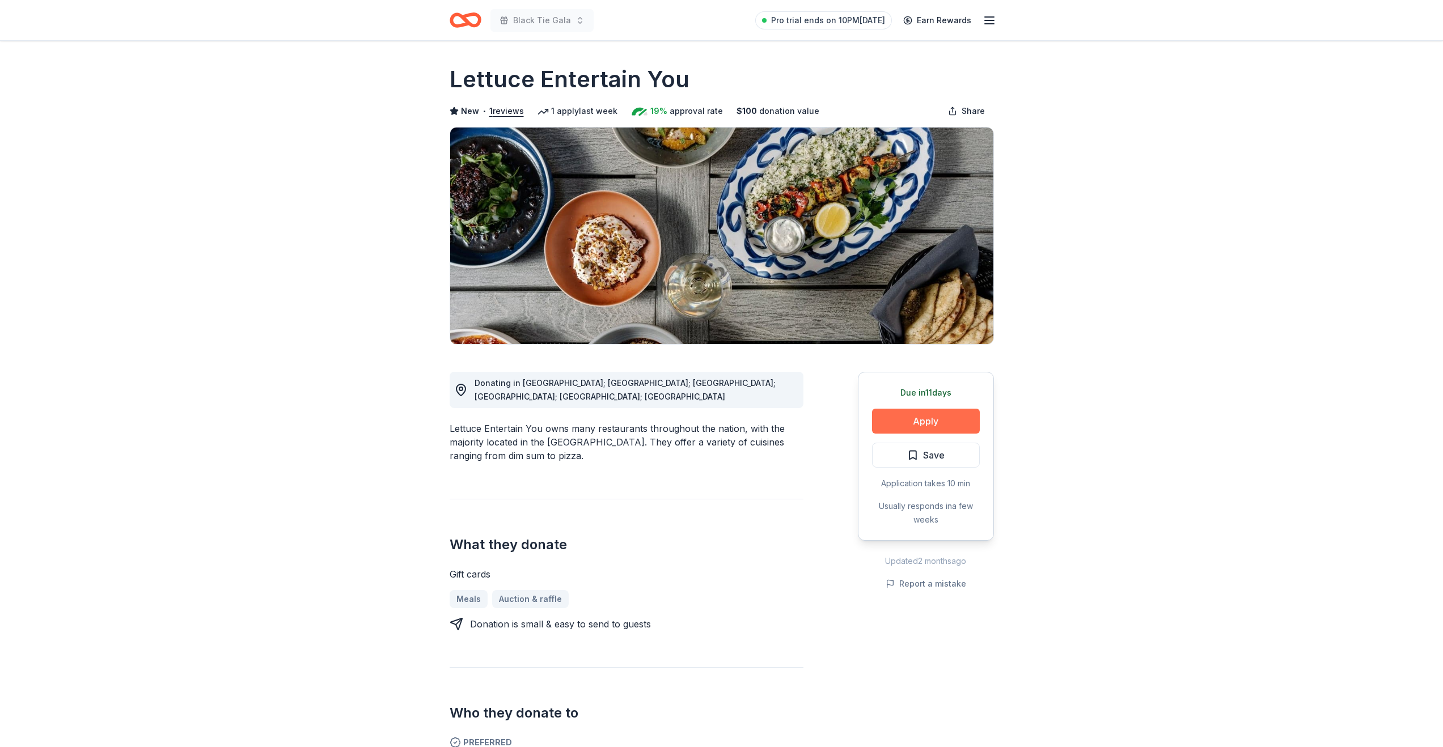
click at [920, 418] on button "Apply" at bounding box center [926, 421] width 108 height 25
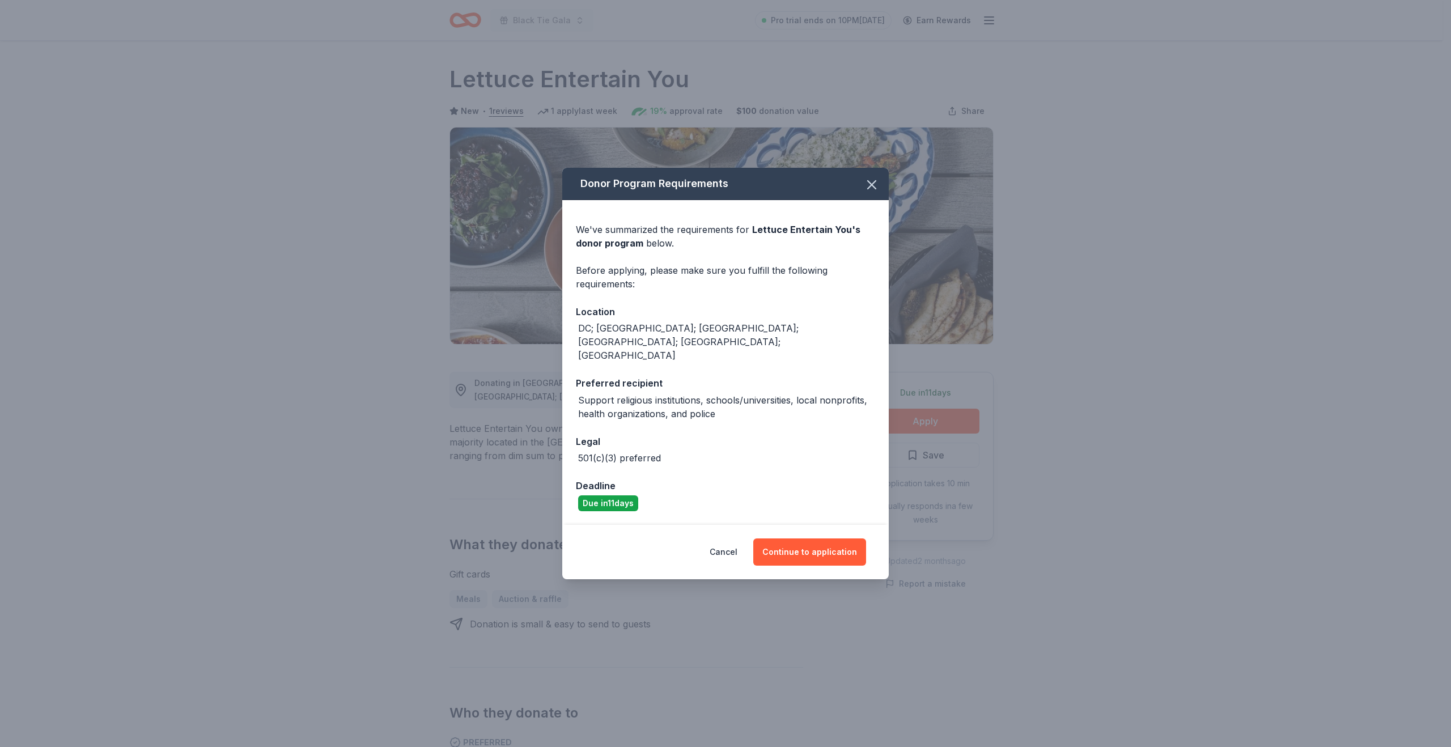
click at [484, 547] on div "Donor Program Requirements We've summarized the requirements for Lettuce Entert…" at bounding box center [725, 373] width 1451 height 747
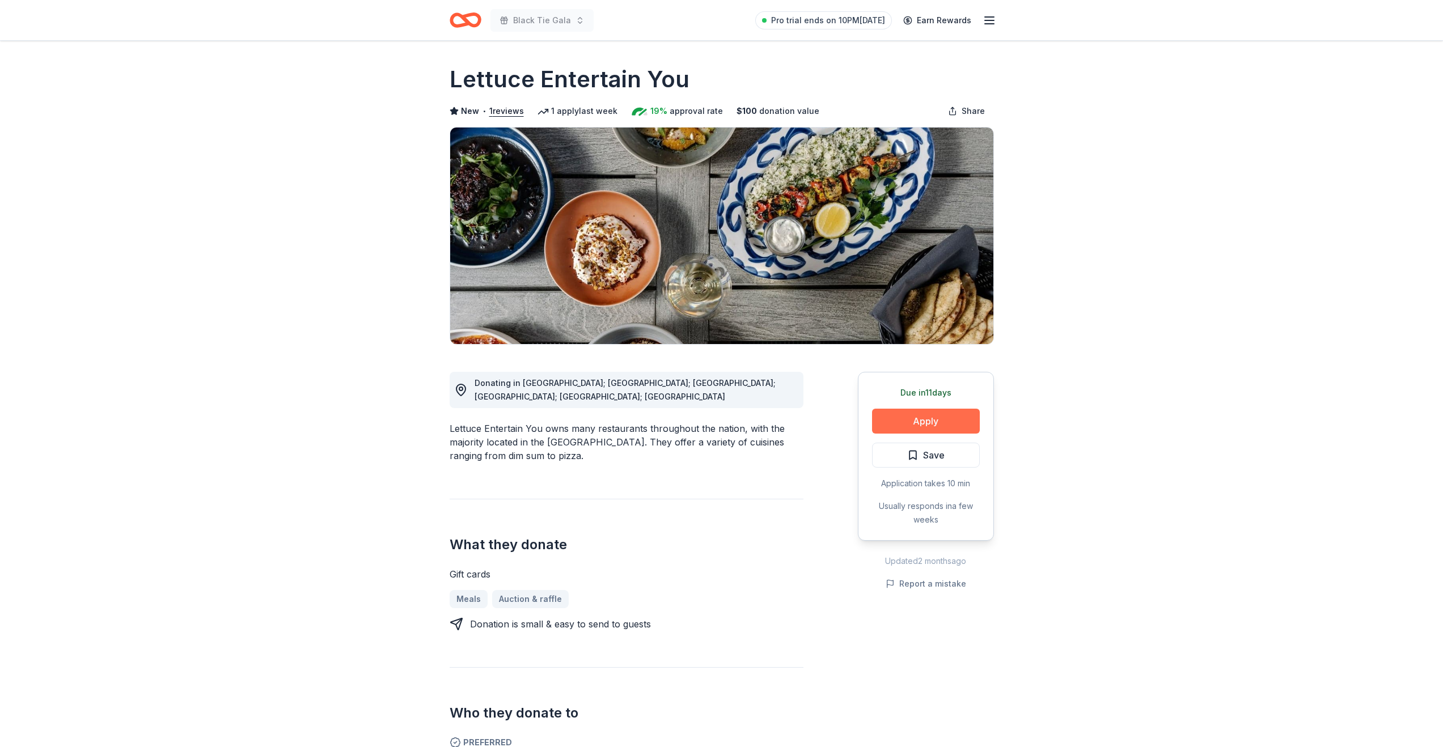
click at [894, 422] on button "Apply" at bounding box center [926, 421] width 108 height 25
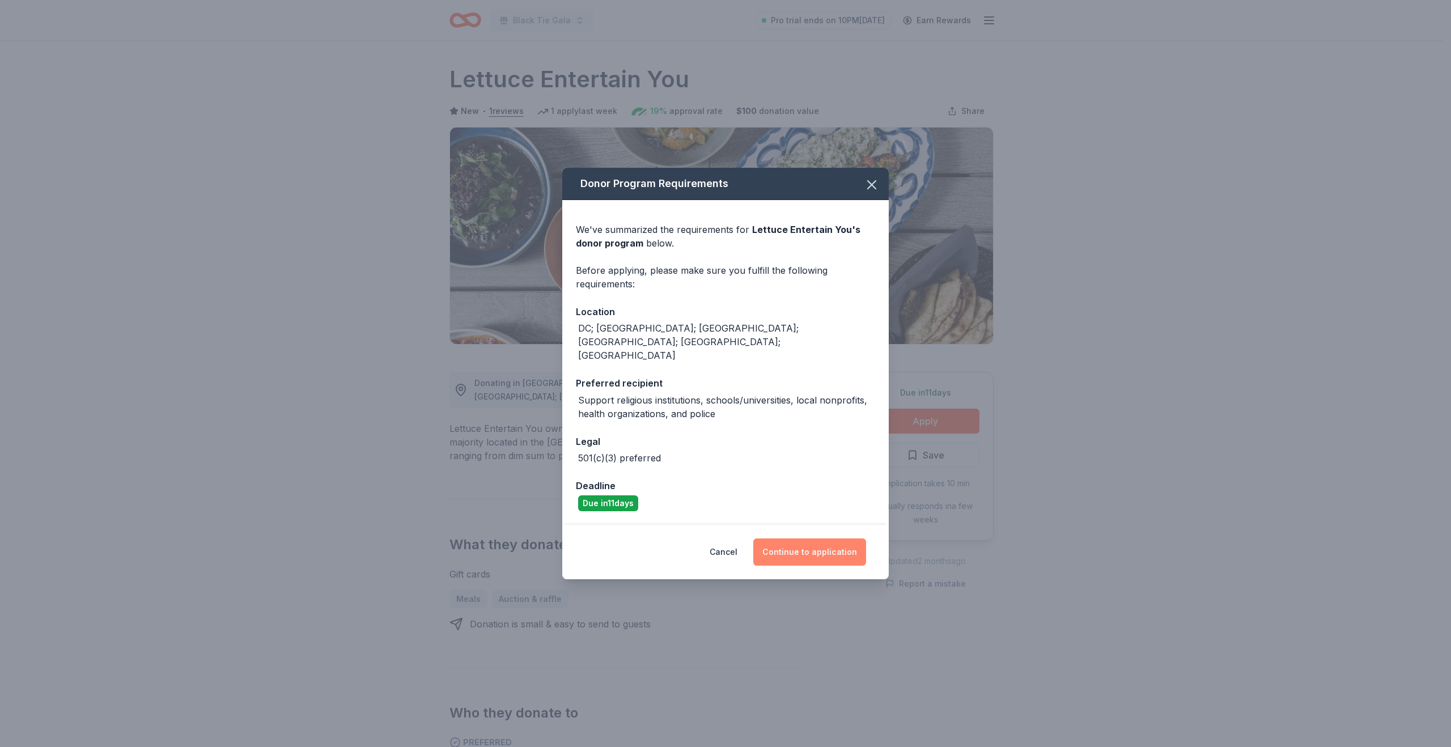
click at [808, 544] on button "Continue to application" at bounding box center [809, 551] width 113 height 27
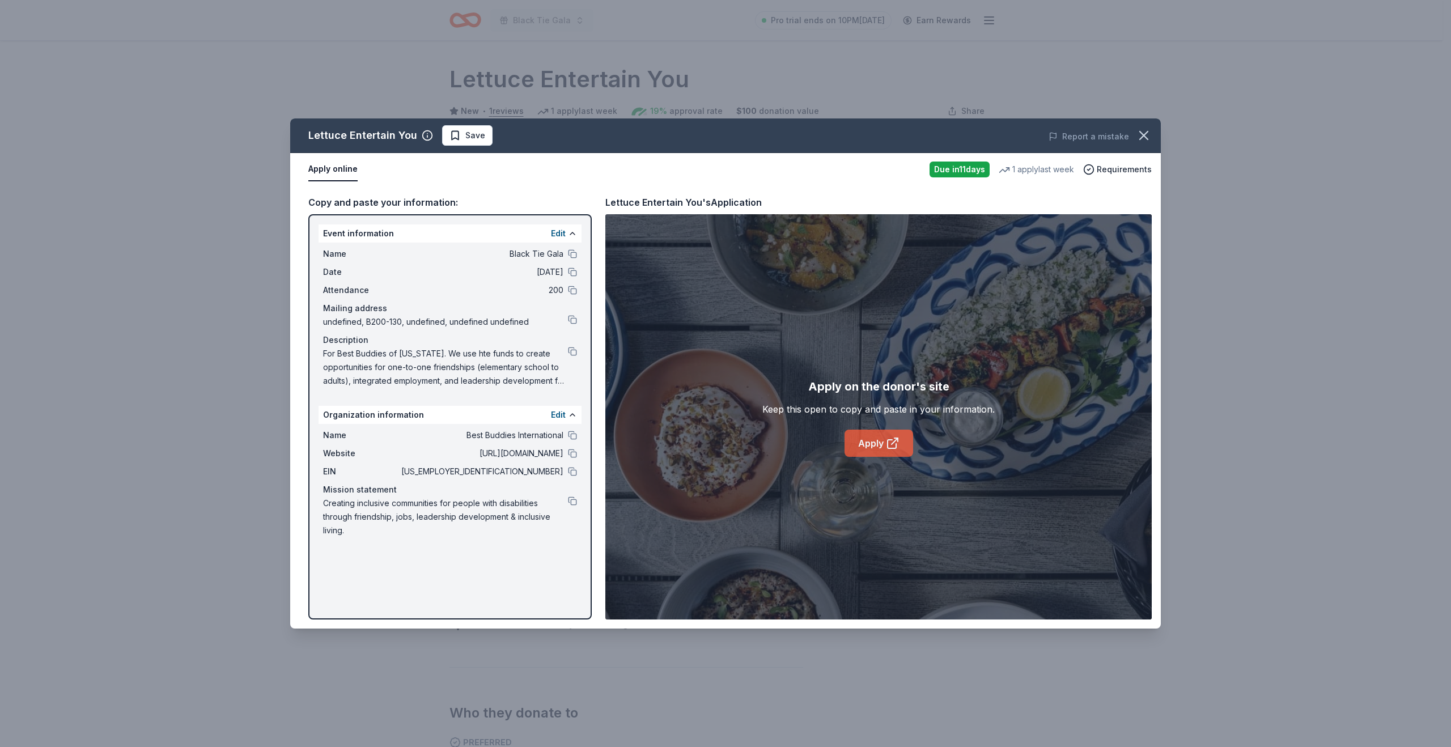
click at [890, 449] on icon at bounding box center [893, 443] width 14 height 14
click at [1144, 139] on icon "button" at bounding box center [1144, 136] width 16 height 16
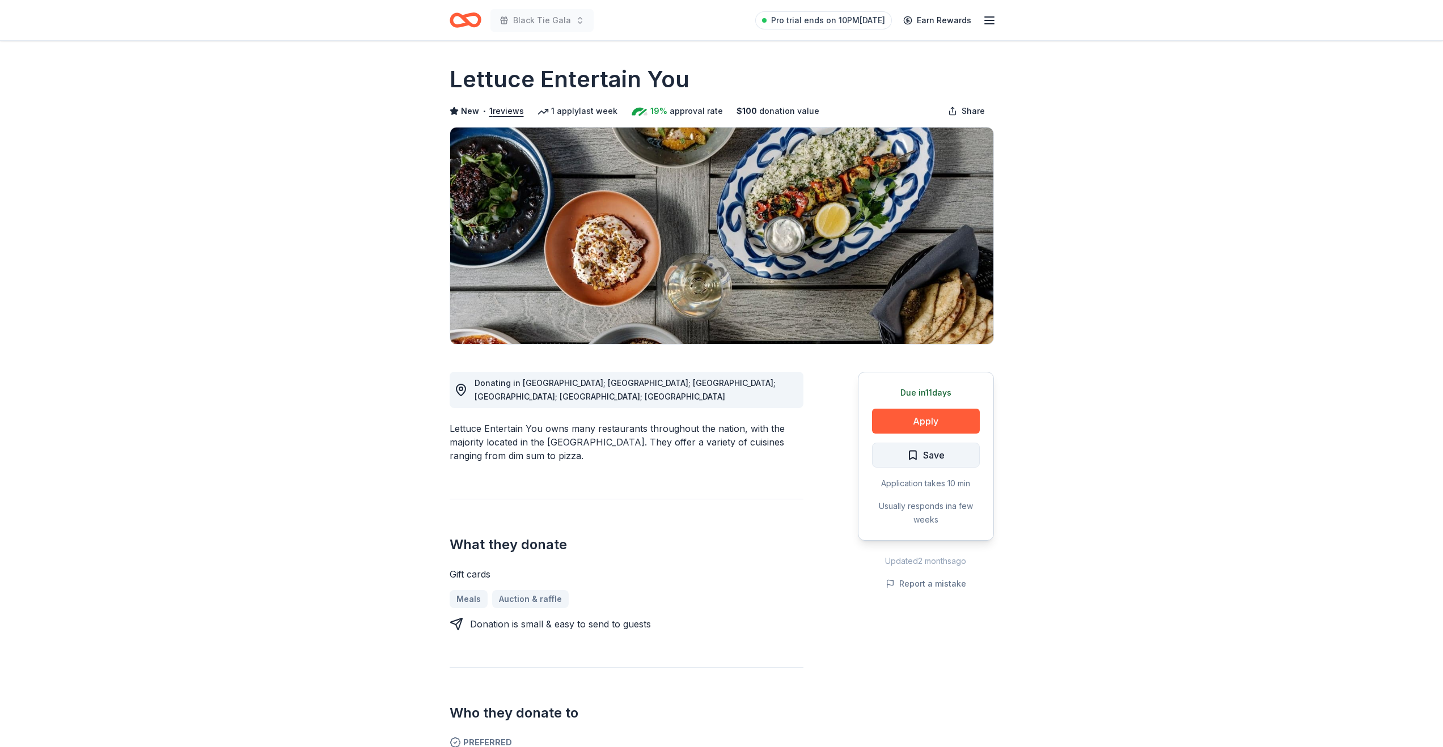
click at [926, 459] on span "Save" at bounding box center [934, 455] width 22 height 15
click at [947, 456] on html "Black Tie Gala Pro trial ends on 10PM, 8/31 Earn Rewards Due in 11 days Share L…" at bounding box center [721, 373] width 1443 height 747
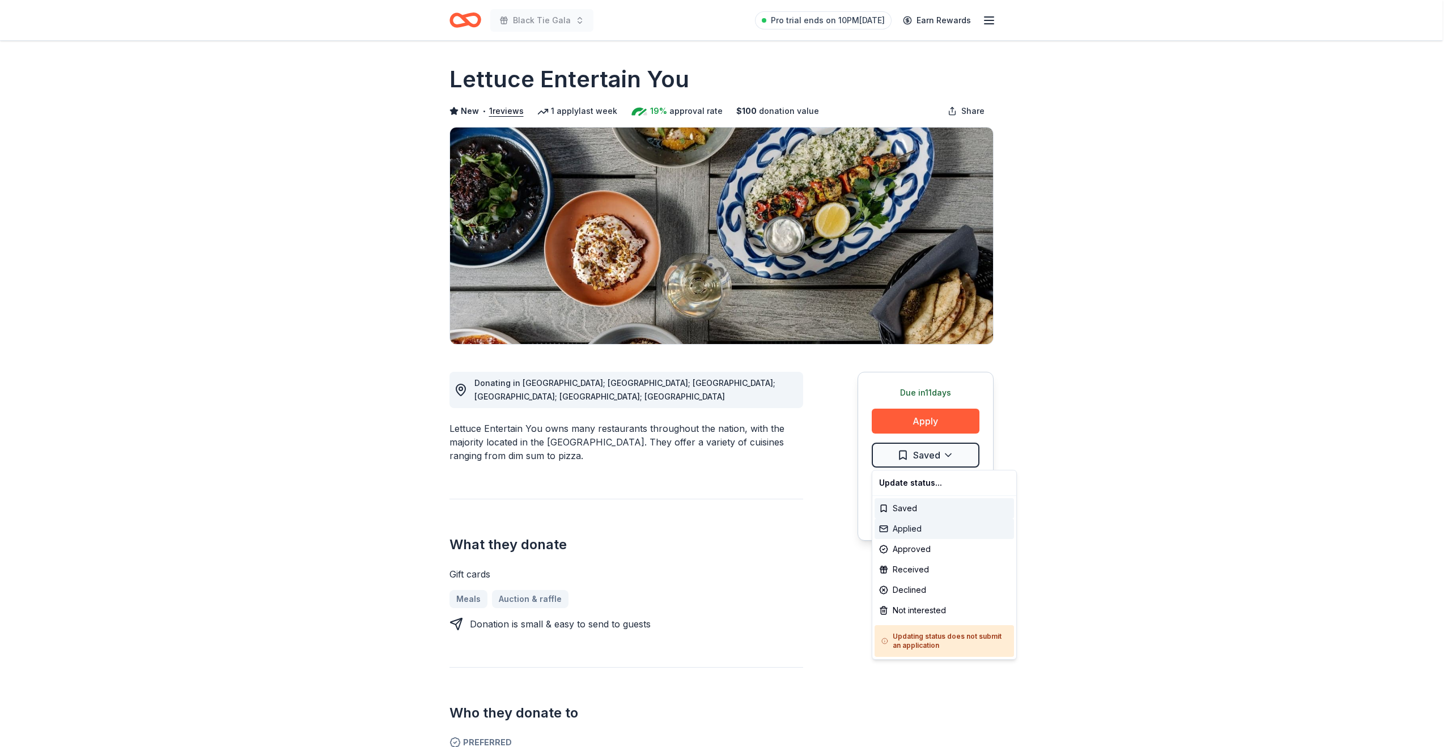
click at [909, 533] on div "Applied" at bounding box center [944, 529] width 139 height 20
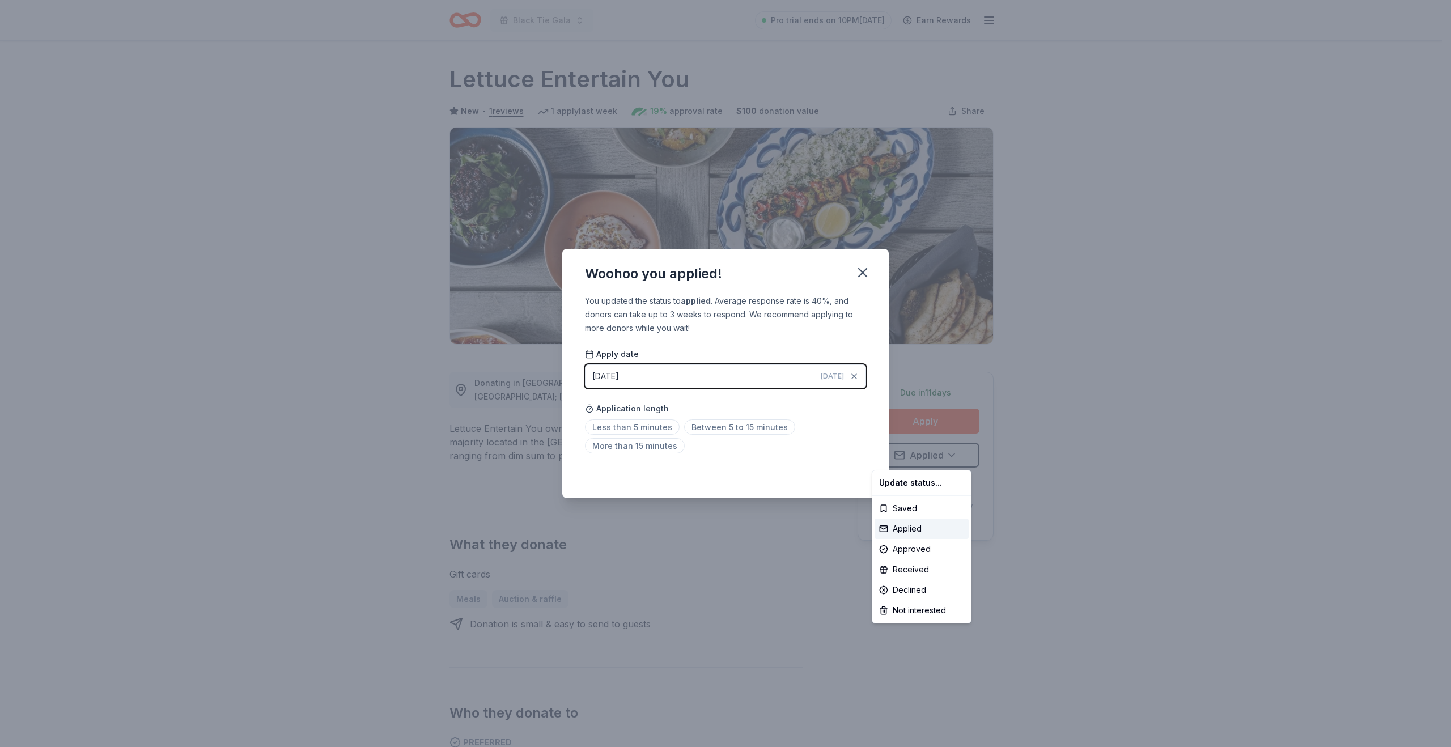
click at [643, 426] on html "Black Tie Gala Pro trial ends on 10PM, 8/31 Earn Rewards Due in 11 days Share L…" at bounding box center [725, 373] width 1451 height 747
click at [622, 426] on span "Less than 5 minutes" at bounding box center [632, 426] width 95 height 15
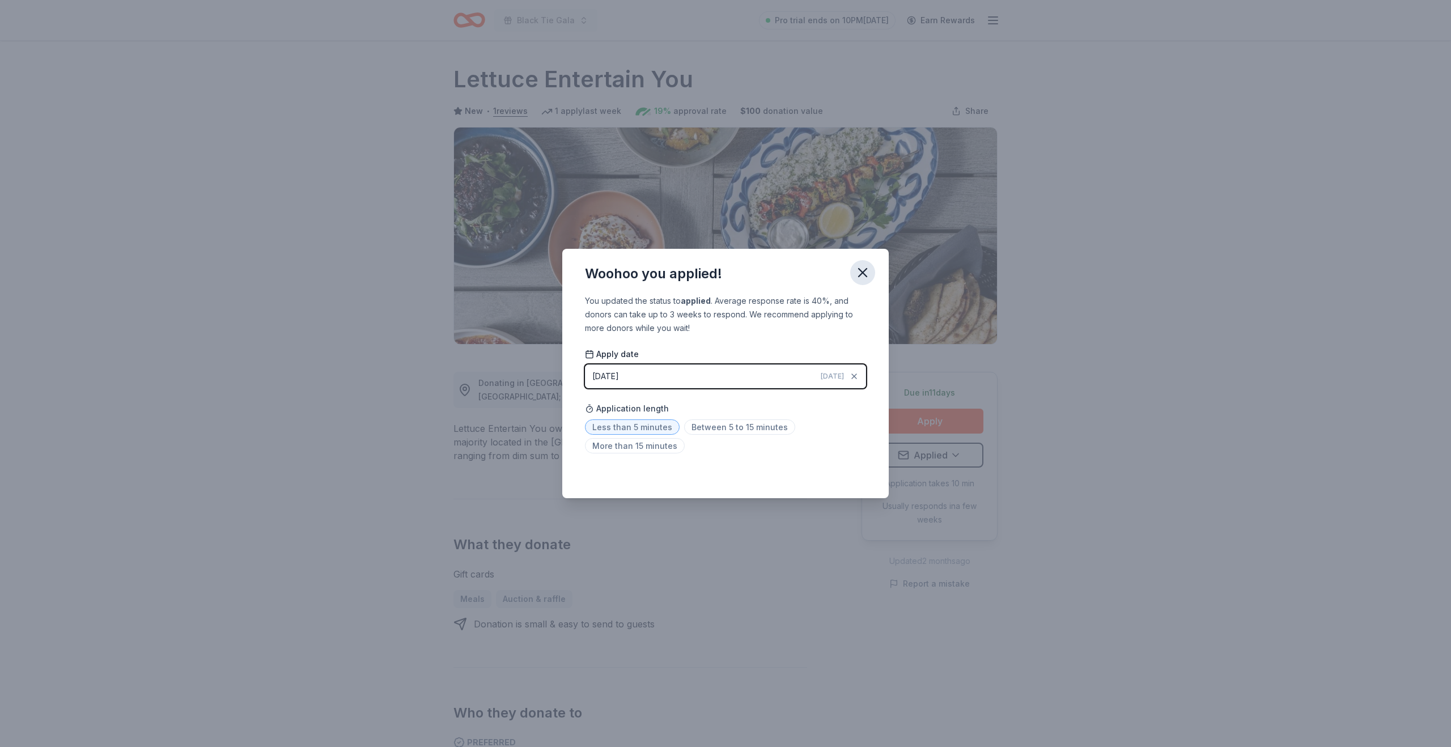
click at [860, 272] on icon "button" at bounding box center [863, 273] width 16 height 16
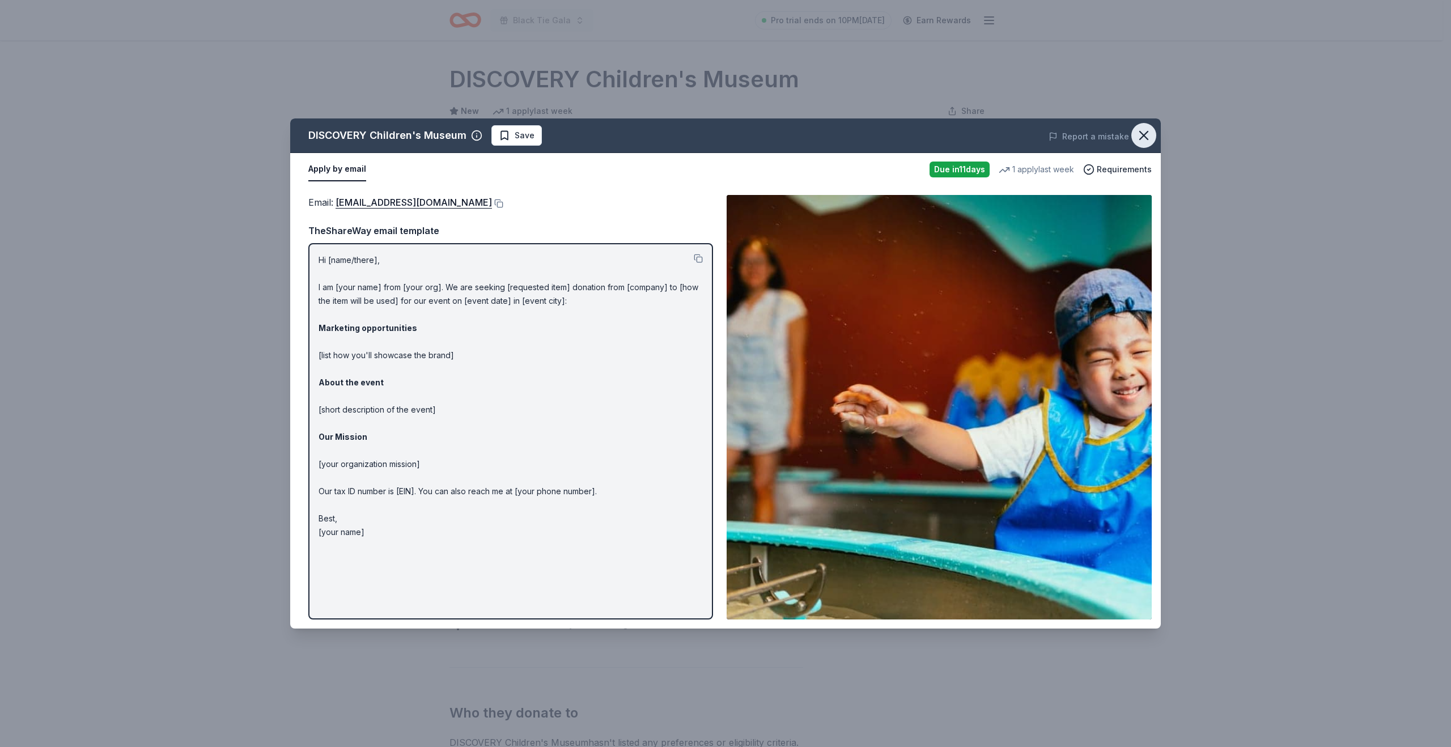
click at [1142, 139] on icon "button" at bounding box center [1144, 136] width 16 height 16
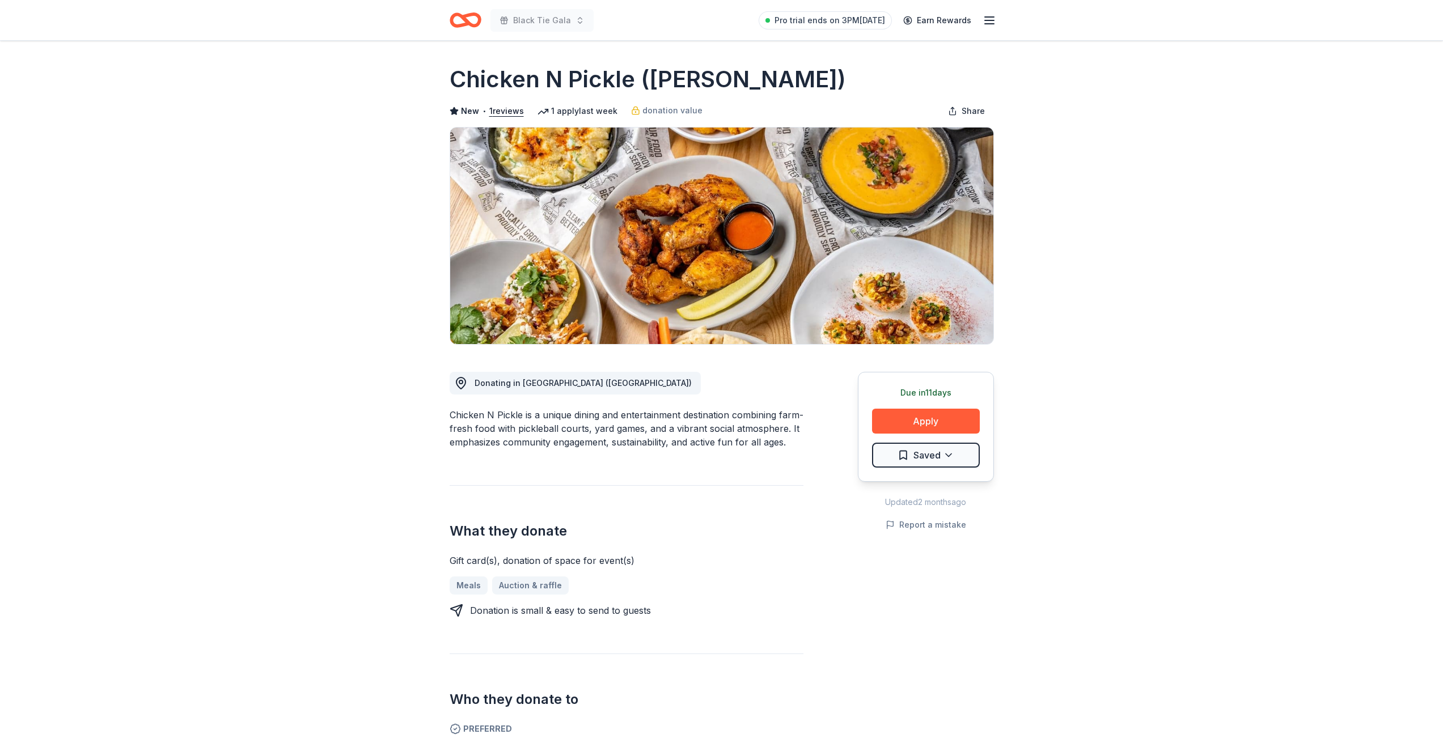
click at [988, 22] on icon "button" at bounding box center [989, 21] width 14 height 14
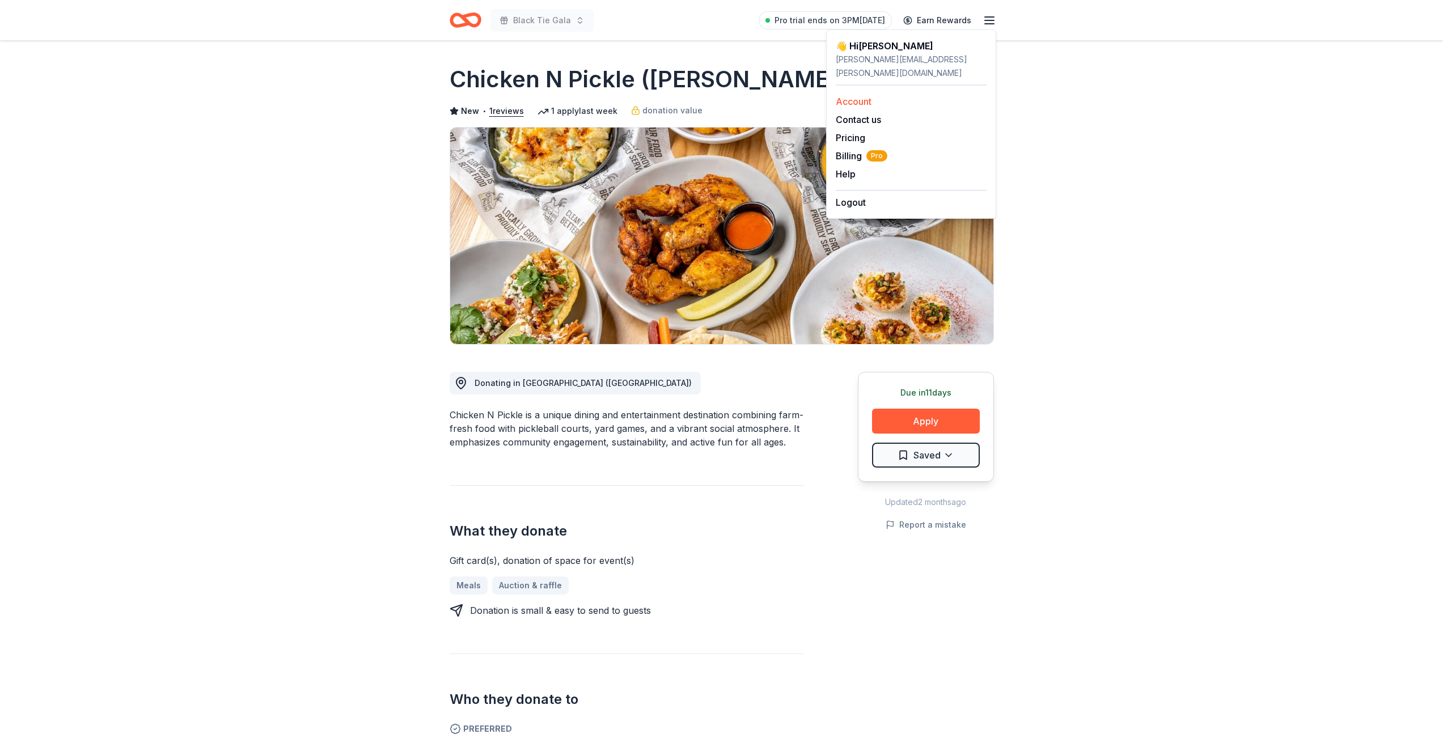
click at [860, 96] on link "Account" at bounding box center [853, 101] width 36 height 11
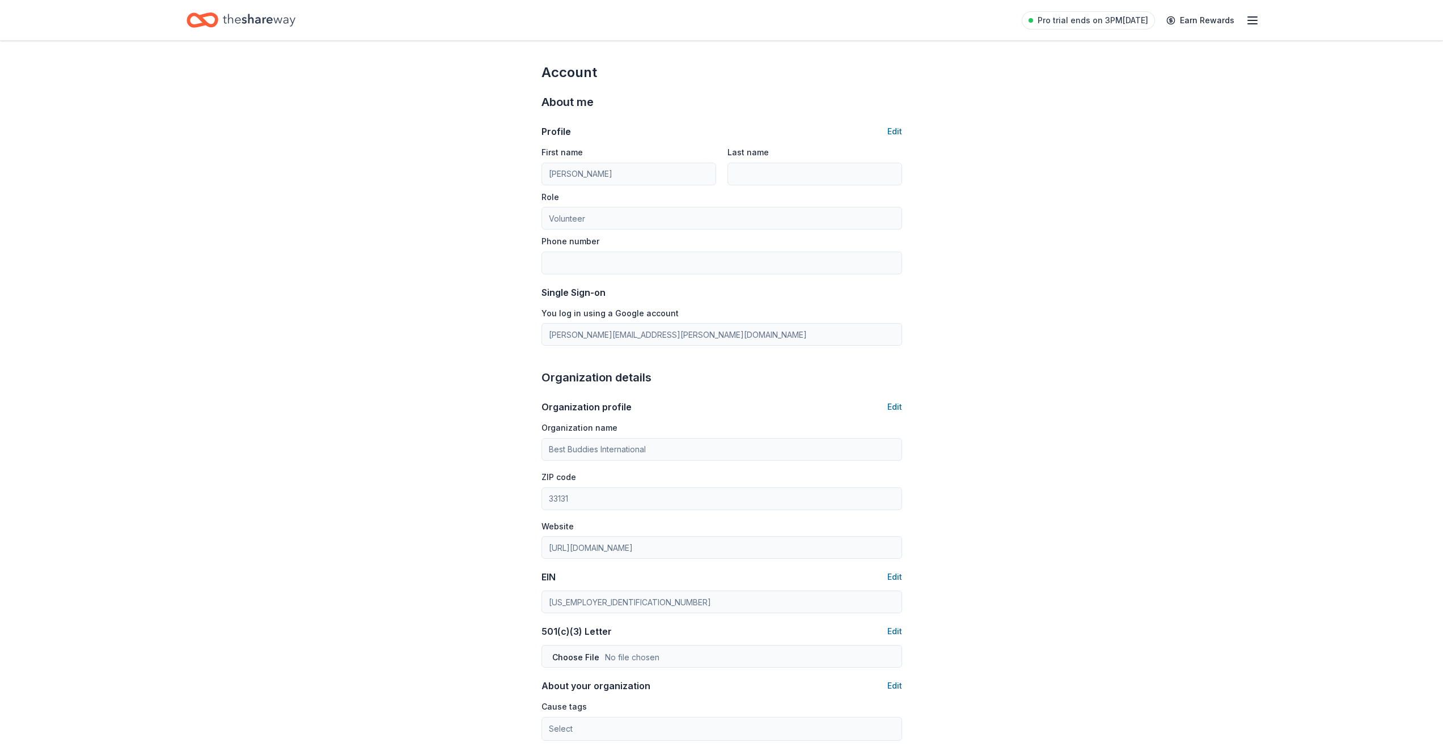
click at [250, 23] on icon "Home" at bounding box center [259, 20] width 73 height 23
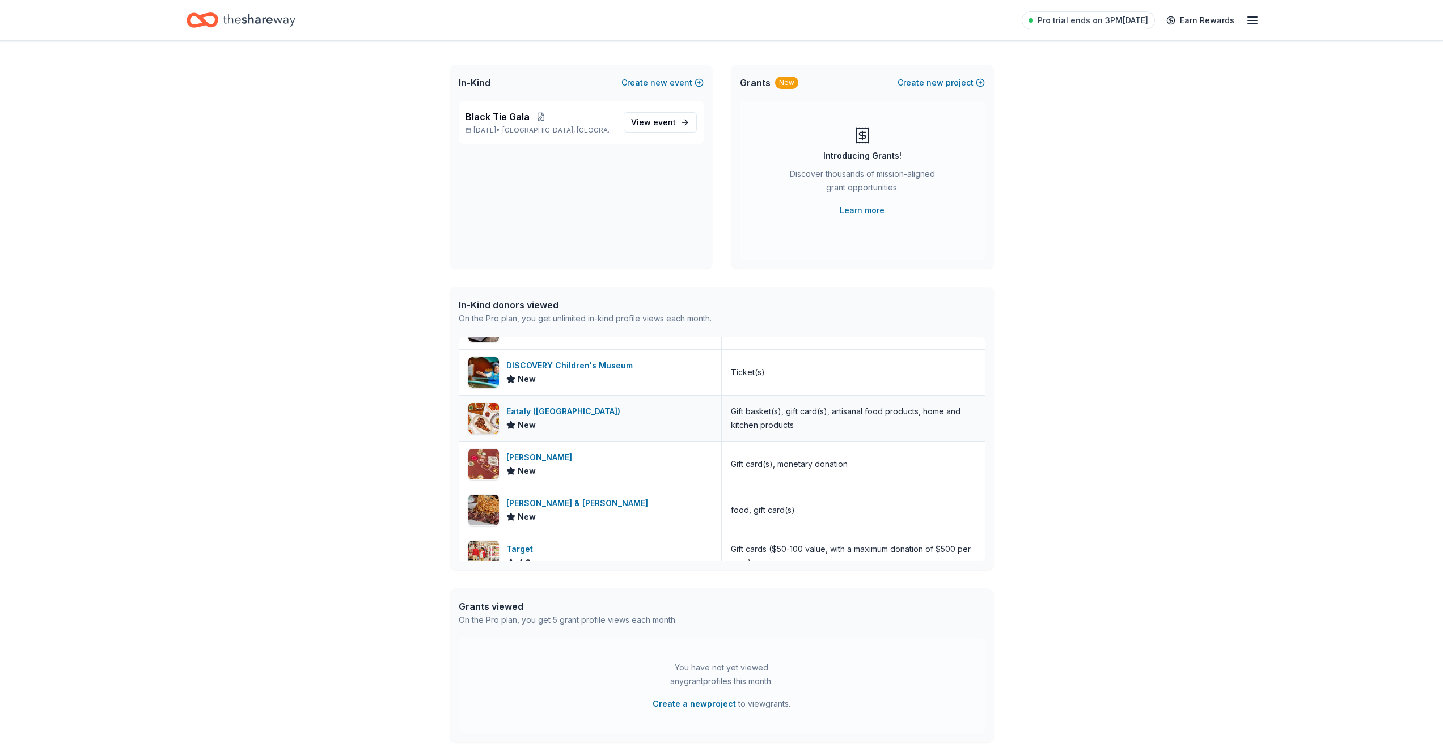
scroll to position [121, 0]
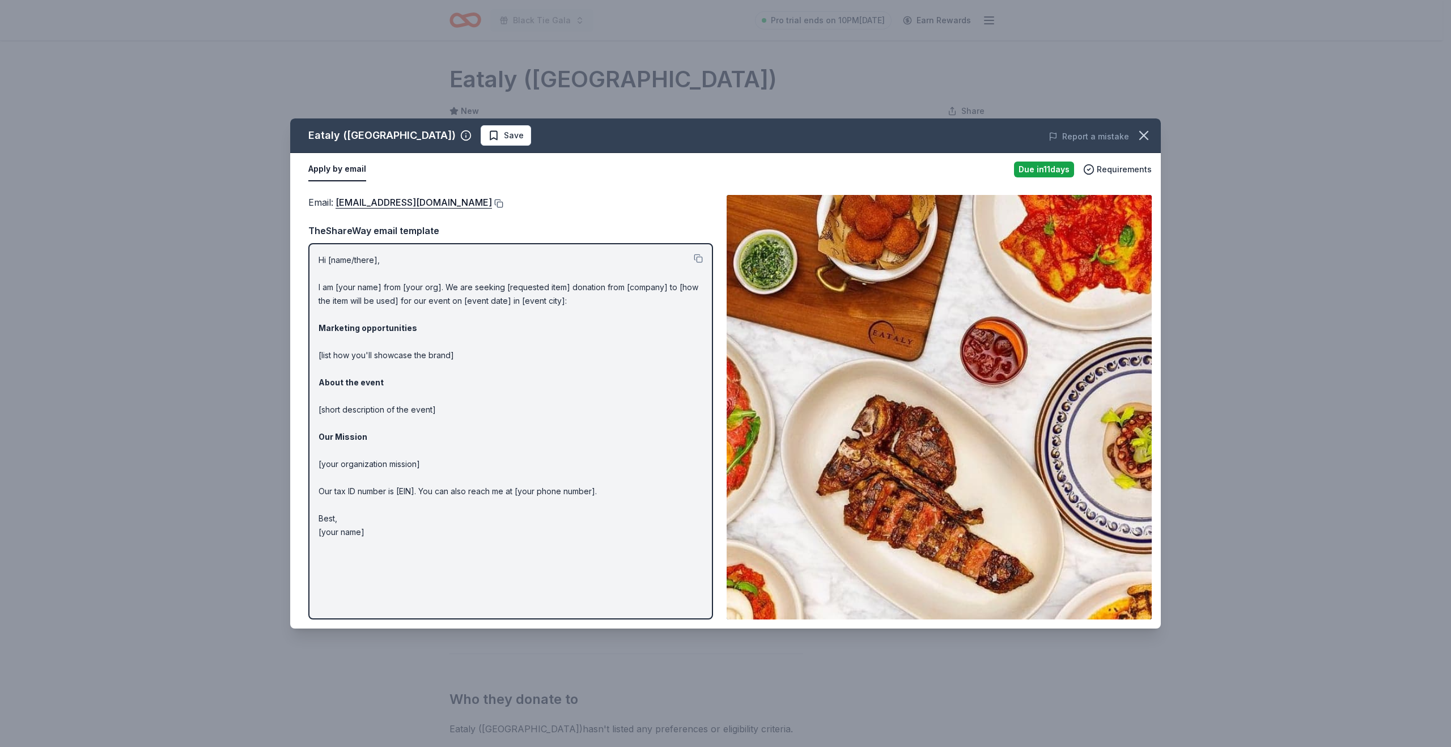
click at [492, 203] on button at bounding box center [497, 203] width 11 height 9
